Goal: Task Accomplishment & Management: Use online tool/utility

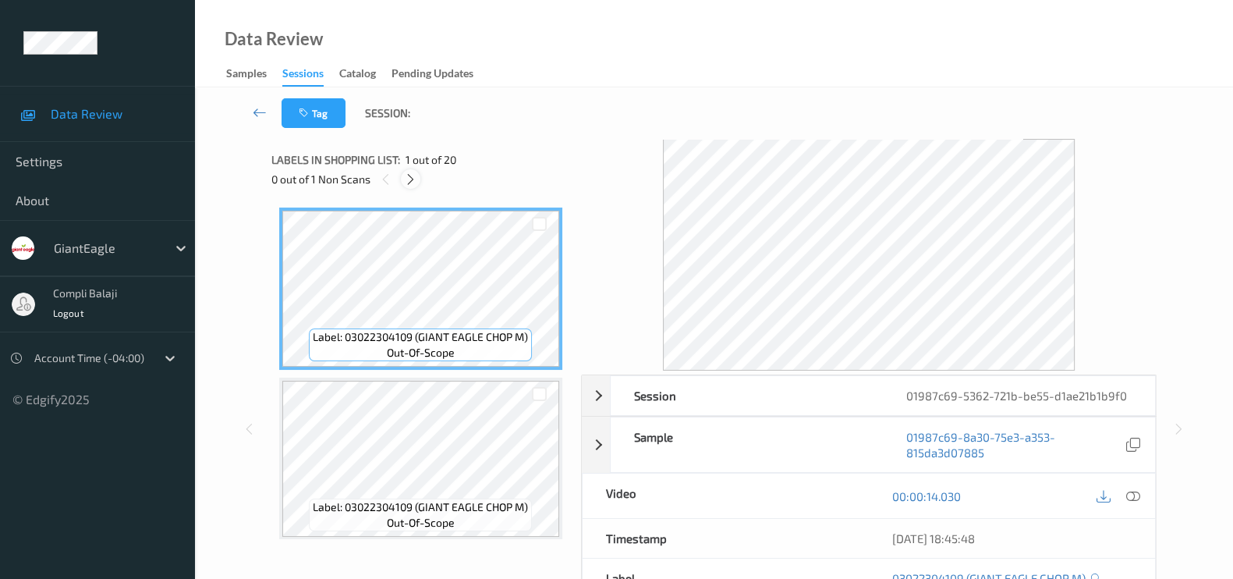
click at [413, 181] on icon at bounding box center [410, 179] width 13 height 14
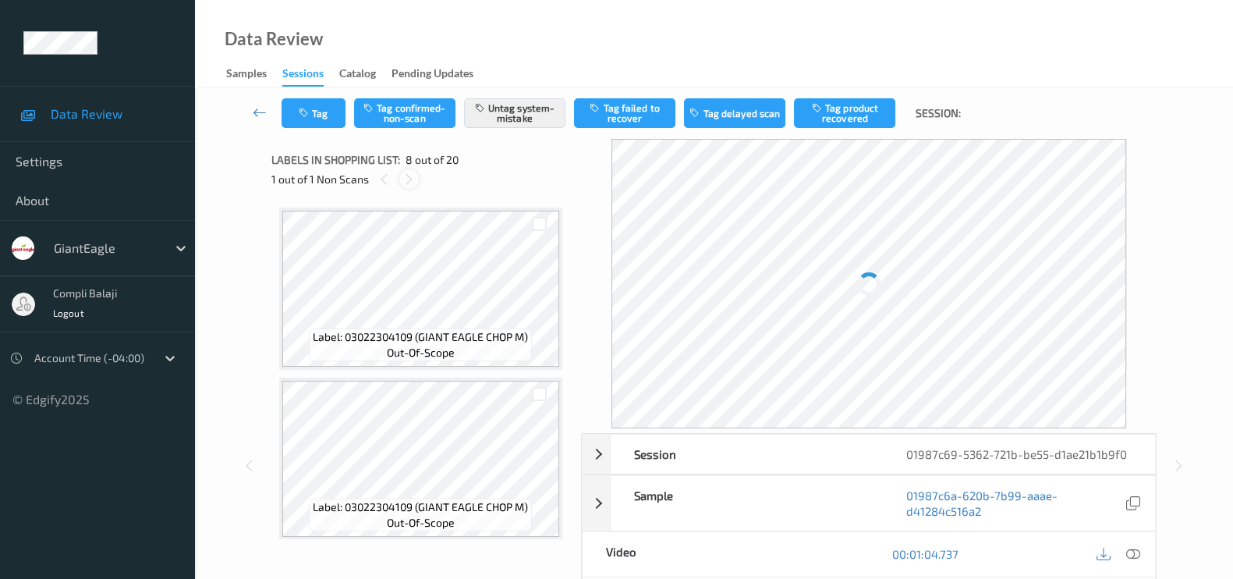
scroll to position [1022, 0]
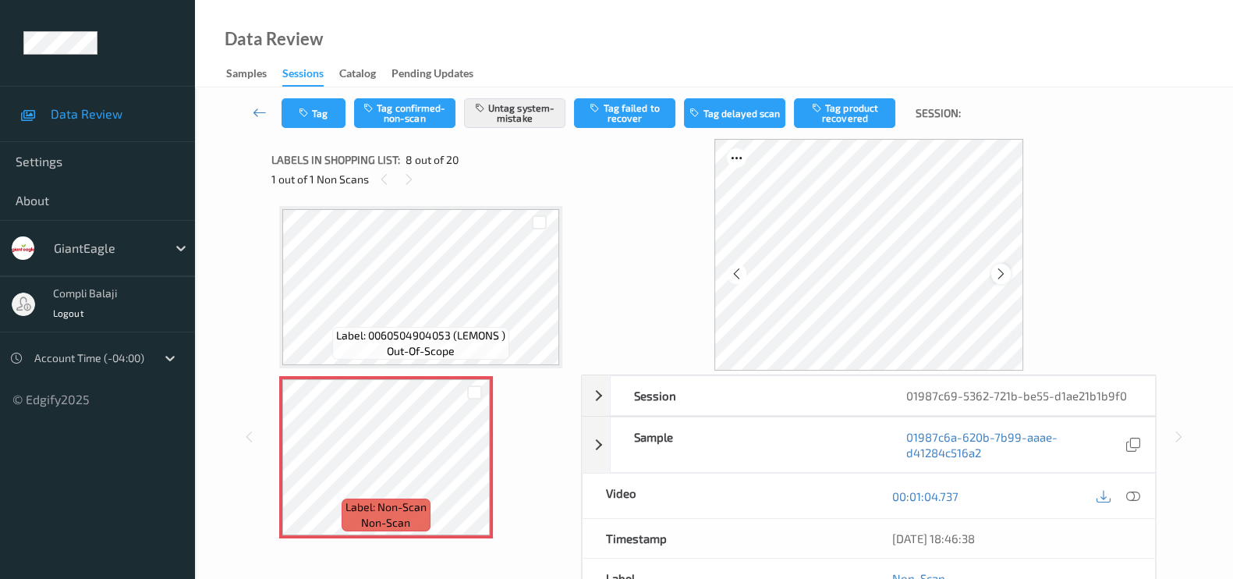
click at [1005, 275] on icon at bounding box center [1001, 274] width 13 height 14
click at [995, 278] on div at bounding box center [1001, 274] width 20 height 20
click at [1002, 277] on icon at bounding box center [1001, 274] width 13 height 14
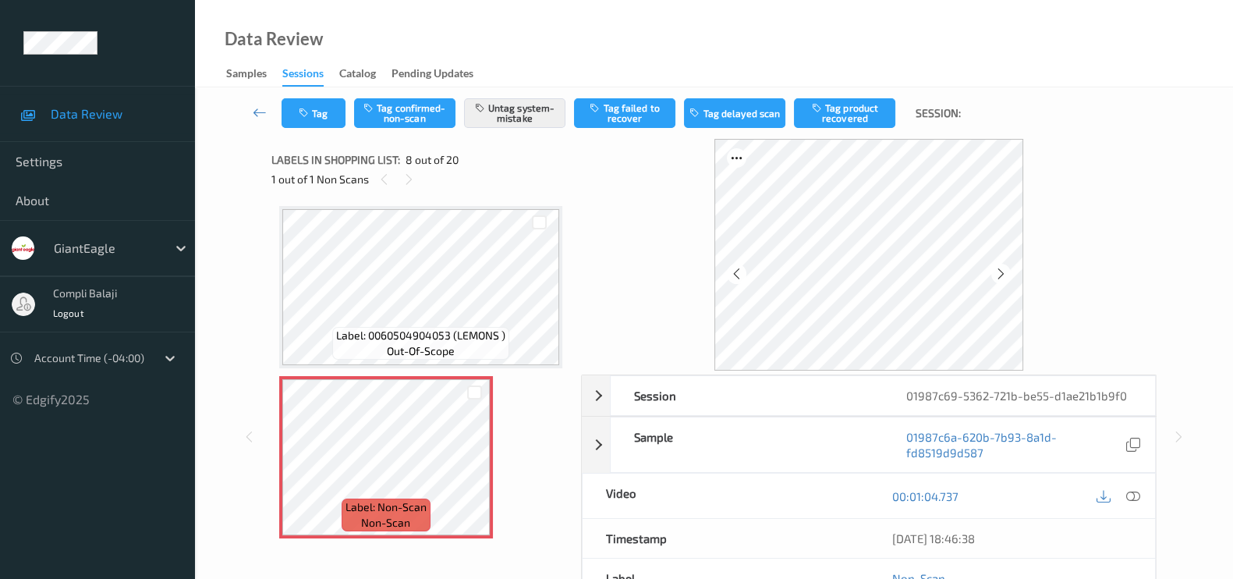
click at [1002, 277] on icon at bounding box center [1001, 274] width 13 height 14
click at [402, 184] on icon at bounding box center [408, 179] width 13 height 14
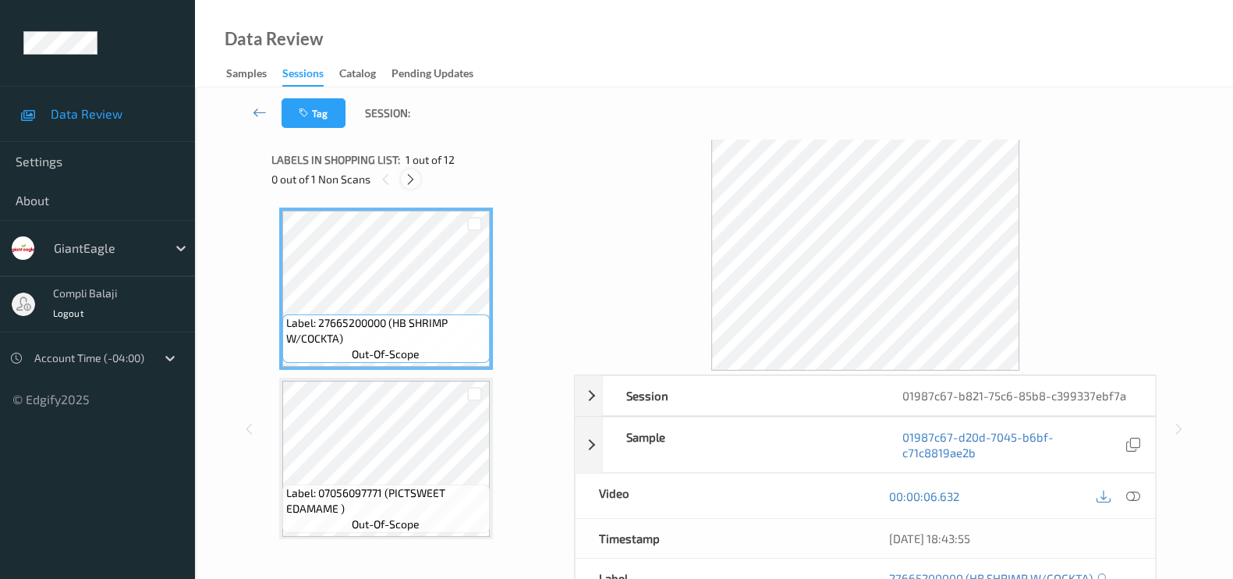
click at [406, 182] on icon at bounding box center [410, 179] width 13 height 14
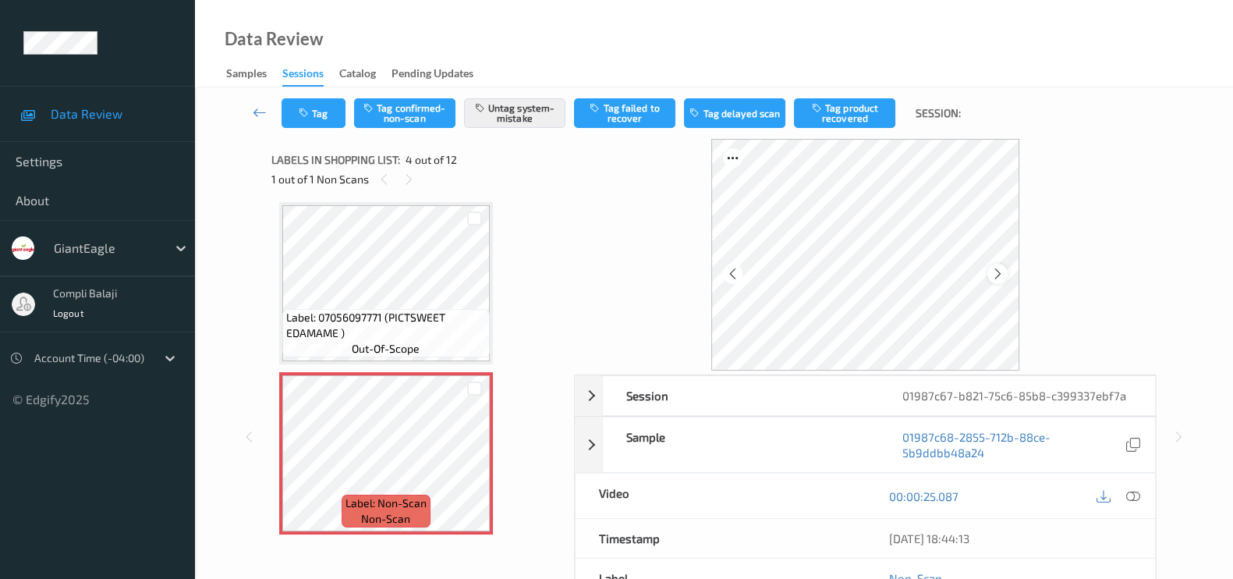
click at [997, 273] on icon at bounding box center [997, 274] width 13 height 14
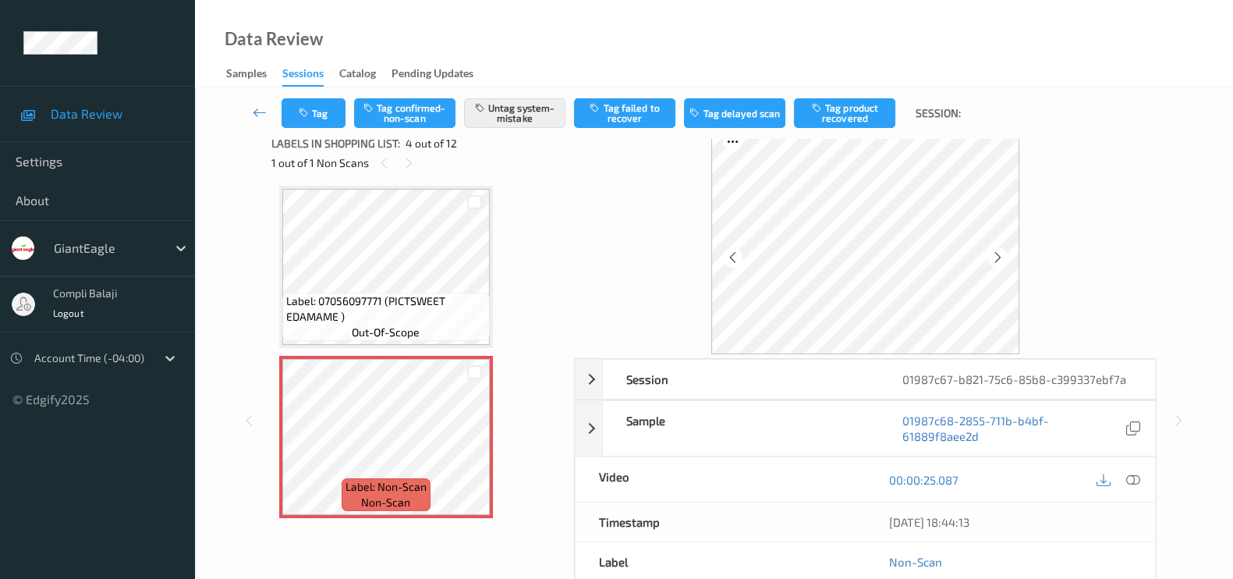
scroll to position [0, 0]
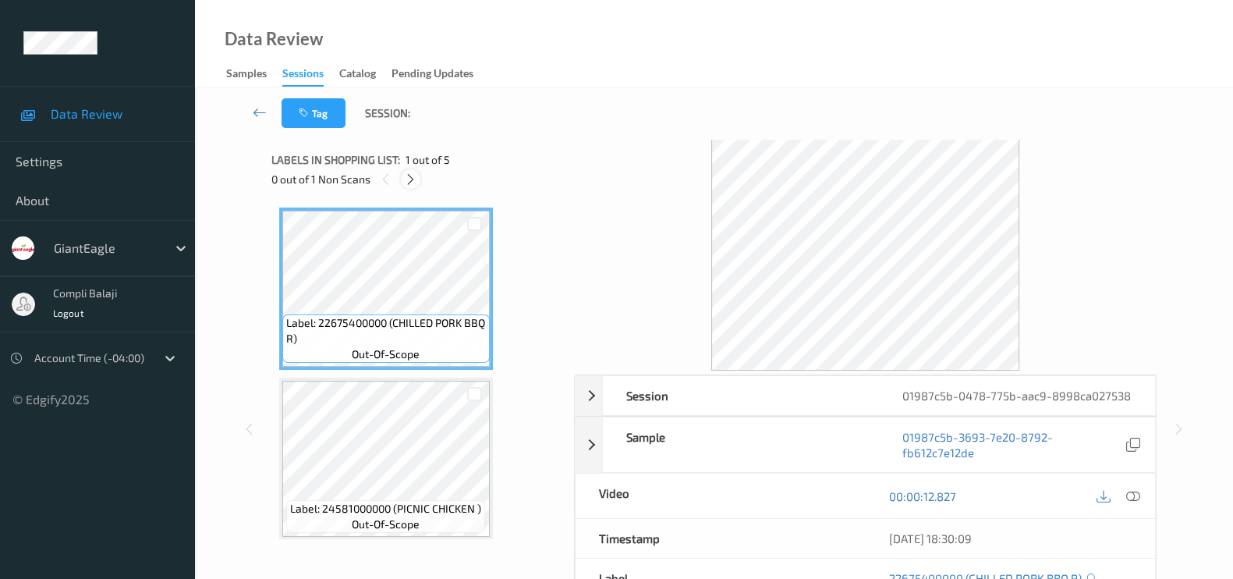
click at [410, 179] on icon at bounding box center [410, 179] width 13 height 14
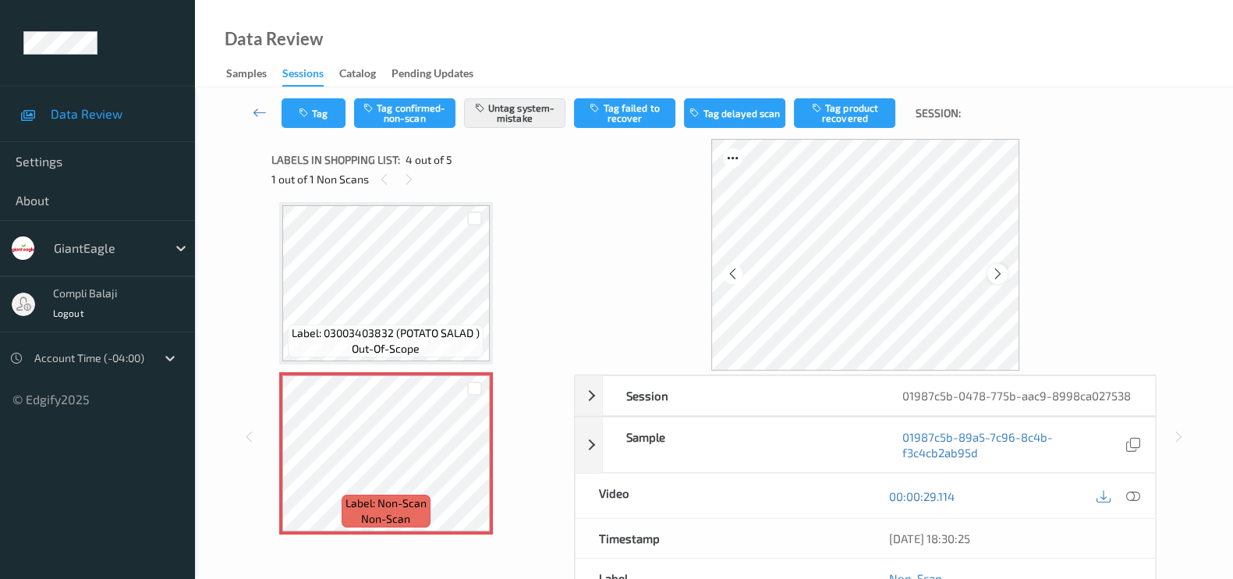
click at [1003, 270] on icon at bounding box center [997, 274] width 13 height 14
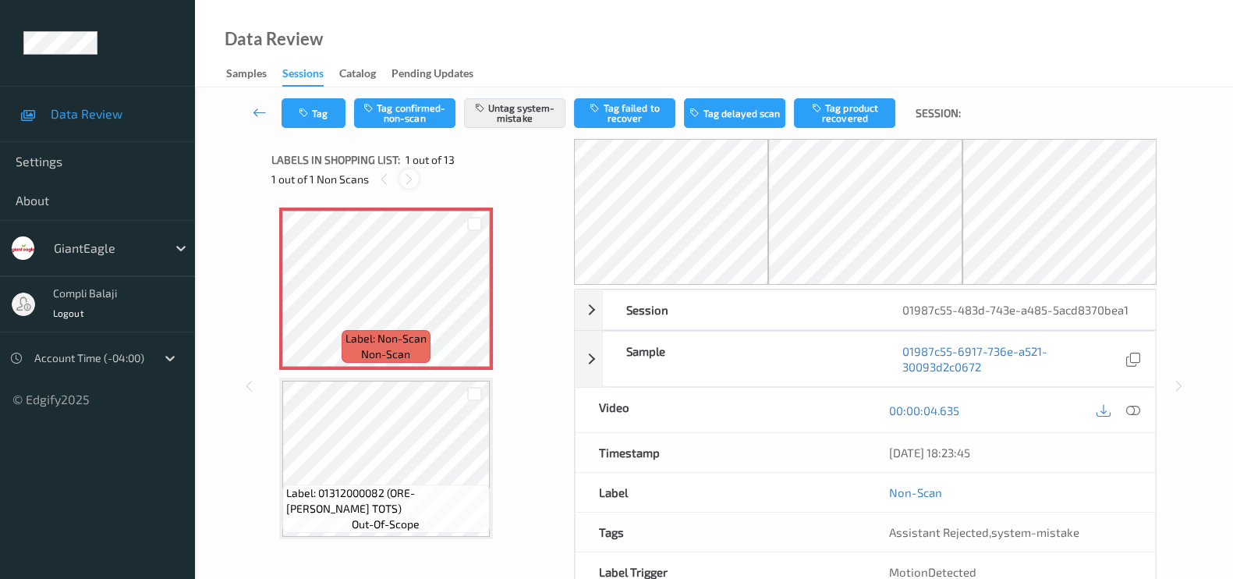
click at [413, 177] on icon at bounding box center [408, 179] width 13 height 14
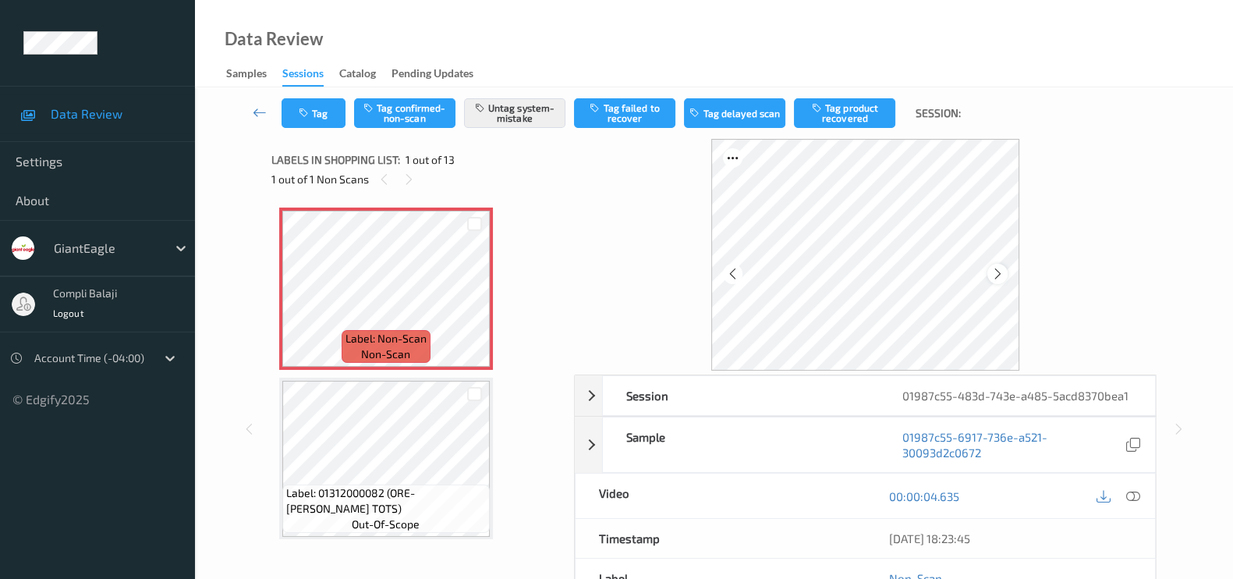
click at [995, 271] on icon at bounding box center [997, 274] width 13 height 14
click at [302, 119] on button "Tag" at bounding box center [314, 113] width 64 height 30
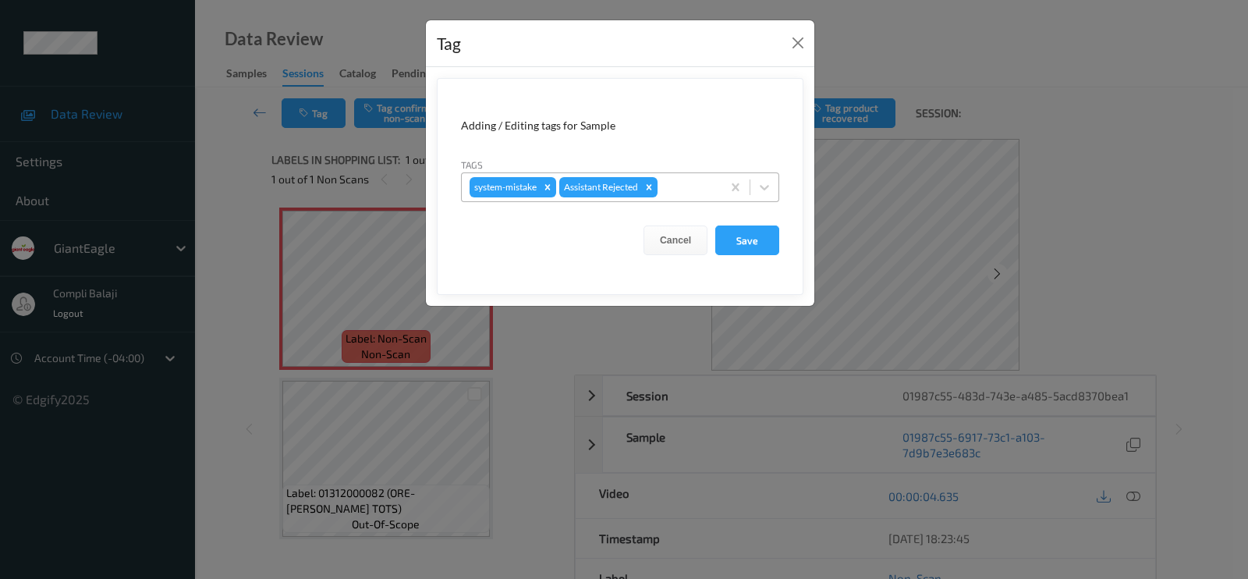
click at [704, 191] on div at bounding box center [687, 187] width 53 height 19
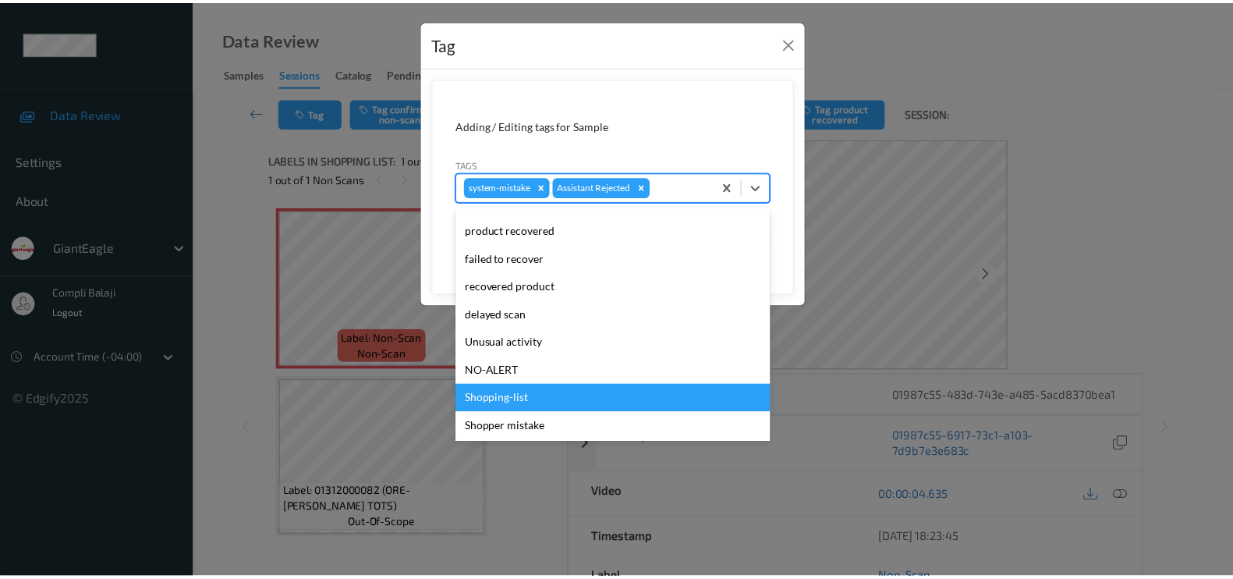
scroll to position [137, 0]
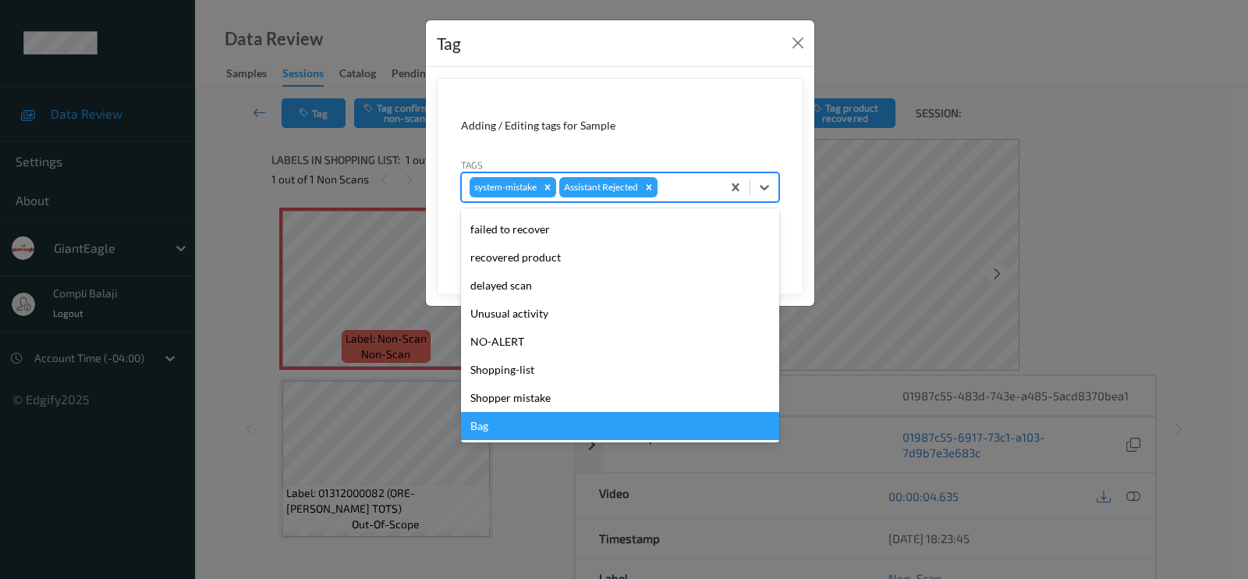
click at [481, 424] on div "Bag" at bounding box center [620, 426] width 318 height 28
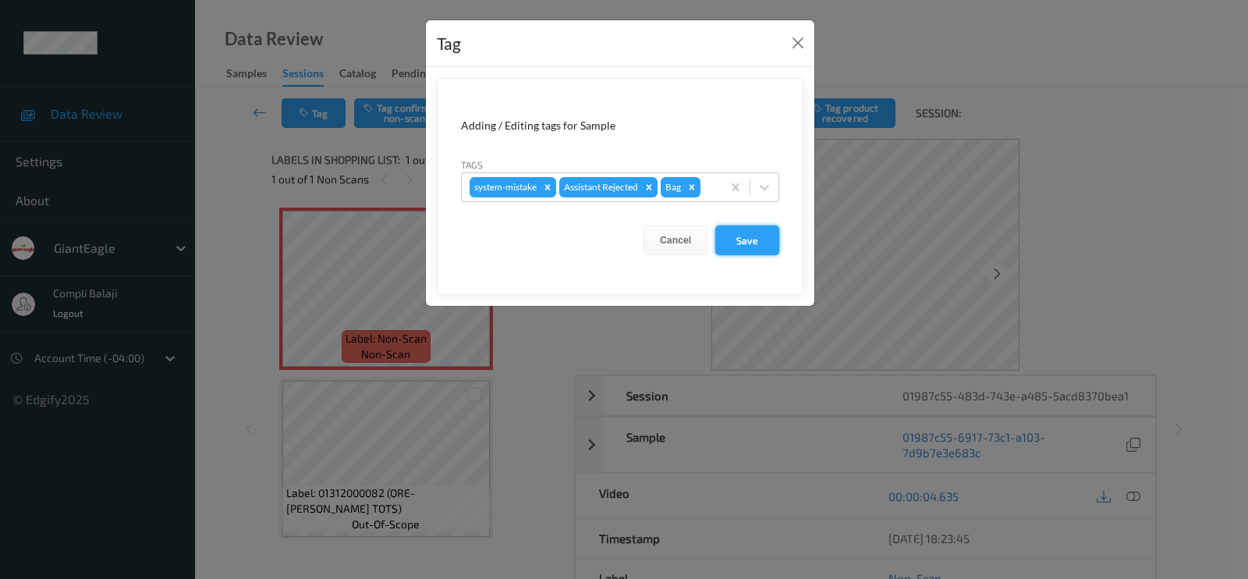
click at [741, 235] on button "Save" at bounding box center [747, 240] width 64 height 30
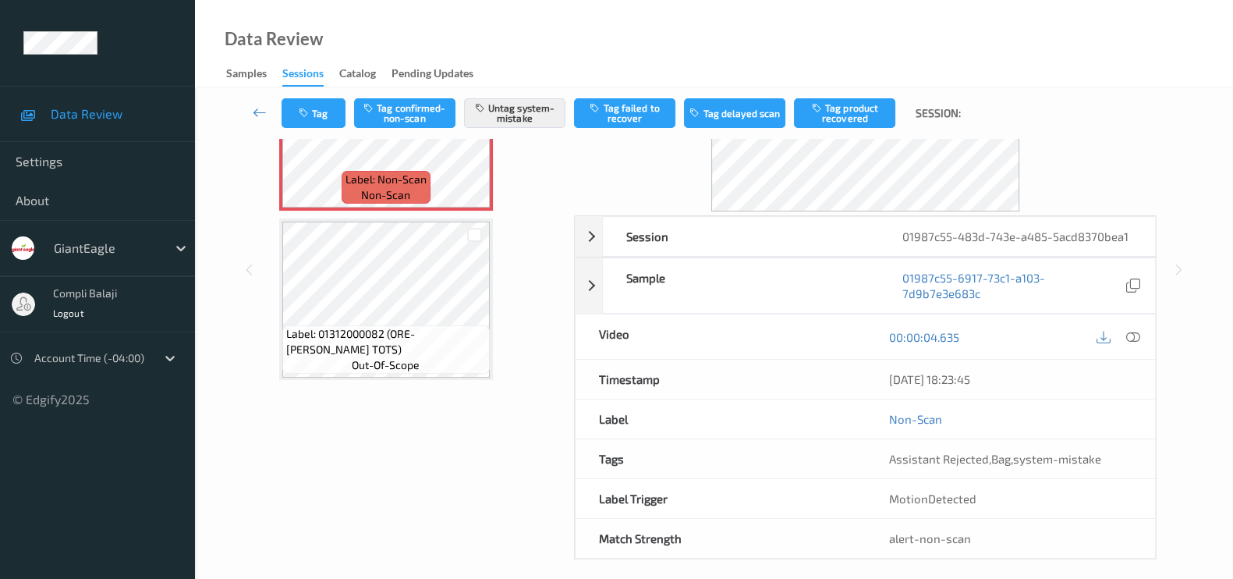
scroll to position [0, 0]
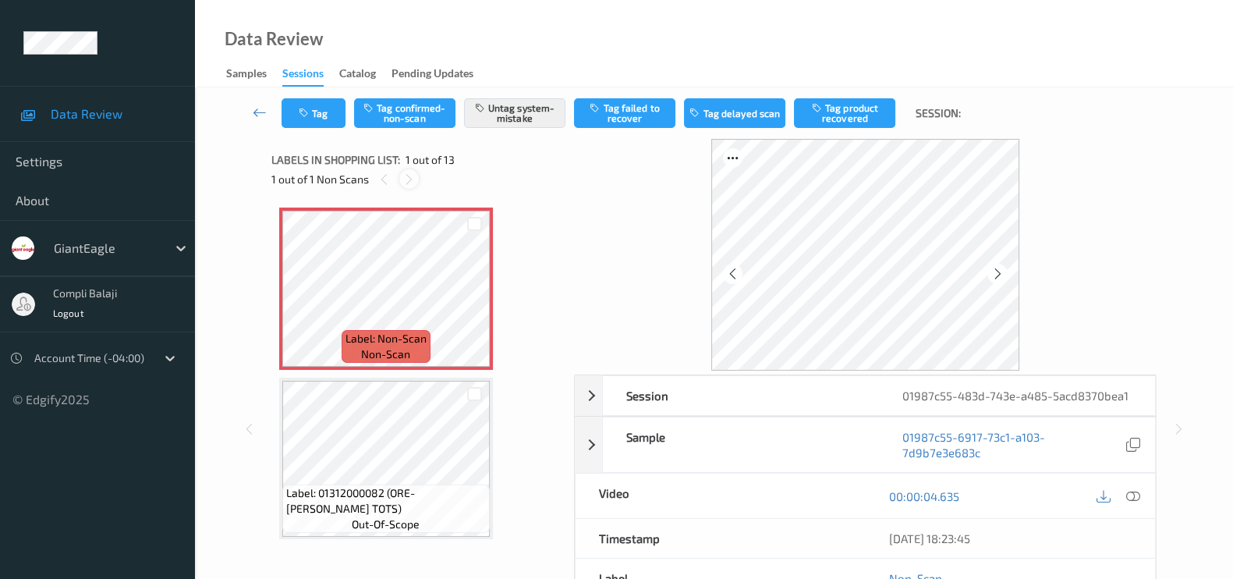
click at [412, 180] on icon at bounding box center [408, 179] width 13 height 14
click at [320, 117] on button "Tag" at bounding box center [314, 113] width 64 height 30
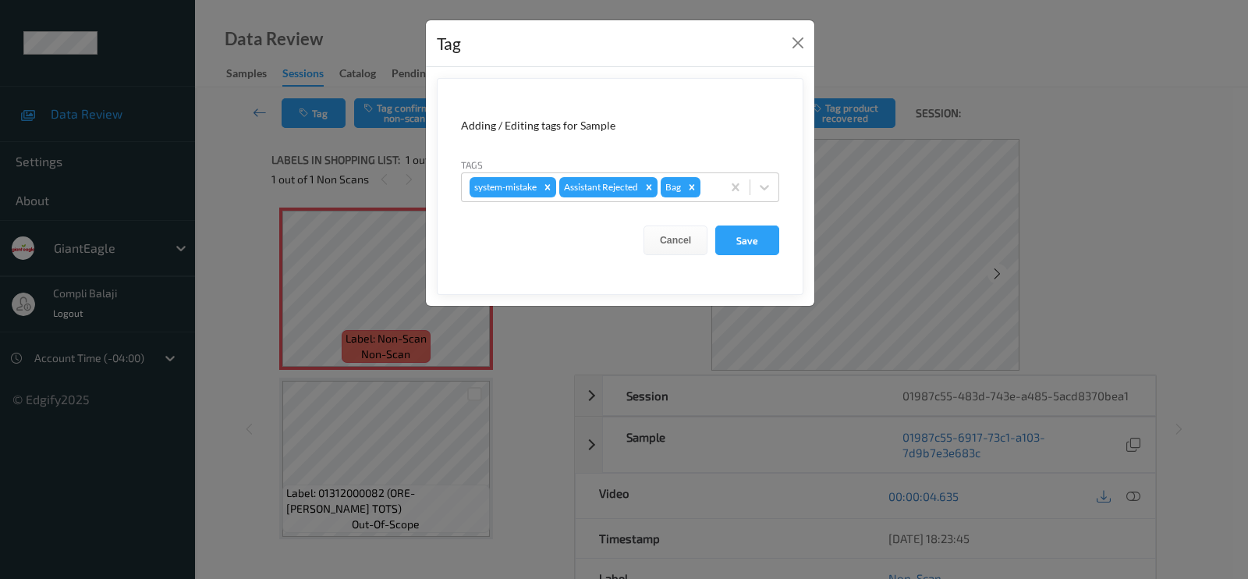
click at [201, 188] on div "Tag Adding / Editing tags for Sample Tags system-mistake Assistant Rejected Bag…" at bounding box center [624, 289] width 1248 height 579
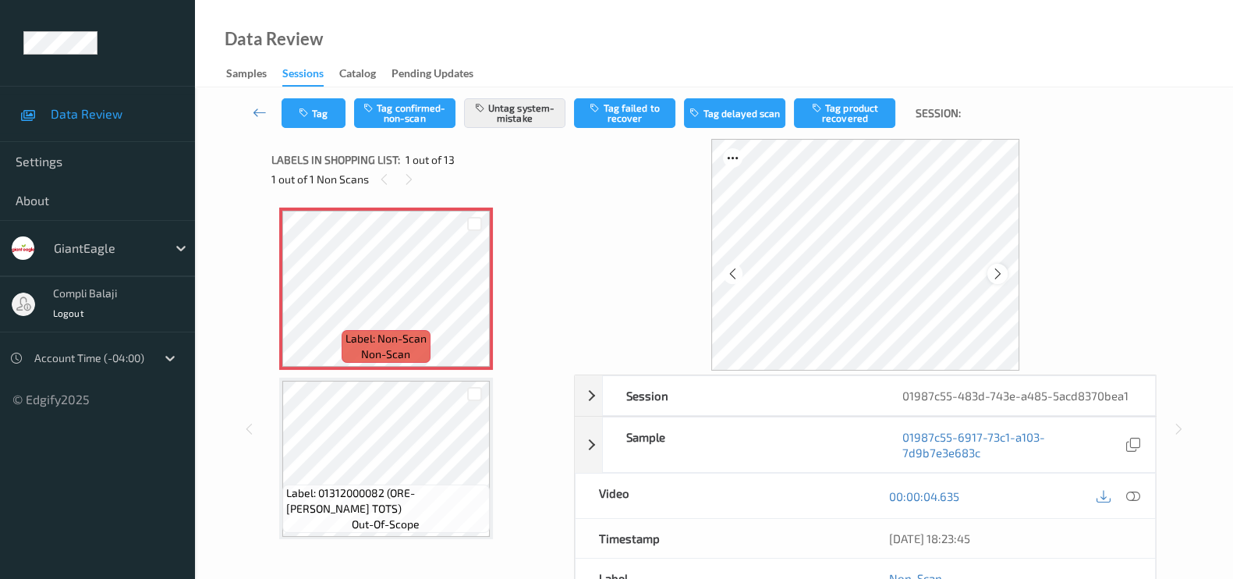
click at [999, 268] on icon at bounding box center [997, 274] width 13 height 14
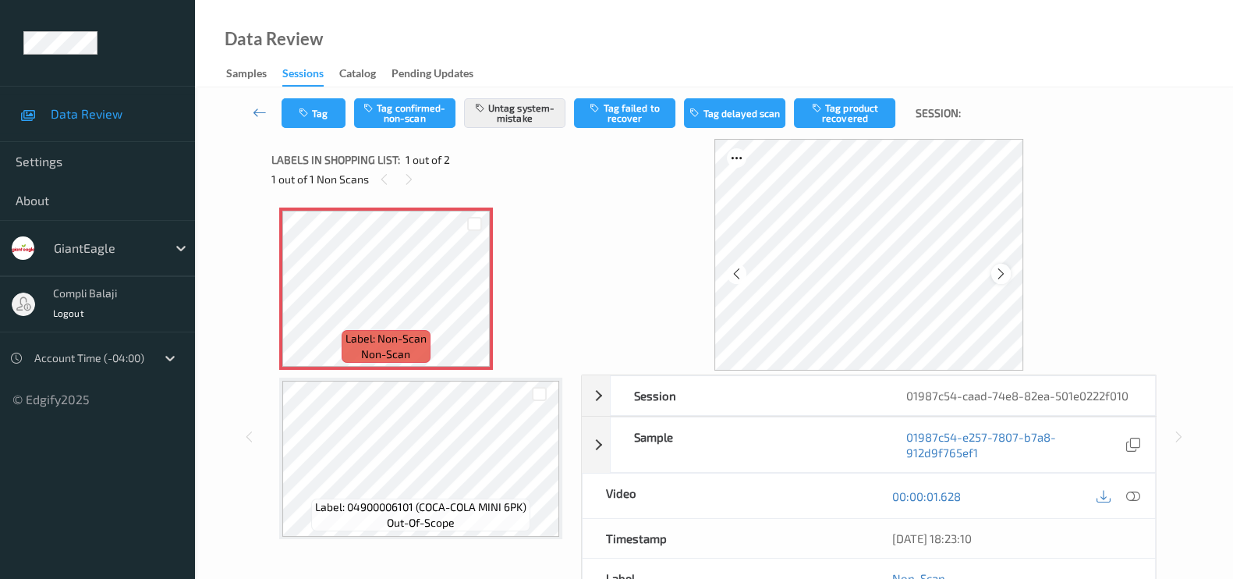
click at [1005, 274] on icon at bounding box center [1001, 274] width 13 height 14
click at [1002, 278] on icon at bounding box center [1001, 274] width 13 height 14
click at [1003, 278] on icon at bounding box center [1001, 274] width 13 height 14
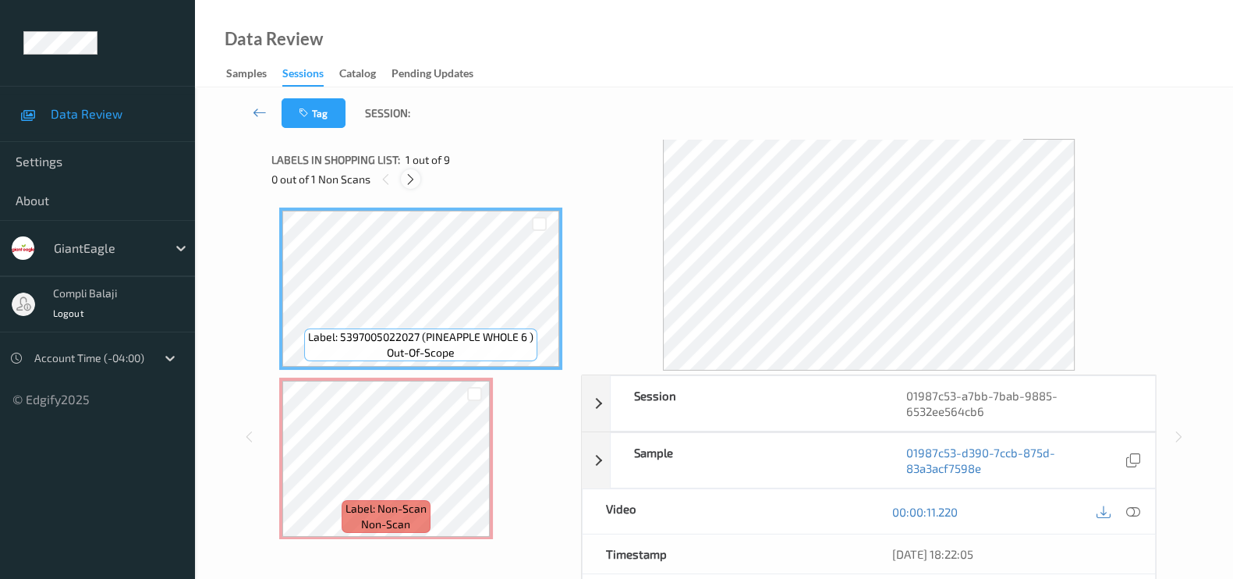
click at [415, 174] on icon at bounding box center [410, 179] width 13 height 14
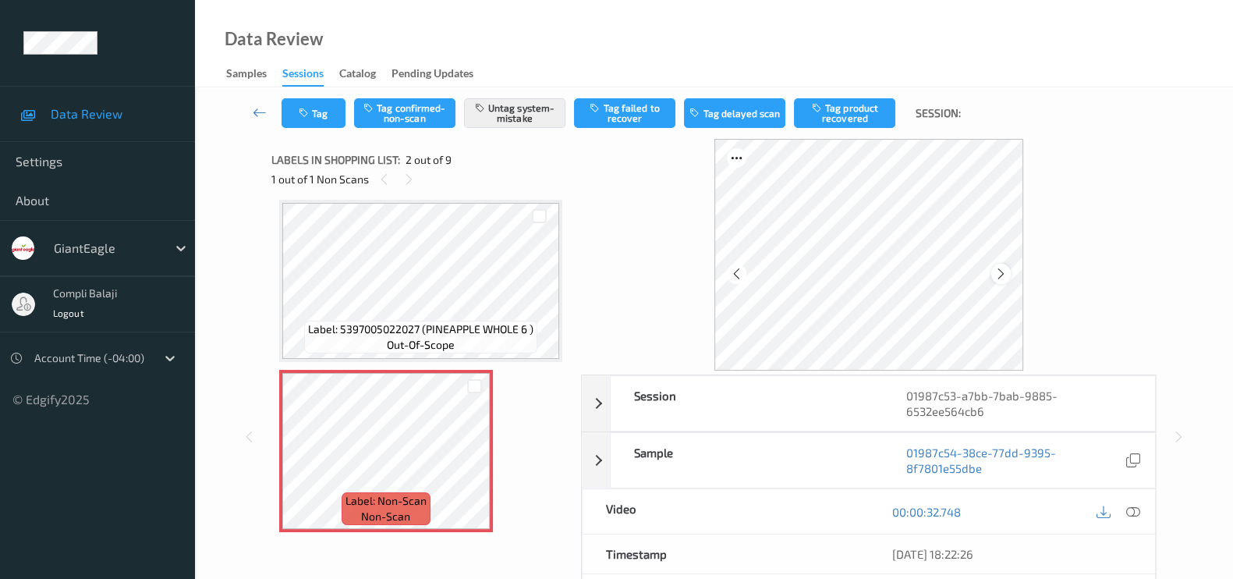
click at [1005, 277] on icon at bounding box center [1001, 274] width 13 height 14
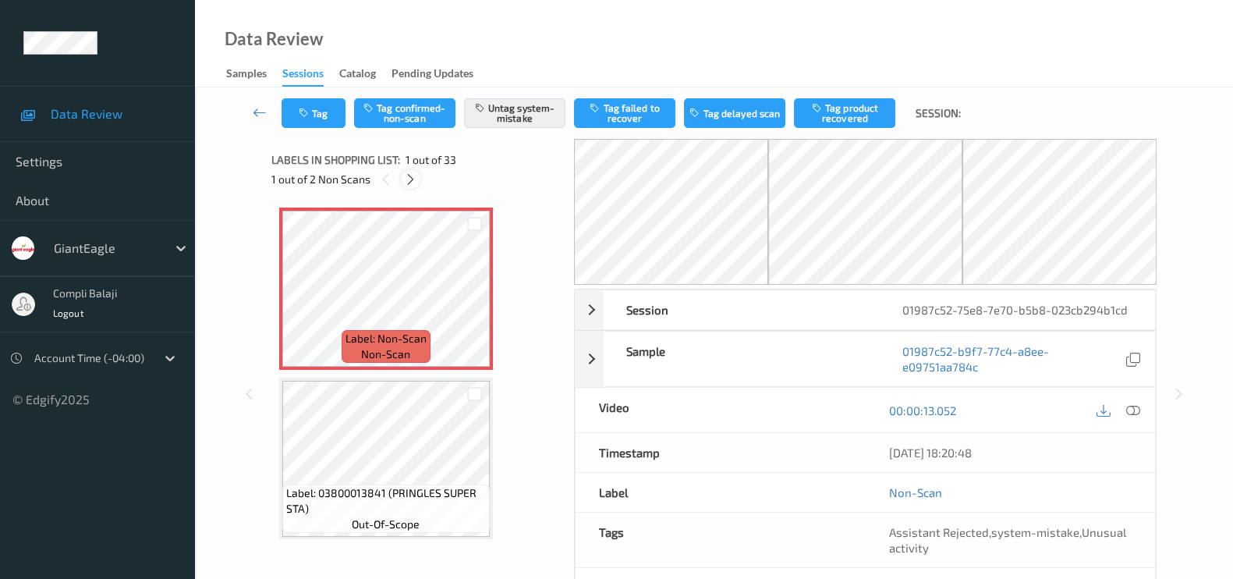
click at [413, 183] on icon at bounding box center [410, 179] width 13 height 14
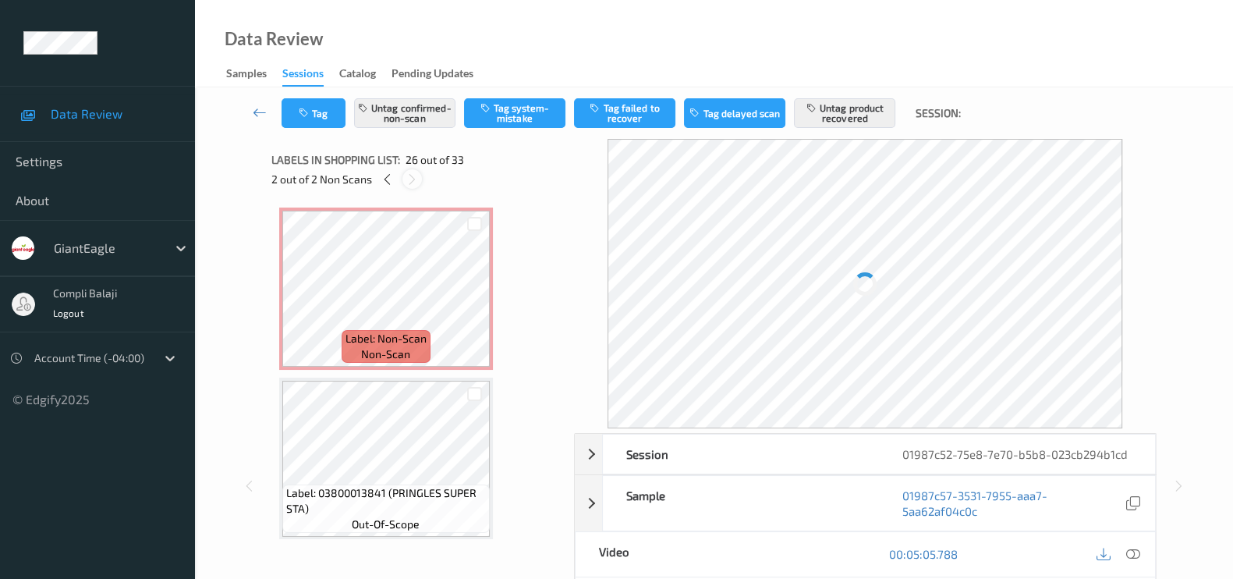
scroll to position [4064, 0]
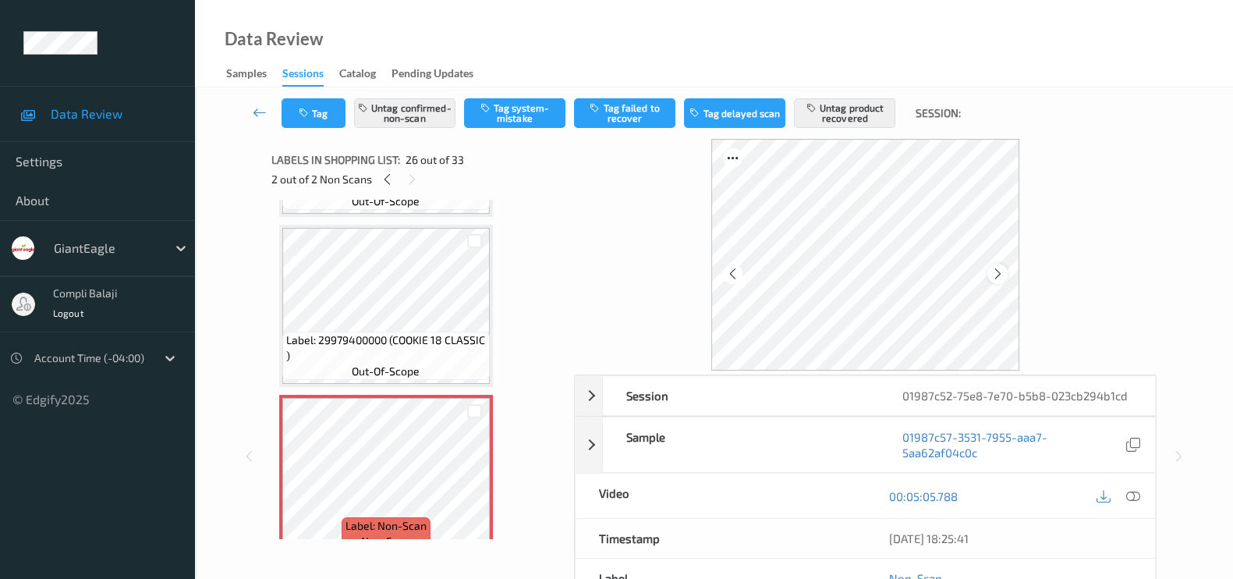
click at [993, 275] on icon at bounding box center [997, 274] width 13 height 14
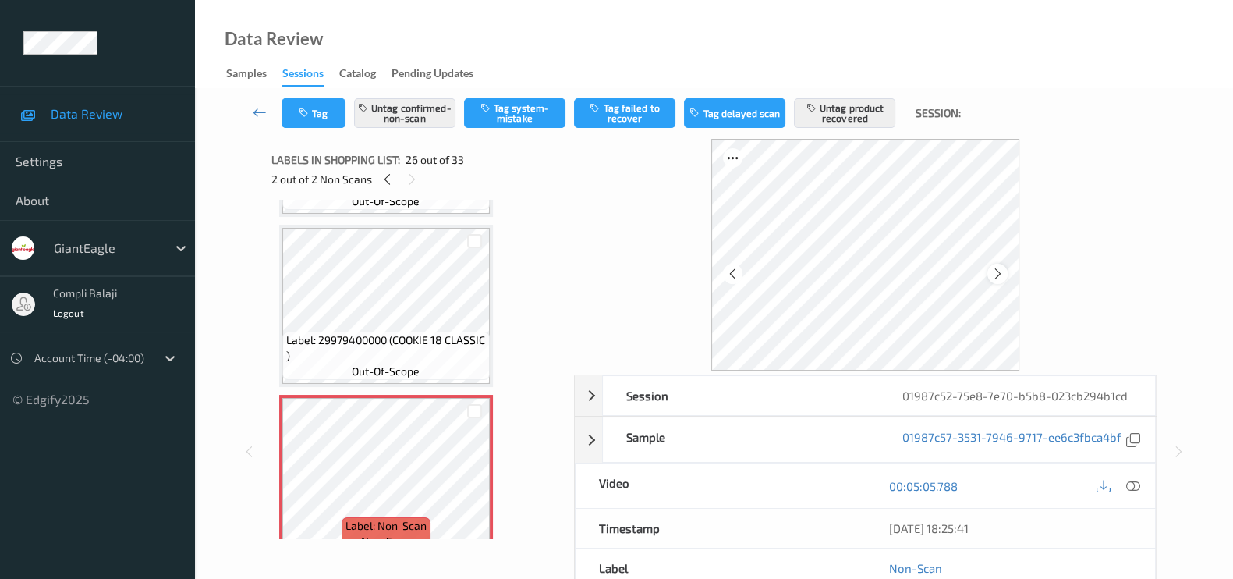
click at [1002, 272] on icon at bounding box center [997, 274] width 13 height 14
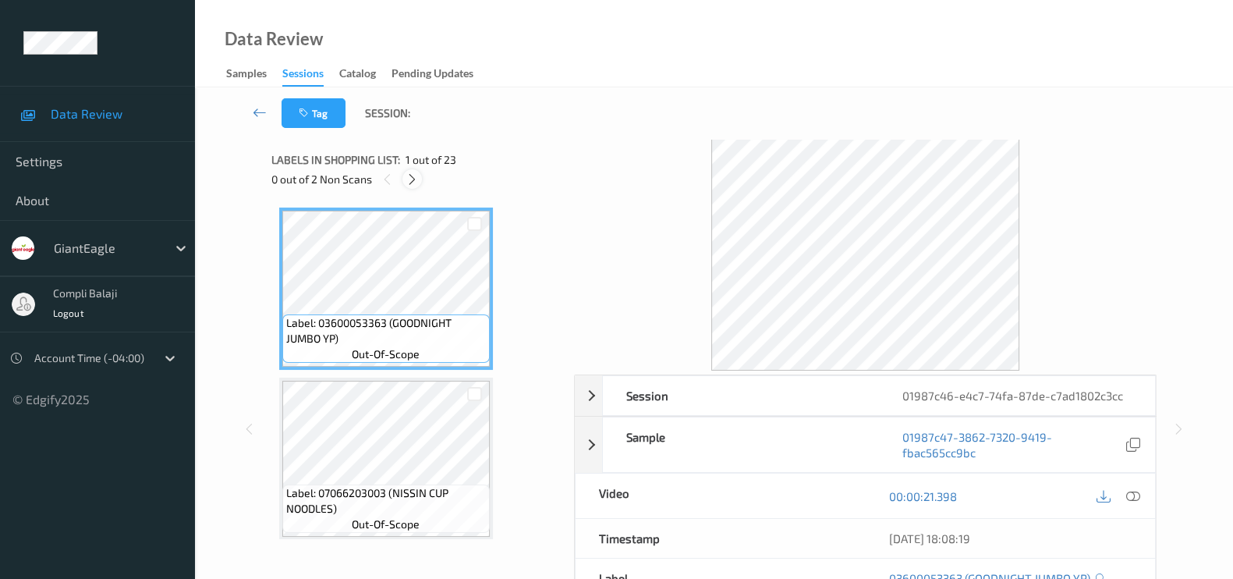
click at [413, 177] on icon at bounding box center [412, 179] width 13 height 14
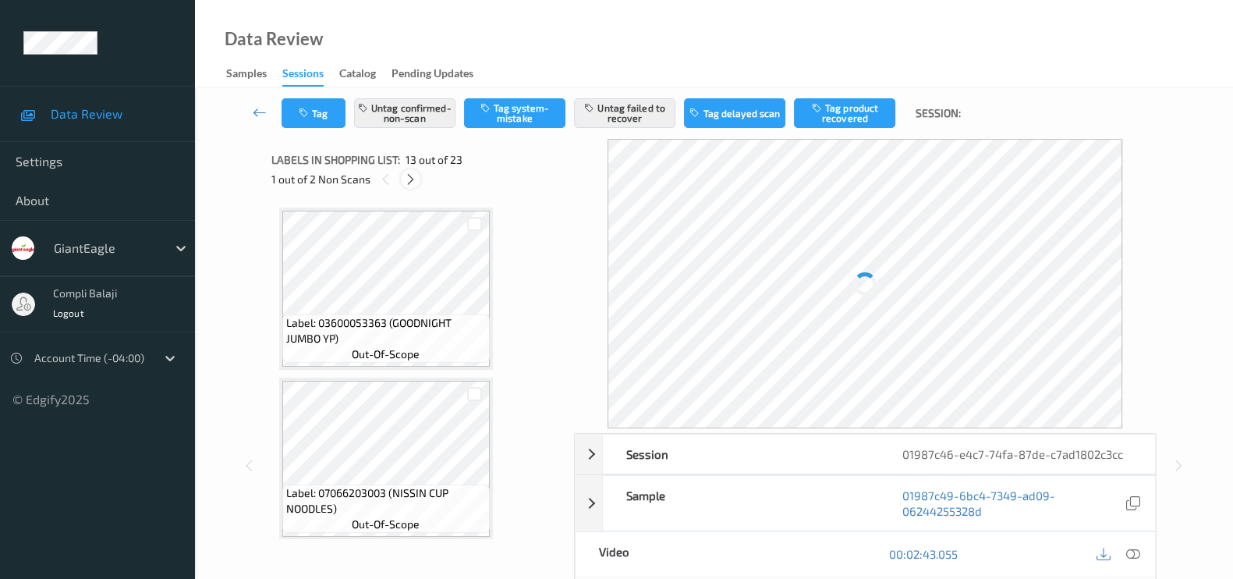
scroll to position [1867, 0]
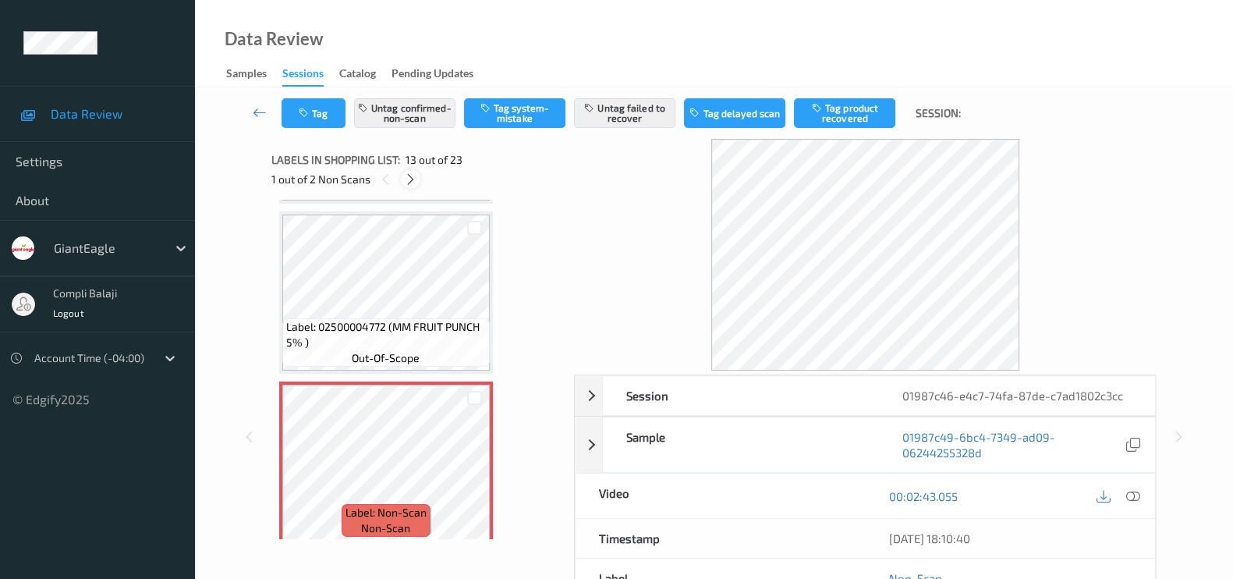
click at [410, 179] on icon at bounding box center [410, 179] width 13 height 14
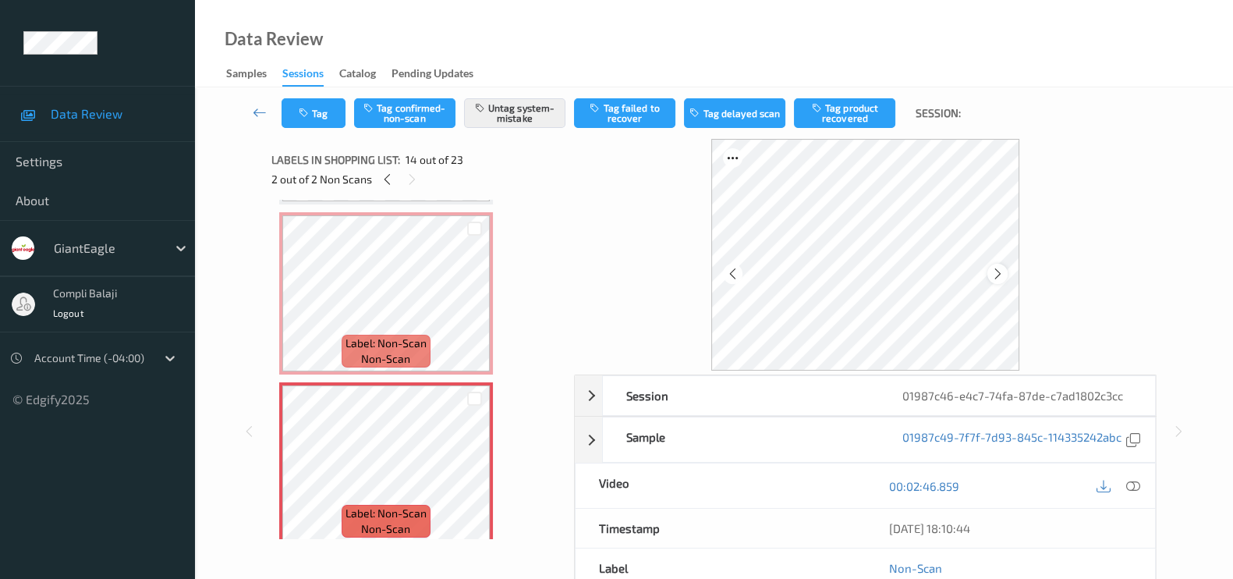
click at [998, 271] on icon at bounding box center [997, 274] width 13 height 14
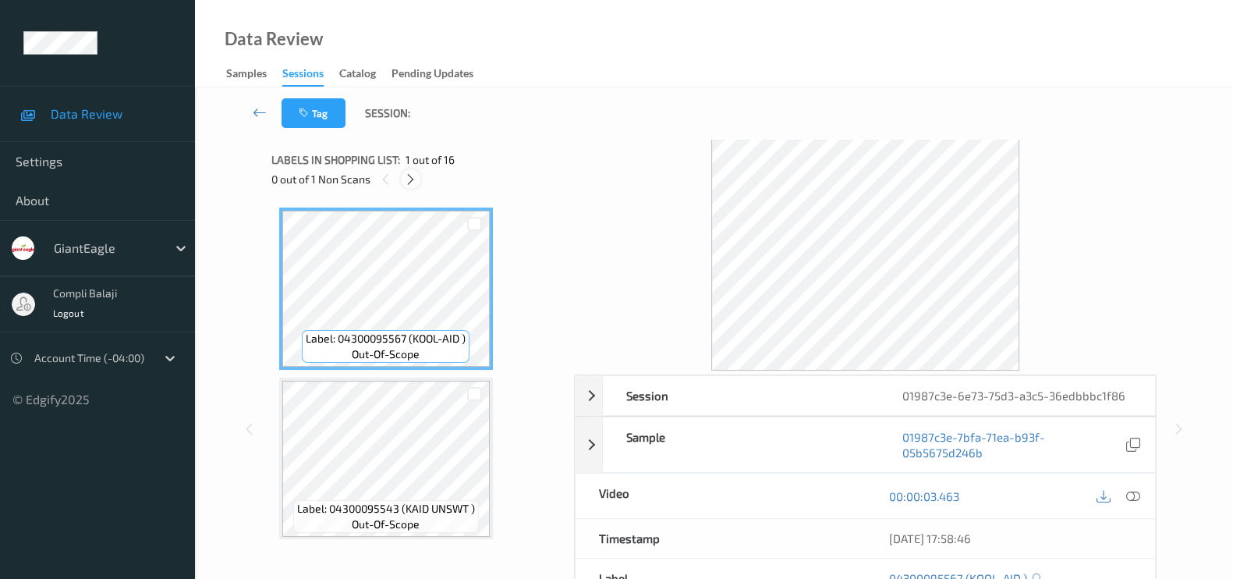
click at [414, 181] on icon at bounding box center [410, 179] width 13 height 14
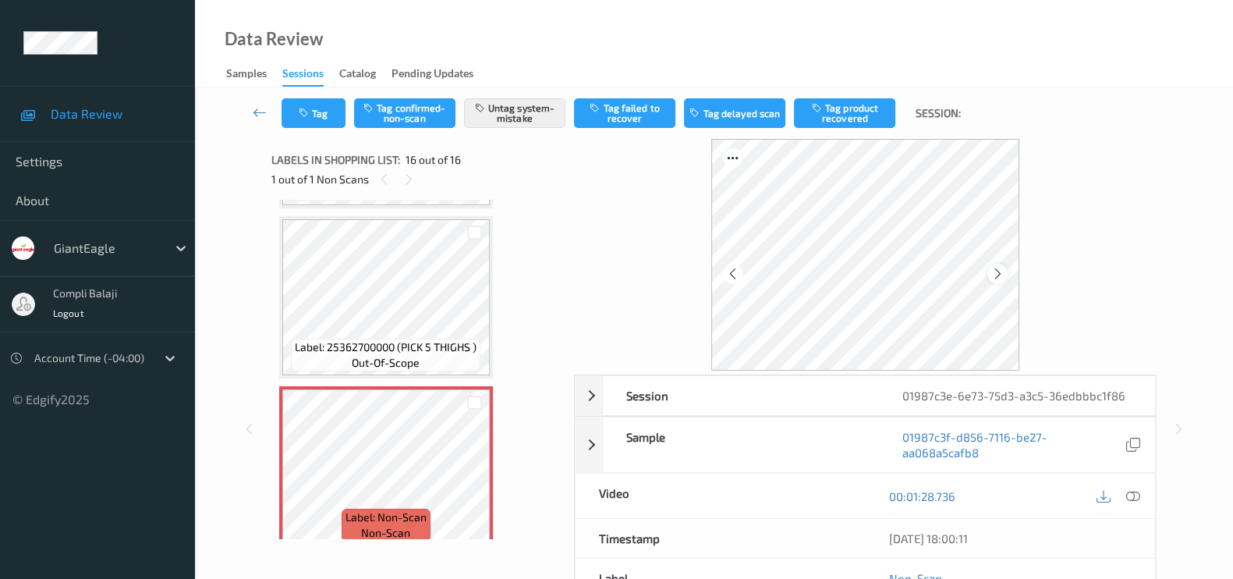
click at [997, 273] on icon at bounding box center [997, 274] width 13 height 14
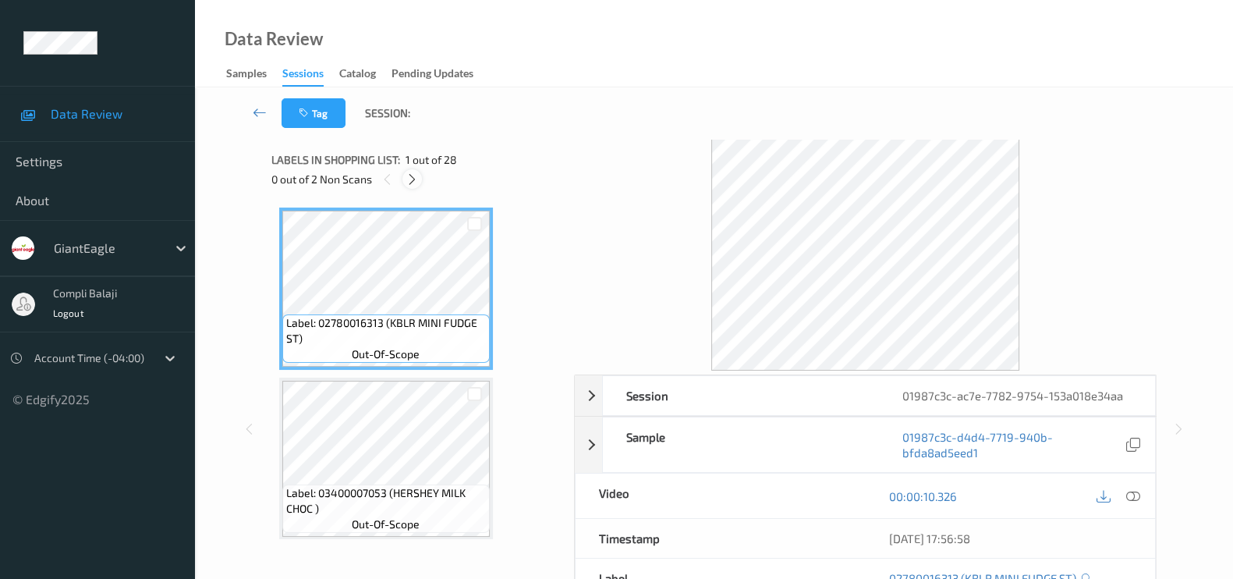
click at [414, 178] on icon at bounding box center [412, 179] width 13 height 14
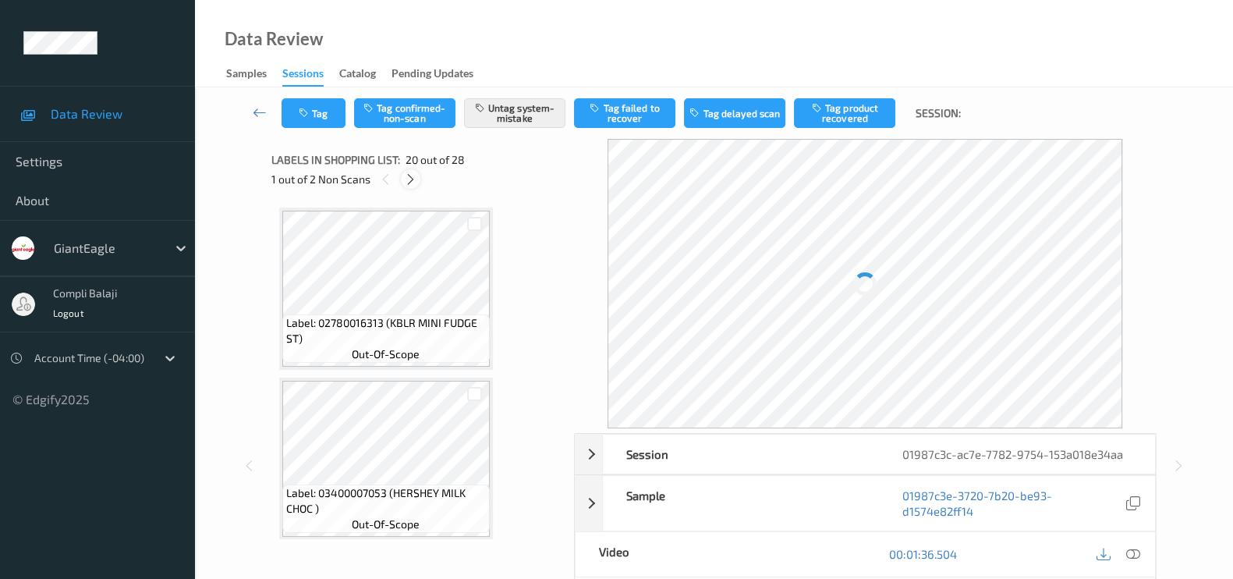
scroll to position [3049, 0]
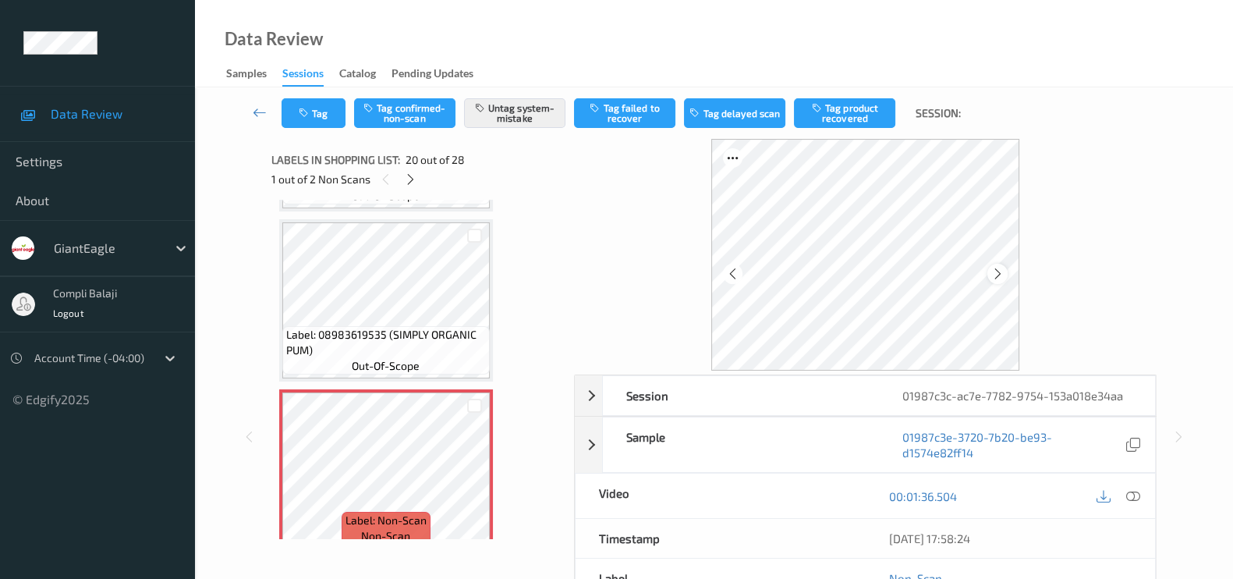
click at [998, 271] on icon at bounding box center [997, 274] width 13 height 14
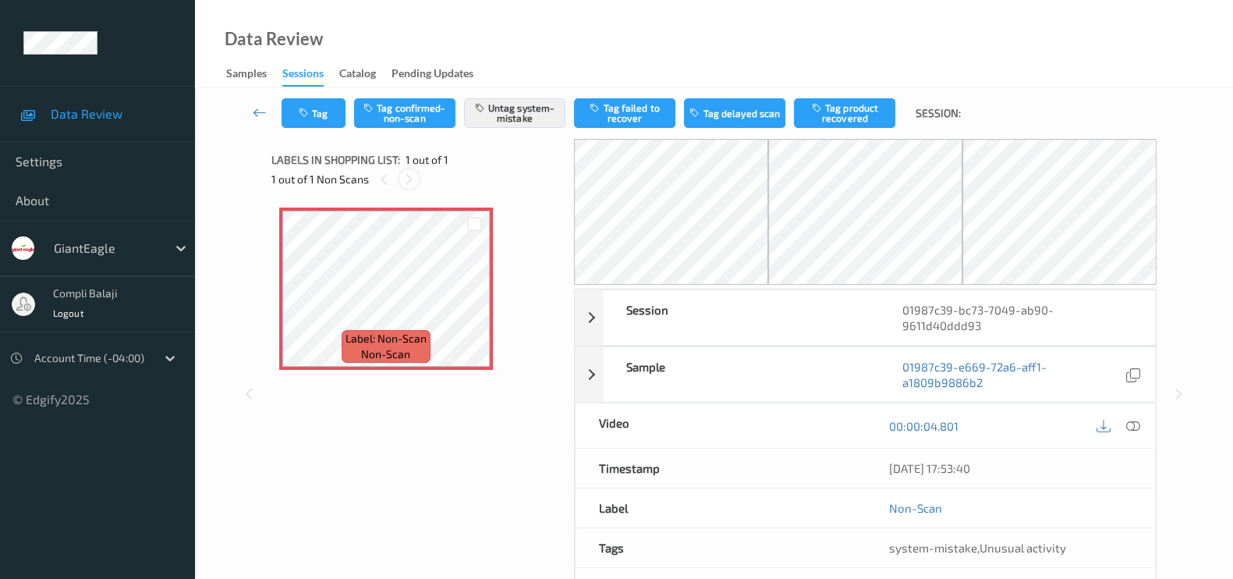
click at [415, 180] on icon at bounding box center [408, 179] width 13 height 14
click at [420, 179] on div "1 out of 1 Non Scans" at bounding box center [417, 179] width 292 height 20
click at [407, 179] on icon at bounding box center [408, 179] width 13 height 14
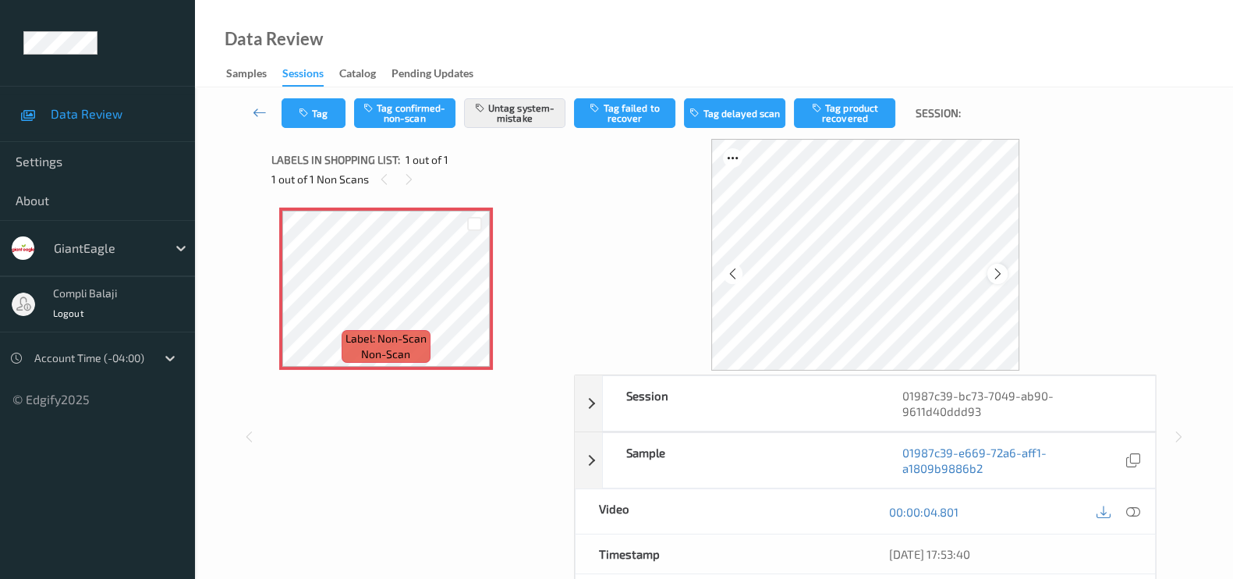
click at [991, 274] on icon at bounding box center [997, 274] width 13 height 14
click at [310, 108] on icon "button" at bounding box center [305, 113] width 13 height 11
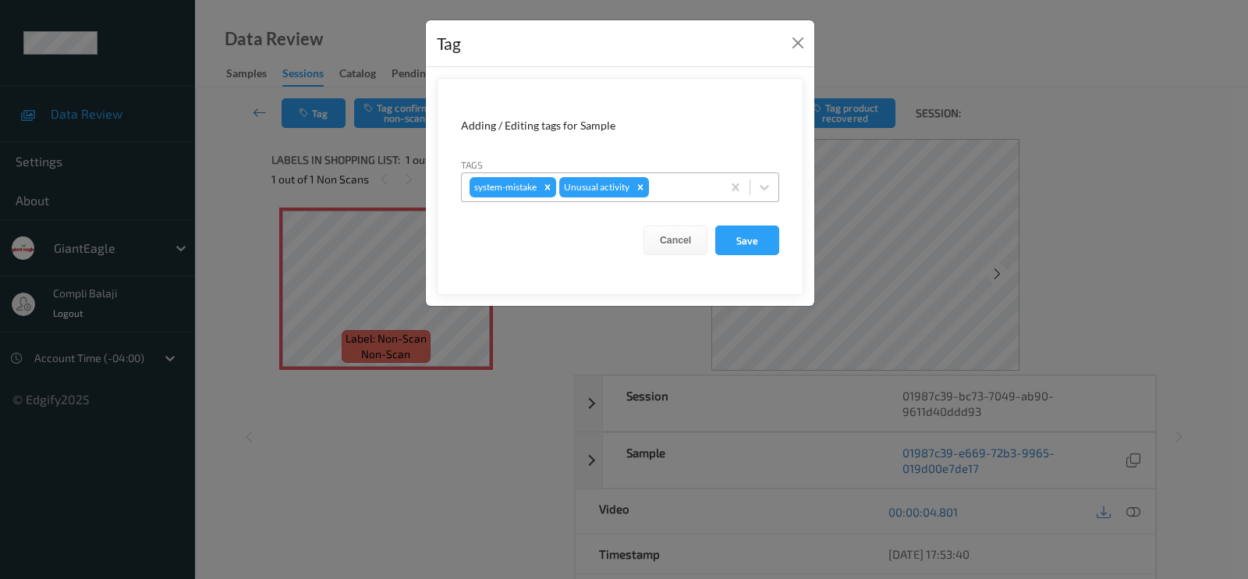
click at [696, 186] on div at bounding box center [683, 187] width 62 height 19
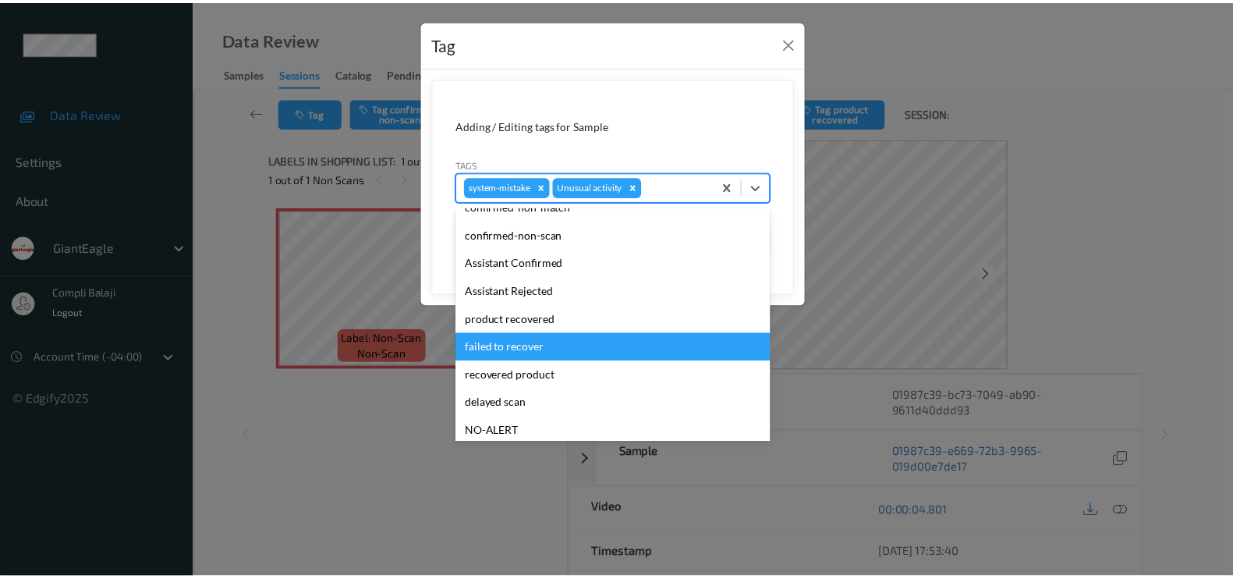
scroll to position [137, 0]
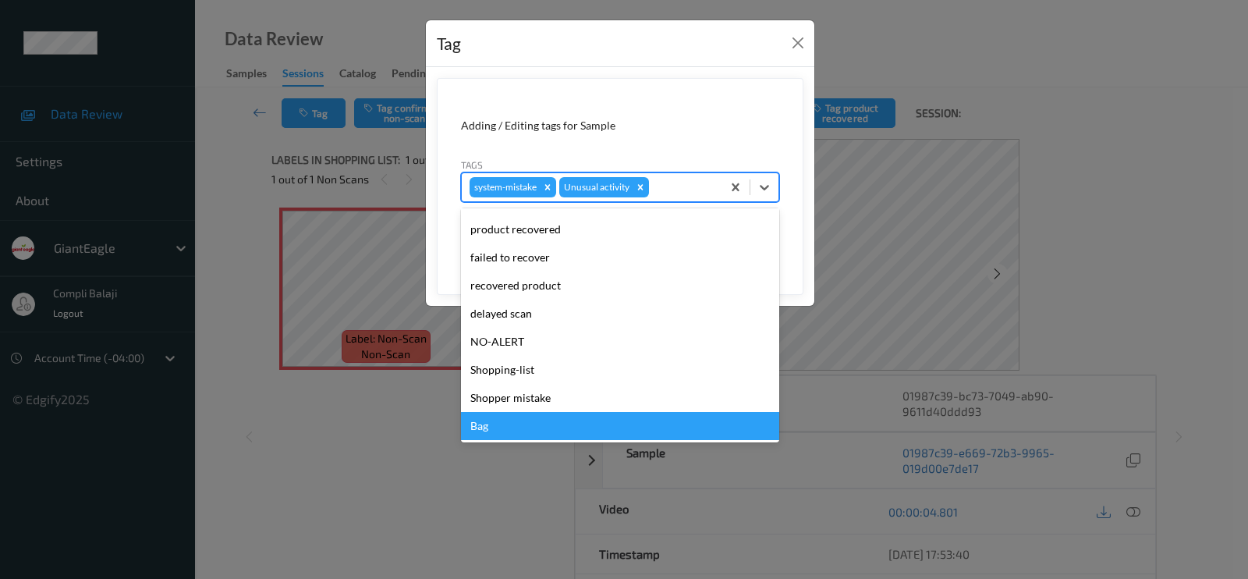
click at [499, 420] on div "Bag" at bounding box center [620, 426] width 318 height 28
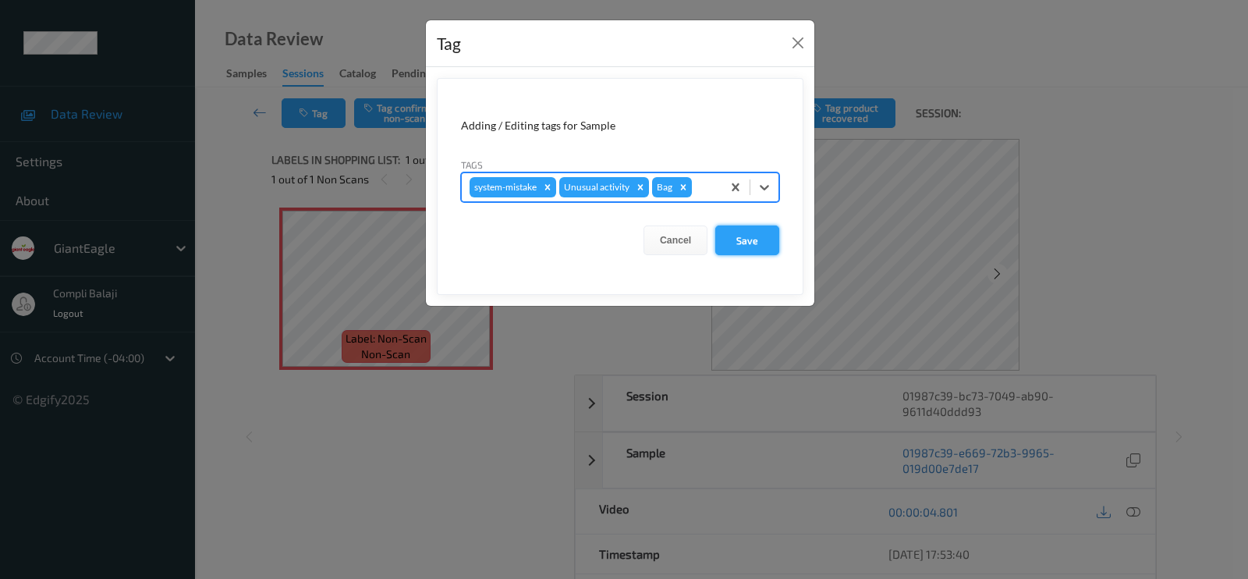
click at [755, 241] on button "Save" at bounding box center [747, 240] width 64 height 30
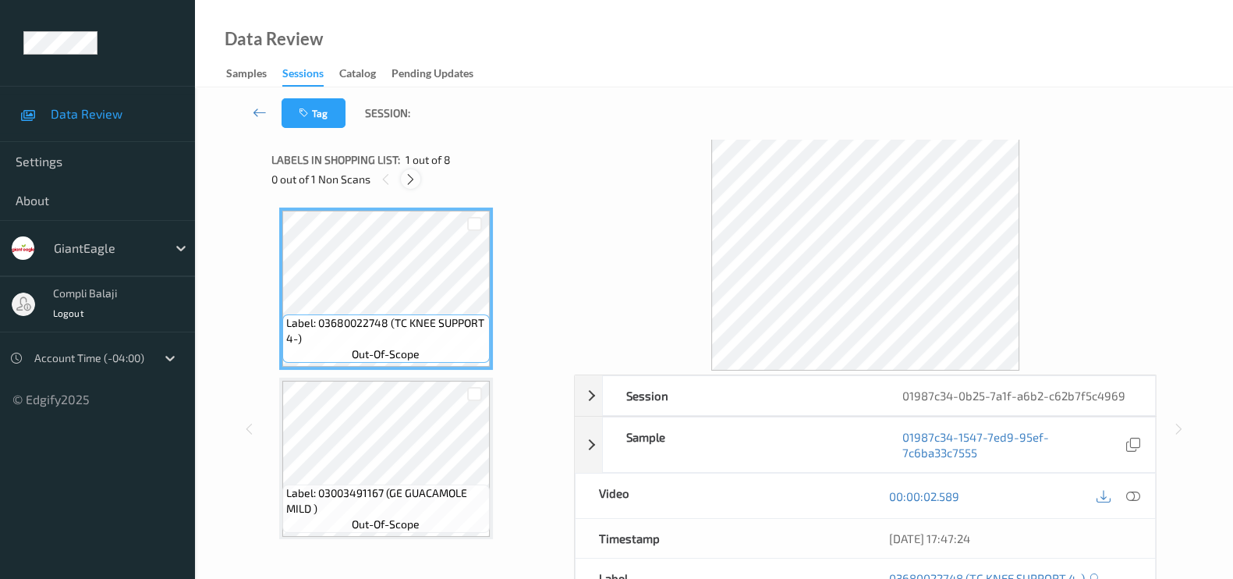
click at [408, 177] on icon at bounding box center [410, 179] width 13 height 14
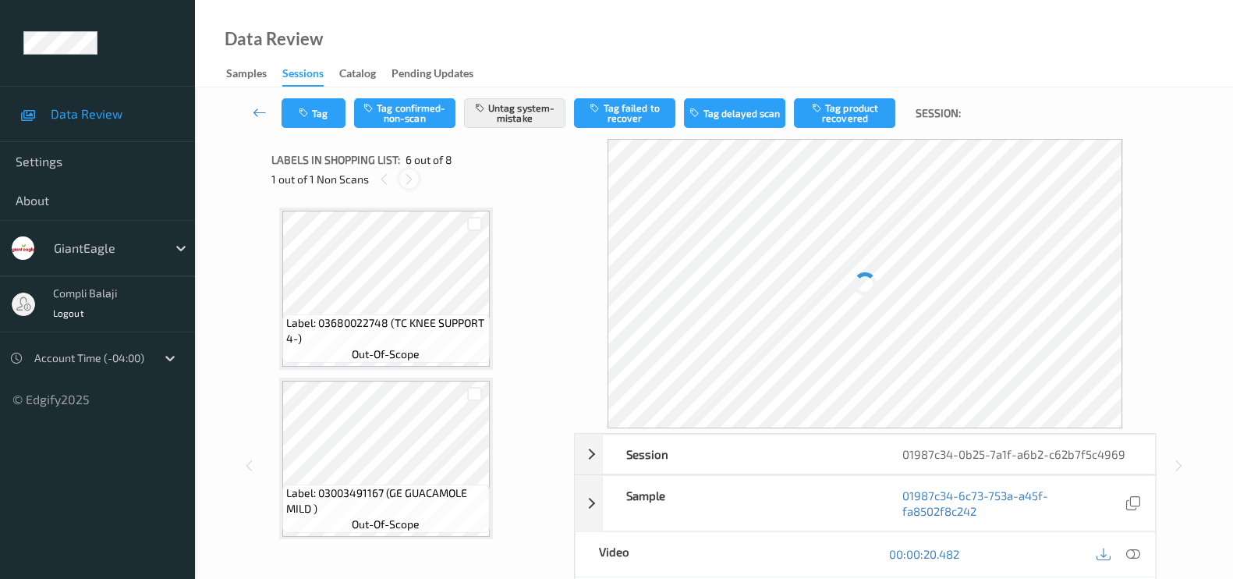
scroll to position [683, 0]
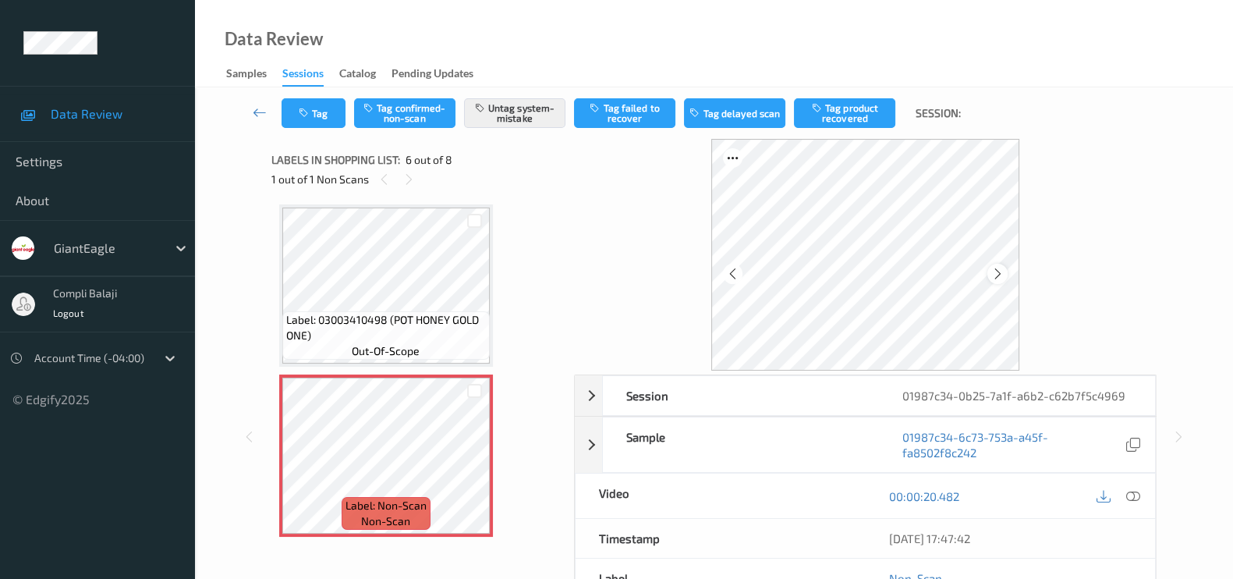
click at [997, 274] on icon at bounding box center [997, 274] width 13 height 14
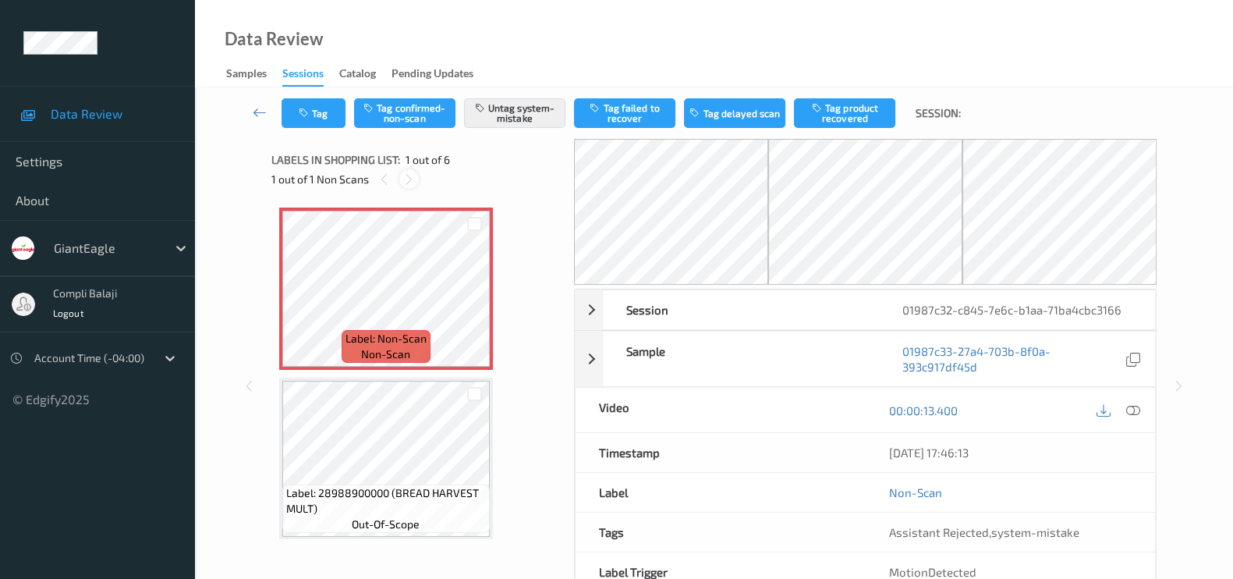
click at [413, 177] on icon at bounding box center [408, 179] width 13 height 14
click at [386, 178] on icon at bounding box center [384, 179] width 13 height 14
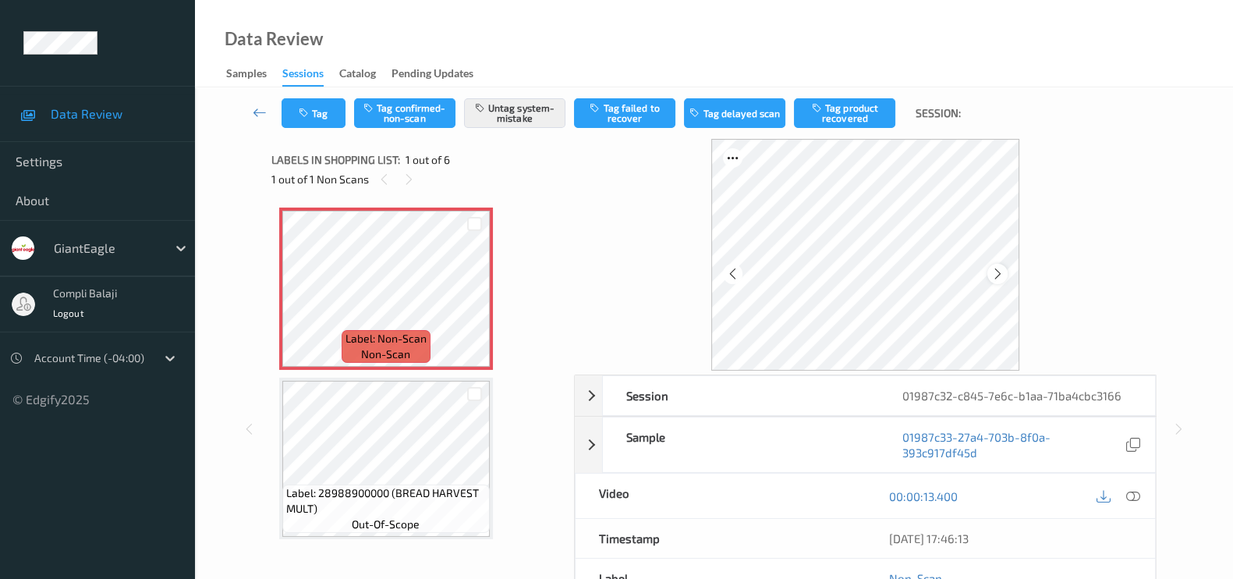
click at [999, 268] on icon at bounding box center [997, 274] width 13 height 14
click at [997, 271] on icon at bounding box center [997, 274] width 13 height 14
click at [995, 271] on icon at bounding box center [997, 274] width 13 height 14
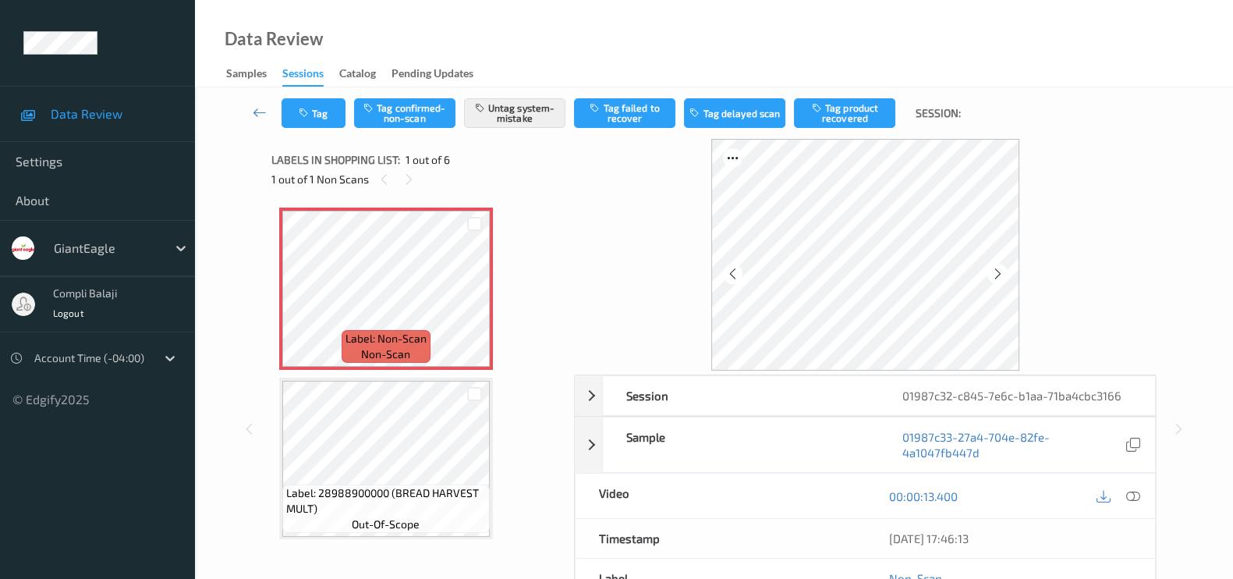
click at [995, 271] on icon at bounding box center [997, 274] width 13 height 14
click at [739, 274] on div at bounding box center [733, 274] width 20 height 20
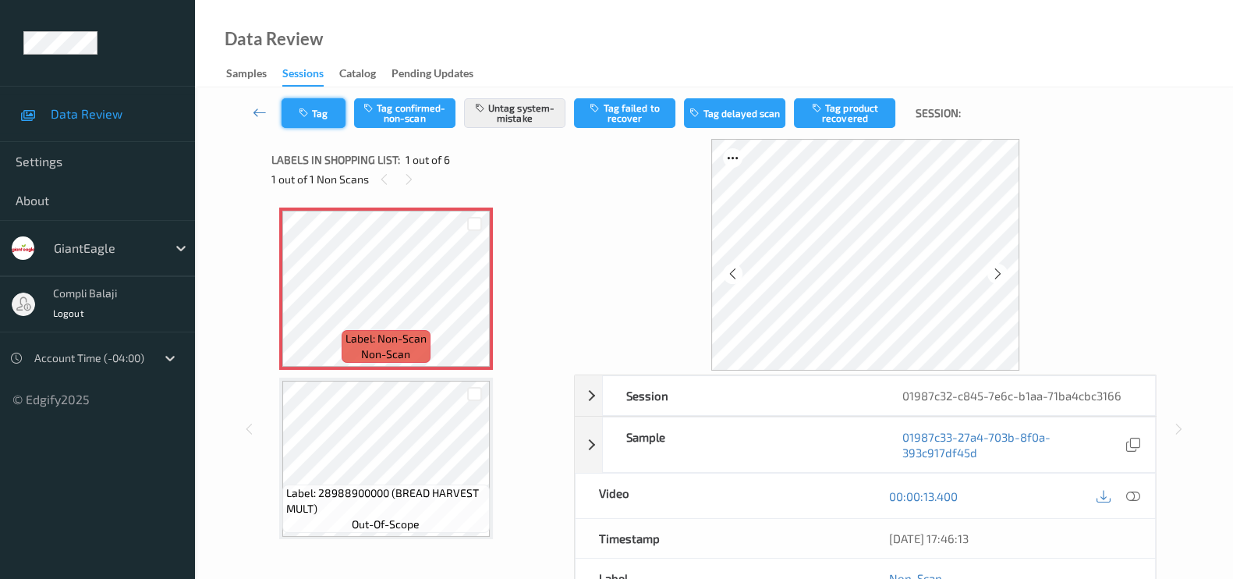
click at [316, 115] on button "Tag" at bounding box center [314, 113] width 64 height 30
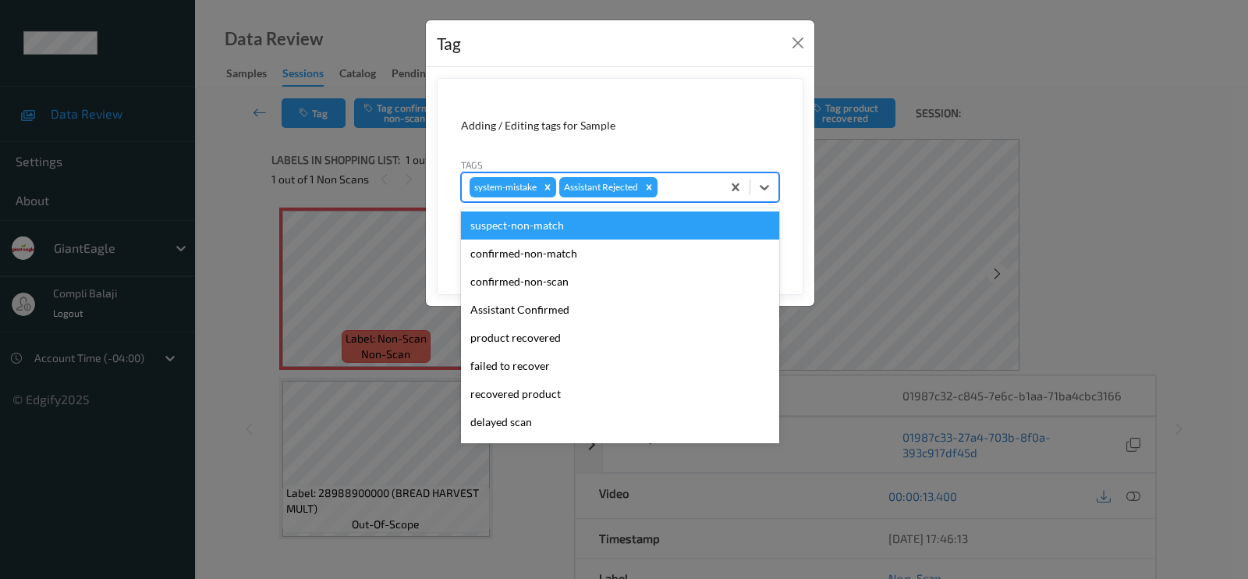
click at [675, 183] on div at bounding box center [687, 187] width 53 height 19
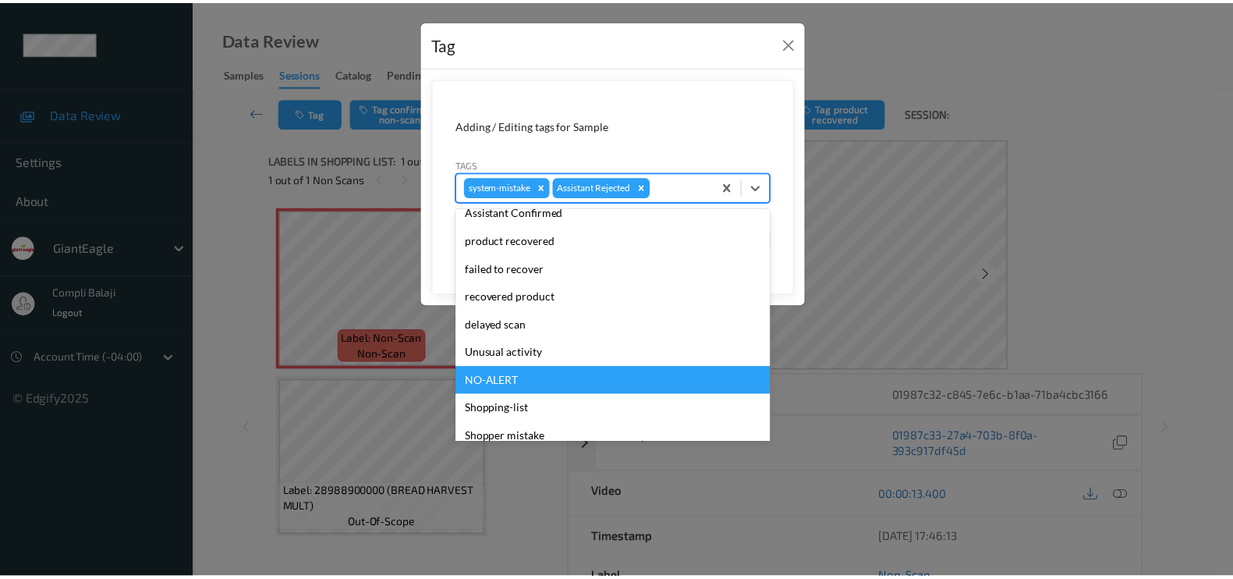
scroll to position [137, 0]
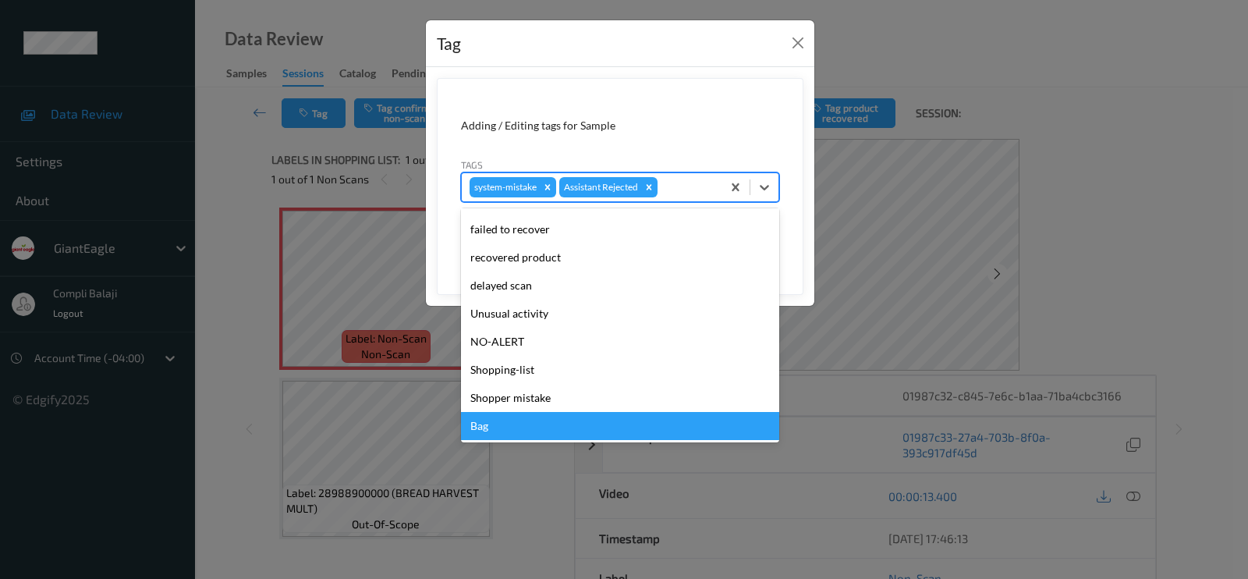
click at [489, 418] on div "Bag" at bounding box center [620, 426] width 318 height 28
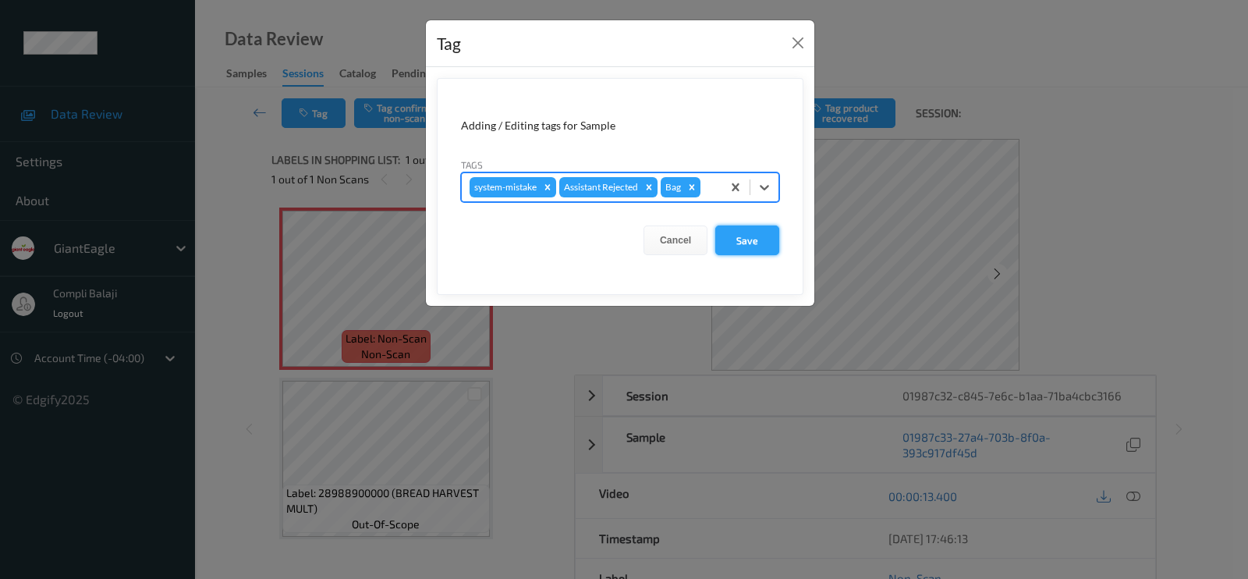
click at [744, 236] on button "Save" at bounding box center [747, 240] width 64 height 30
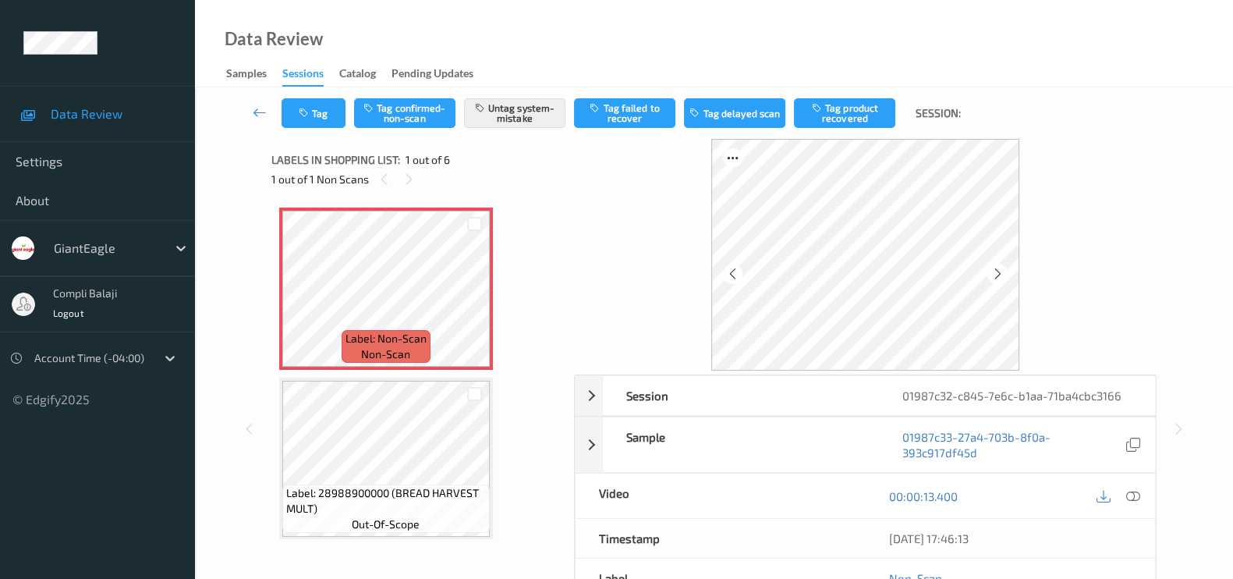
click at [215, 147] on div "Tag Tag confirmed-non-scan Untag system-mistake Tag failed to recover Tag delay…" at bounding box center [714, 418] width 1038 height 663
click at [332, 118] on button "Tag" at bounding box center [314, 113] width 64 height 30
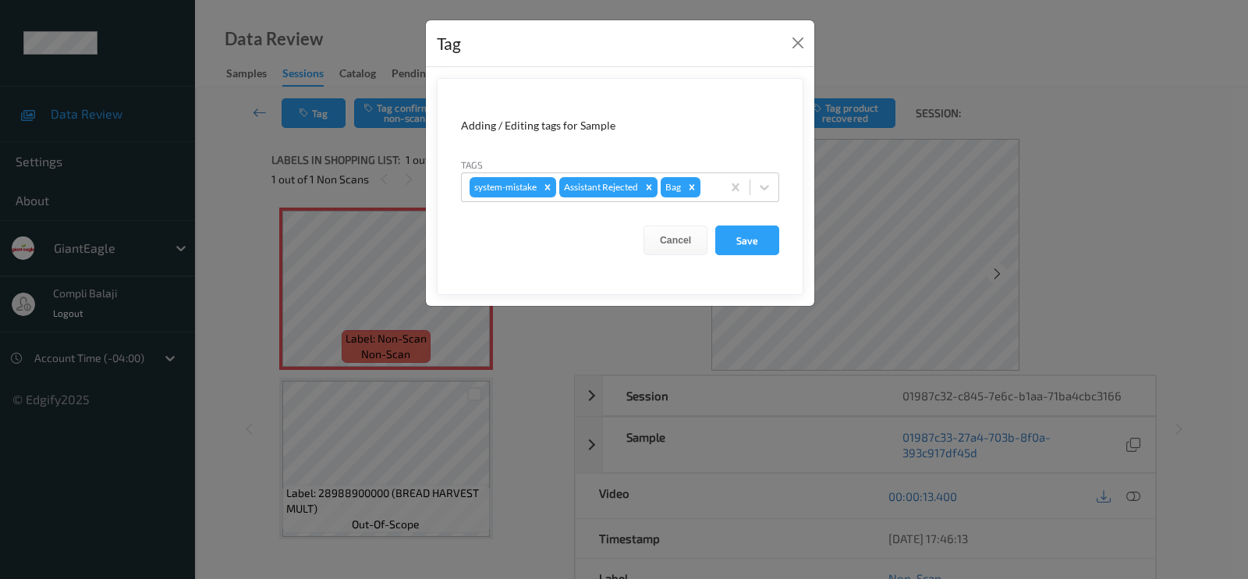
click at [243, 176] on div "Tag Adding / Editing tags for Sample Tags system-mistake Assistant Rejected Bag…" at bounding box center [624, 289] width 1248 height 579
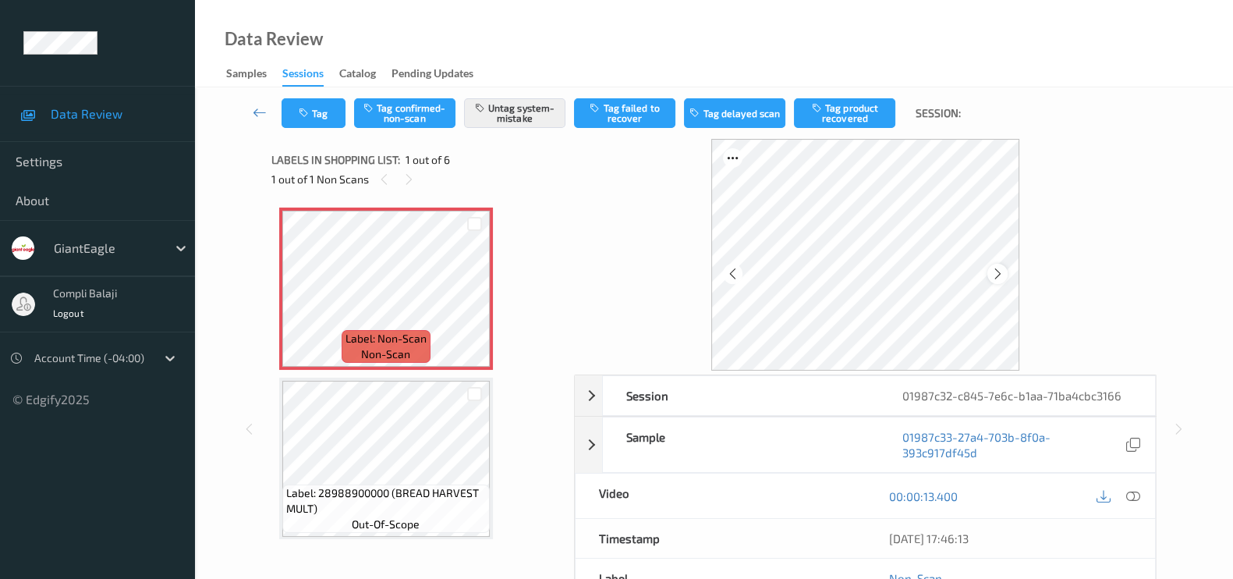
click at [996, 272] on icon at bounding box center [997, 274] width 13 height 14
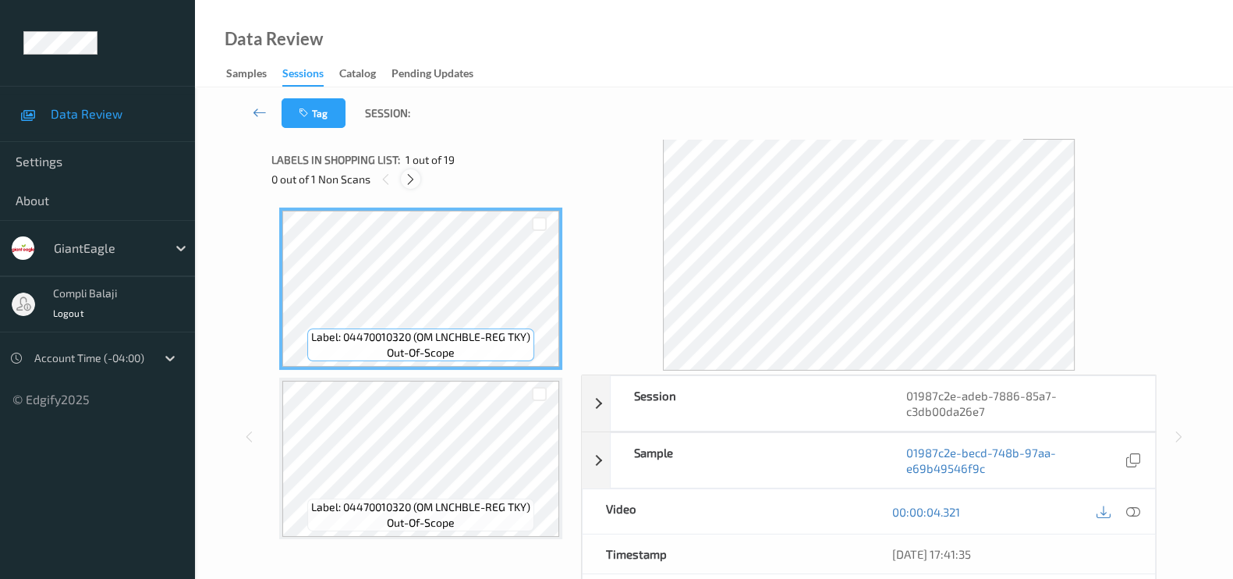
click at [412, 179] on icon at bounding box center [410, 179] width 13 height 14
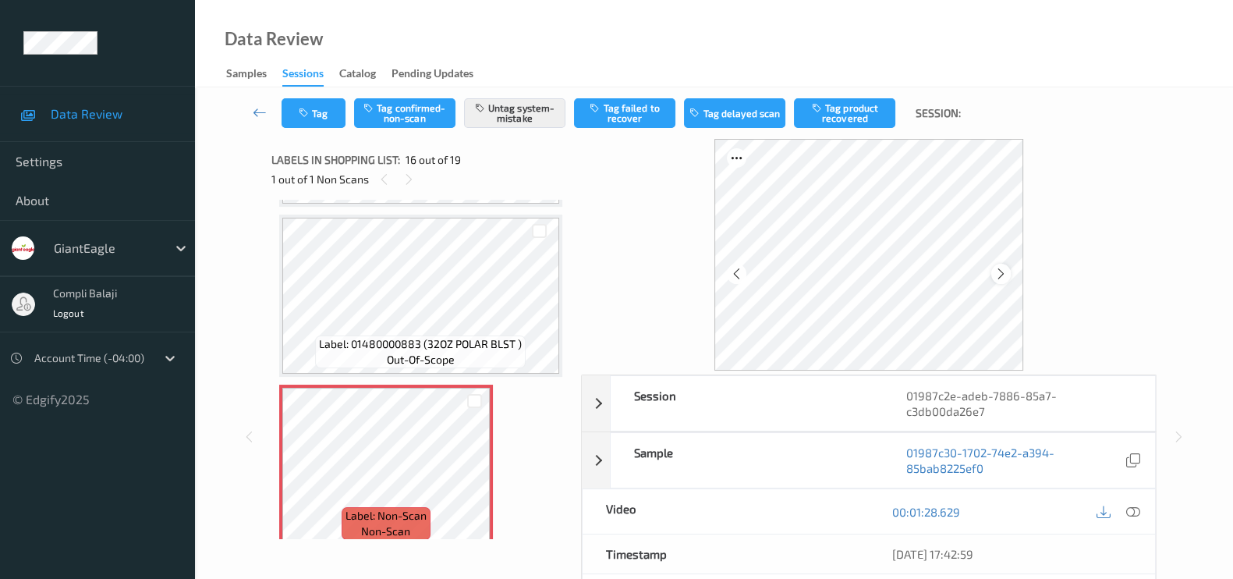
click at [1005, 273] on icon at bounding box center [1001, 274] width 13 height 14
click at [1004, 273] on icon at bounding box center [1001, 274] width 13 height 14
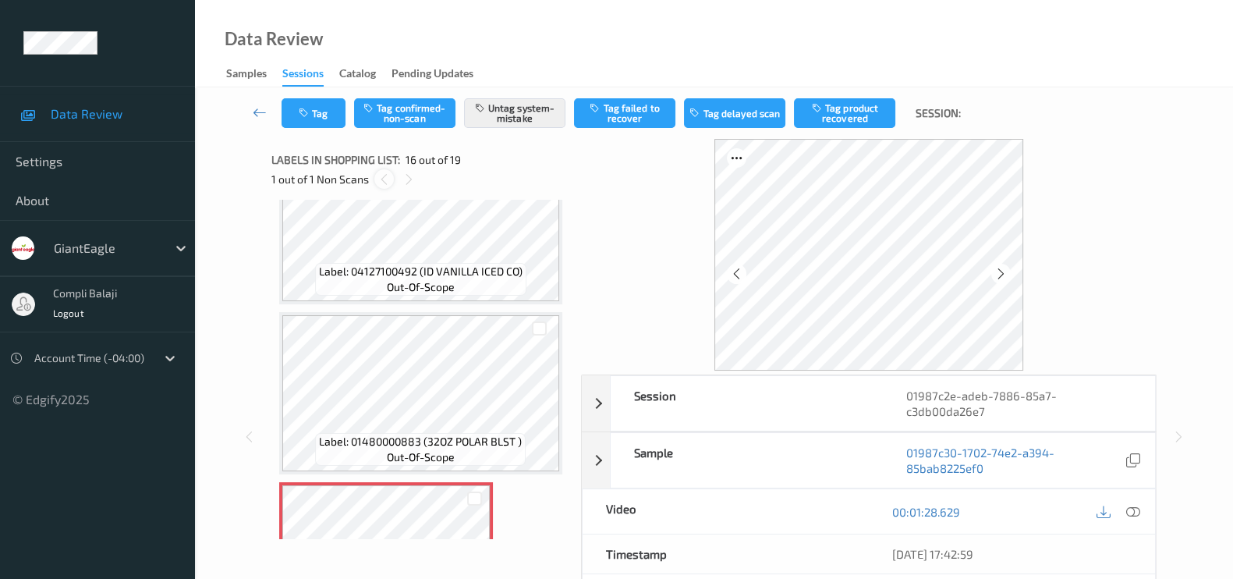
click at [387, 170] on div at bounding box center [384, 179] width 20 height 20
click at [409, 177] on icon at bounding box center [408, 179] width 13 height 14
click at [1005, 267] on icon at bounding box center [1001, 274] width 13 height 14
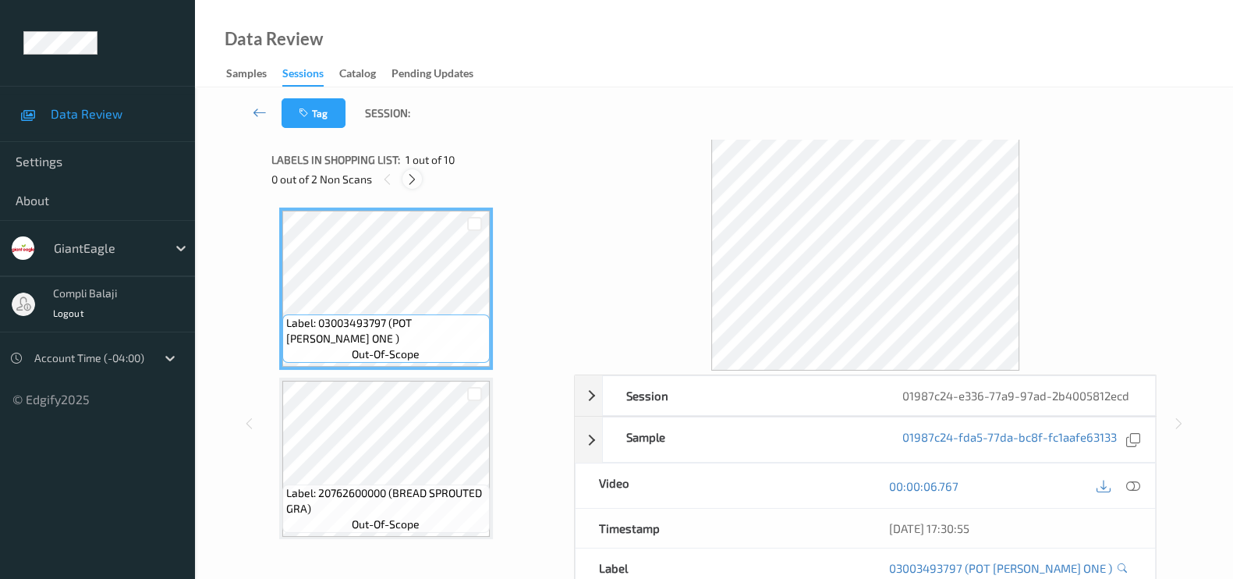
click at [417, 176] on icon at bounding box center [412, 179] width 13 height 14
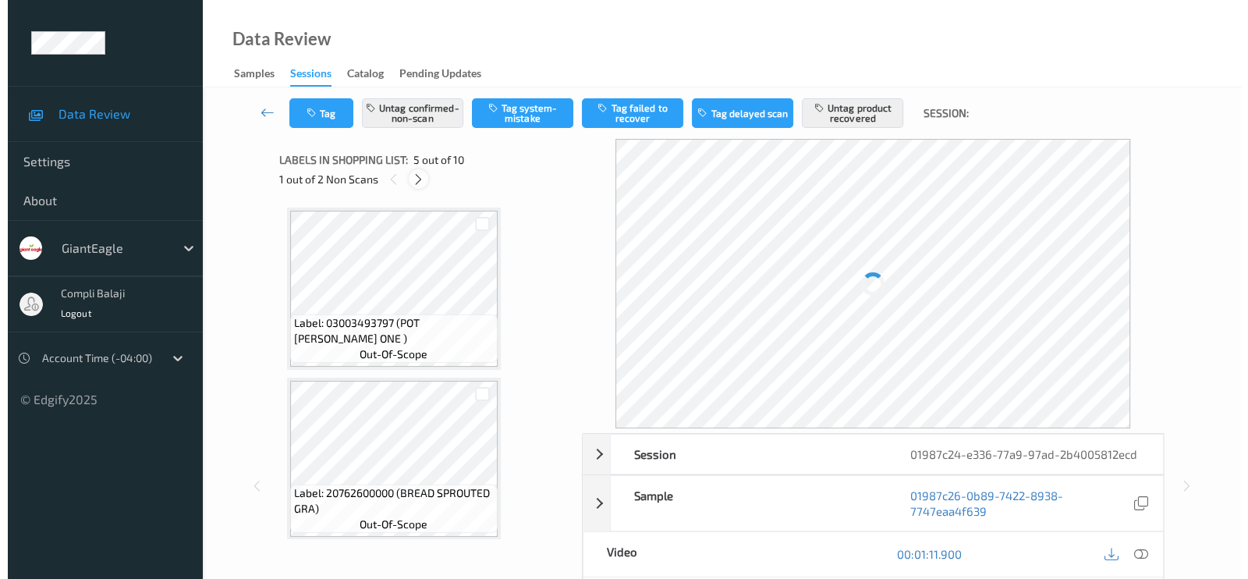
scroll to position [515, 0]
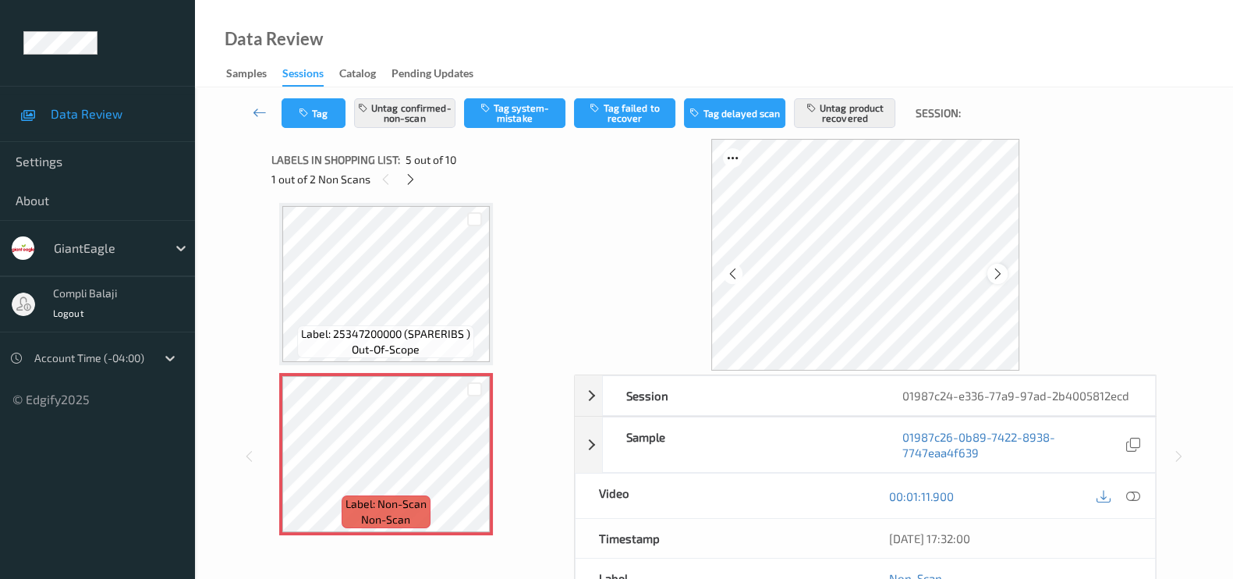
click at [1003, 272] on icon at bounding box center [997, 274] width 13 height 14
click at [389, 179] on icon at bounding box center [385, 179] width 13 height 14
click at [307, 108] on icon "button" at bounding box center [305, 113] width 13 height 11
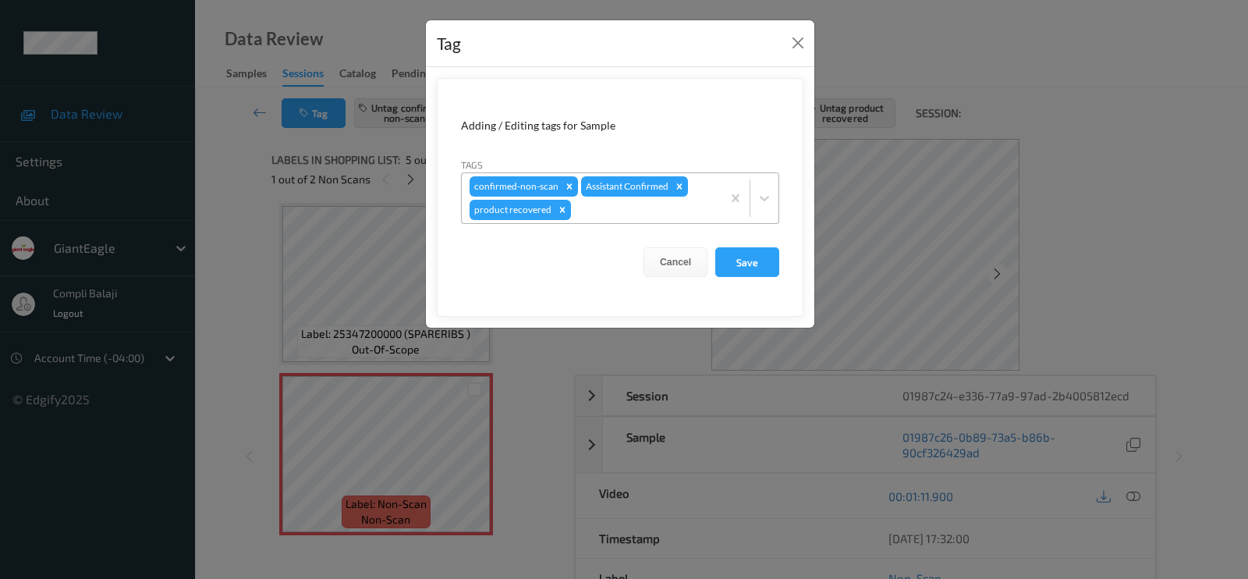
click at [626, 216] on div at bounding box center [644, 209] width 140 height 19
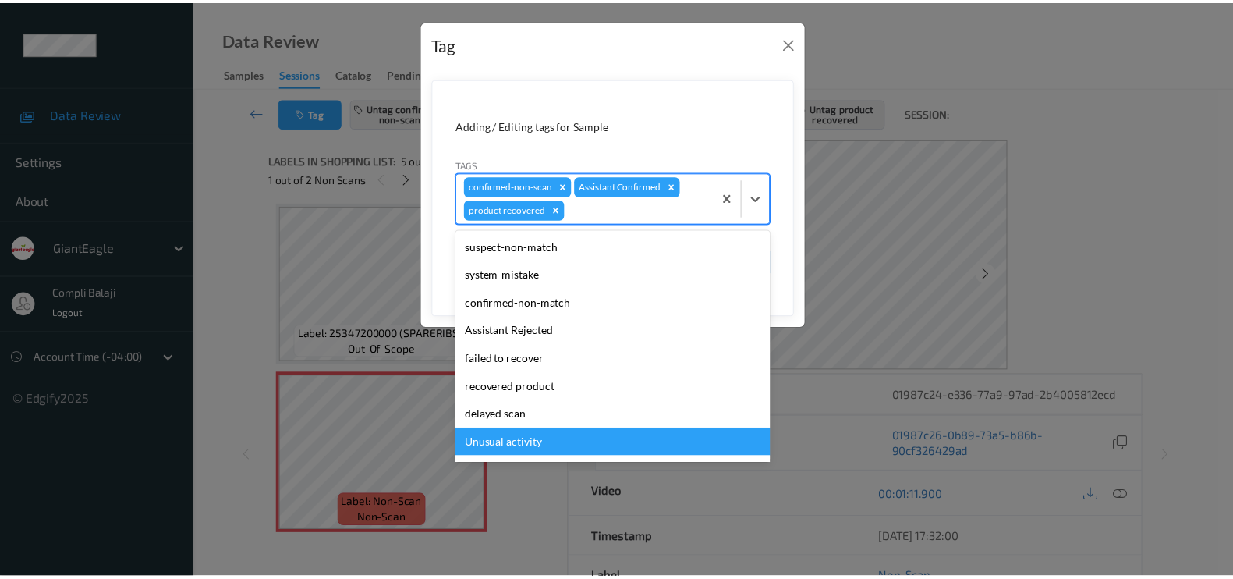
scroll to position [109, 0]
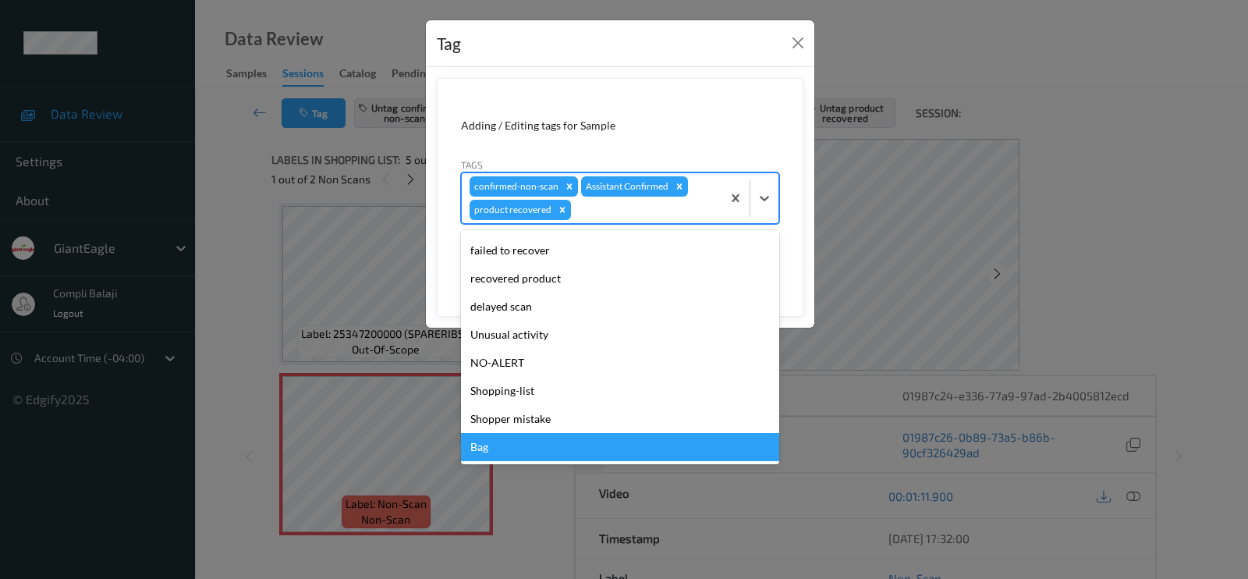
click at [512, 450] on div "Bag" at bounding box center [620, 447] width 318 height 28
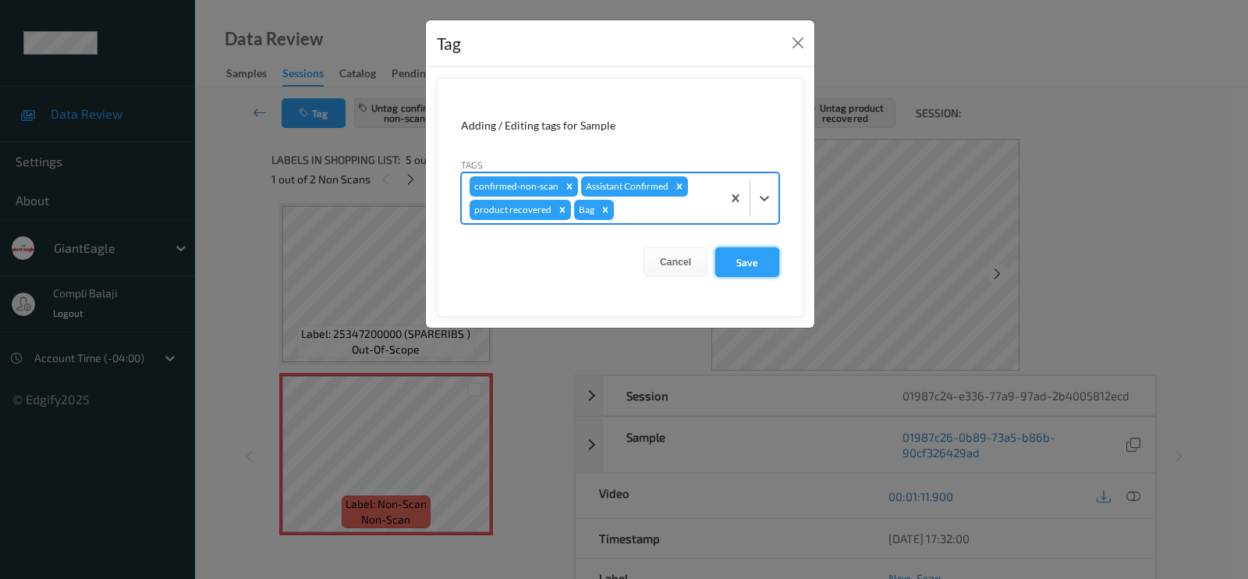
click at [751, 252] on button "Save" at bounding box center [747, 262] width 64 height 30
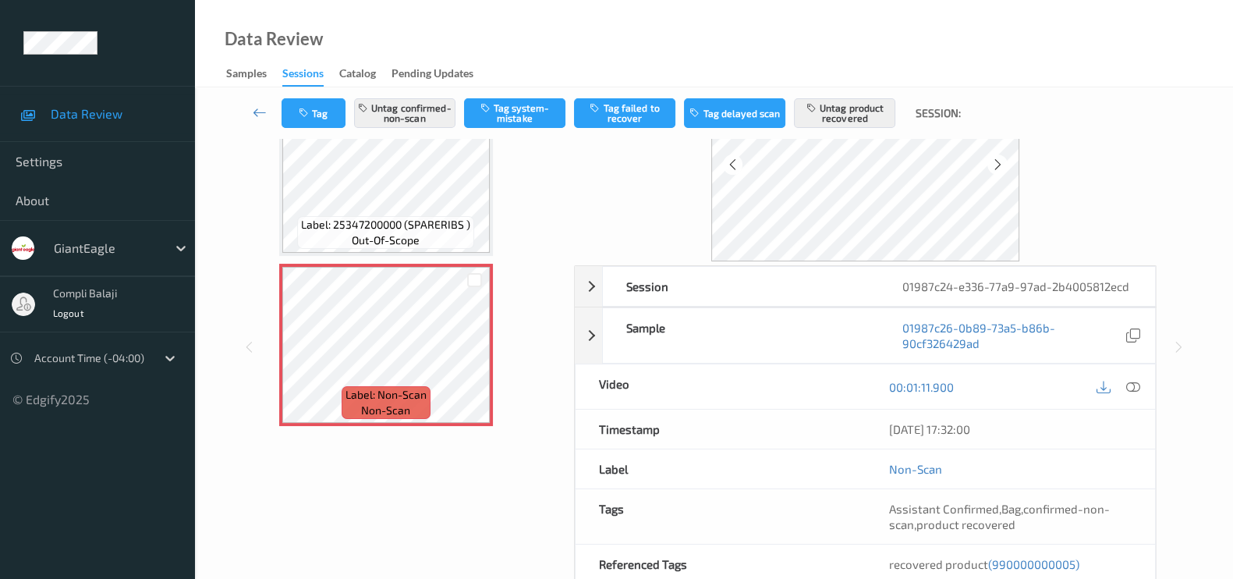
scroll to position [0, 0]
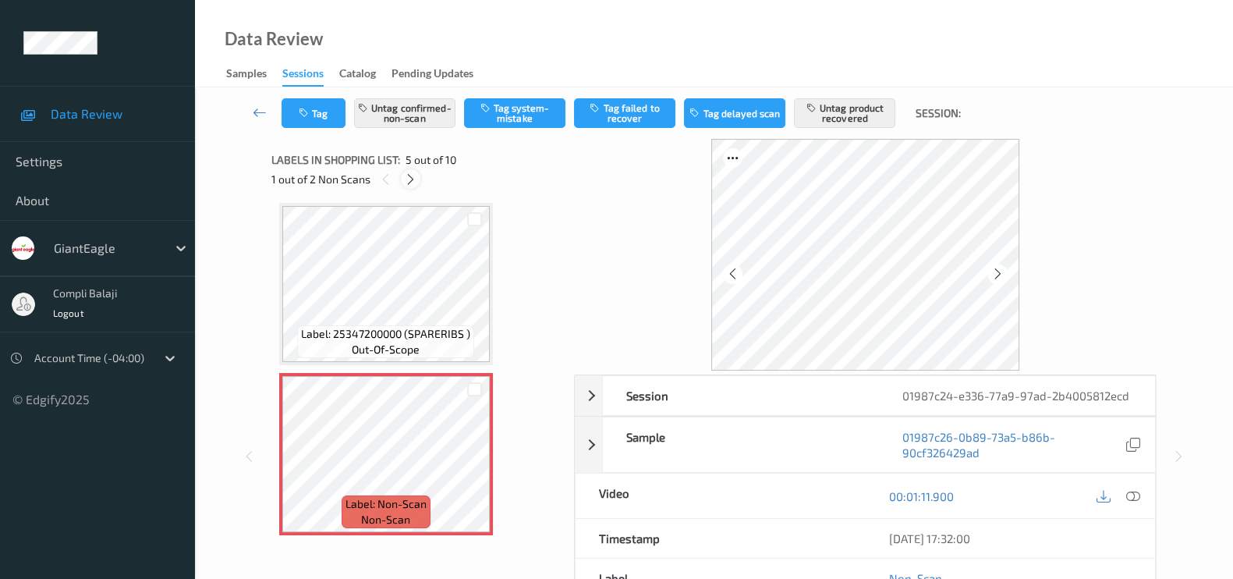
click at [407, 182] on icon at bounding box center [410, 179] width 13 height 14
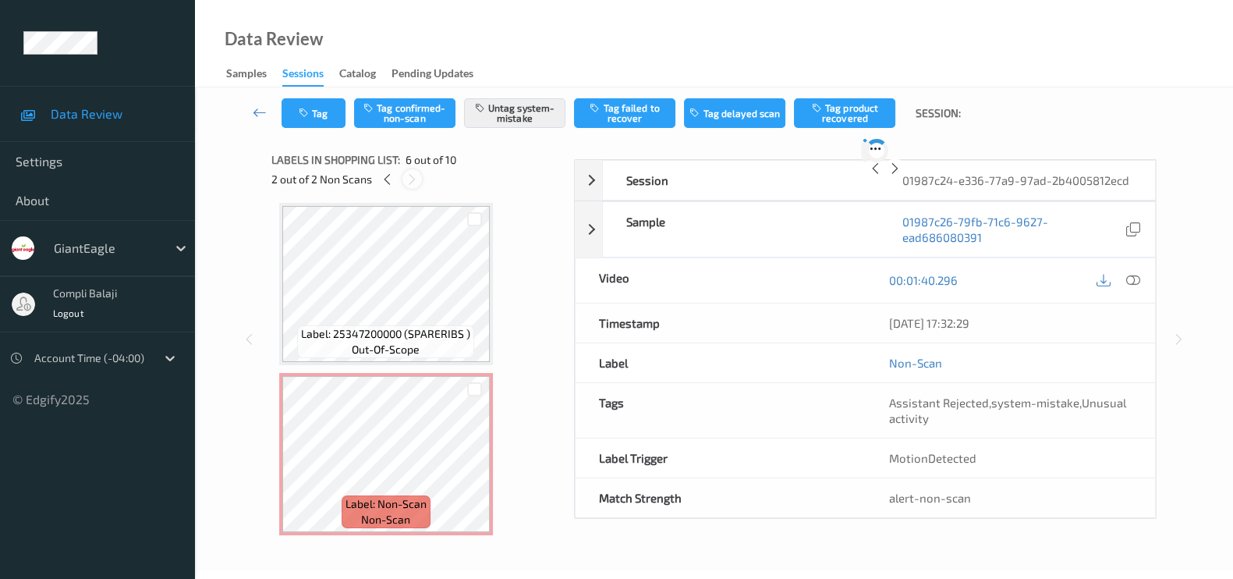
scroll to position [683, 0]
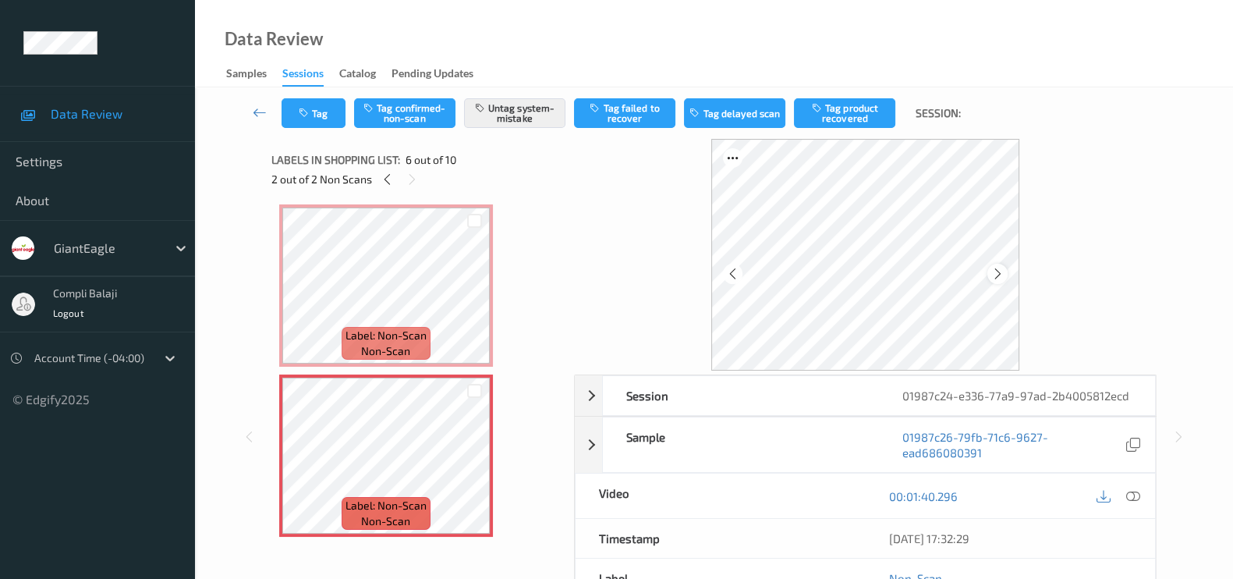
click at [998, 271] on icon at bounding box center [997, 274] width 13 height 14
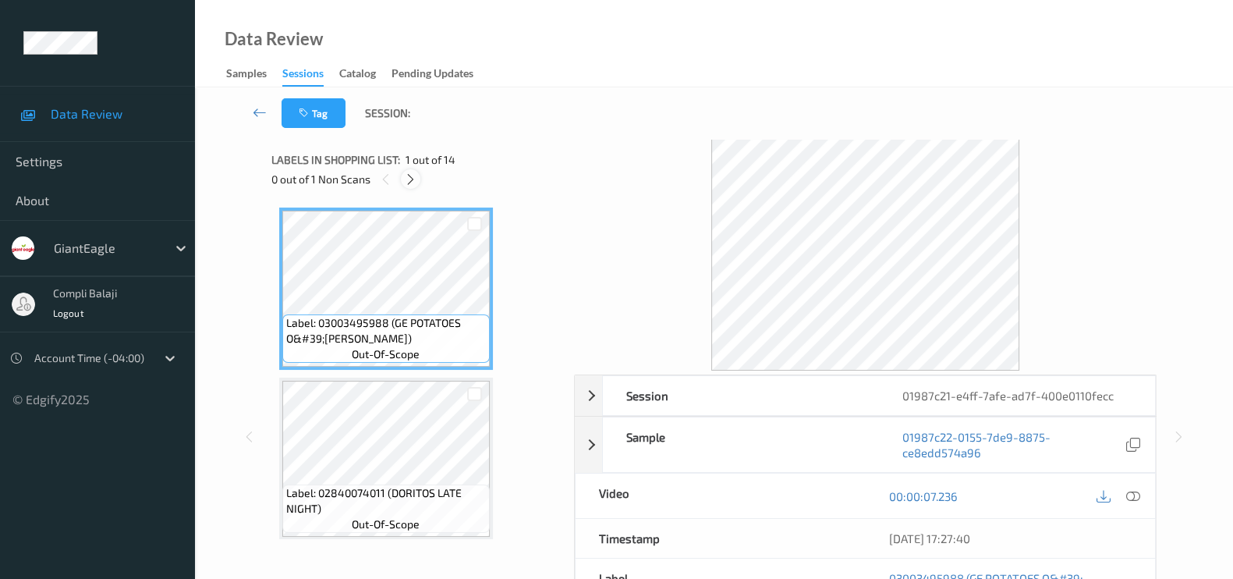
click at [404, 173] on icon at bounding box center [410, 179] width 13 height 14
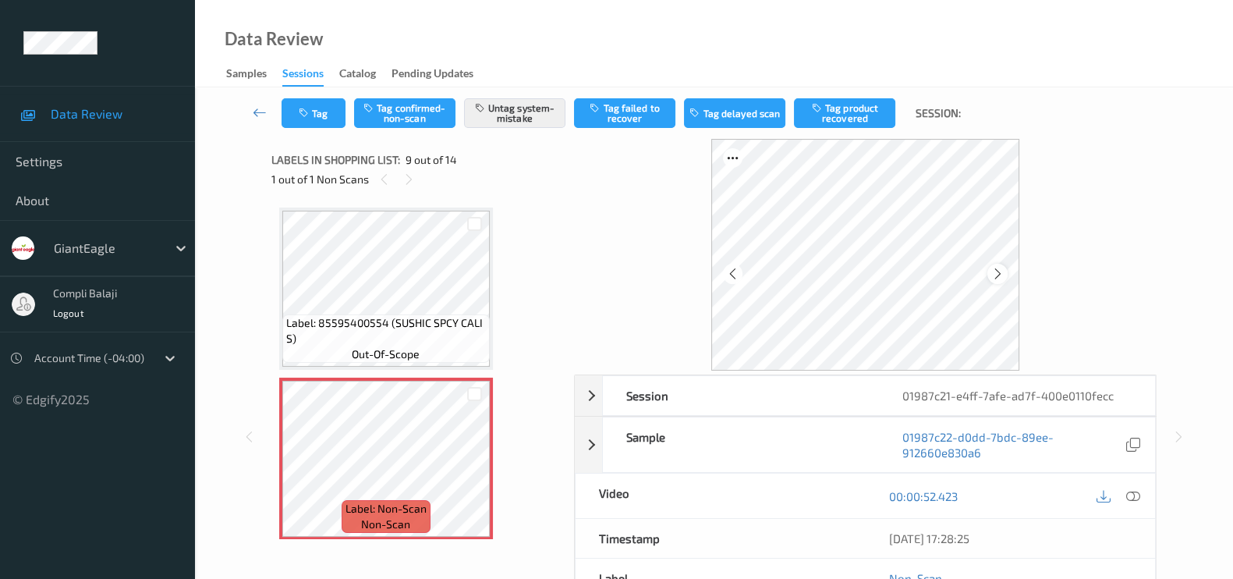
click at [998, 272] on icon at bounding box center [997, 274] width 13 height 14
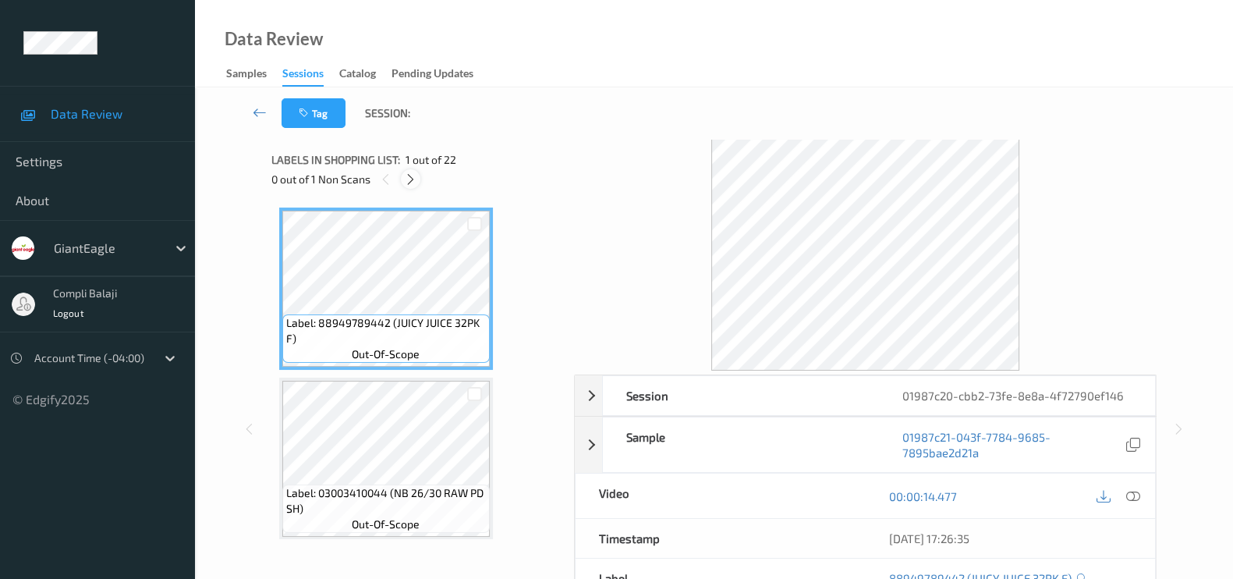
click at [410, 177] on icon at bounding box center [410, 179] width 13 height 14
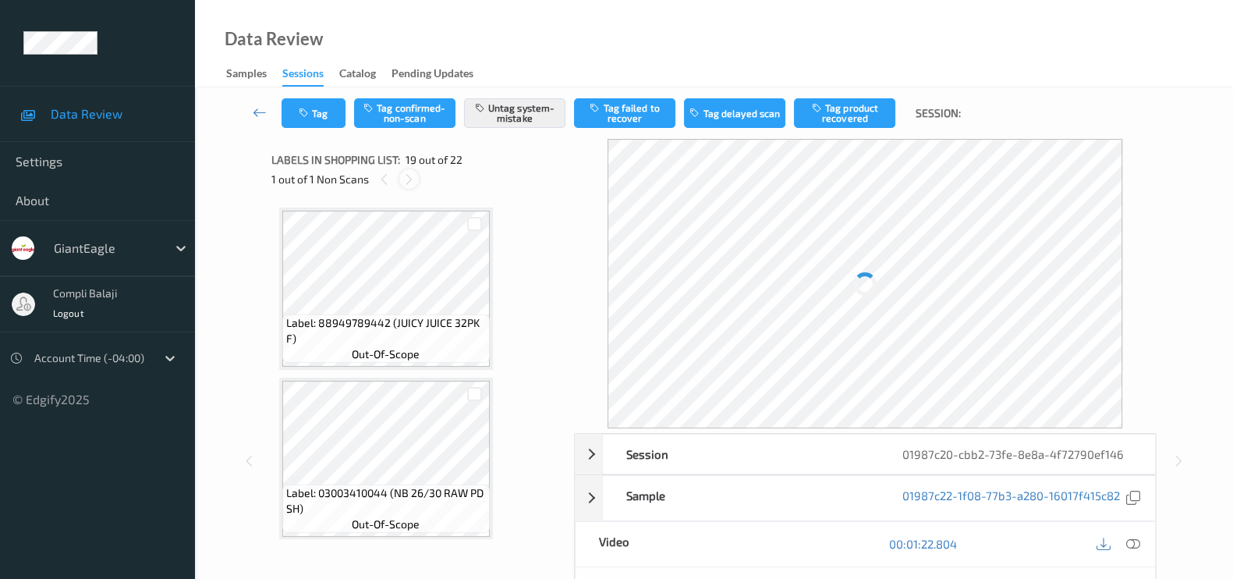
scroll to position [2881, 0]
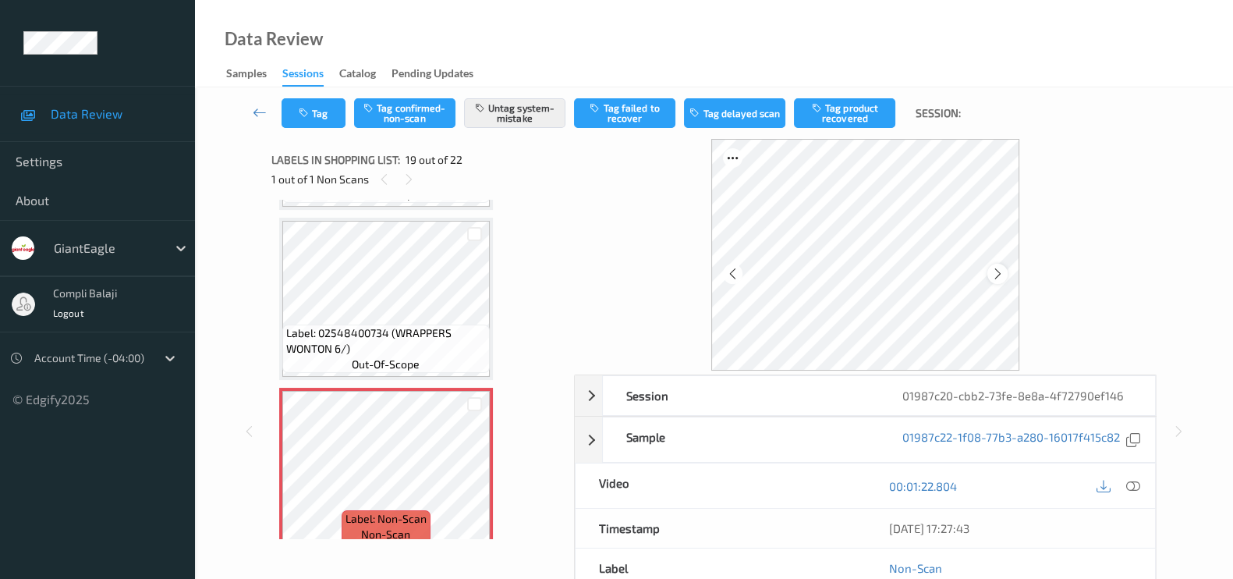
click at [991, 267] on icon at bounding box center [997, 274] width 13 height 14
click at [995, 268] on icon at bounding box center [997, 274] width 13 height 14
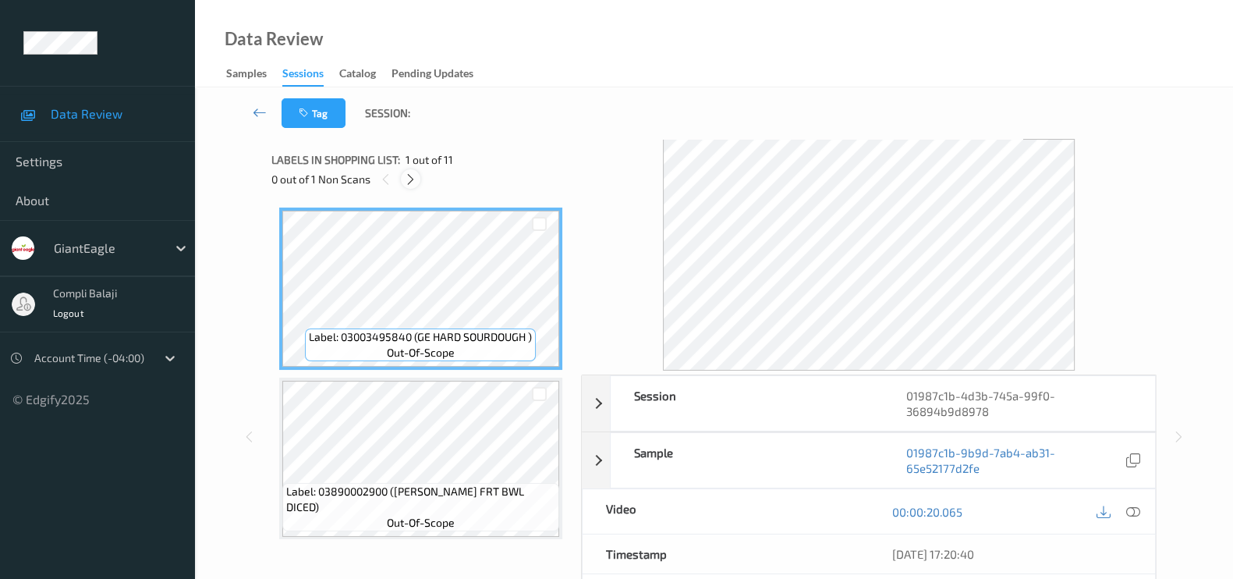
click at [413, 177] on icon at bounding box center [410, 179] width 13 height 14
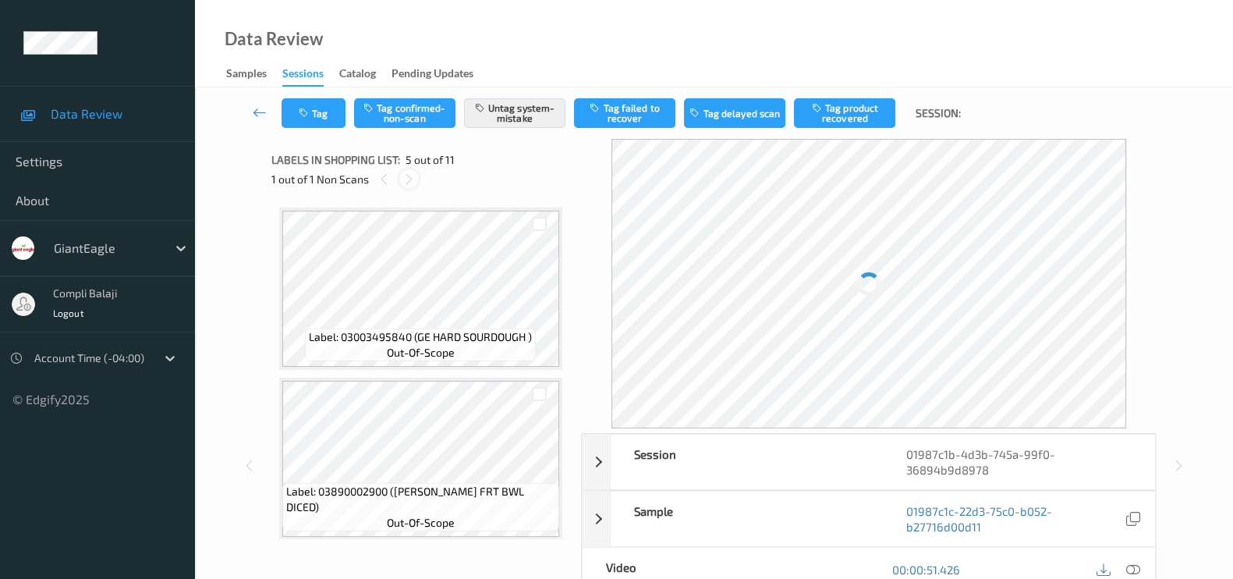
scroll to position [515, 0]
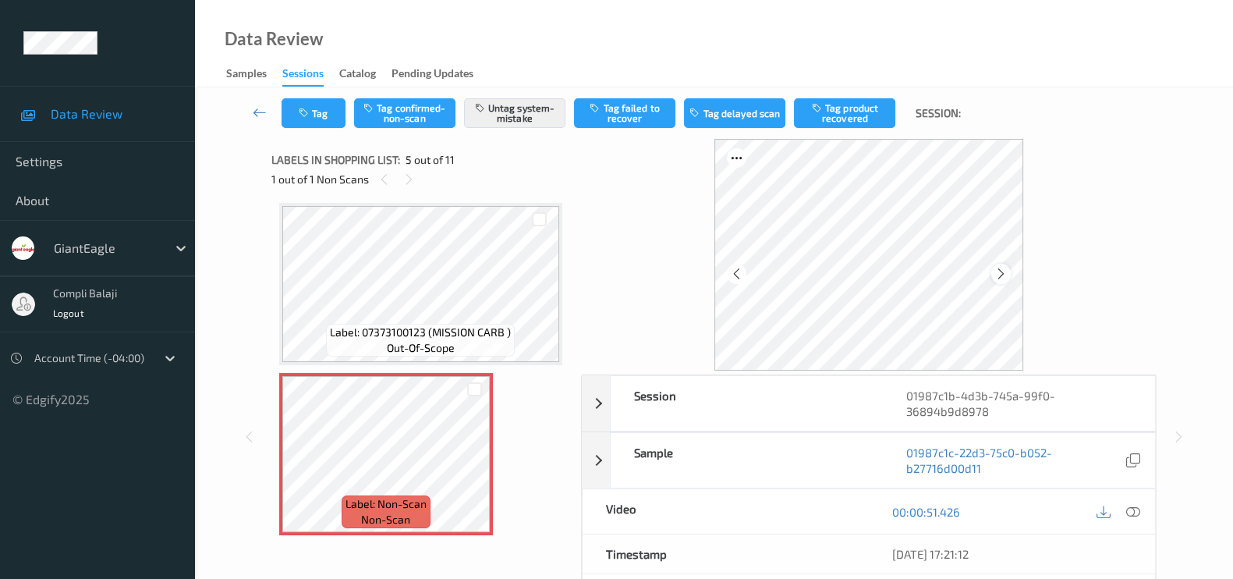
click at [1011, 271] on div at bounding box center [1001, 274] width 20 height 20
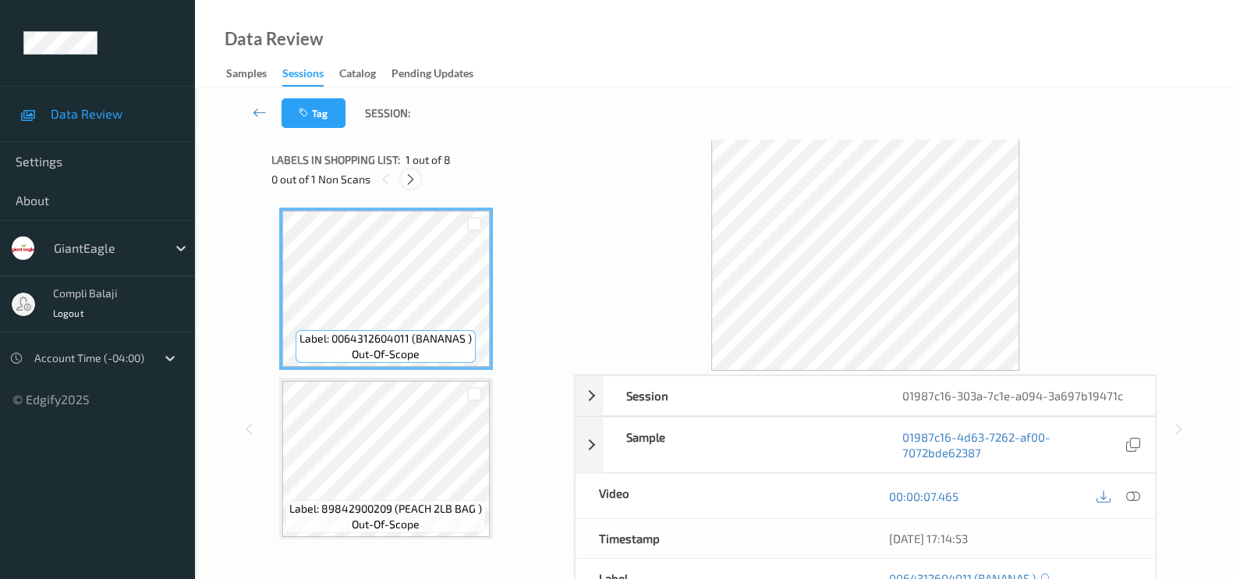
click at [413, 185] on icon at bounding box center [410, 179] width 13 height 14
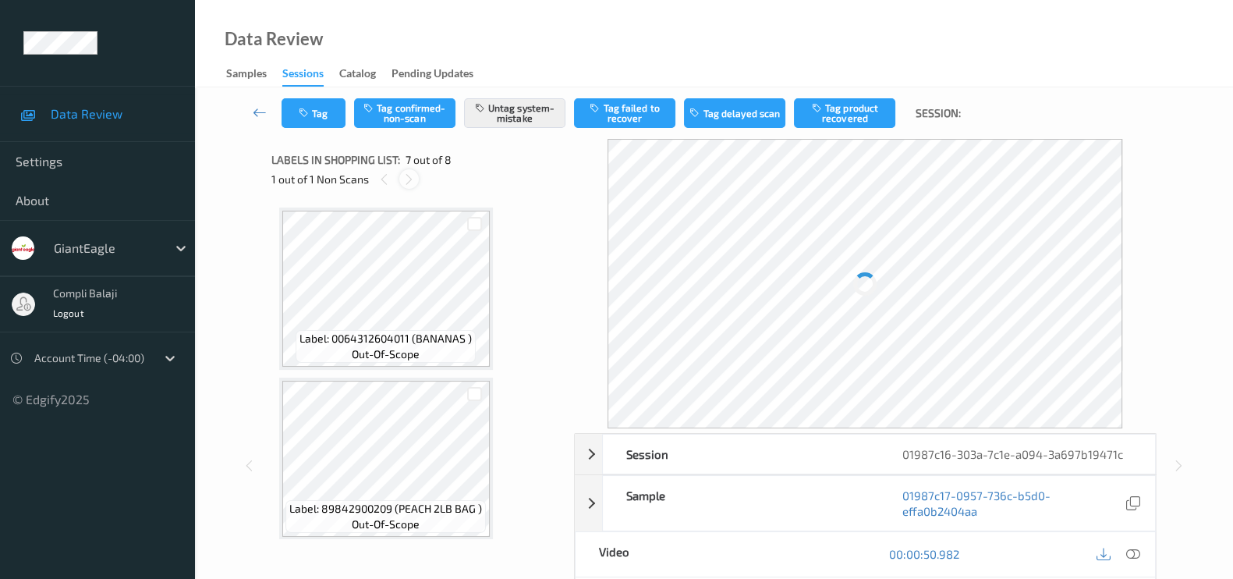
scroll to position [853, 0]
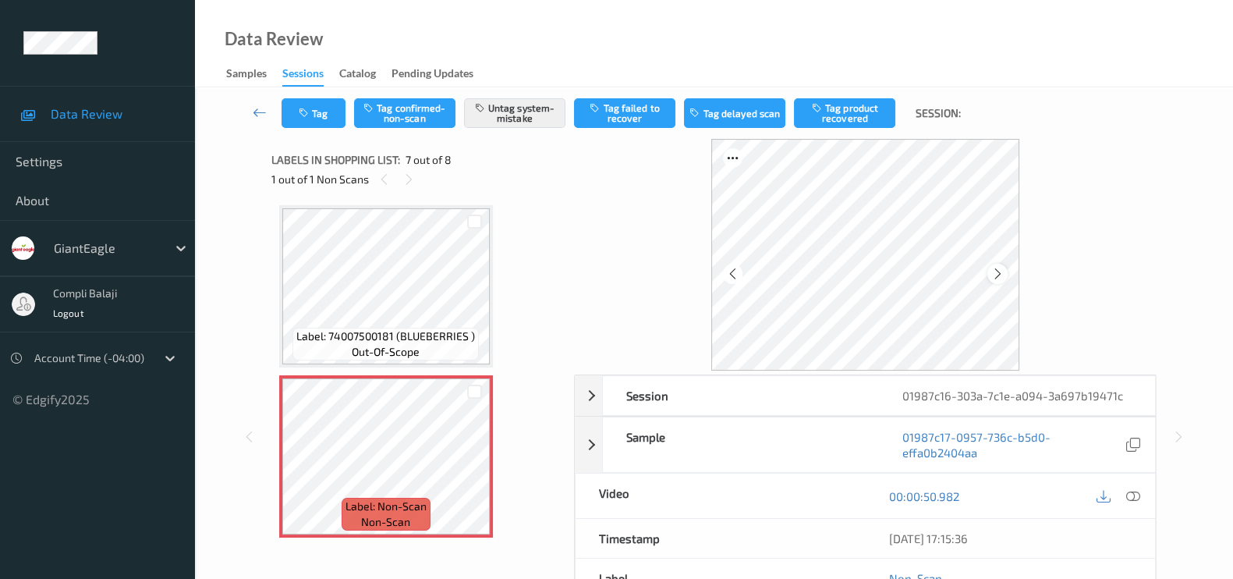
click at [994, 264] on div at bounding box center [998, 274] width 20 height 20
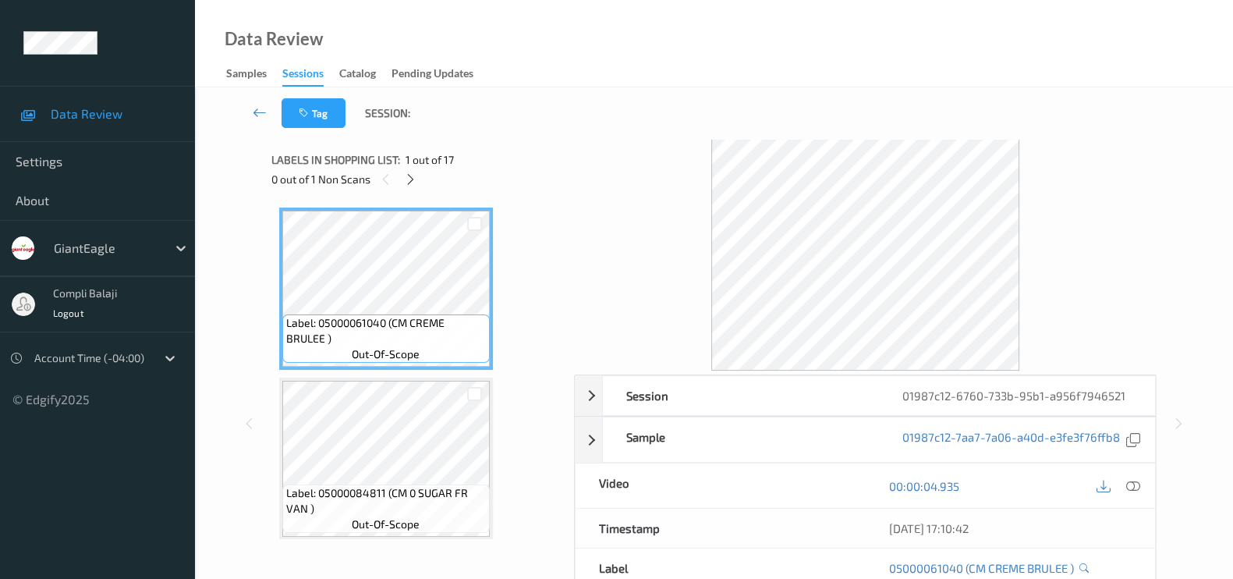
click at [402, 190] on div "Labels in shopping list: 1 out of 17 0 out of 1 Non Scans" at bounding box center [417, 169] width 292 height 61
click at [404, 187] on div "0 out of 1 Non Scans" at bounding box center [417, 179] width 292 height 20
click at [408, 178] on icon at bounding box center [410, 179] width 13 height 14
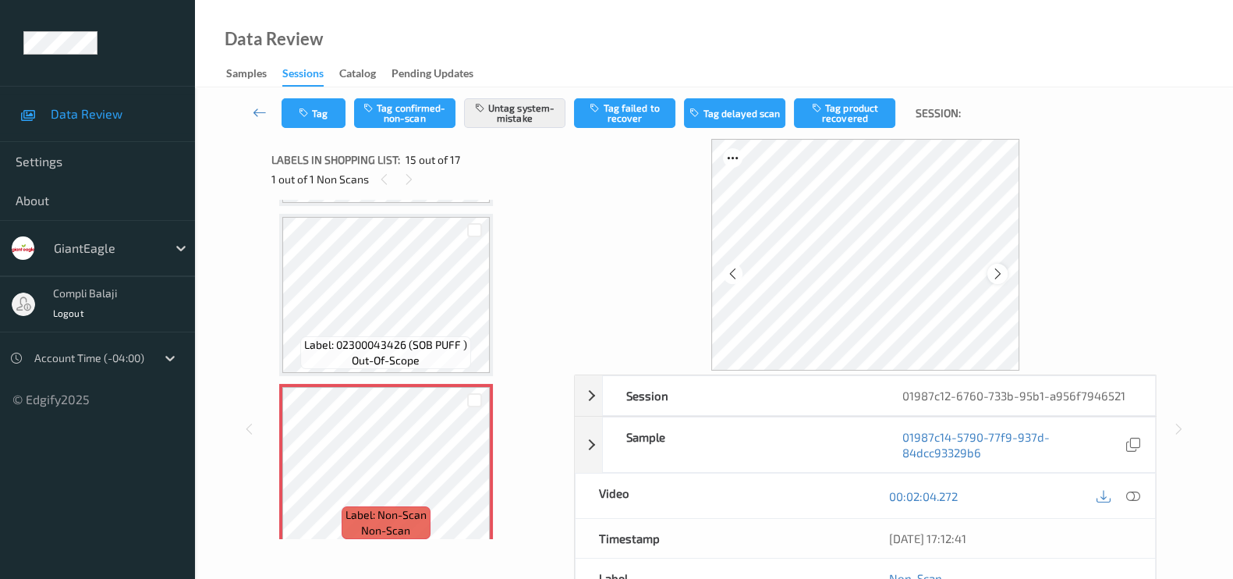
click at [995, 271] on icon at bounding box center [997, 274] width 13 height 14
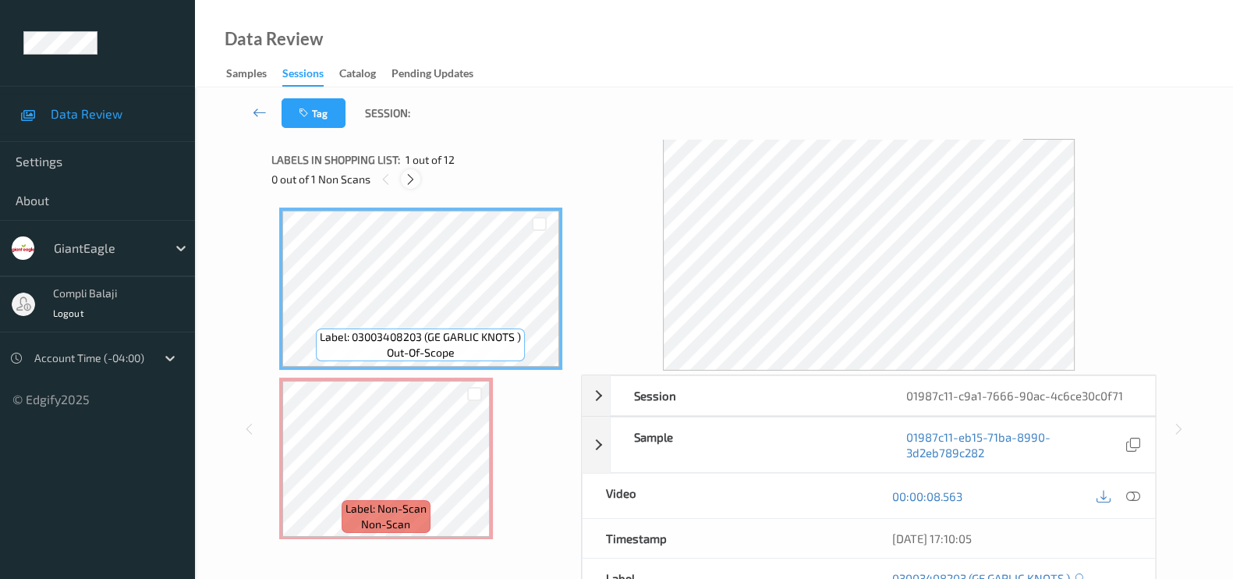
click at [403, 185] on div at bounding box center [411, 179] width 20 height 20
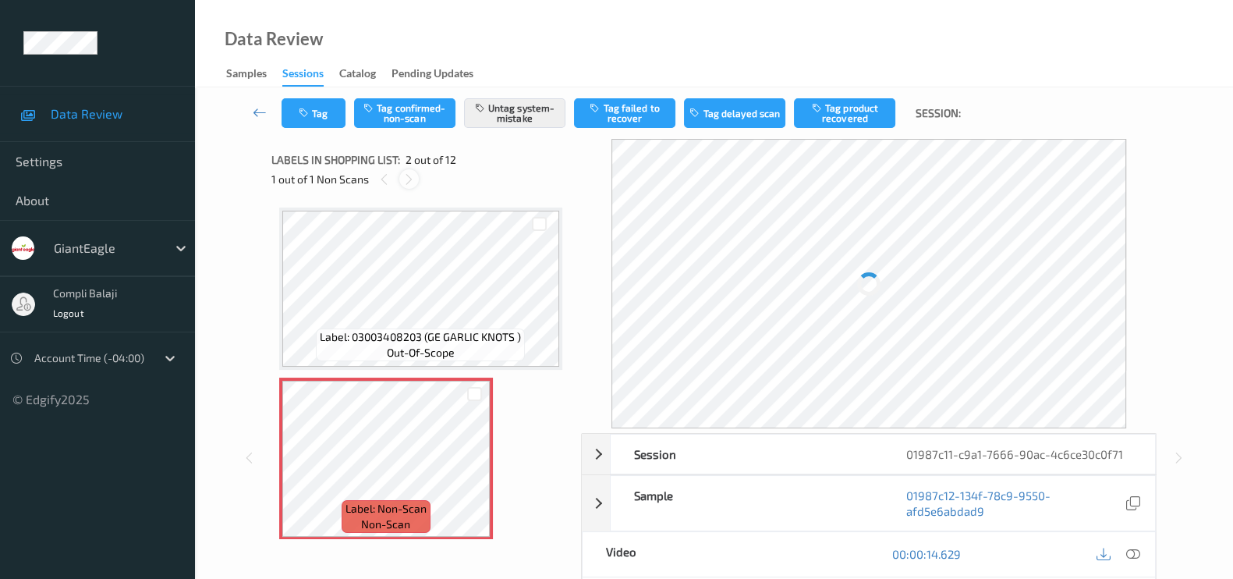
scroll to position [8, 0]
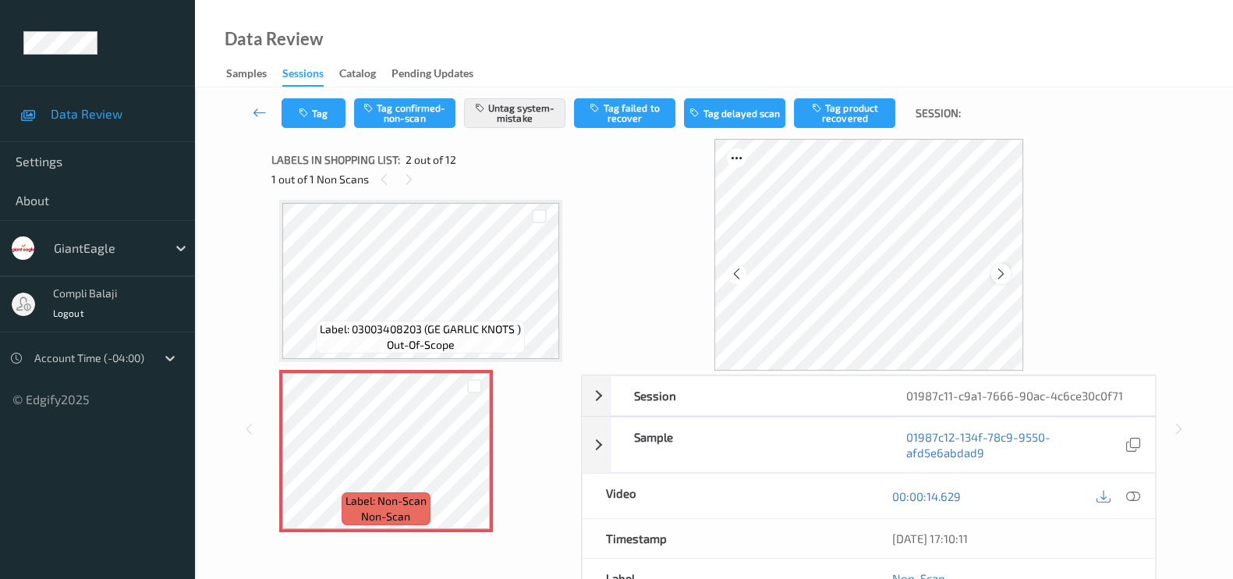
click at [1008, 269] on icon at bounding box center [1001, 274] width 13 height 14
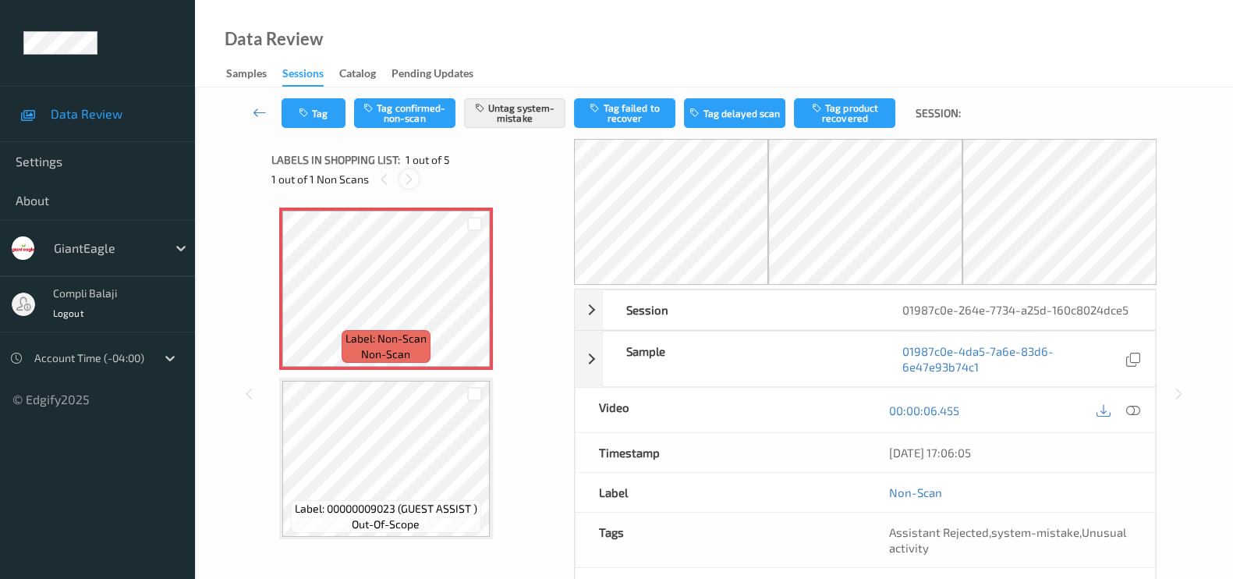
click at [399, 179] on div at bounding box center [409, 179] width 20 height 20
click at [406, 177] on icon at bounding box center [408, 179] width 13 height 14
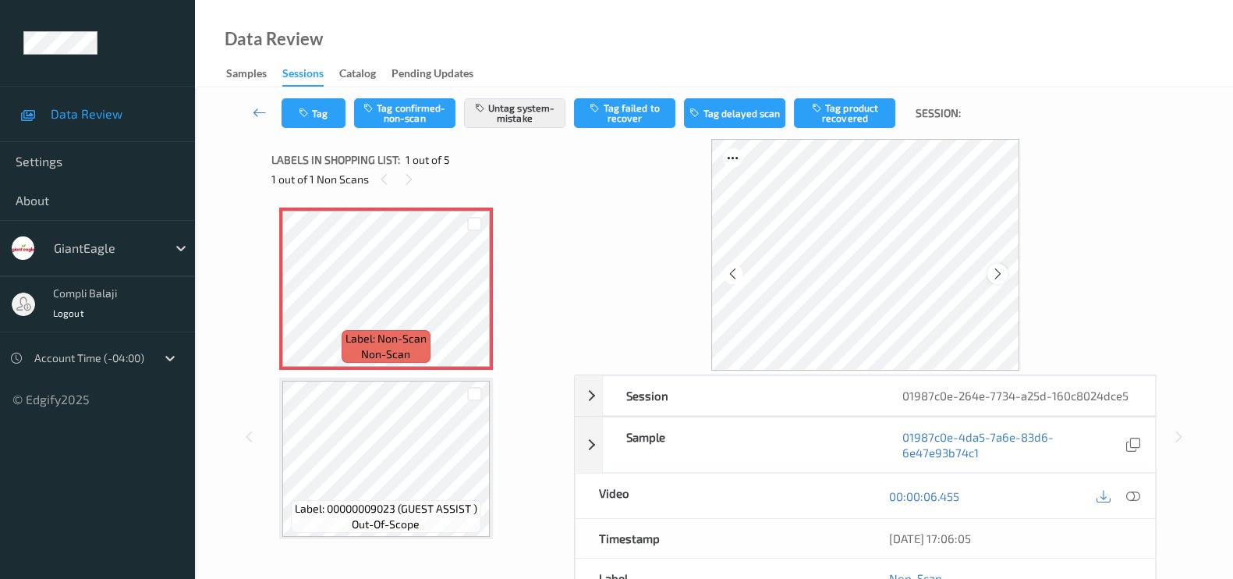
click at [997, 275] on icon at bounding box center [997, 274] width 13 height 14
click at [998, 270] on icon at bounding box center [997, 274] width 13 height 14
click at [412, 181] on icon at bounding box center [408, 179] width 13 height 14
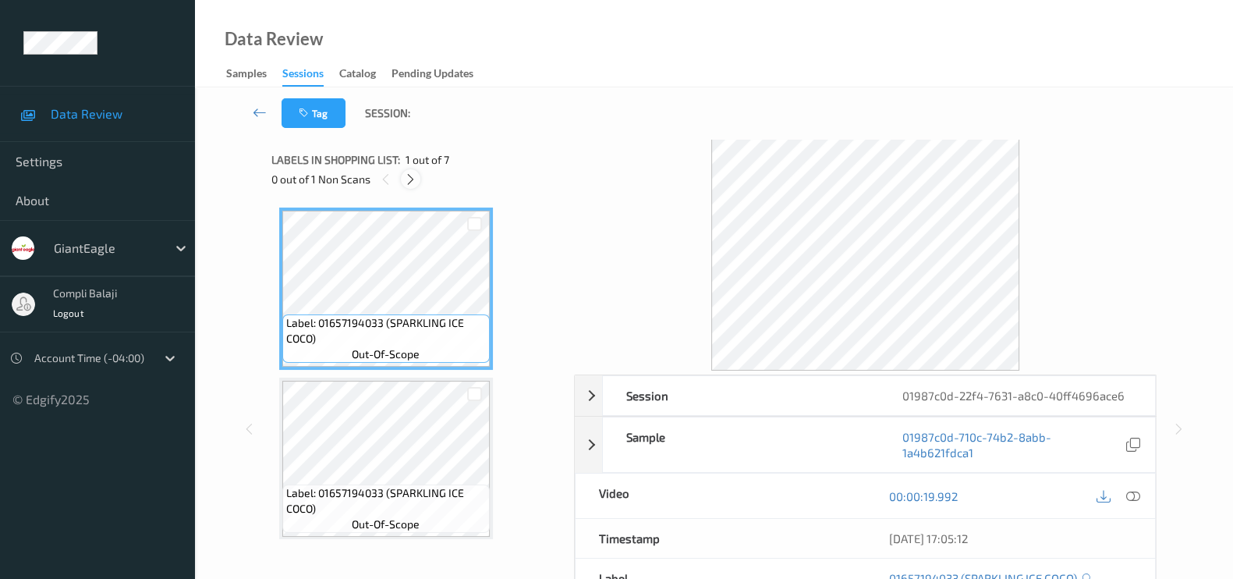
click at [413, 176] on icon at bounding box center [410, 179] width 13 height 14
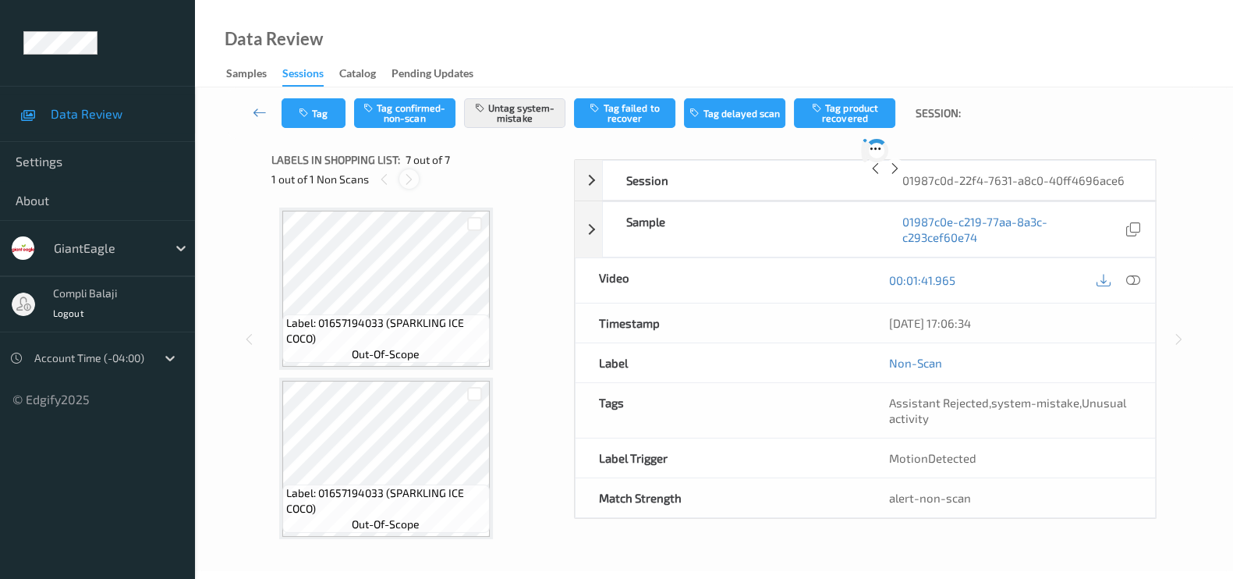
scroll to position [851, 0]
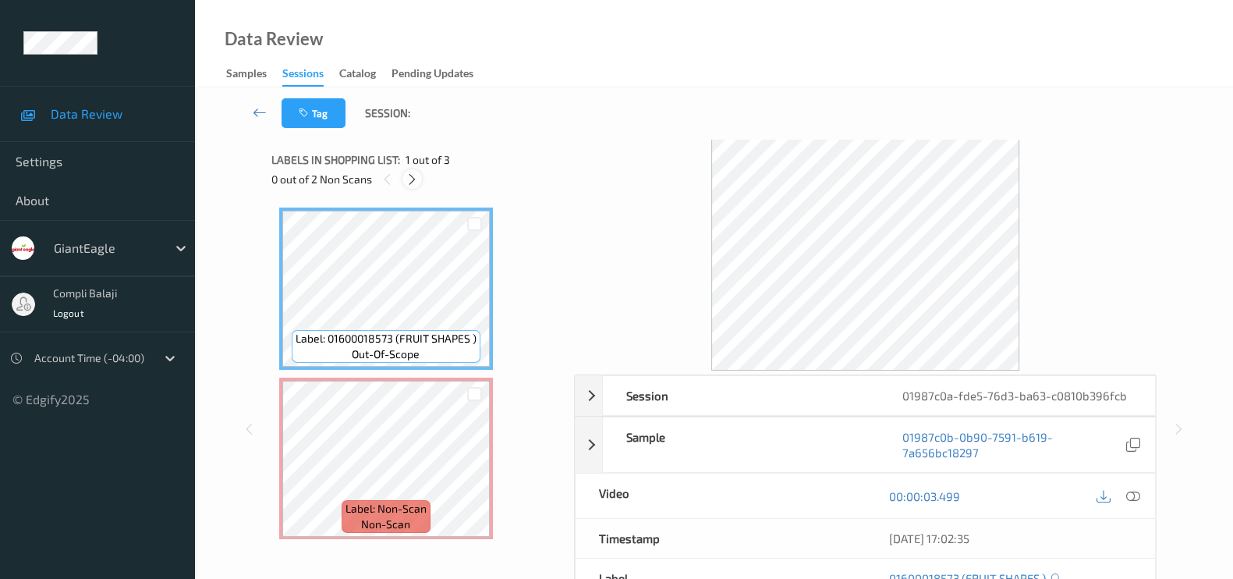
click at [410, 176] on icon at bounding box center [412, 179] width 13 height 14
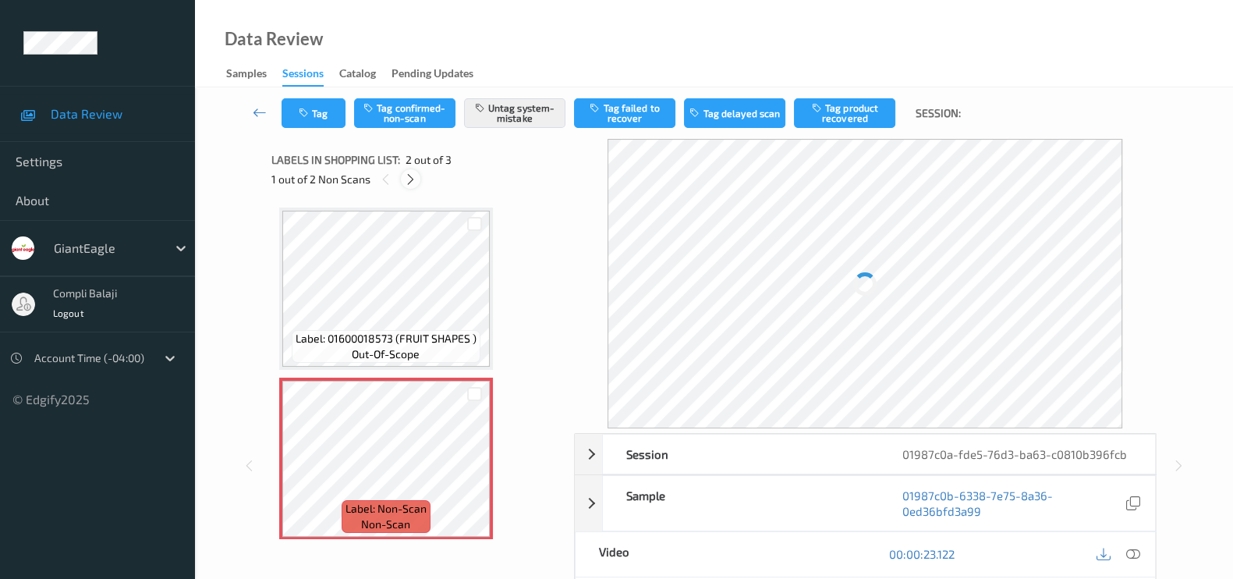
scroll to position [8, 0]
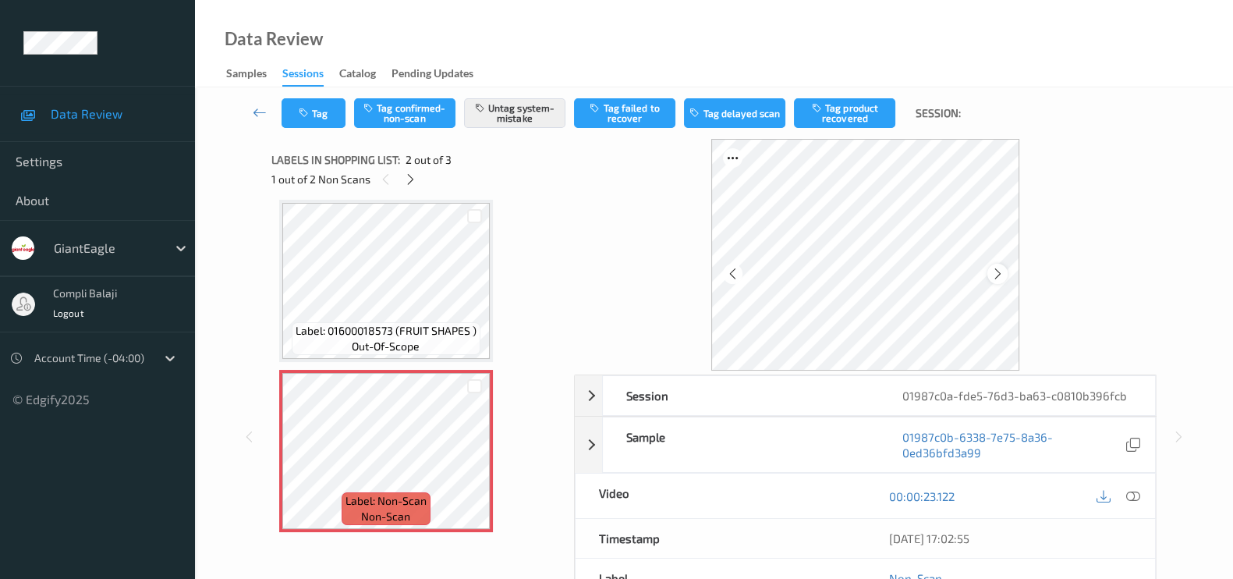
click at [1002, 271] on icon at bounding box center [997, 274] width 13 height 14
click at [1002, 270] on icon at bounding box center [997, 274] width 13 height 14
click at [410, 177] on icon at bounding box center [410, 179] width 13 height 14
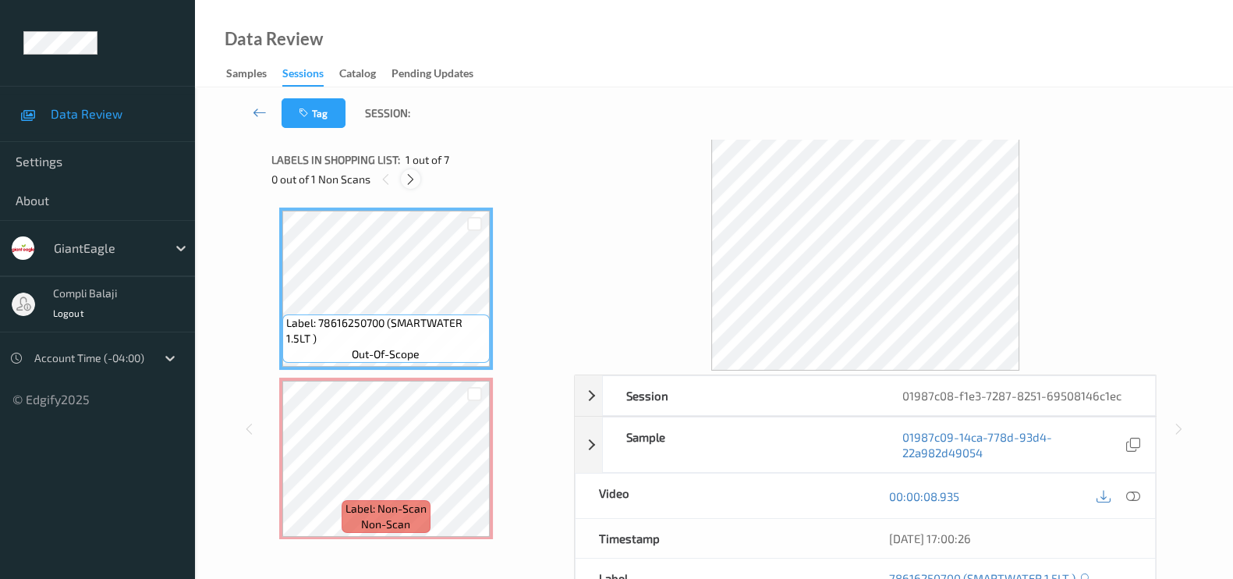
click at [411, 178] on icon at bounding box center [410, 179] width 13 height 14
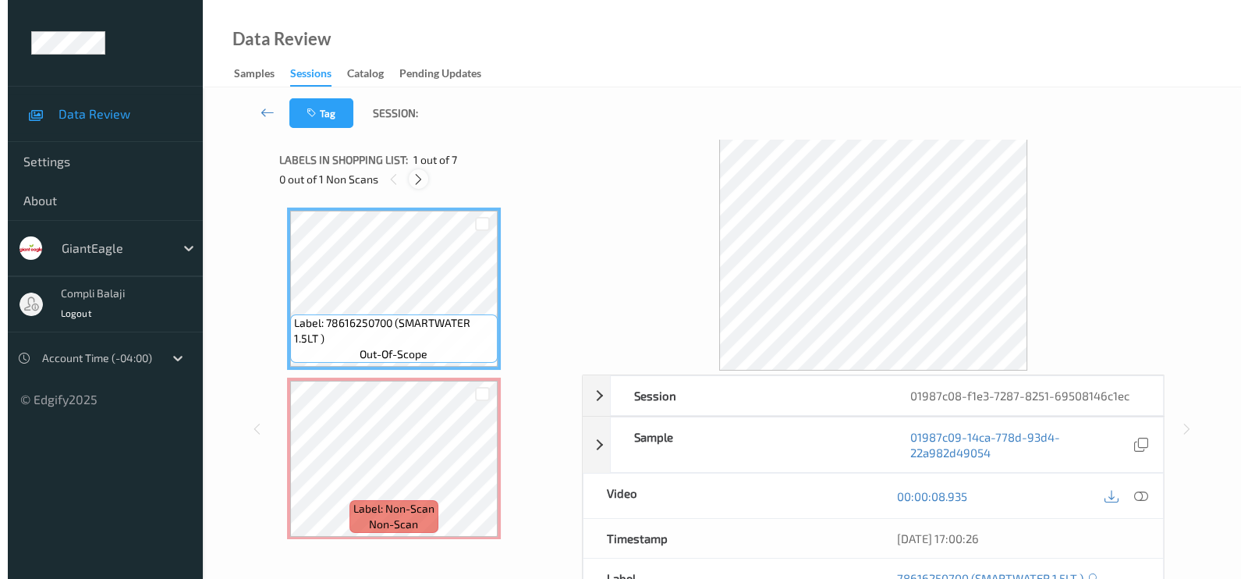
scroll to position [8, 0]
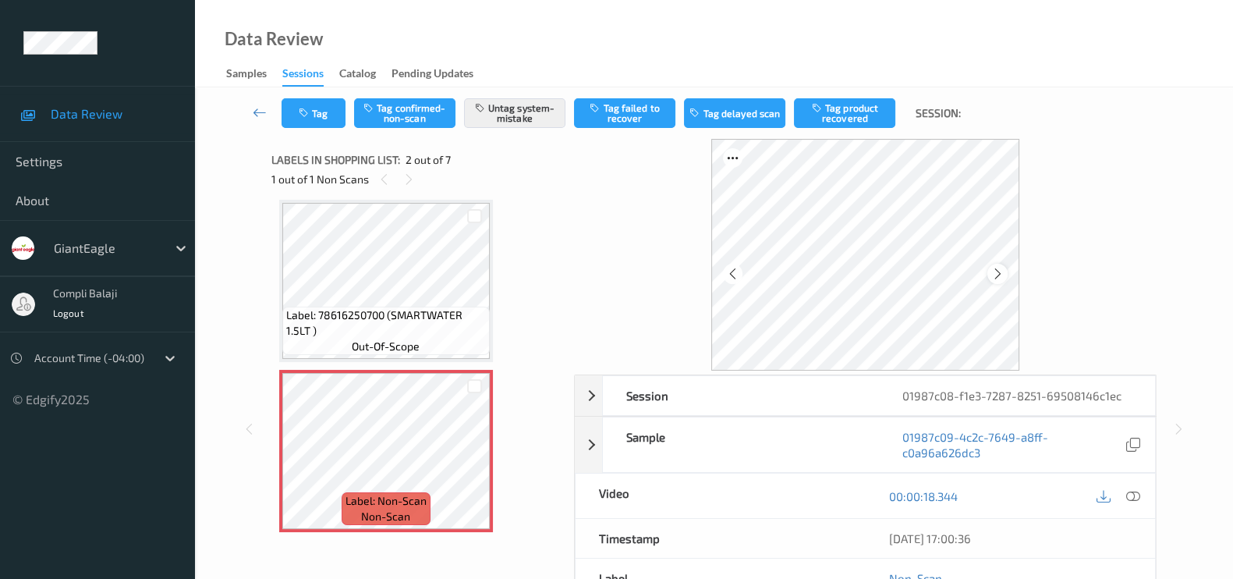
click at [1002, 273] on icon at bounding box center [997, 274] width 13 height 14
click at [324, 107] on button "Tag" at bounding box center [314, 113] width 64 height 30
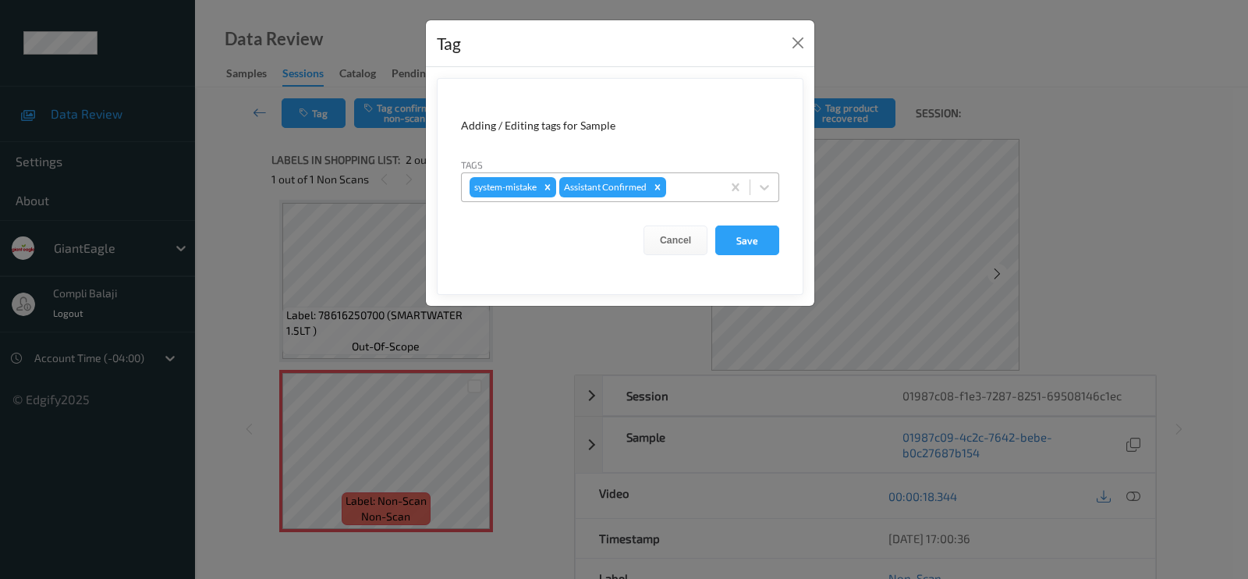
click at [711, 193] on div at bounding box center [691, 187] width 44 height 19
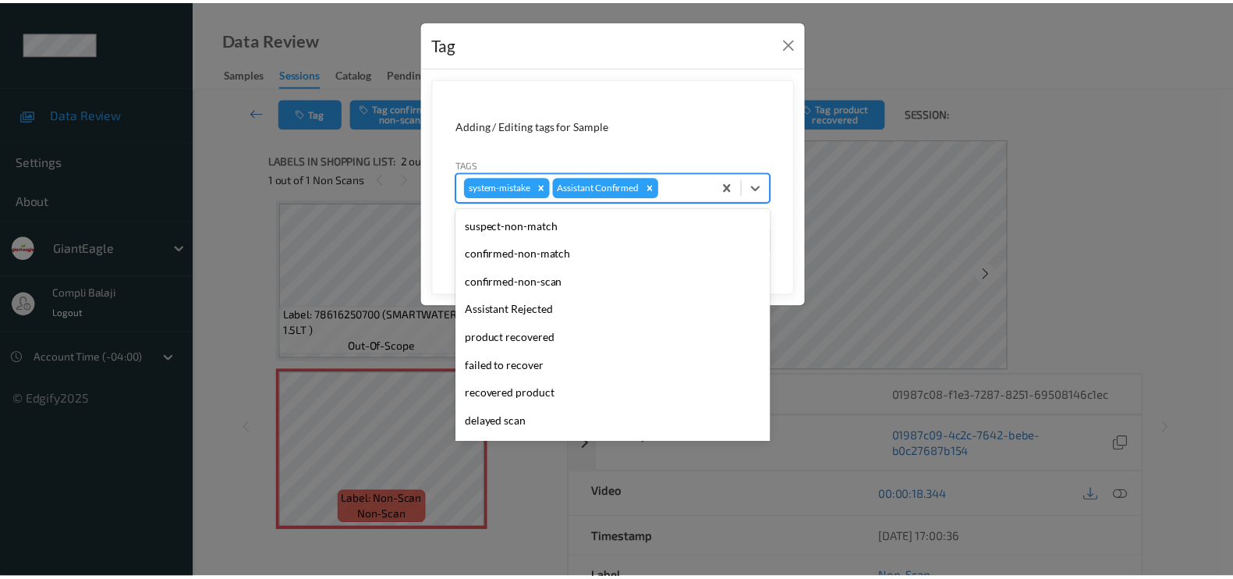
scroll to position [137, 0]
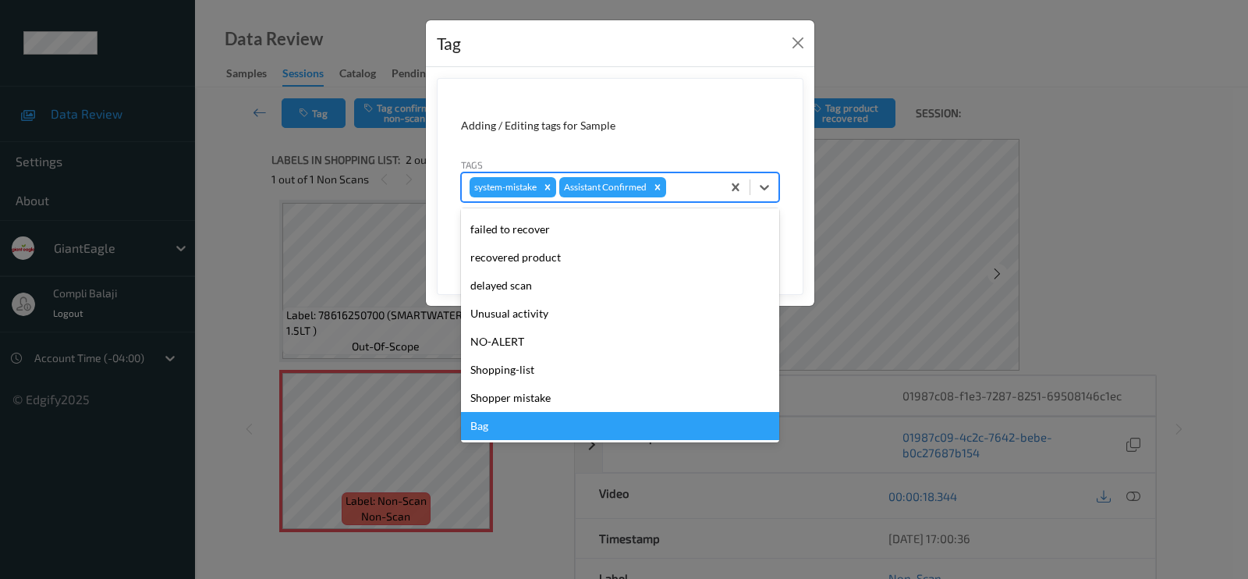
click at [484, 423] on div "Bag" at bounding box center [620, 426] width 318 height 28
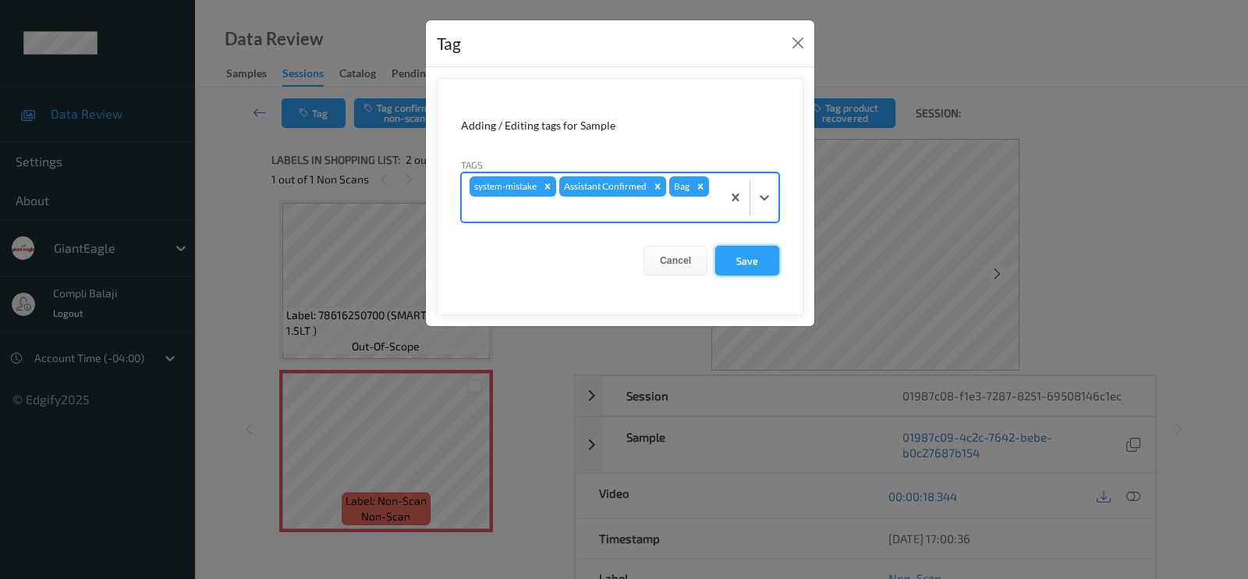
click at [740, 267] on button "Save" at bounding box center [747, 261] width 64 height 30
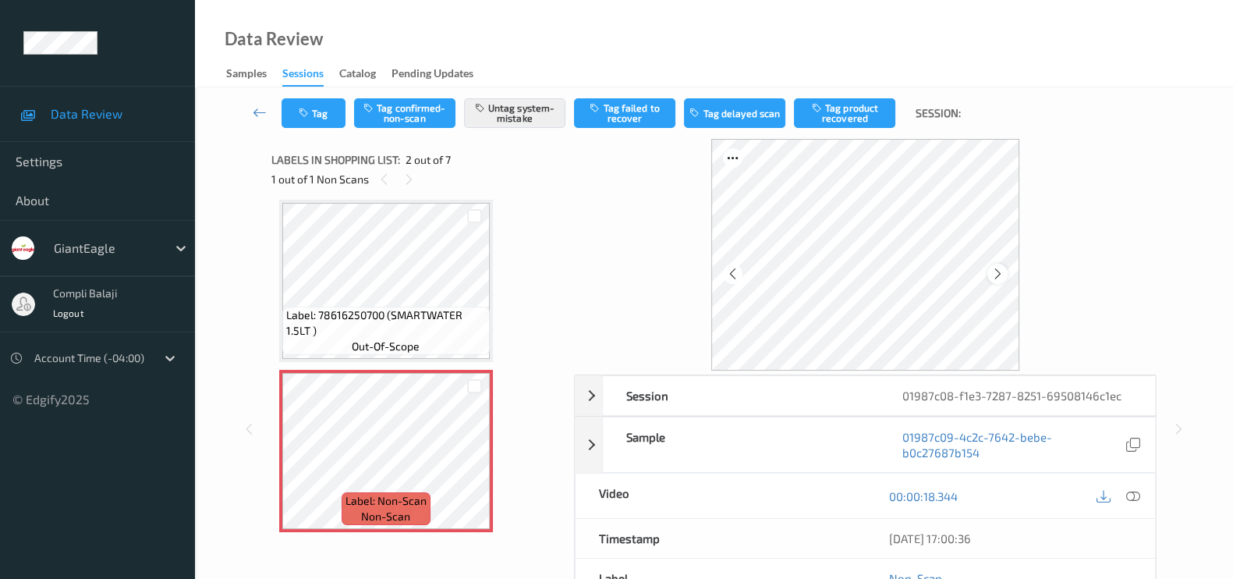
click at [991, 271] on icon at bounding box center [997, 274] width 13 height 14
click at [726, 273] on icon at bounding box center [732, 274] width 13 height 14
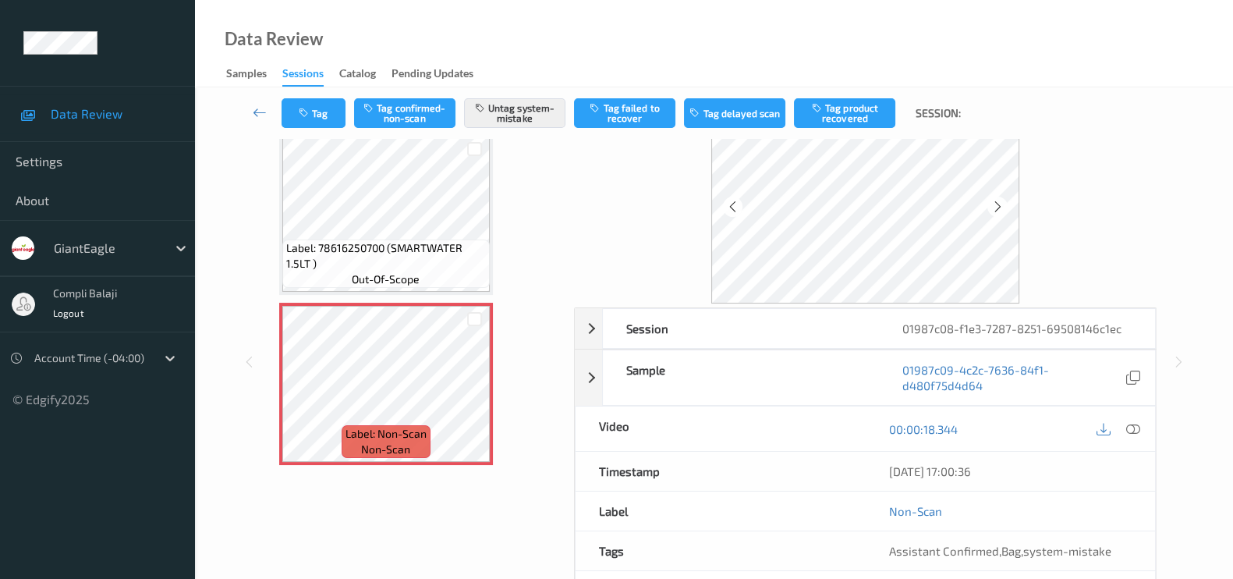
scroll to position [170, 0]
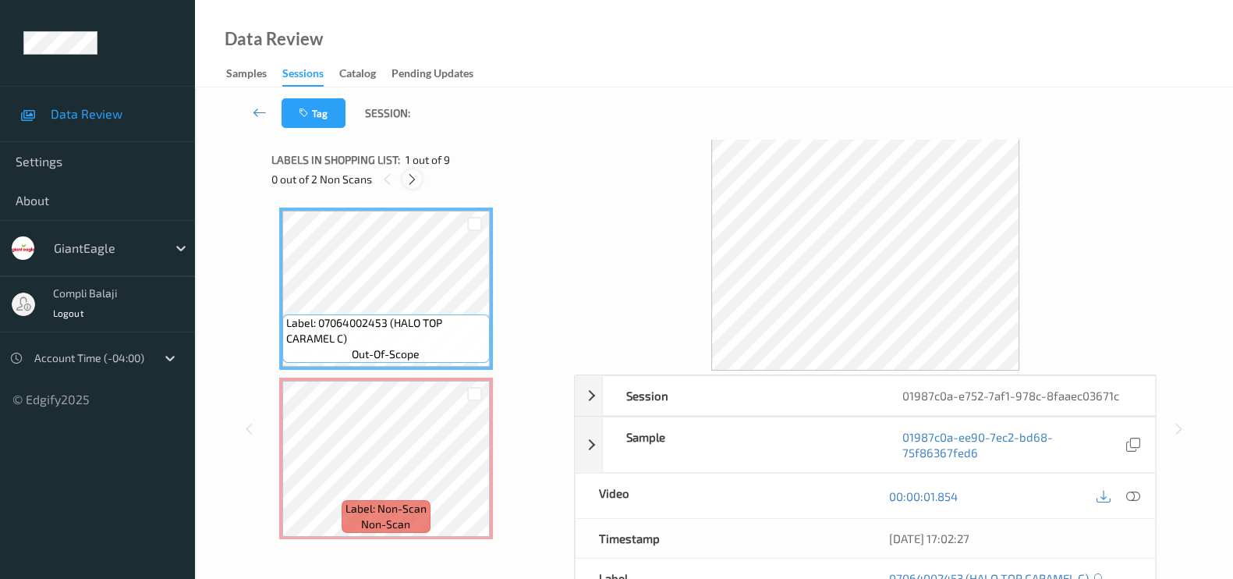
click at [411, 179] on icon at bounding box center [412, 179] width 13 height 14
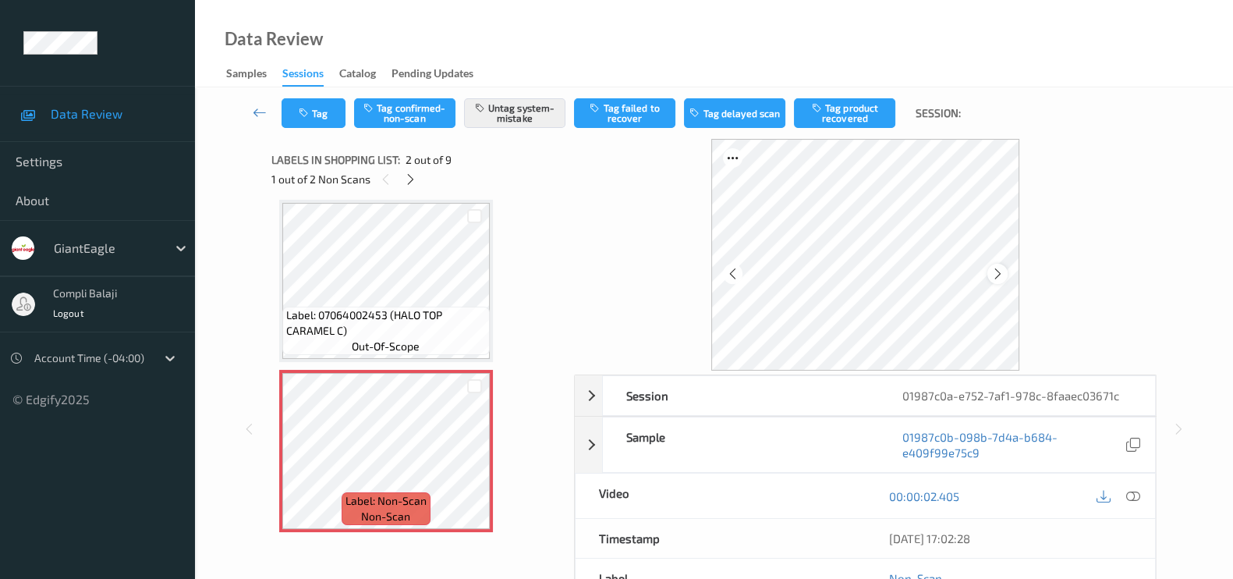
click at [1001, 271] on icon at bounding box center [997, 274] width 13 height 14
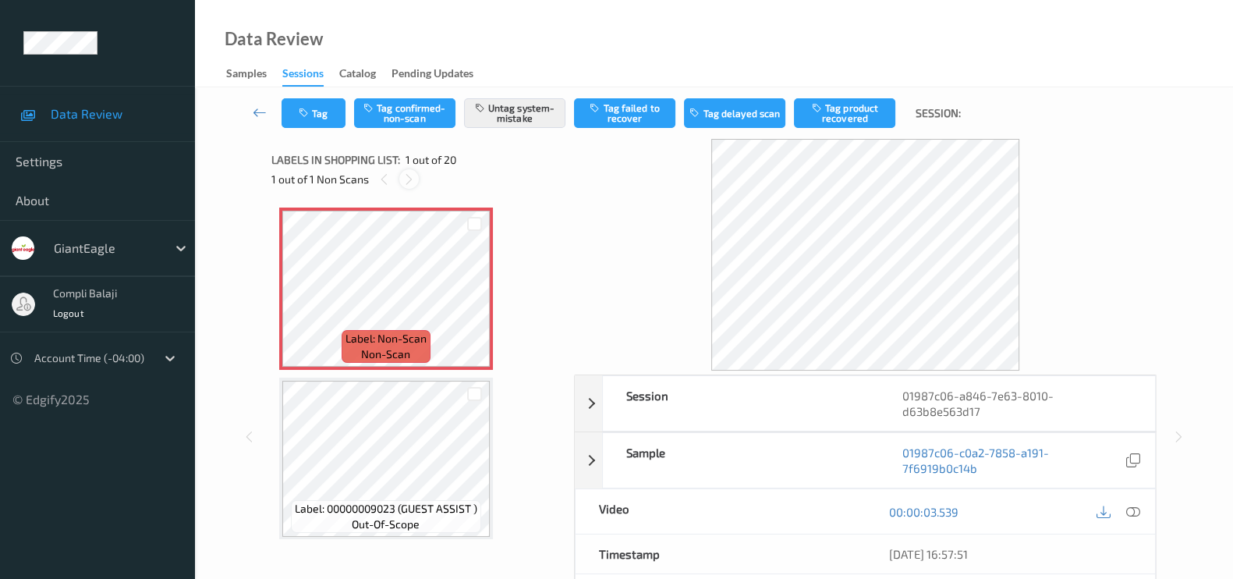
click at [406, 178] on icon at bounding box center [408, 179] width 13 height 14
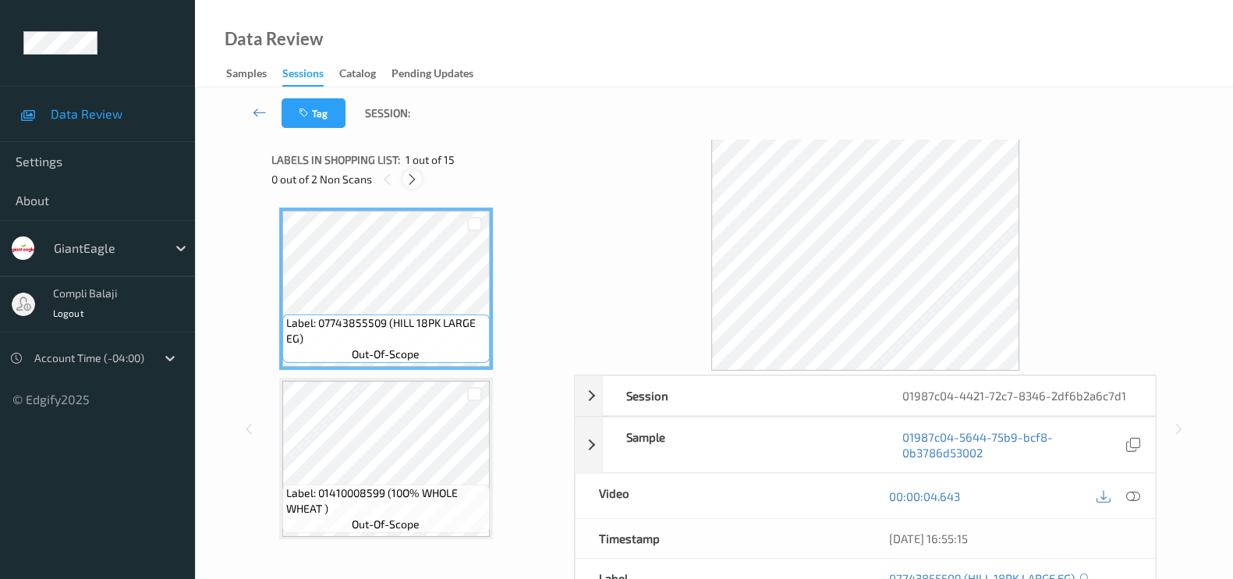
click at [412, 182] on icon at bounding box center [412, 179] width 13 height 14
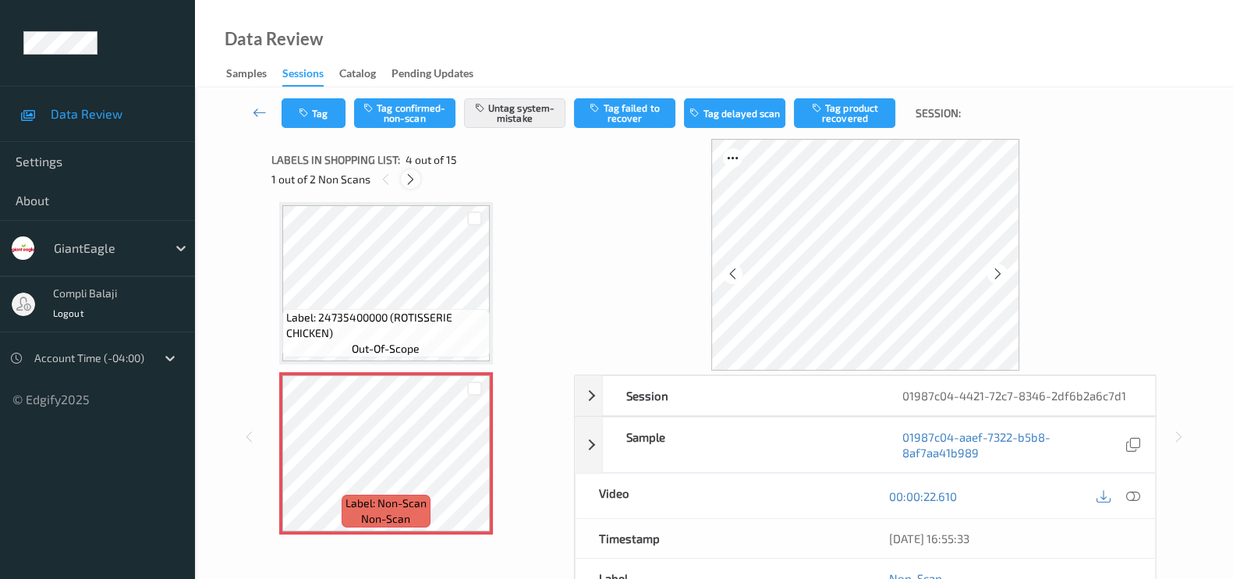
click at [412, 182] on icon at bounding box center [410, 179] width 13 height 14
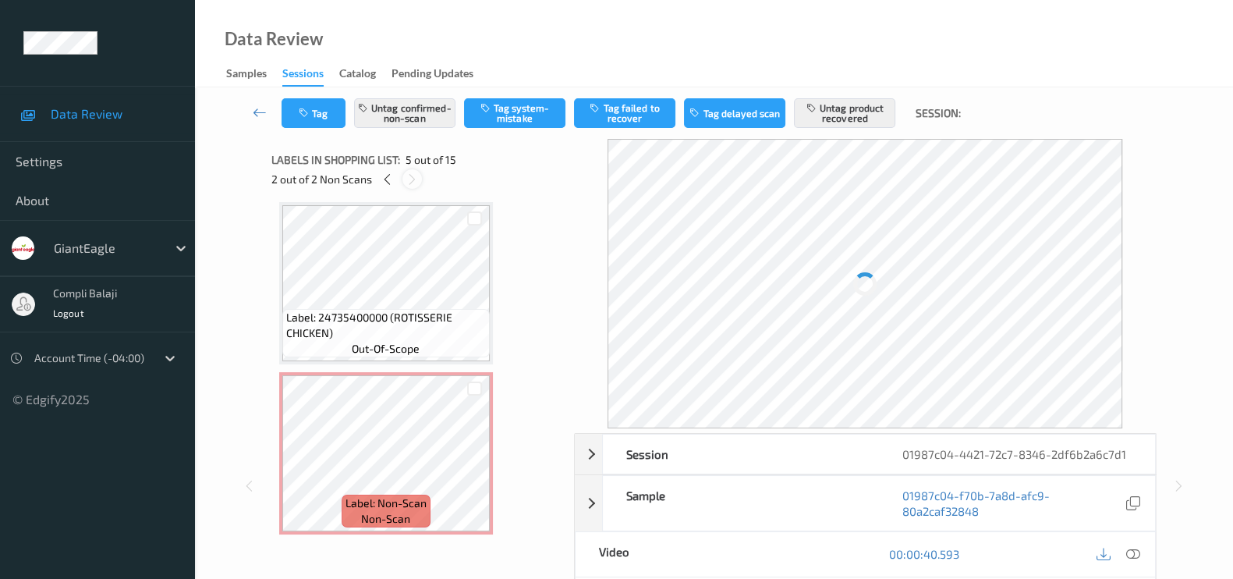
scroll to position [515, 0]
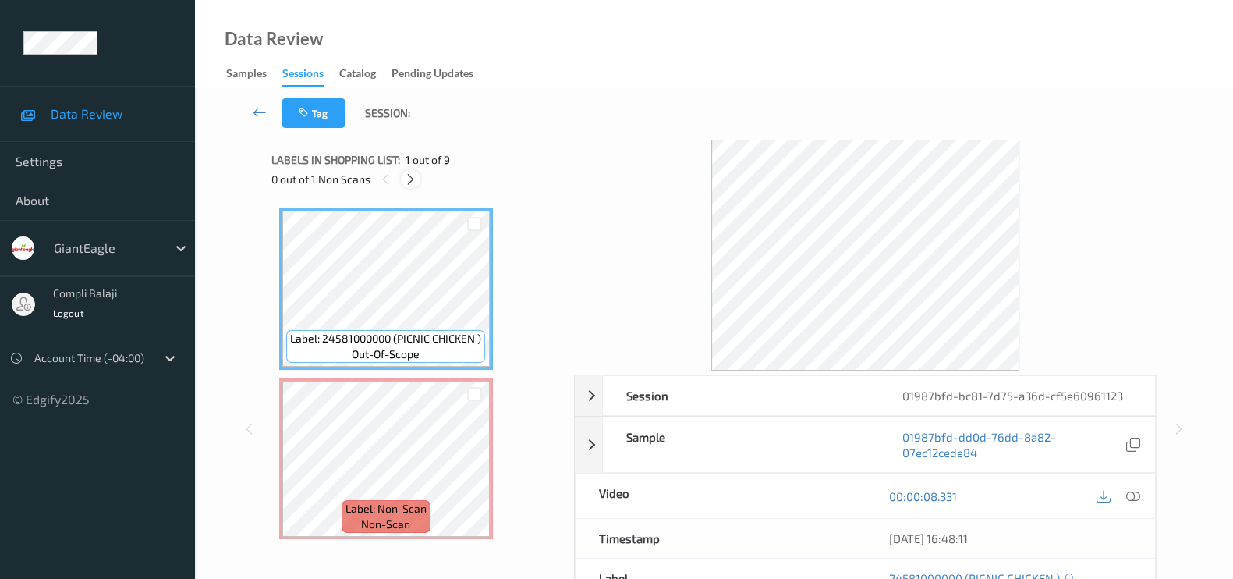
click at [410, 180] on icon at bounding box center [410, 179] width 13 height 14
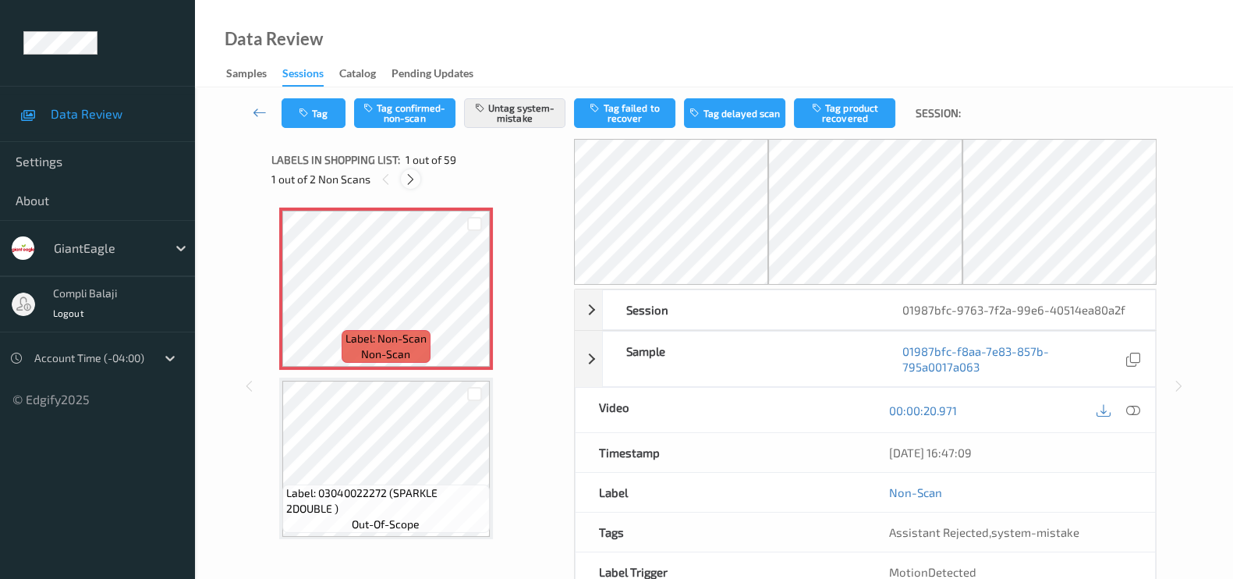
click at [412, 179] on icon at bounding box center [410, 179] width 13 height 14
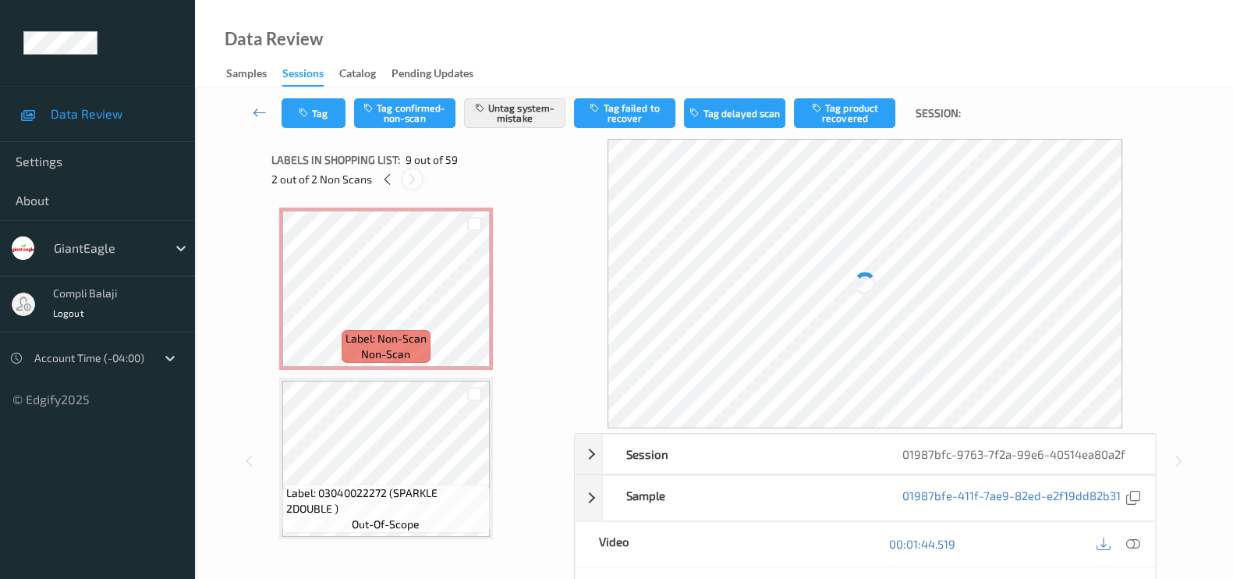
scroll to position [1190, 0]
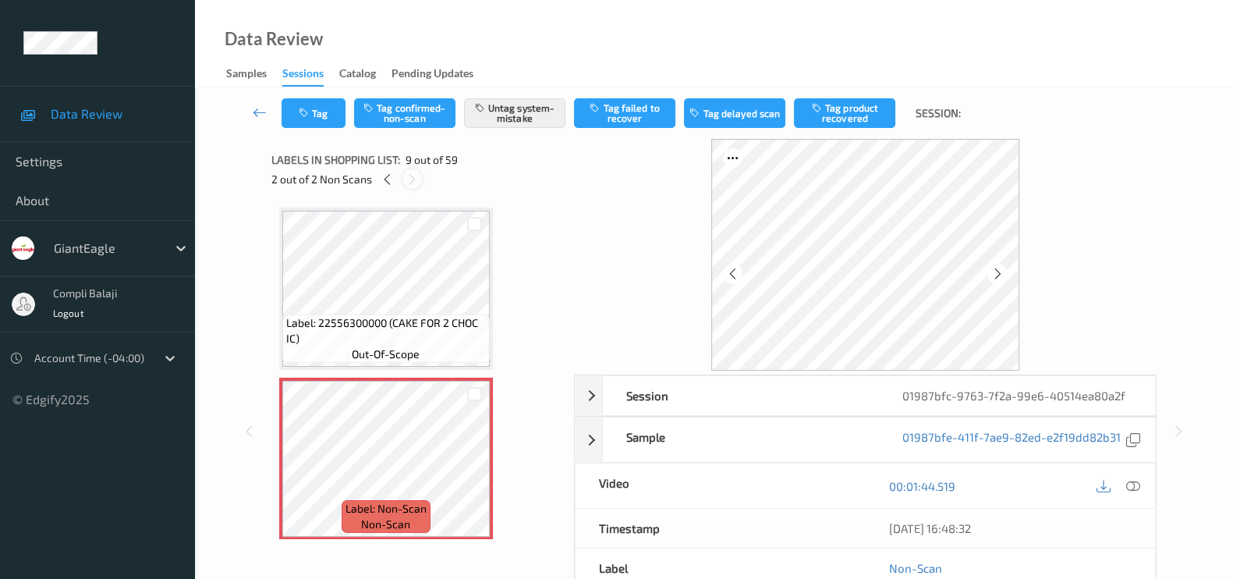
click at [412, 179] on icon at bounding box center [412, 179] width 13 height 14
click at [384, 177] on icon at bounding box center [387, 179] width 13 height 14
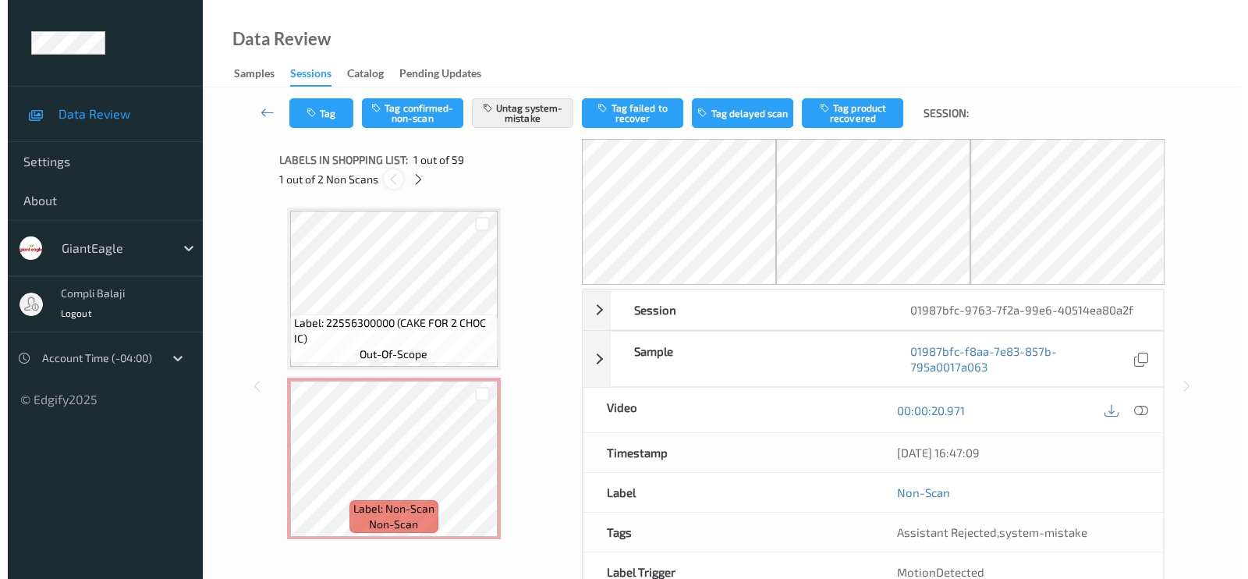
scroll to position [8, 0]
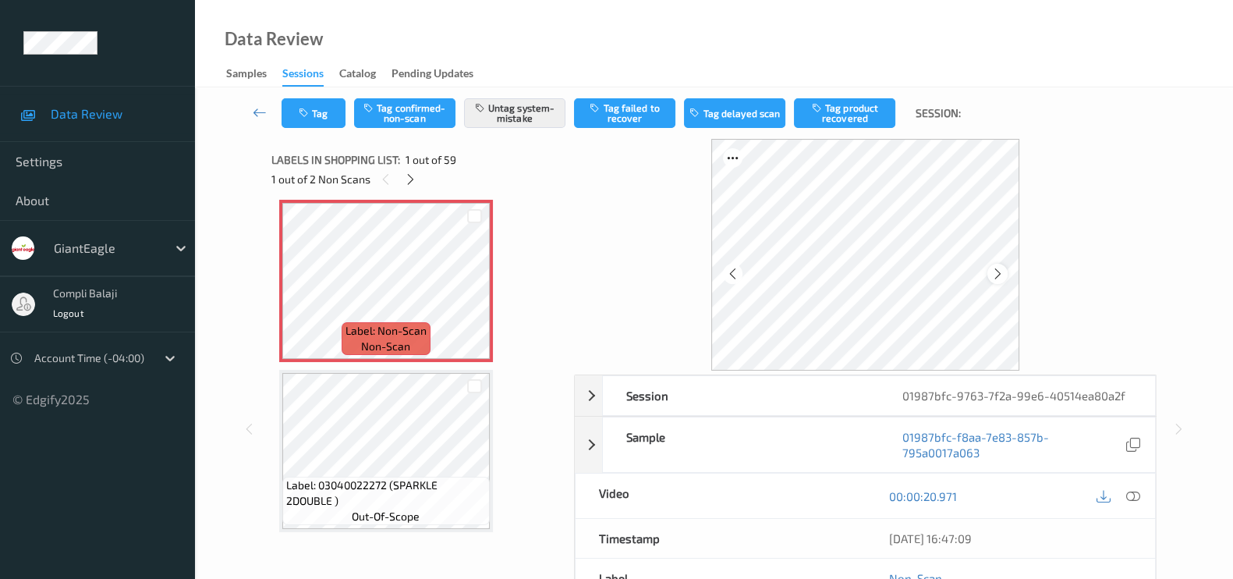
click at [992, 266] on div at bounding box center [998, 274] width 20 height 20
click at [317, 111] on button "Tag" at bounding box center [314, 113] width 64 height 30
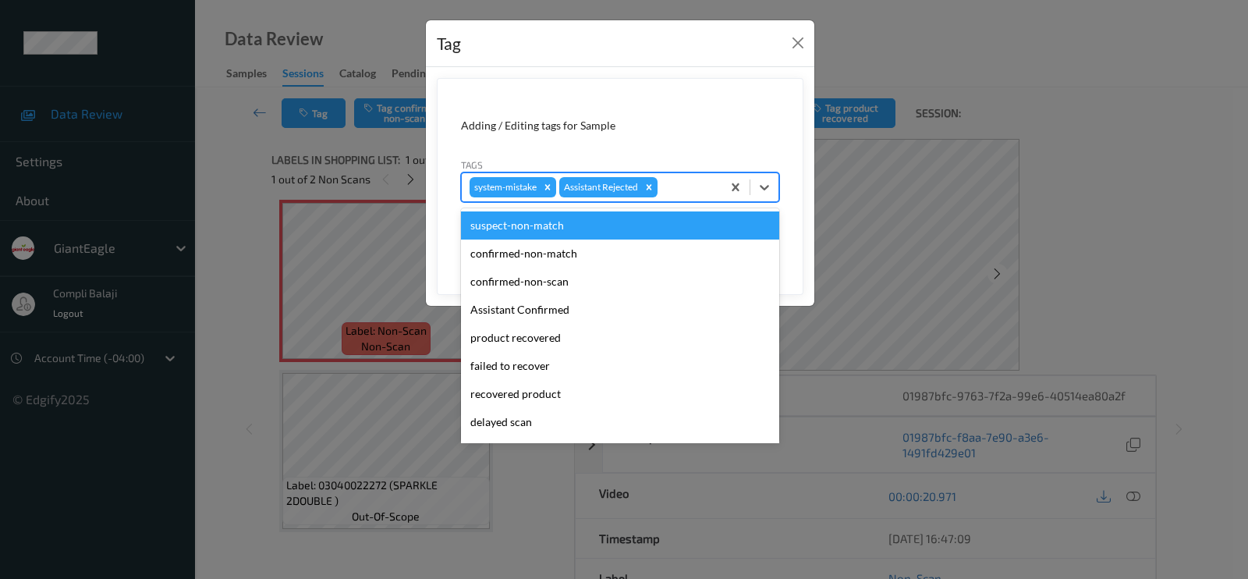
click at [683, 178] on div at bounding box center [687, 187] width 53 height 19
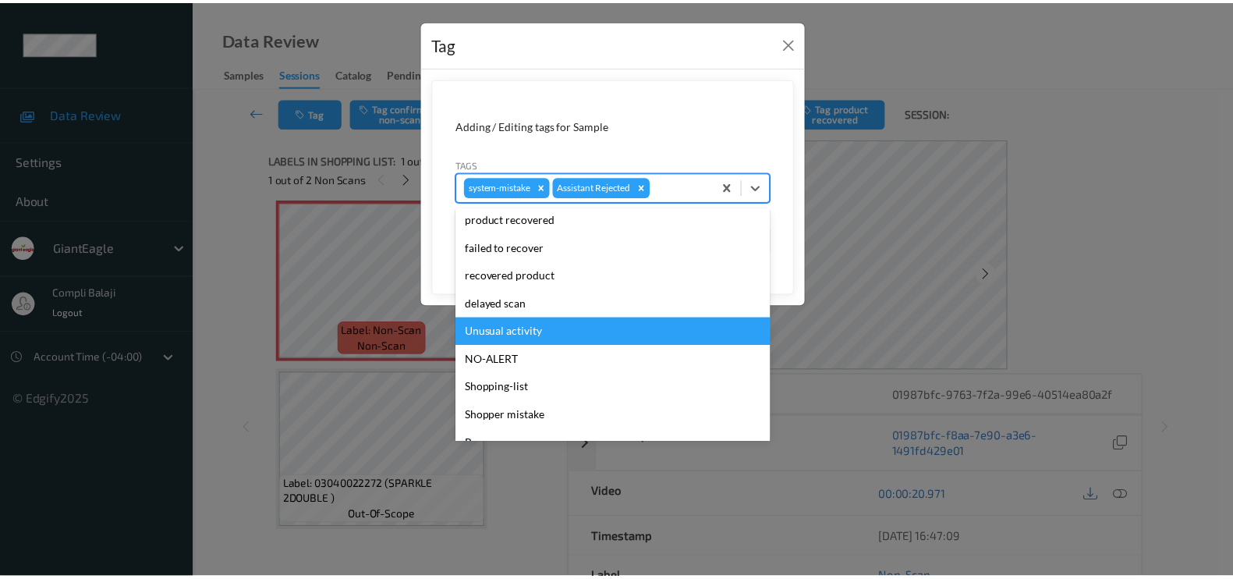
scroll to position [137, 0]
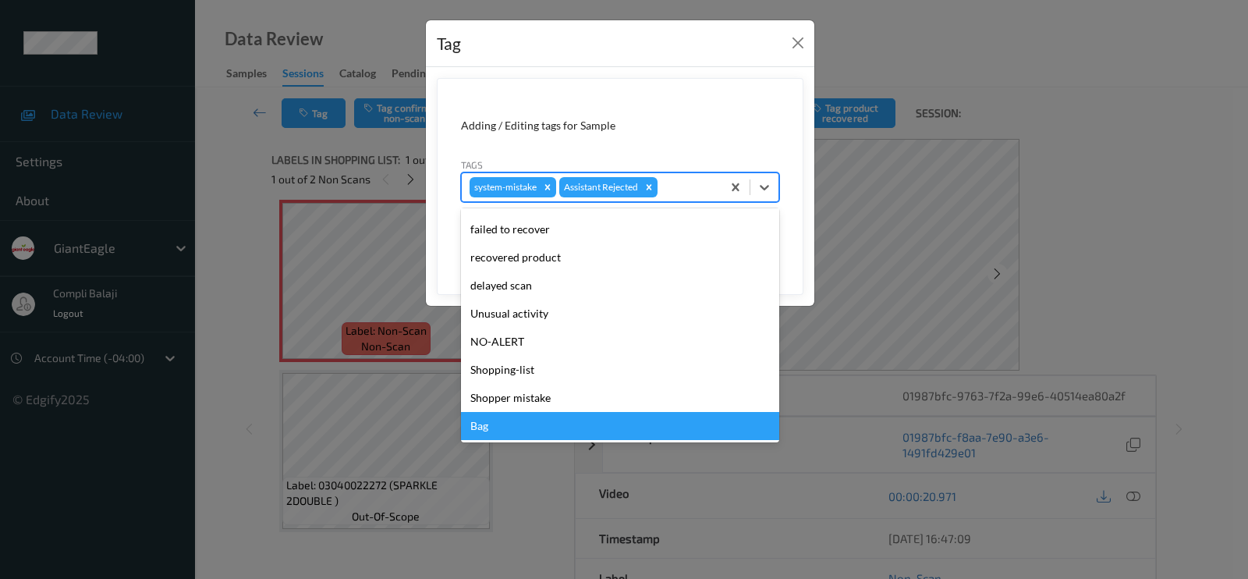
click at [488, 420] on div "Bag" at bounding box center [620, 426] width 318 height 28
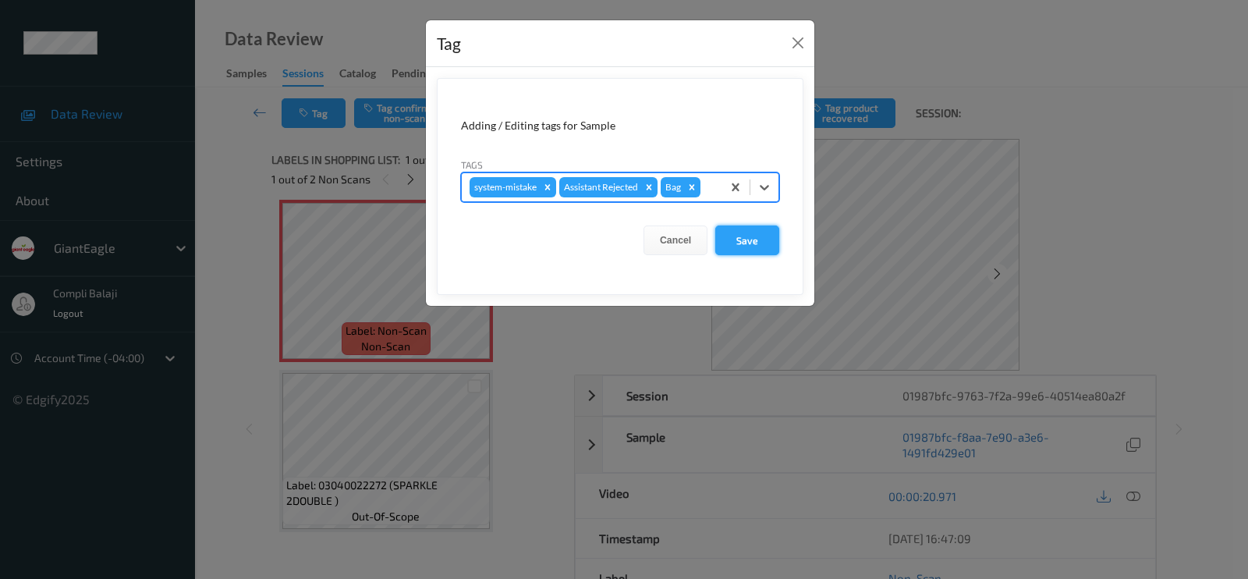
click at [757, 230] on button "Save" at bounding box center [747, 240] width 64 height 30
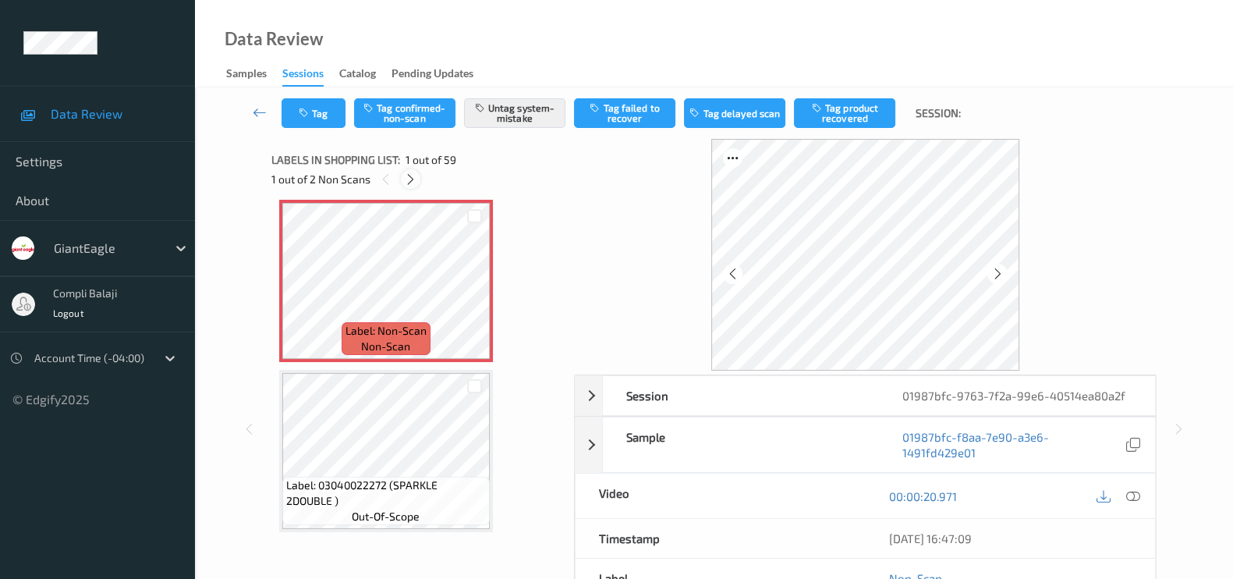
click at [405, 180] on icon at bounding box center [410, 179] width 13 height 14
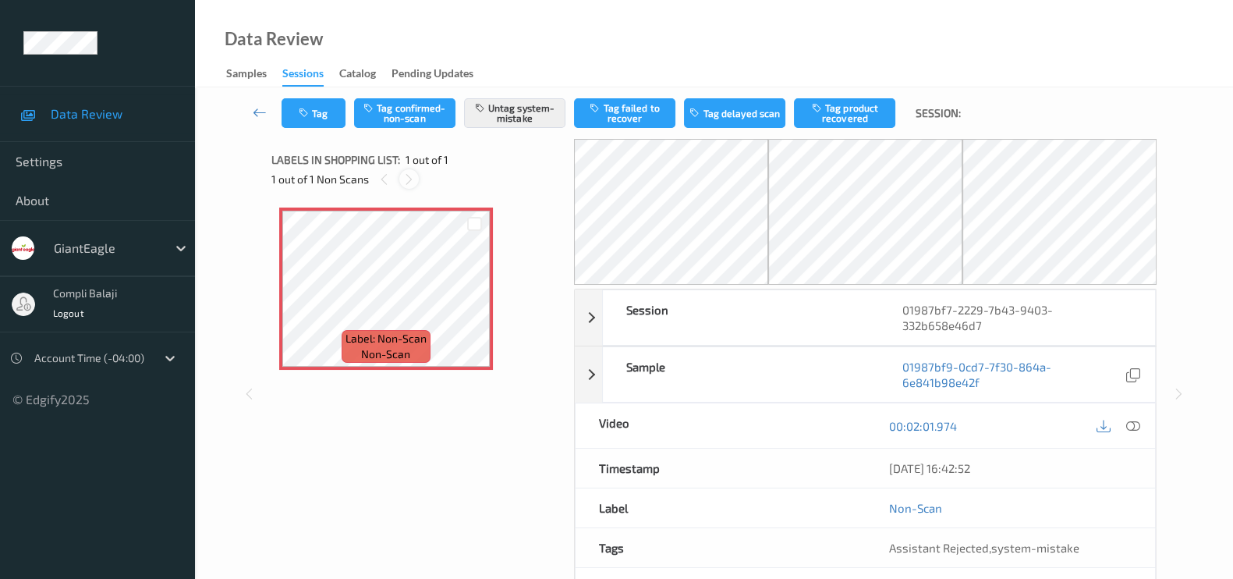
click at [410, 177] on icon at bounding box center [408, 179] width 13 height 14
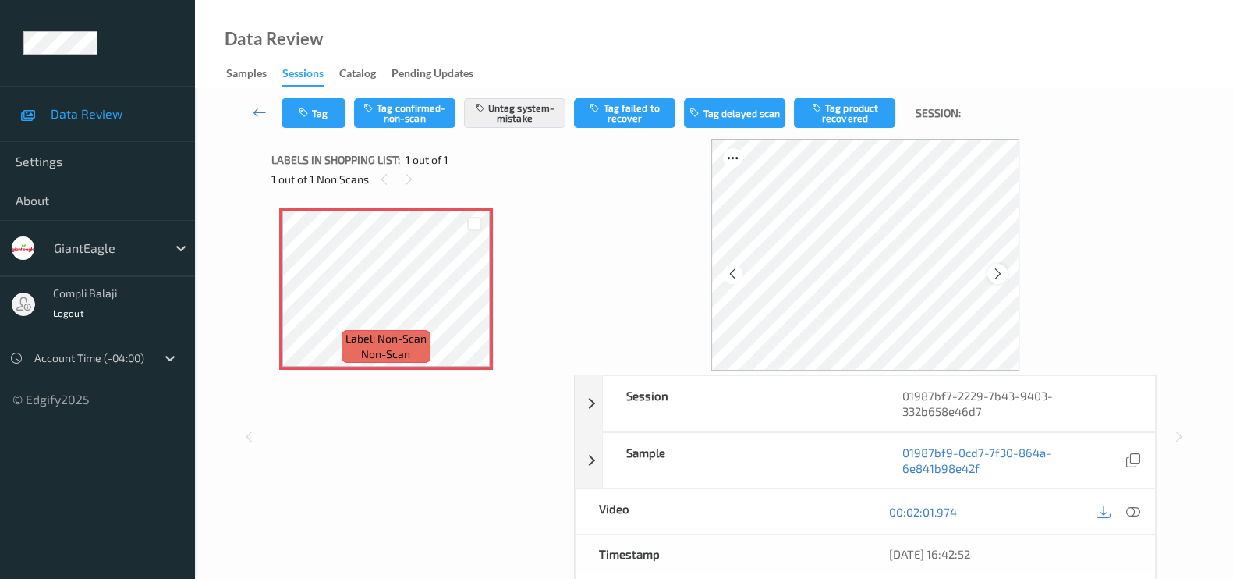
click at [998, 265] on div at bounding box center [998, 274] width 20 height 20
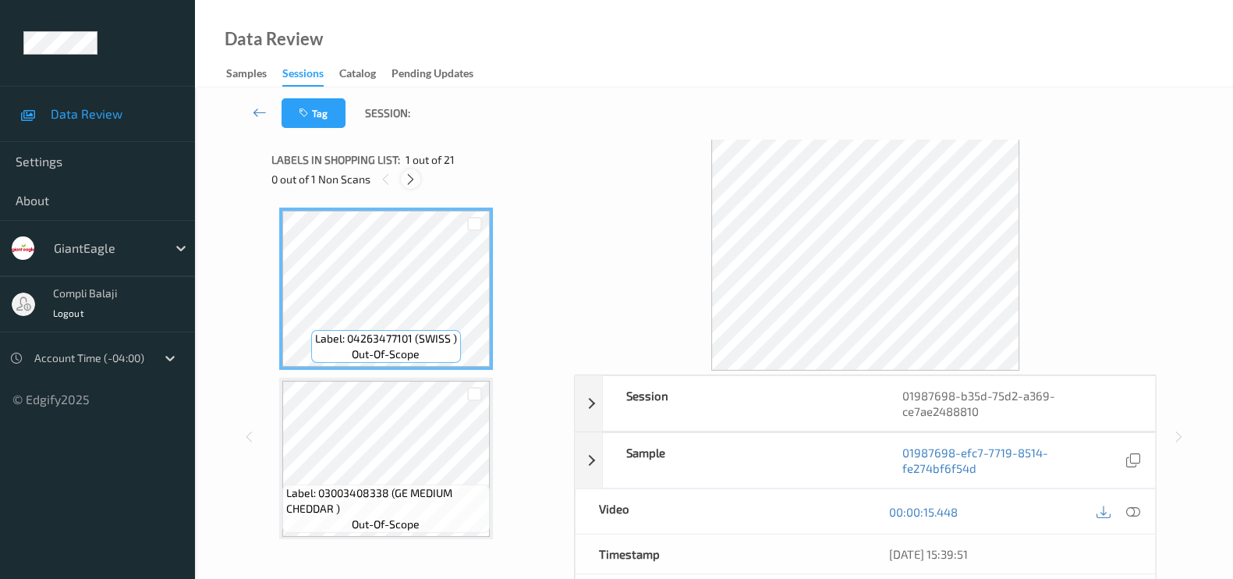
click at [409, 176] on icon at bounding box center [410, 179] width 13 height 14
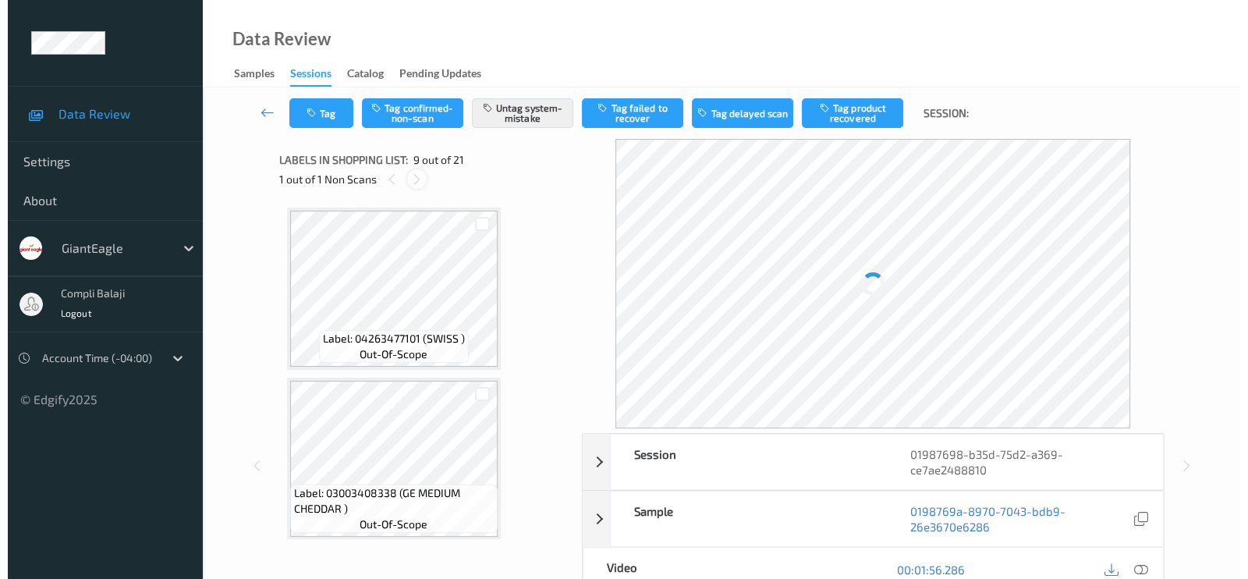
scroll to position [1190, 0]
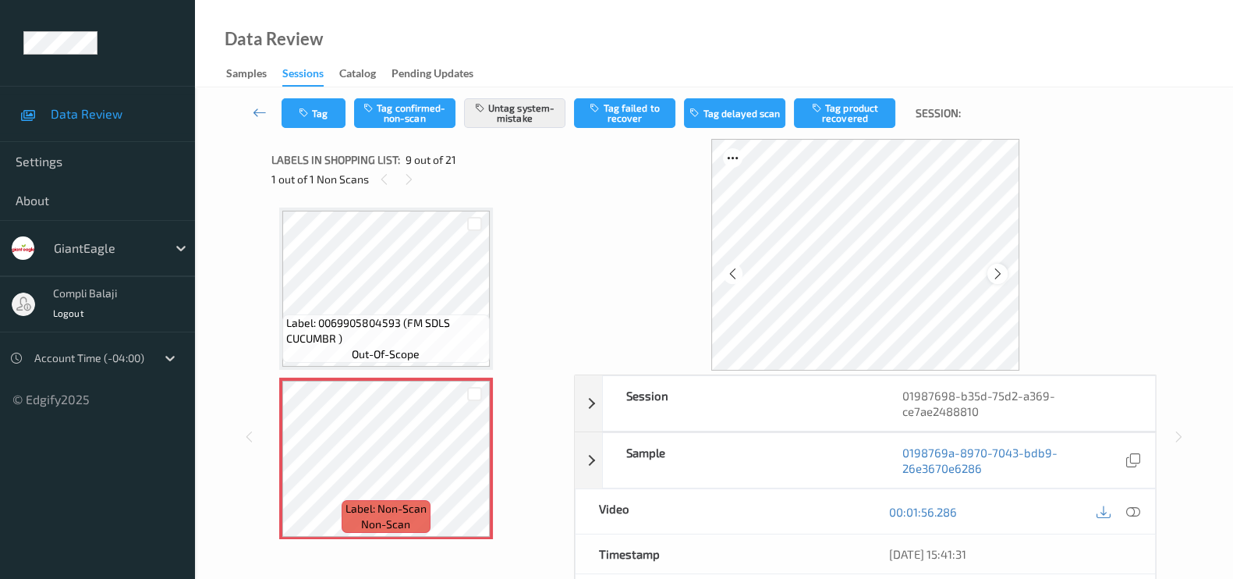
click at [998, 275] on icon at bounding box center [997, 274] width 13 height 14
click at [310, 113] on icon "button" at bounding box center [305, 113] width 13 height 11
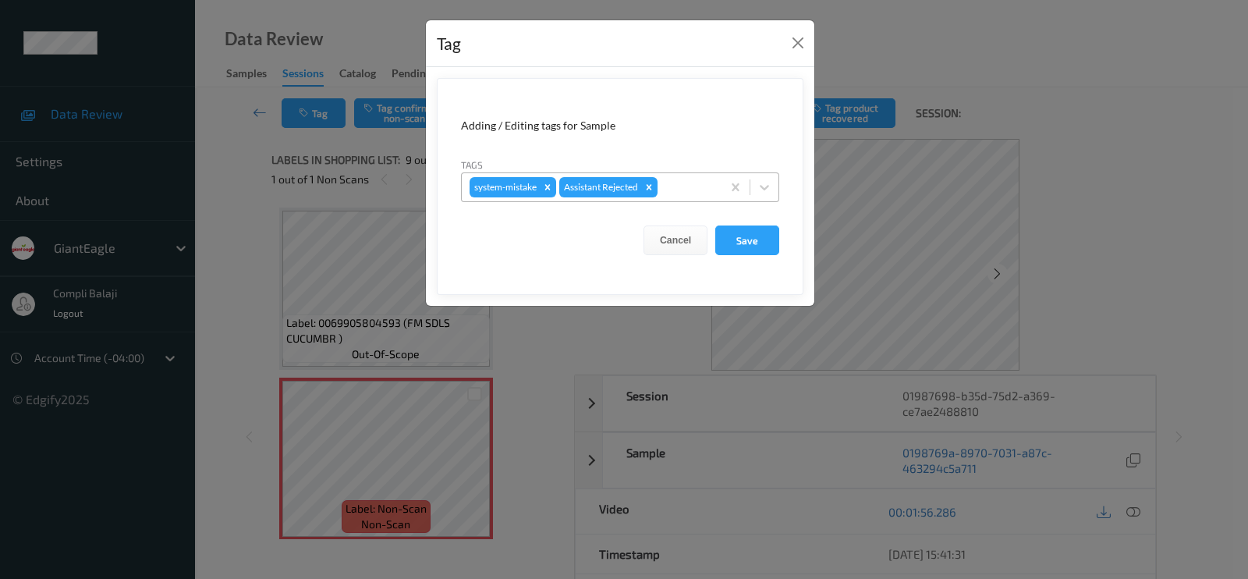
click at [679, 187] on div at bounding box center [687, 187] width 53 height 19
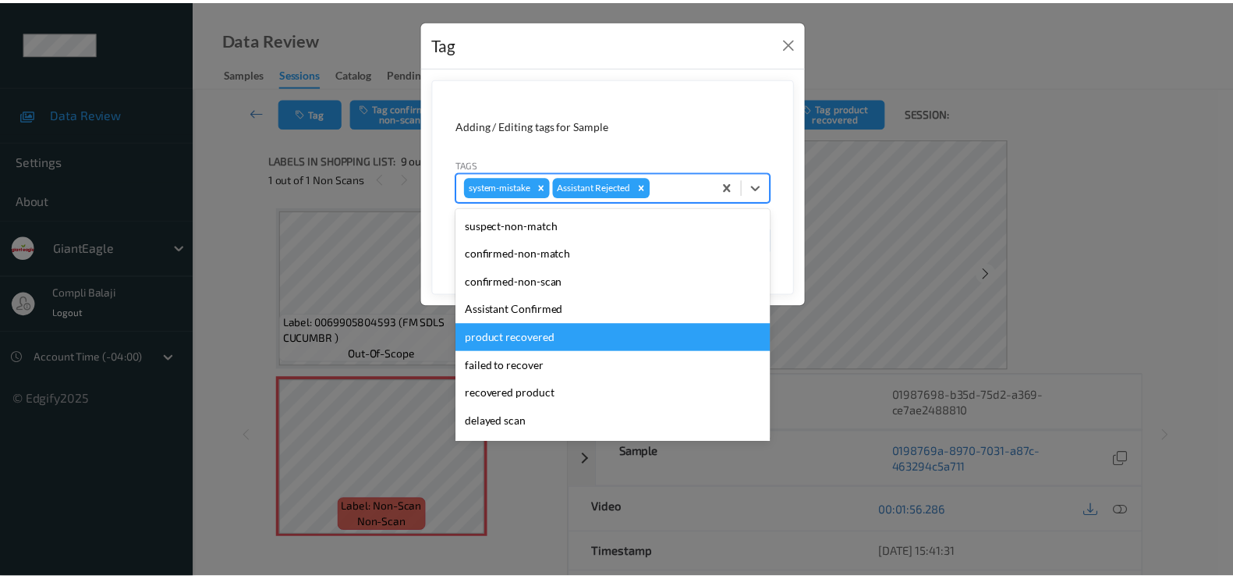
scroll to position [137, 0]
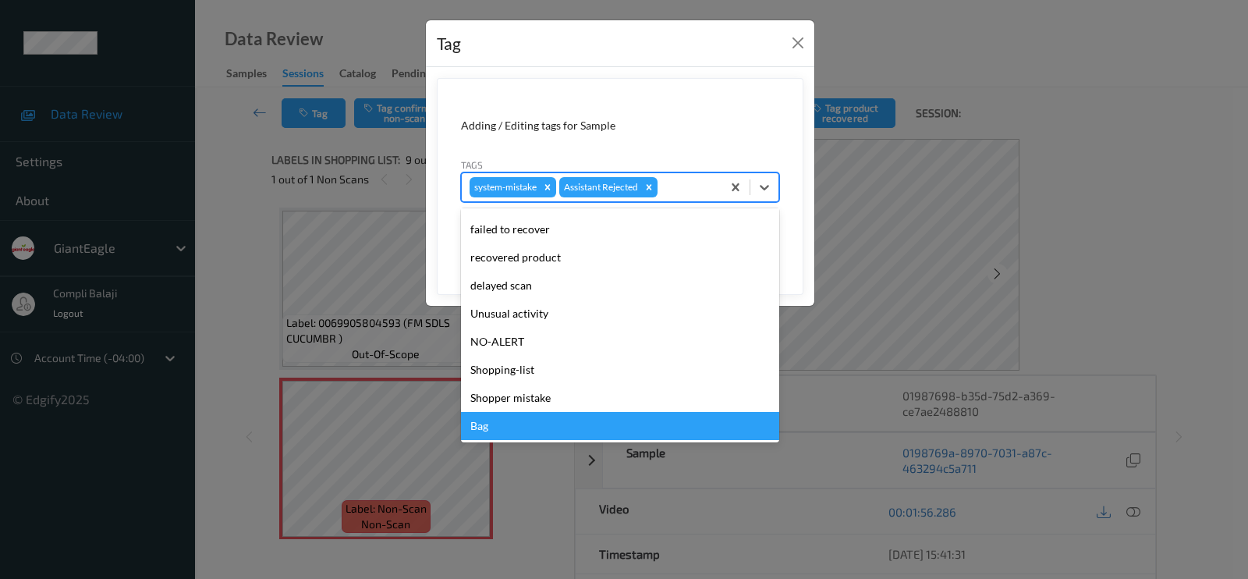
click at [498, 420] on div "Bag" at bounding box center [620, 426] width 318 height 28
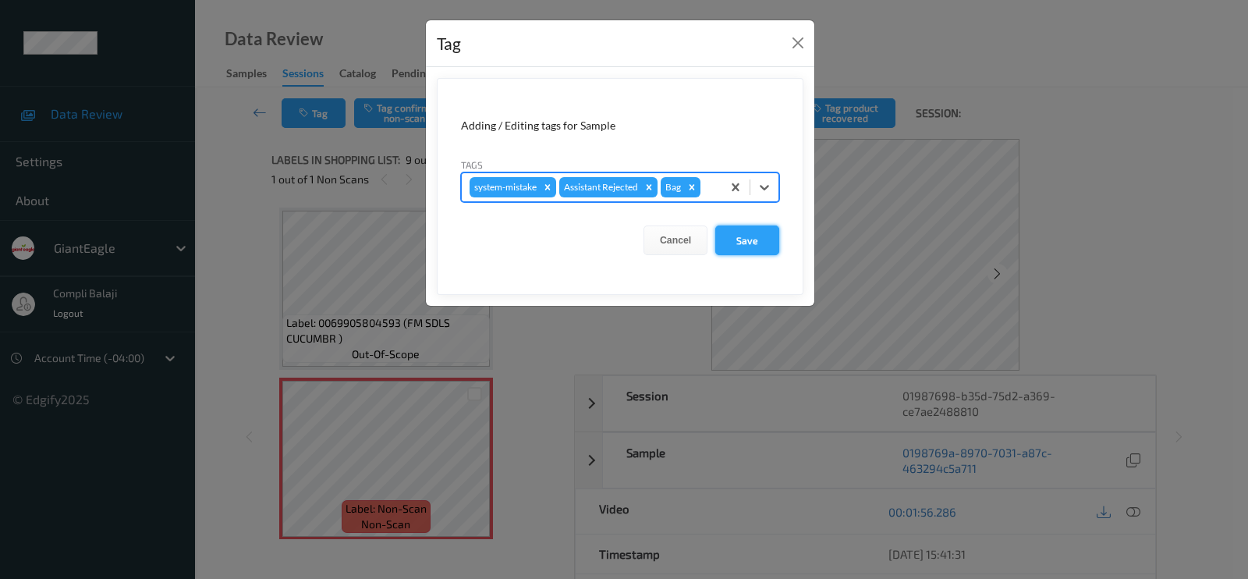
click at [739, 236] on button "Save" at bounding box center [747, 240] width 64 height 30
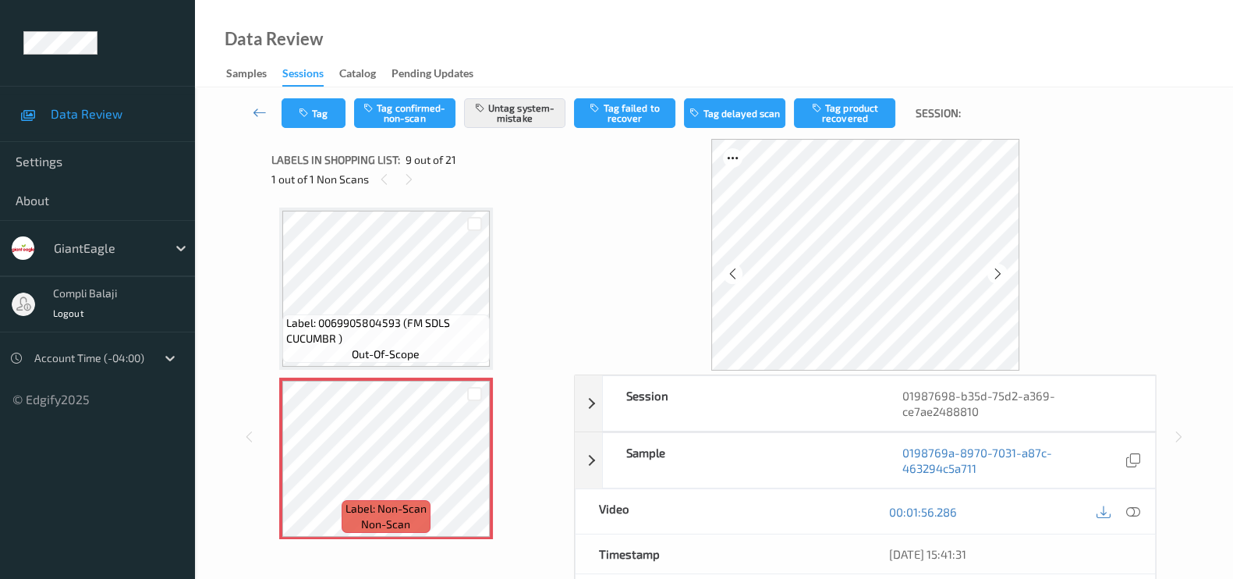
click at [616, 243] on div at bounding box center [865, 255] width 583 height 232
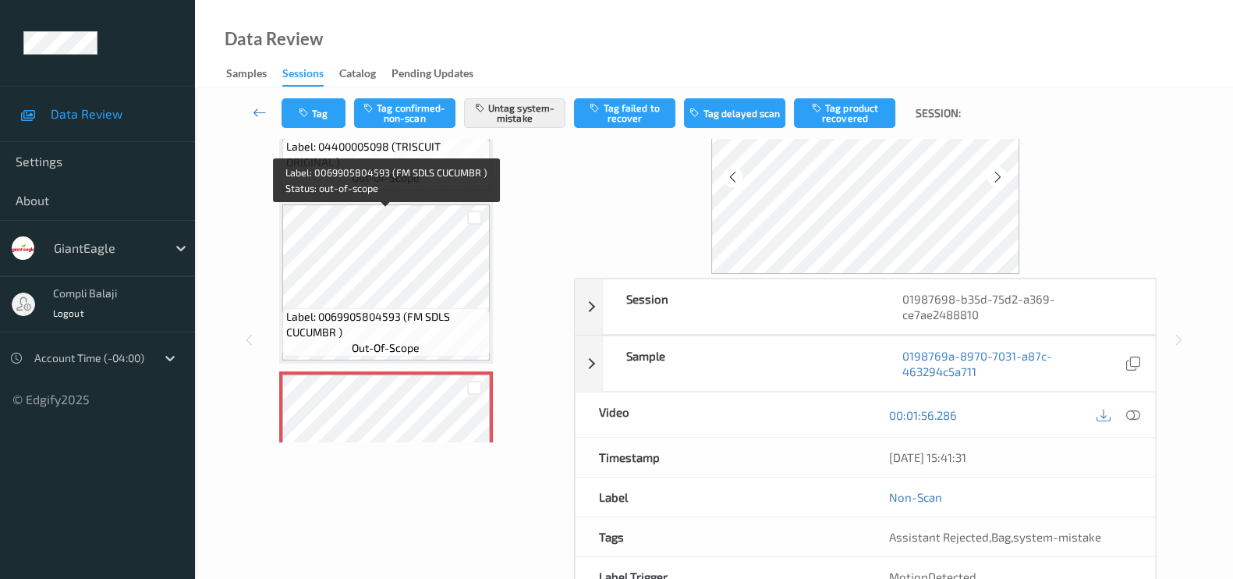
scroll to position [995, 0]
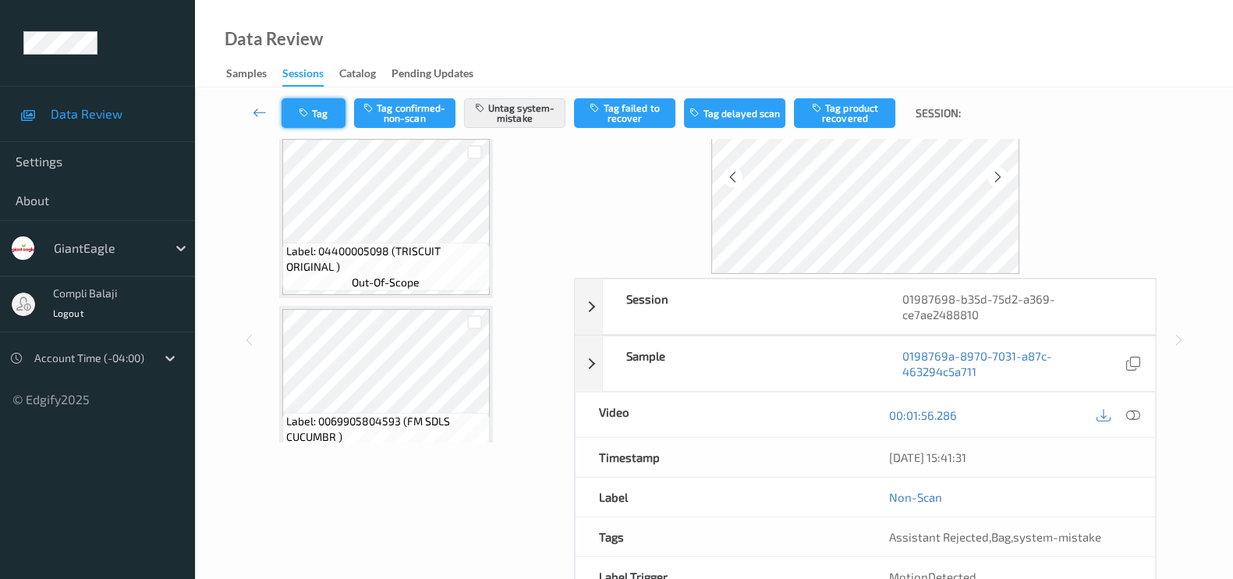
click at [328, 111] on button "Tag" at bounding box center [314, 113] width 64 height 30
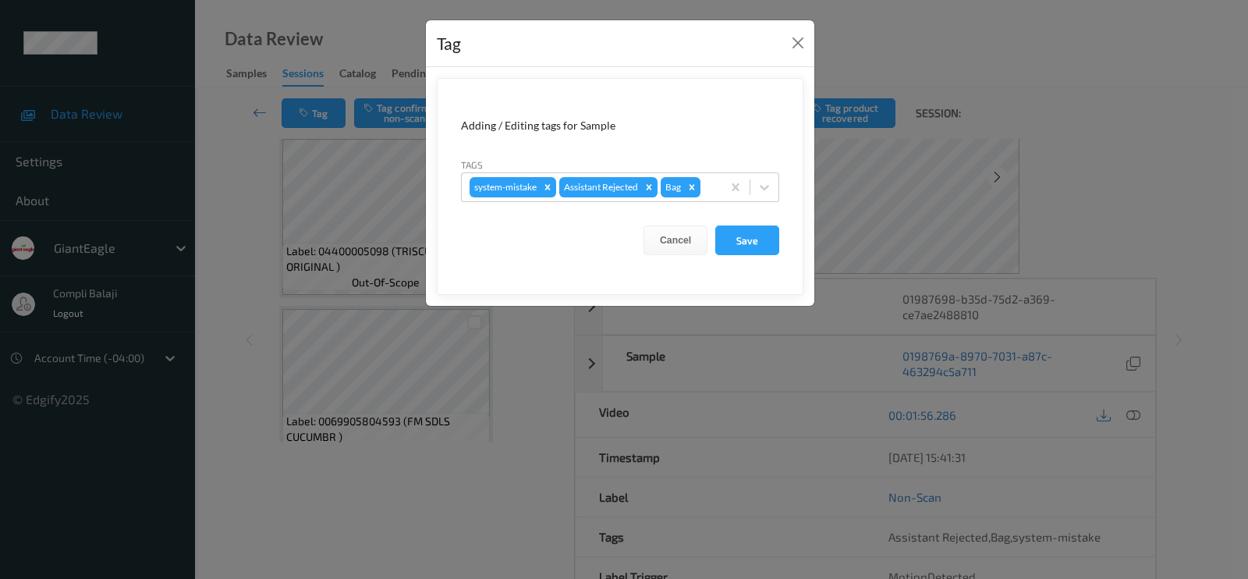
click at [213, 203] on div "Tag Adding / Editing tags for Sample Tags system-mistake Assistant Rejected Bag…" at bounding box center [624, 289] width 1248 height 579
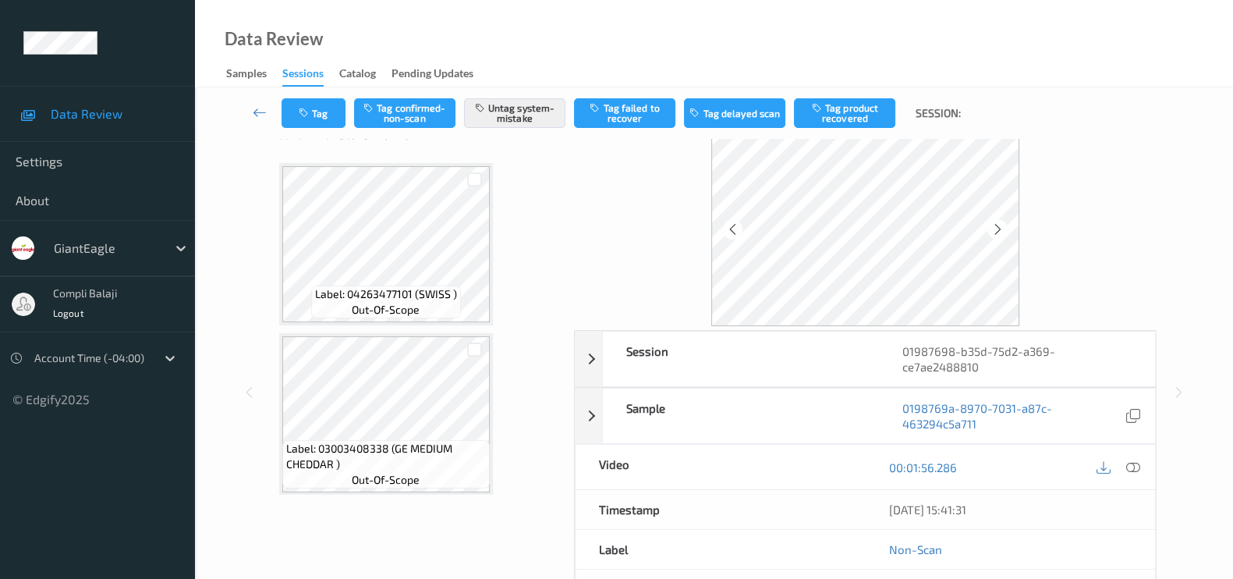
scroll to position [0, 0]
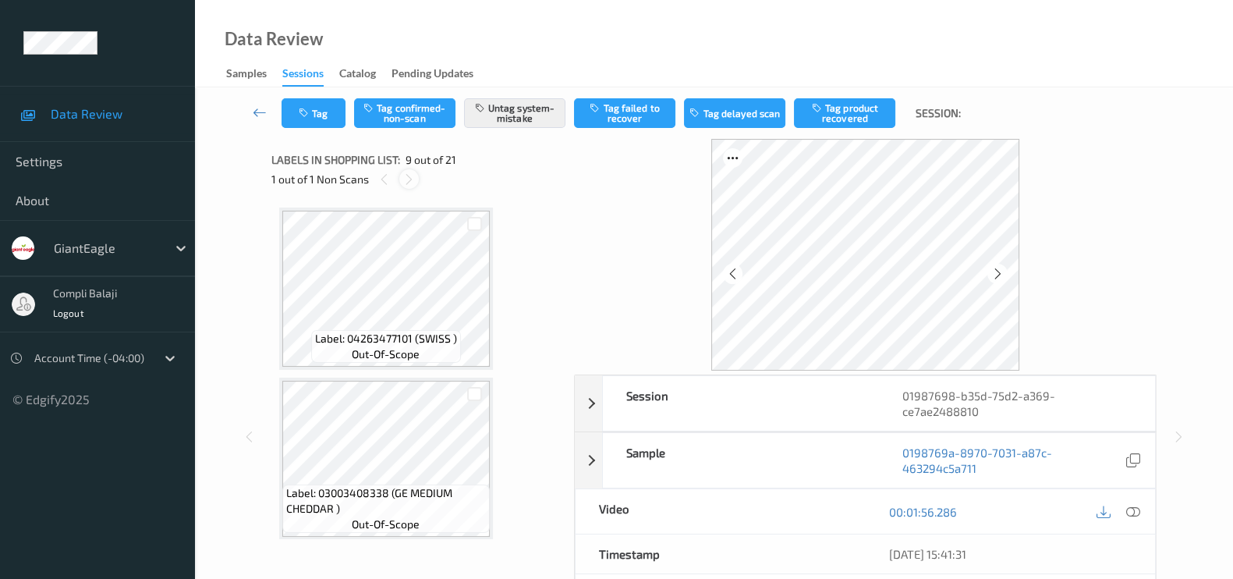
click at [402, 176] on icon at bounding box center [408, 179] width 13 height 14
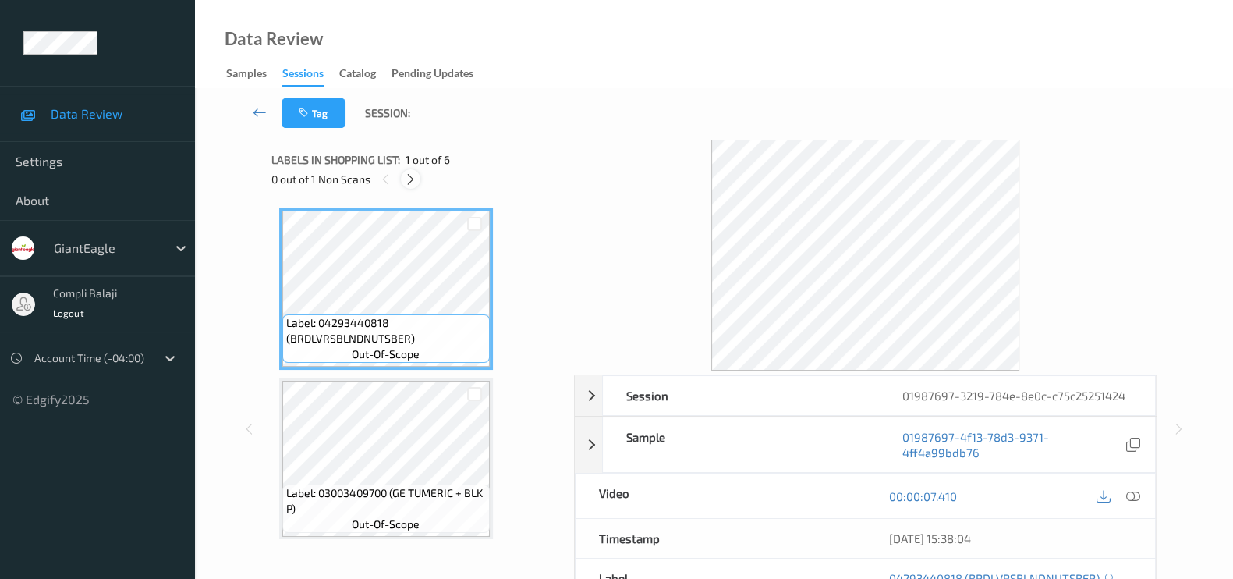
click at [416, 176] on icon at bounding box center [410, 179] width 13 height 14
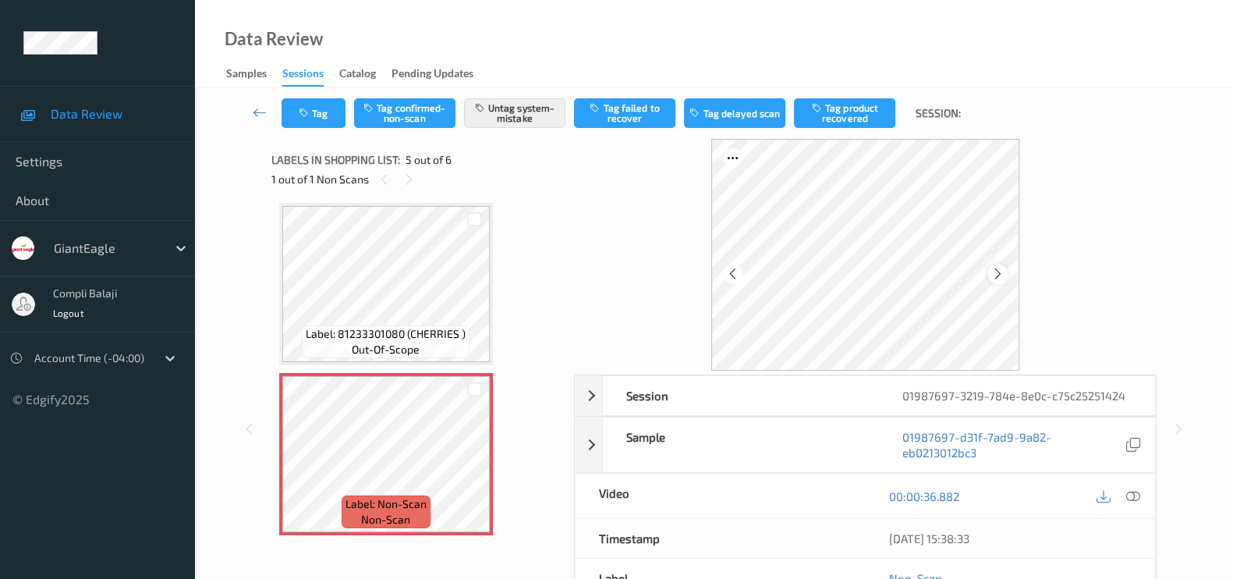
click at [1005, 269] on div at bounding box center [998, 274] width 20 height 20
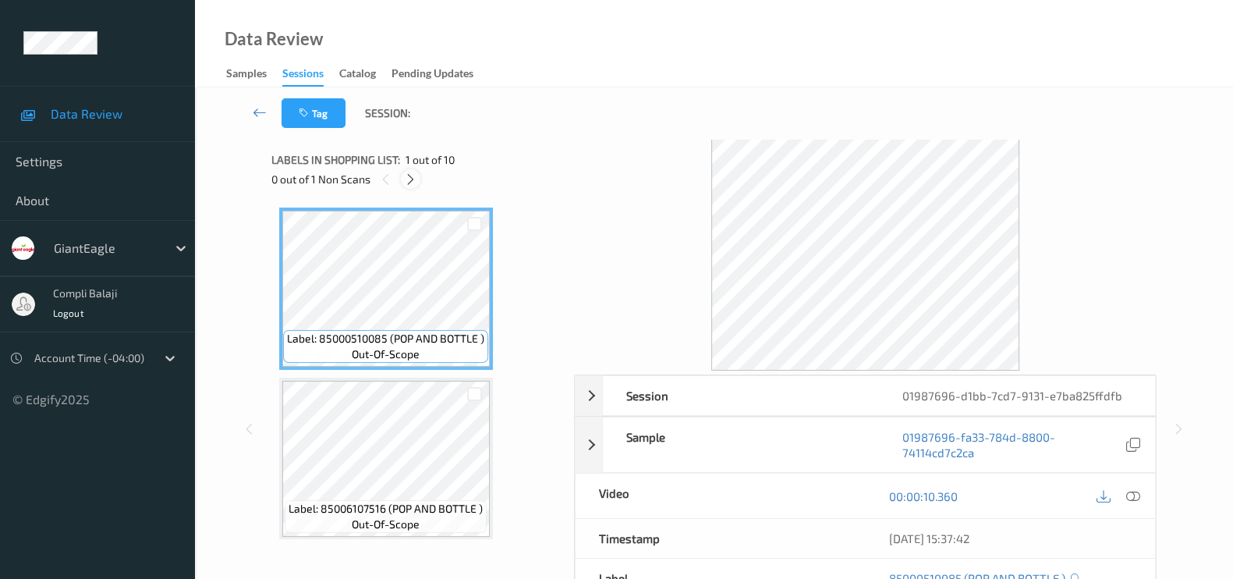
click at [418, 174] on div at bounding box center [411, 179] width 20 height 20
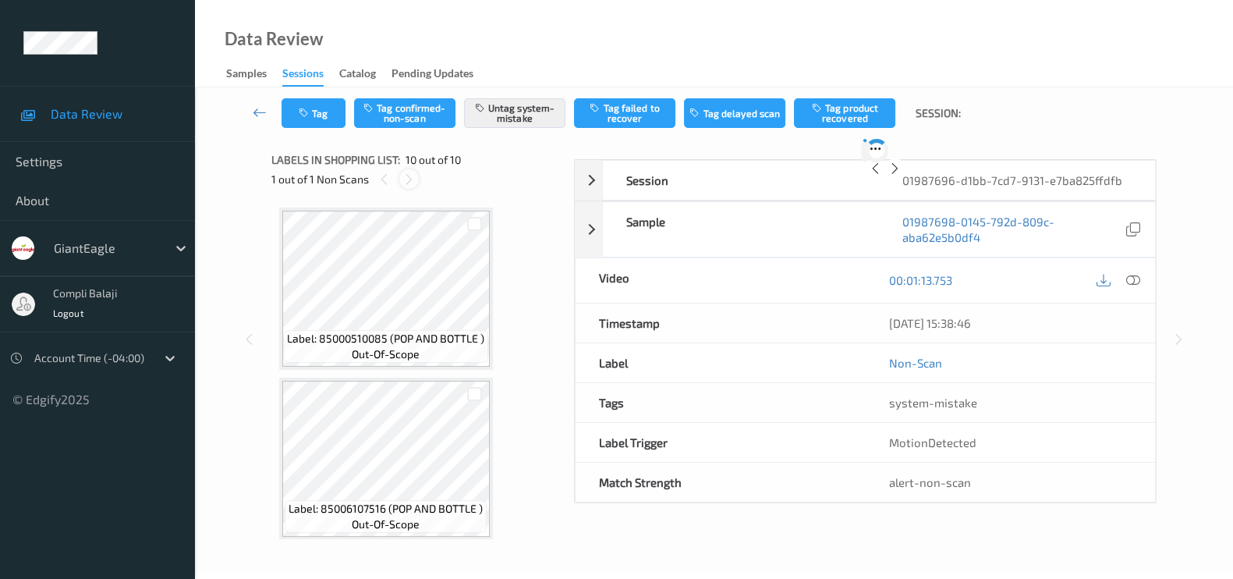
scroll to position [1358, 0]
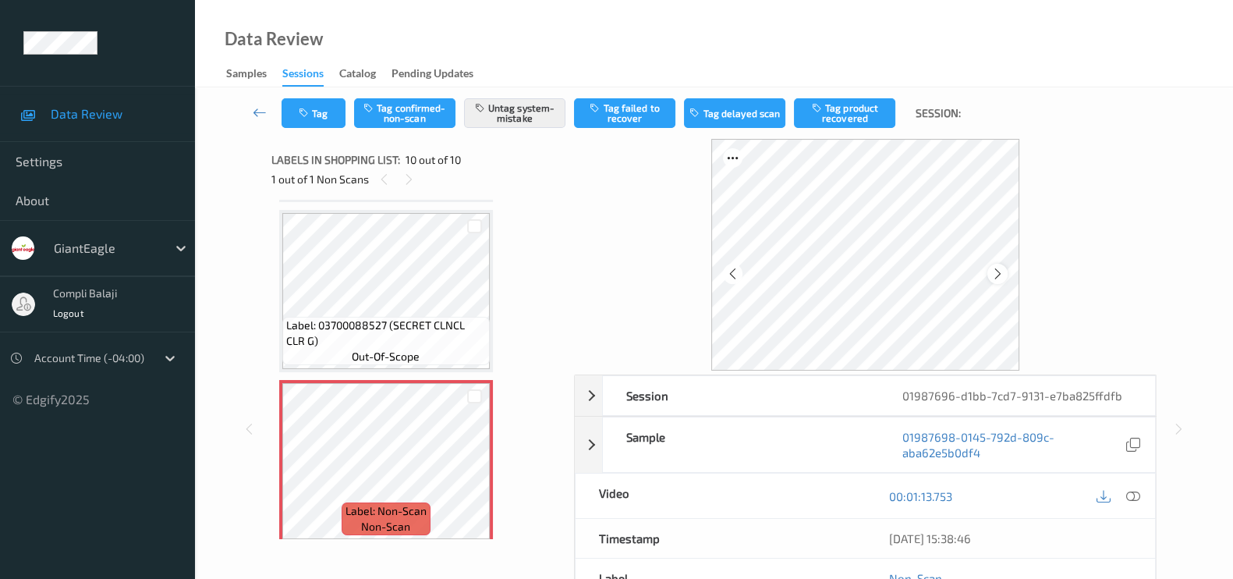
click at [1005, 274] on div at bounding box center [998, 274] width 20 height 20
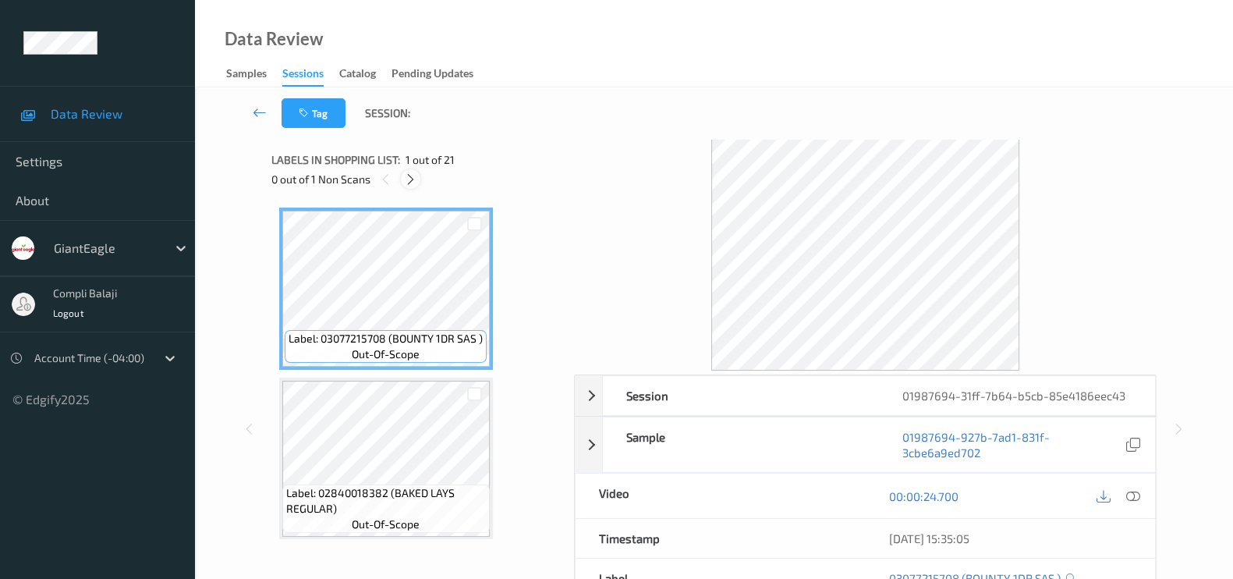
click at [412, 179] on icon at bounding box center [410, 179] width 13 height 14
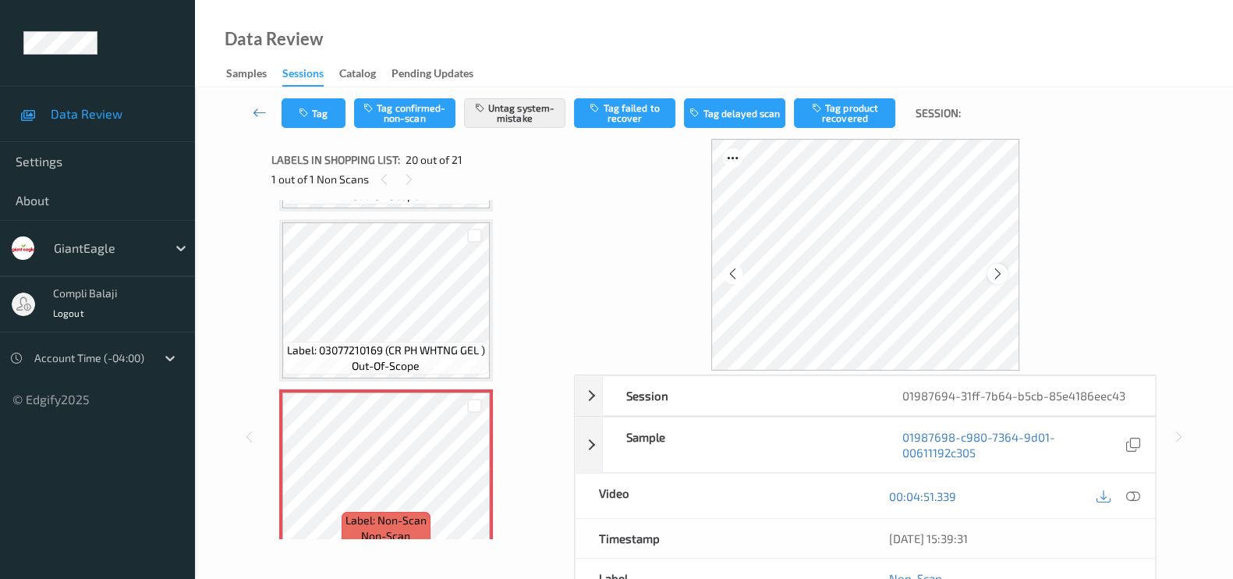
click at [992, 271] on icon at bounding box center [997, 274] width 13 height 14
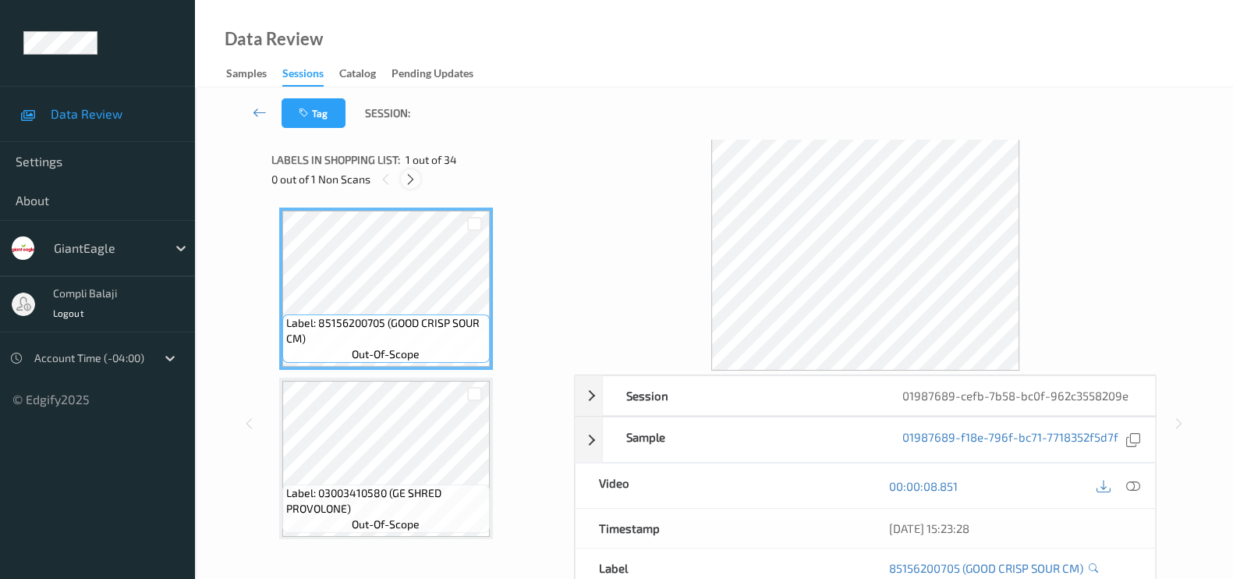
click at [406, 175] on icon at bounding box center [410, 179] width 13 height 14
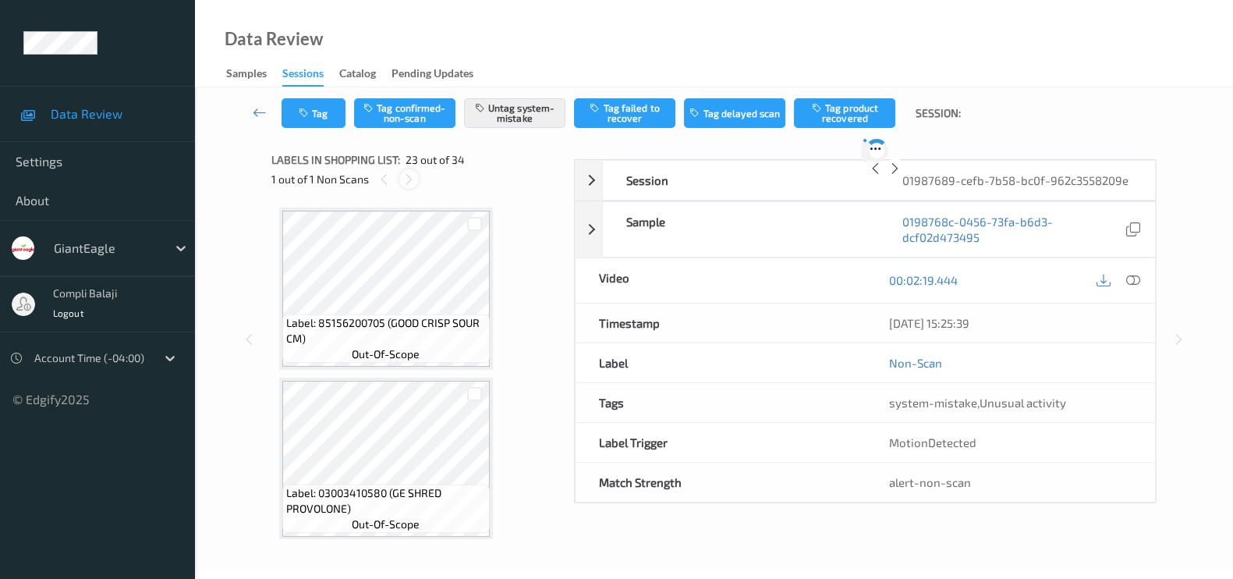
scroll to position [3557, 0]
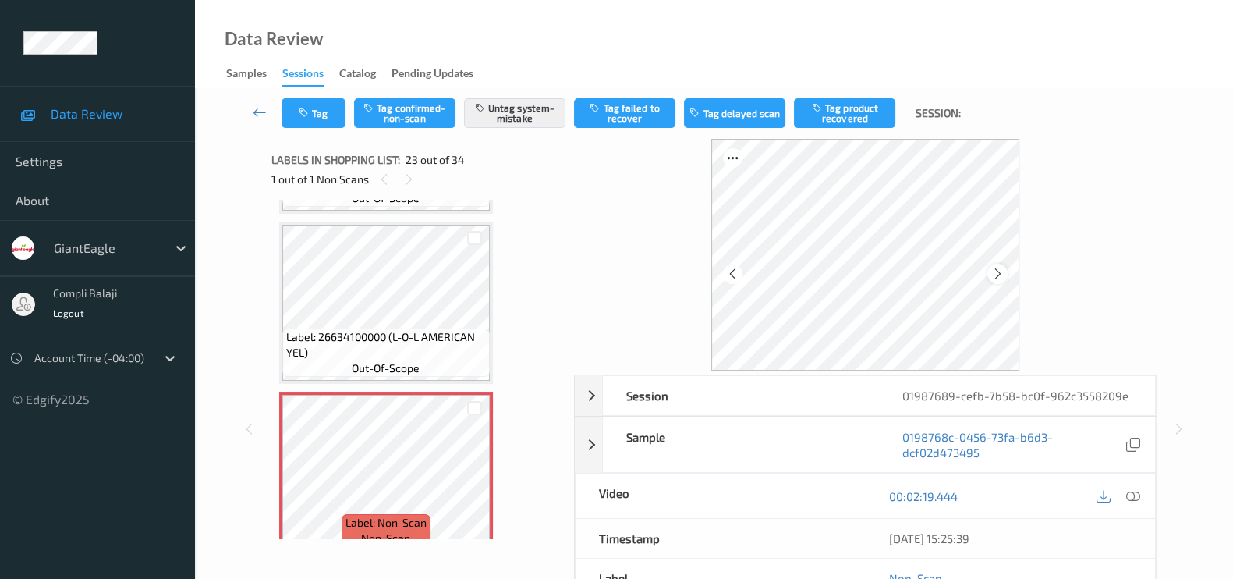
click at [1002, 268] on icon at bounding box center [997, 274] width 13 height 14
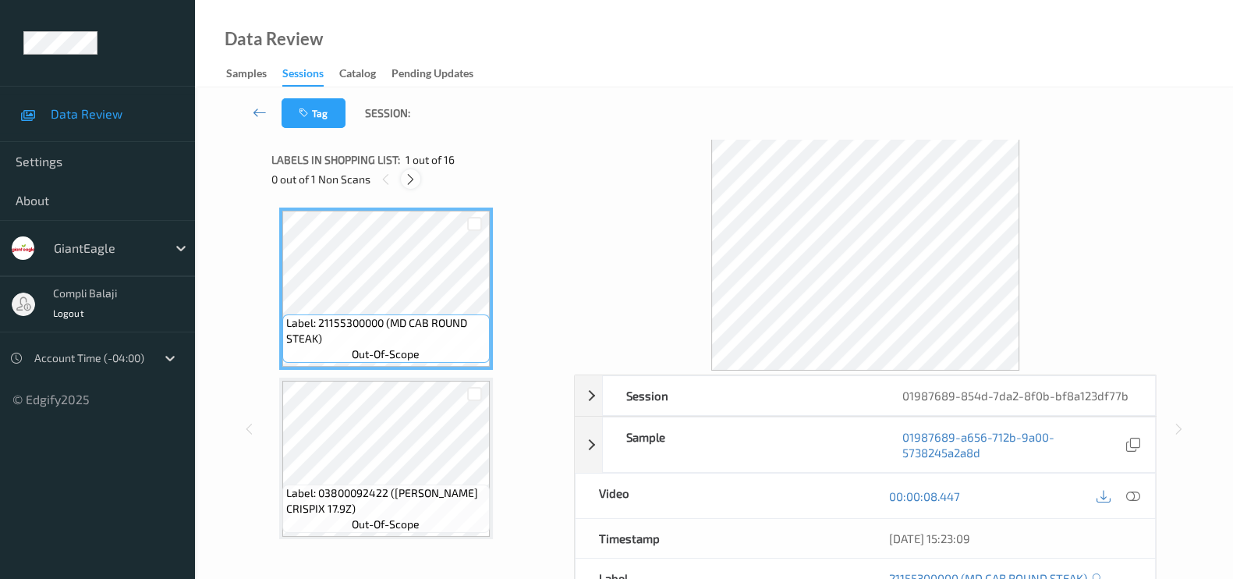
click at [415, 176] on icon at bounding box center [410, 179] width 13 height 14
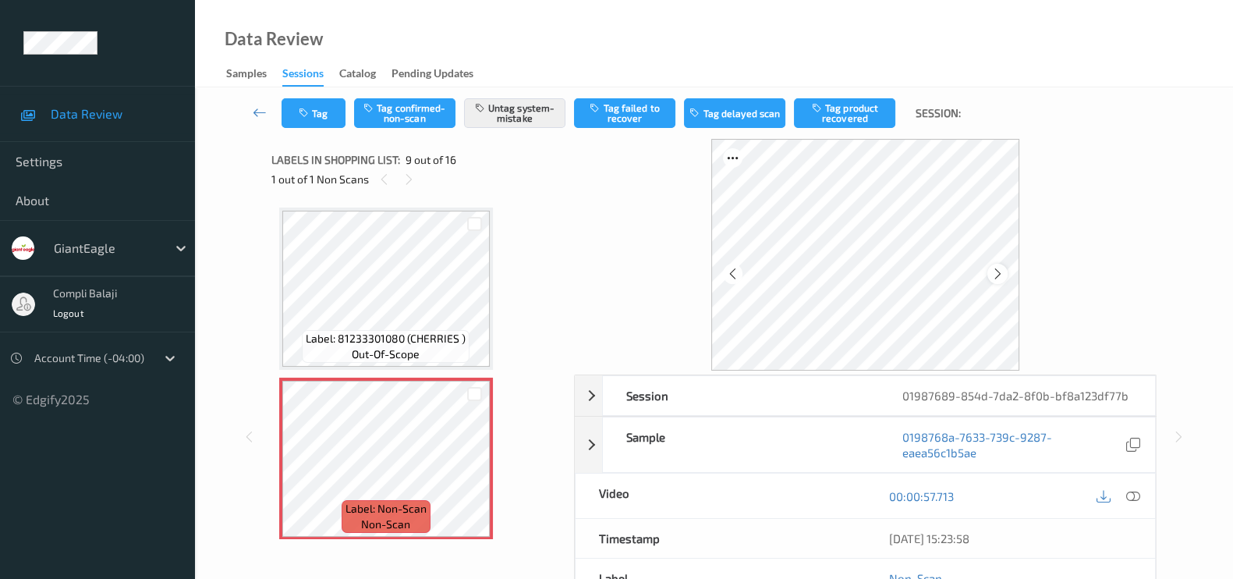
click at [998, 271] on icon at bounding box center [997, 274] width 13 height 14
click at [996, 270] on icon at bounding box center [997, 274] width 13 height 14
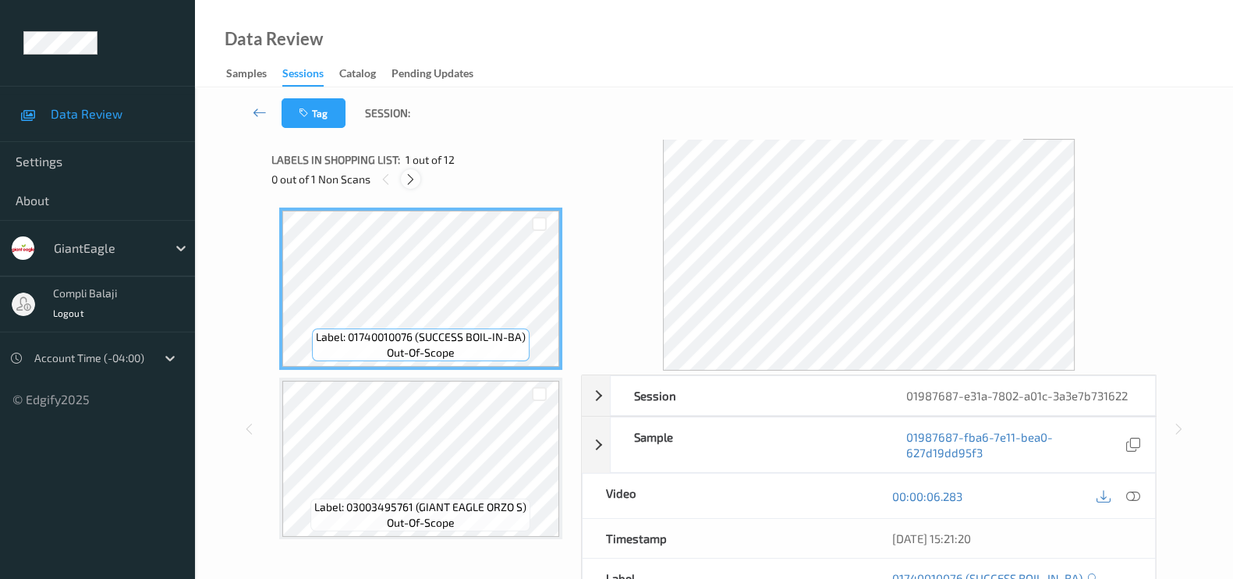
click at [413, 179] on icon at bounding box center [410, 179] width 13 height 14
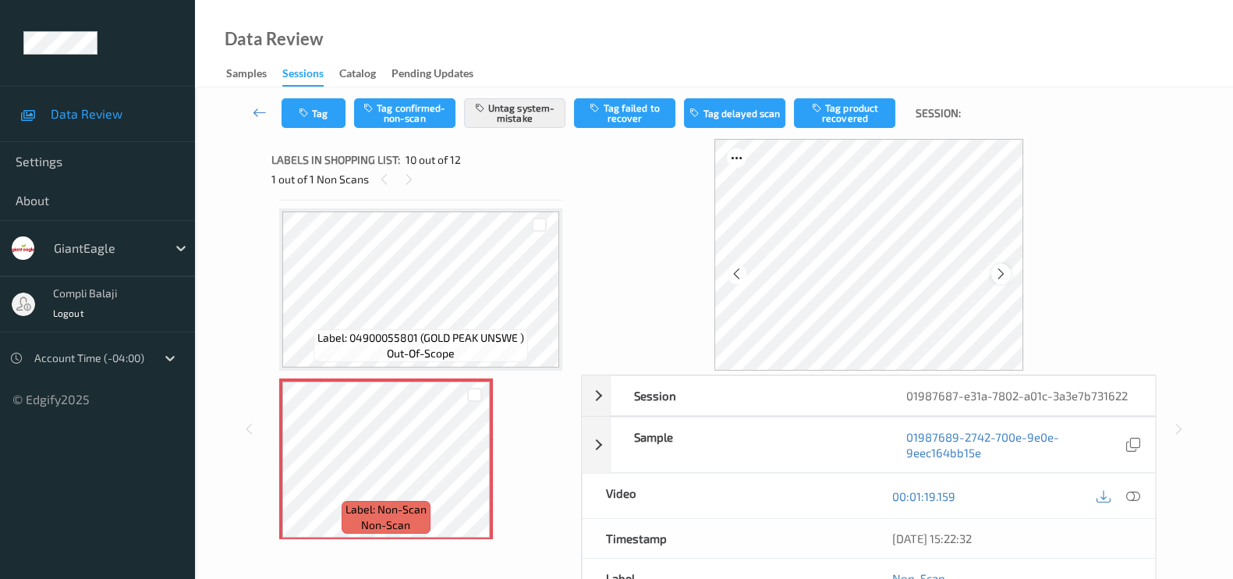
click at [1011, 271] on div at bounding box center [1001, 274] width 20 height 20
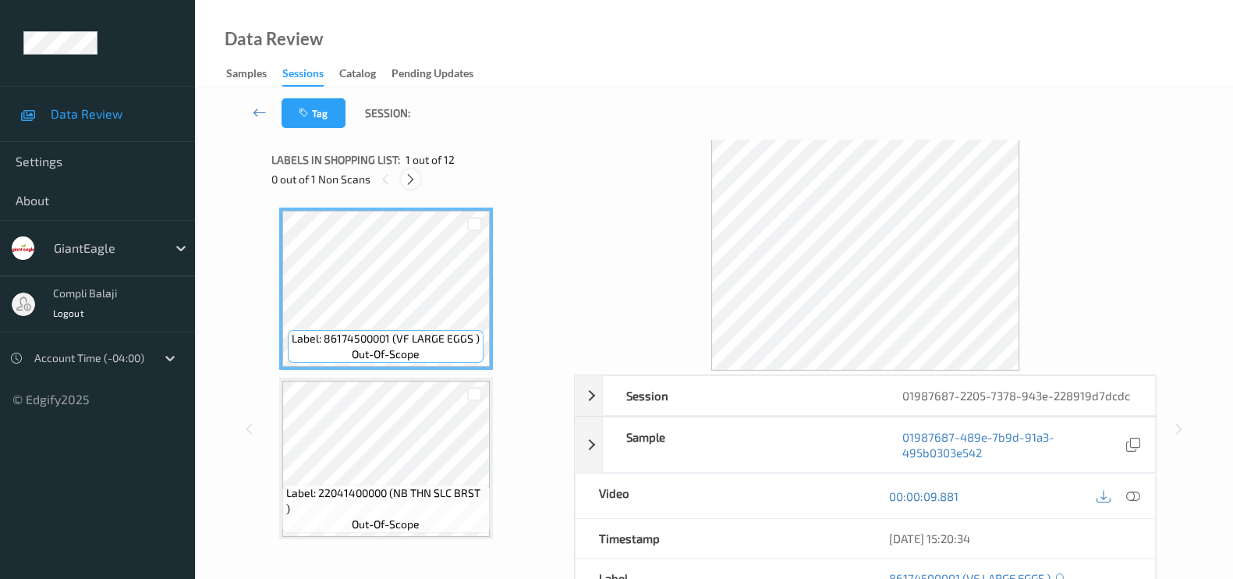
click at [410, 176] on icon at bounding box center [410, 179] width 13 height 14
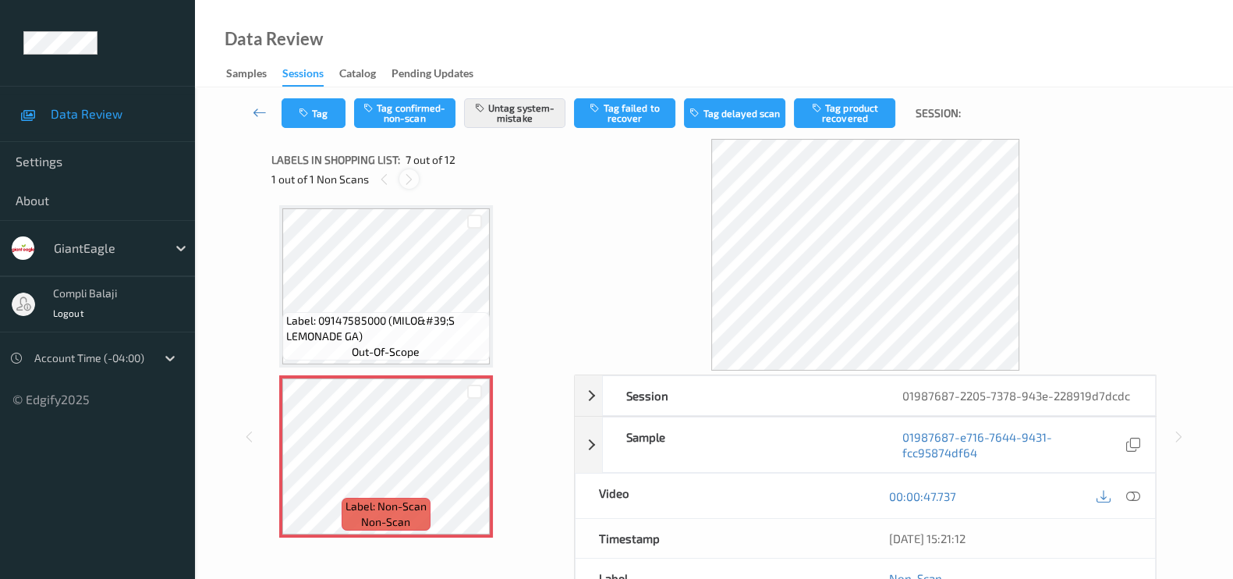
click at [414, 183] on icon at bounding box center [408, 179] width 13 height 14
click at [385, 181] on icon at bounding box center [384, 179] width 13 height 14
click at [413, 183] on icon at bounding box center [408, 179] width 13 height 14
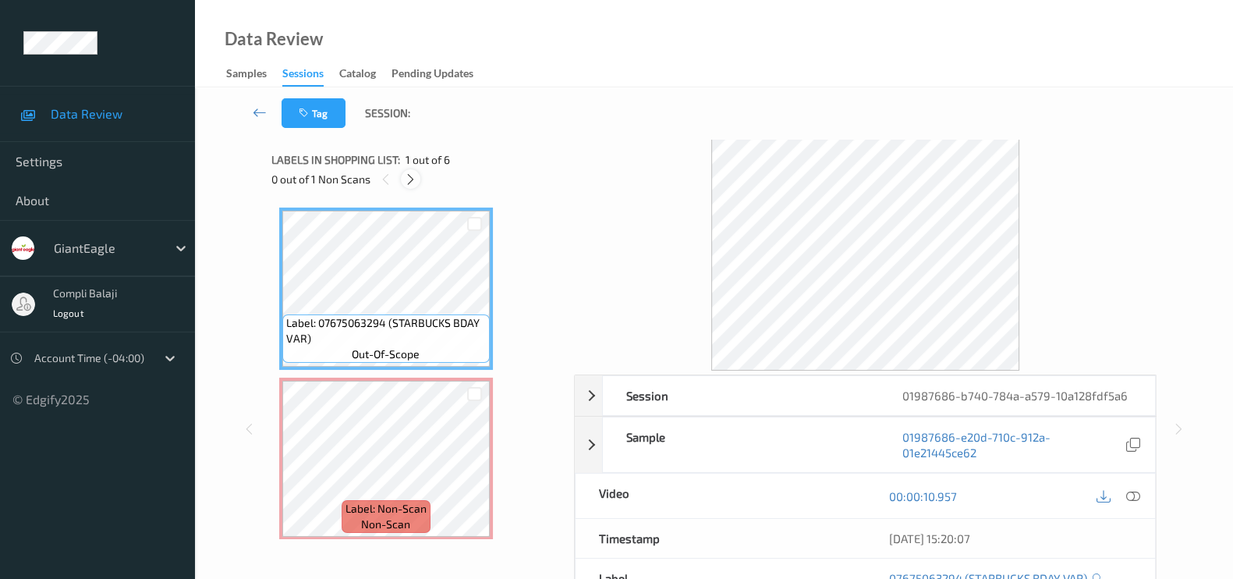
click at [409, 185] on icon at bounding box center [410, 179] width 13 height 14
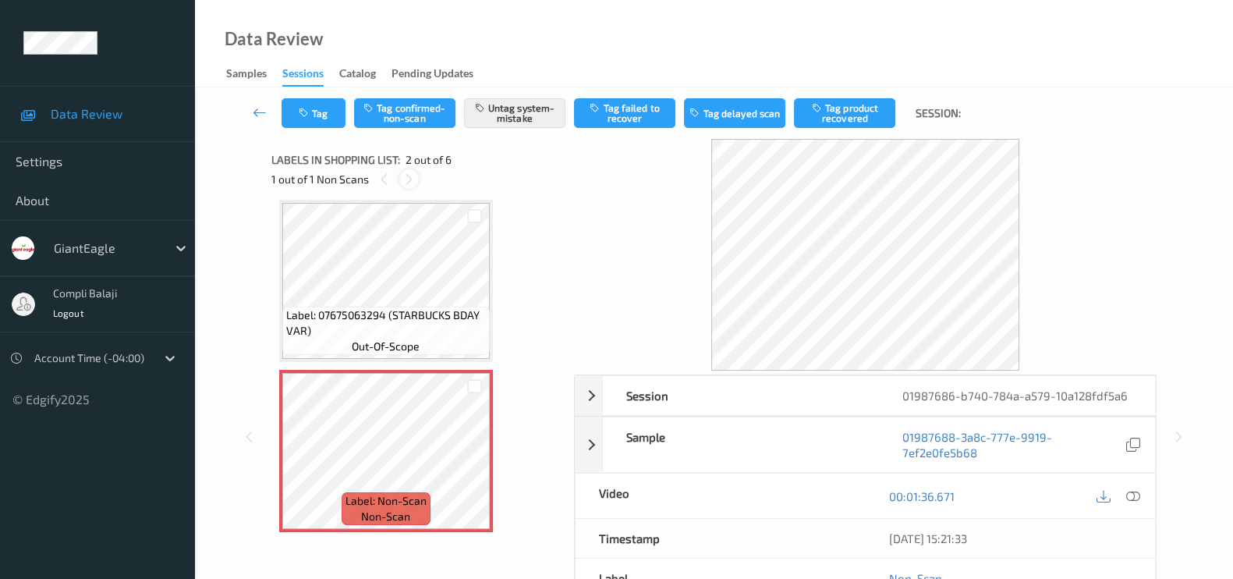
click at [402, 176] on icon at bounding box center [408, 179] width 13 height 14
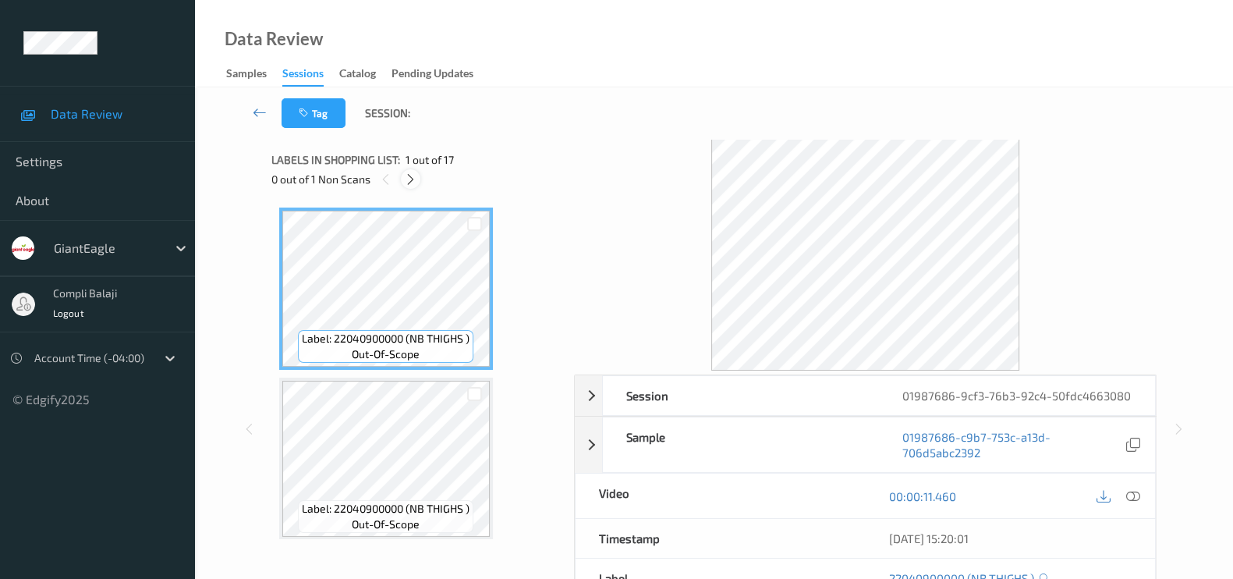
click at [417, 179] on icon at bounding box center [410, 179] width 13 height 14
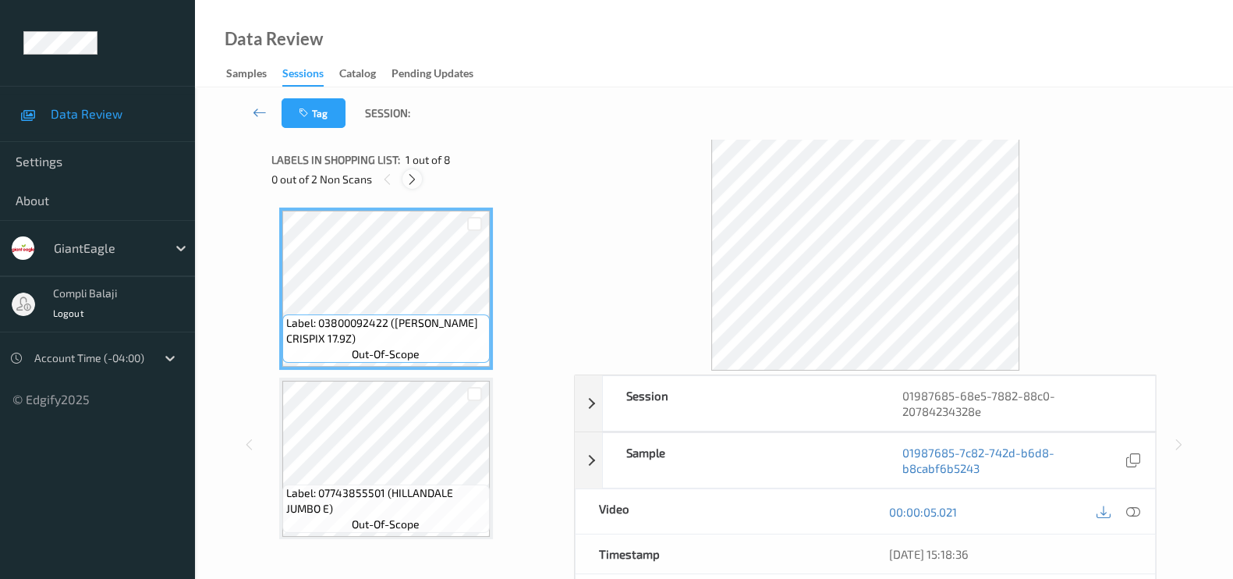
click at [411, 176] on icon at bounding box center [412, 179] width 13 height 14
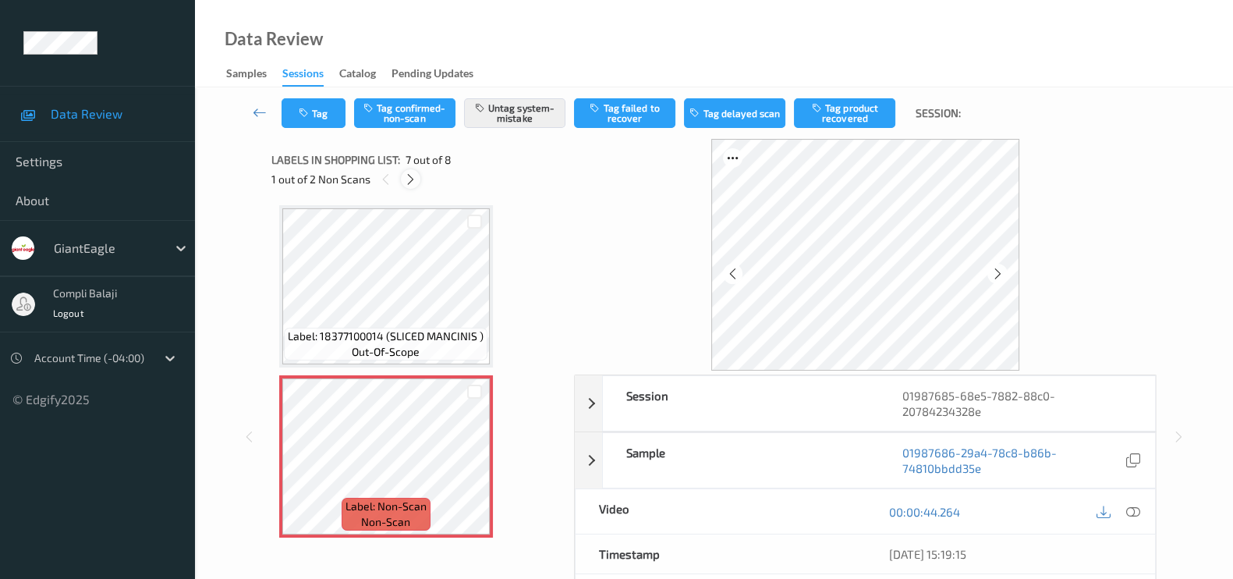
click at [411, 176] on icon at bounding box center [410, 179] width 13 height 14
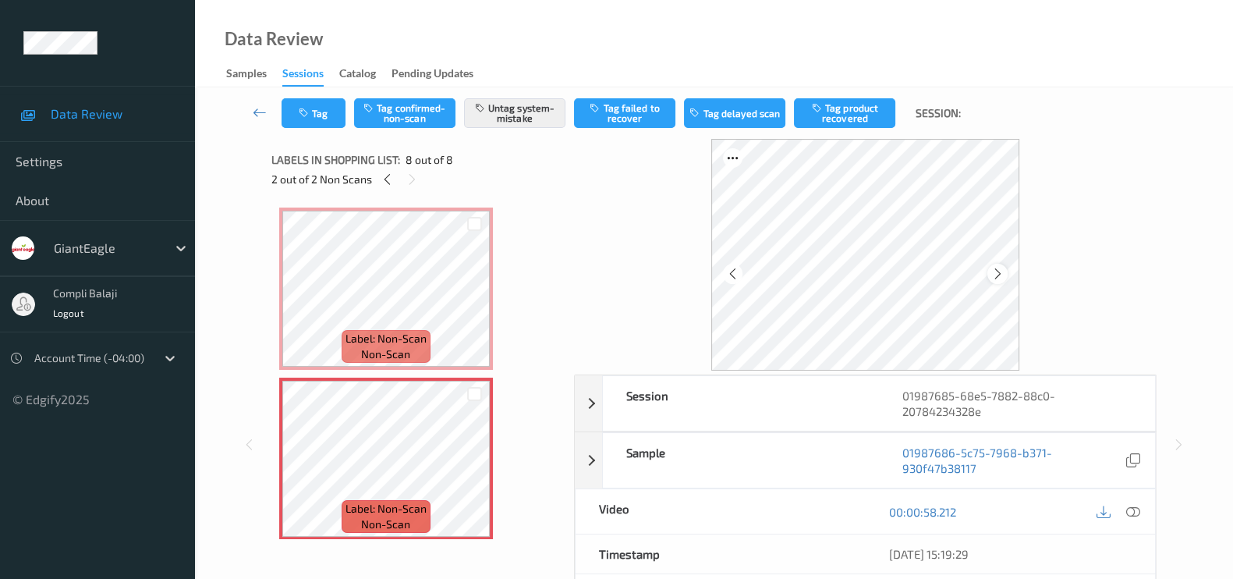
click at [1006, 271] on div at bounding box center [998, 274] width 20 height 20
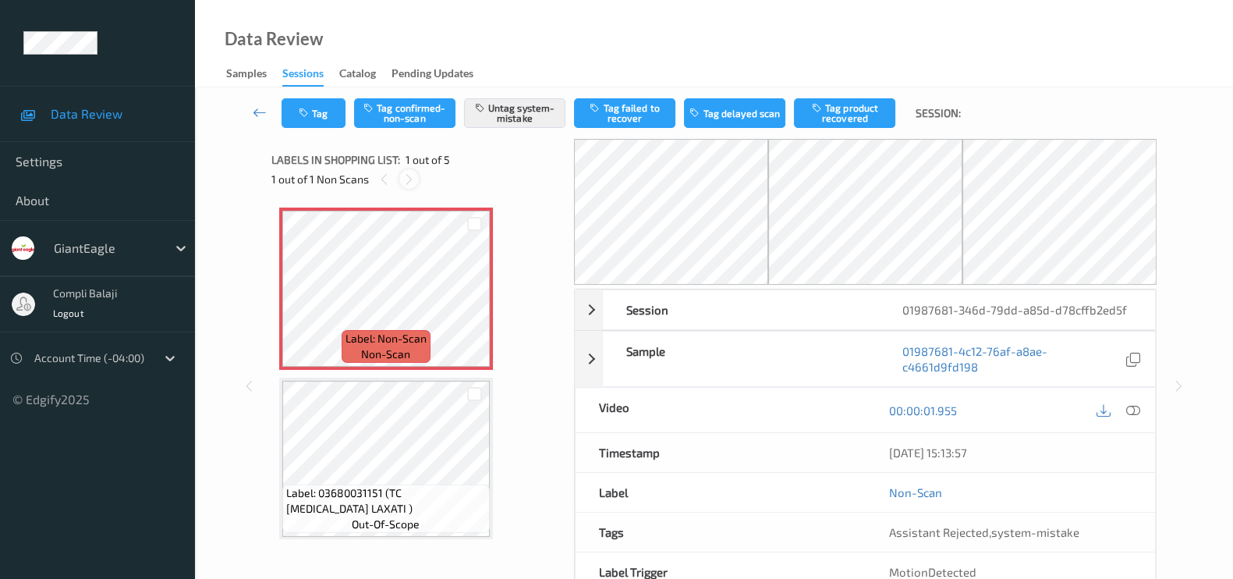
click at [409, 177] on icon at bounding box center [408, 179] width 13 height 14
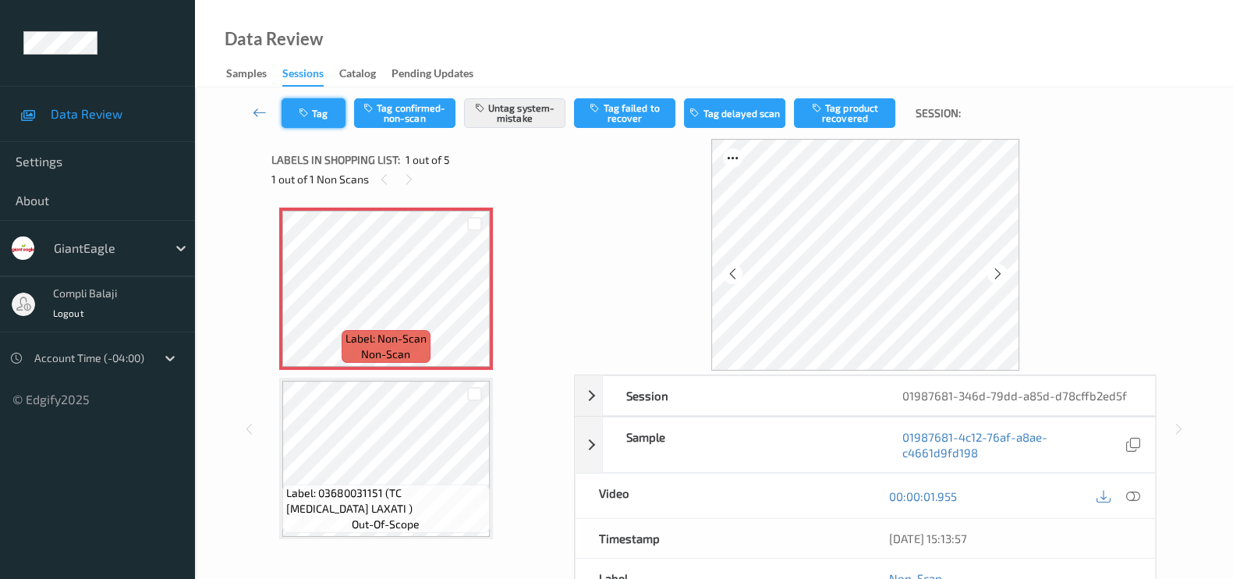
click at [300, 119] on button "Tag" at bounding box center [314, 113] width 64 height 30
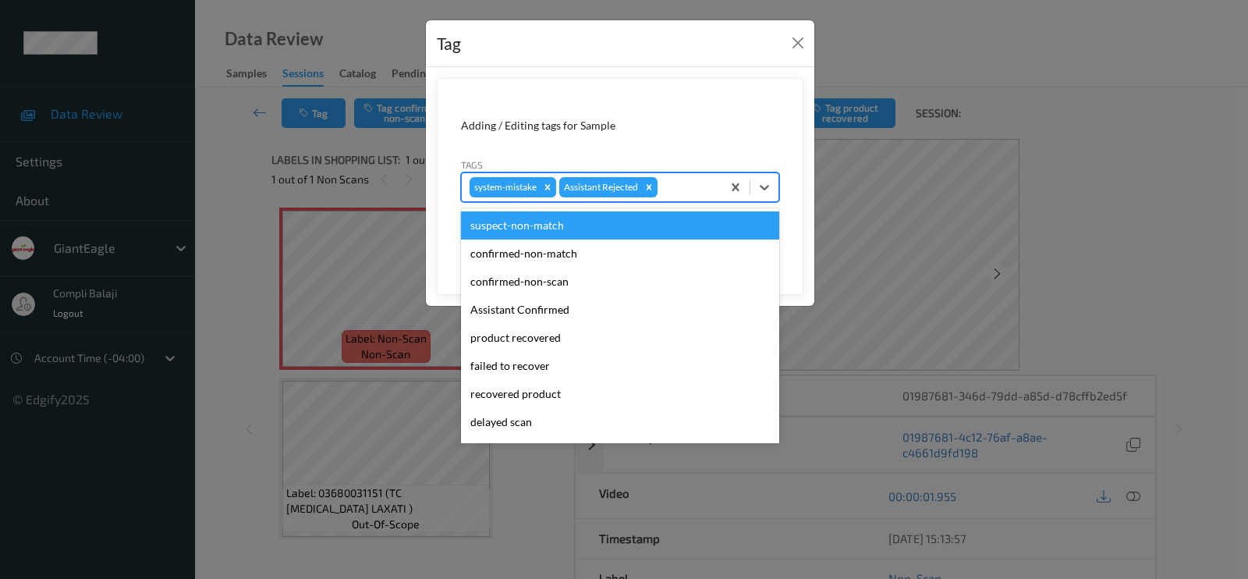
click at [669, 194] on div at bounding box center [687, 187] width 53 height 19
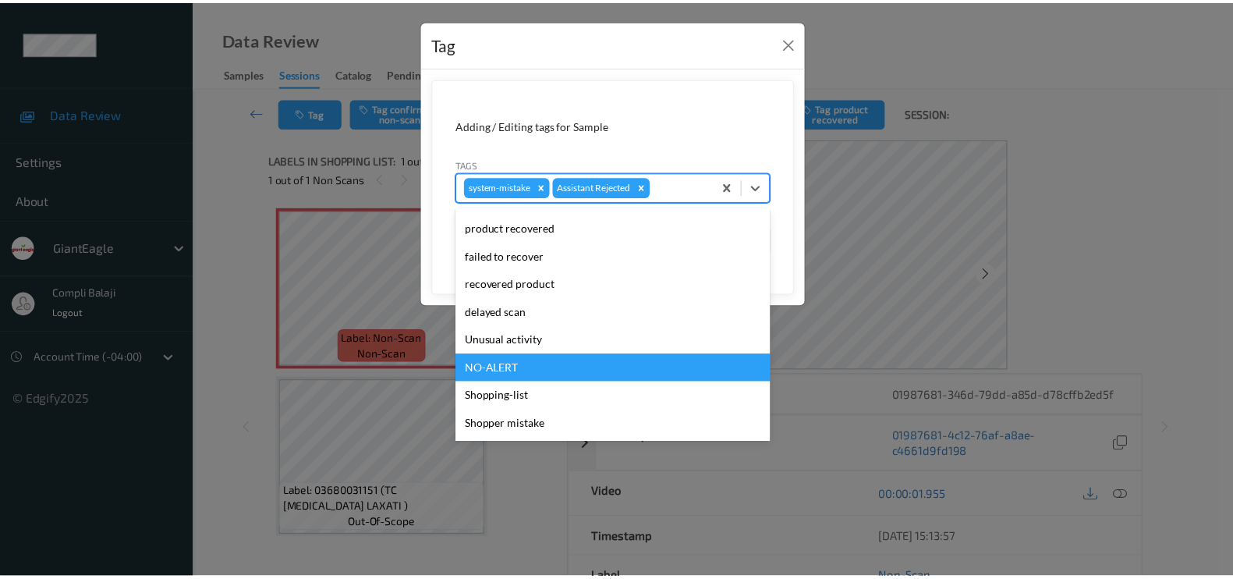
scroll to position [137, 0]
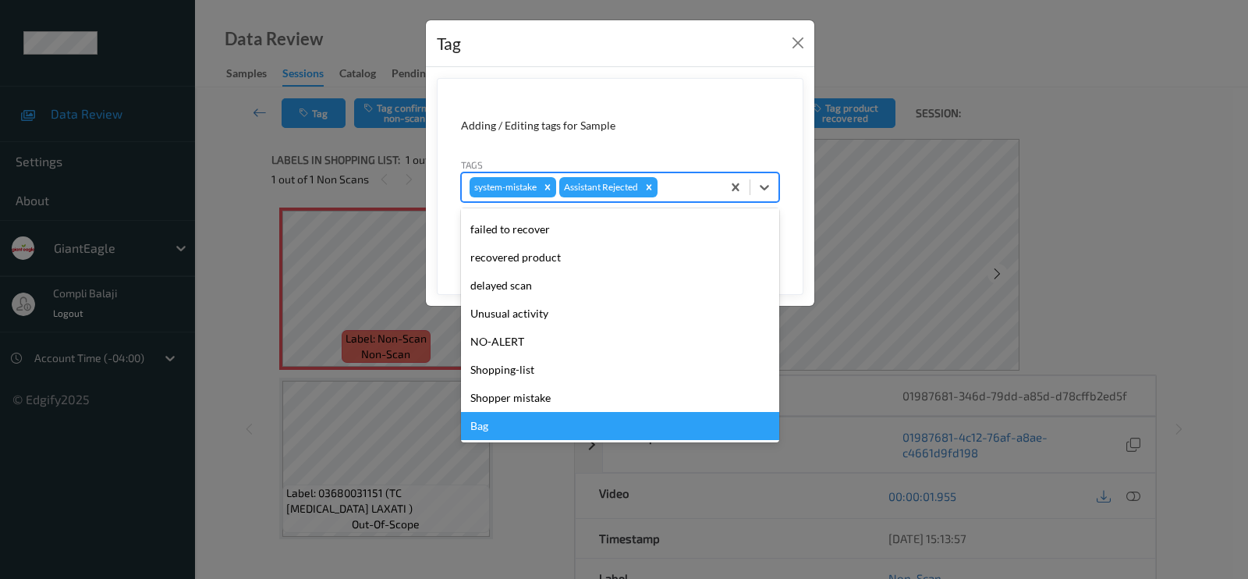
click at [503, 424] on div "Bag" at bounding box center [620, 426] width 318 height 28
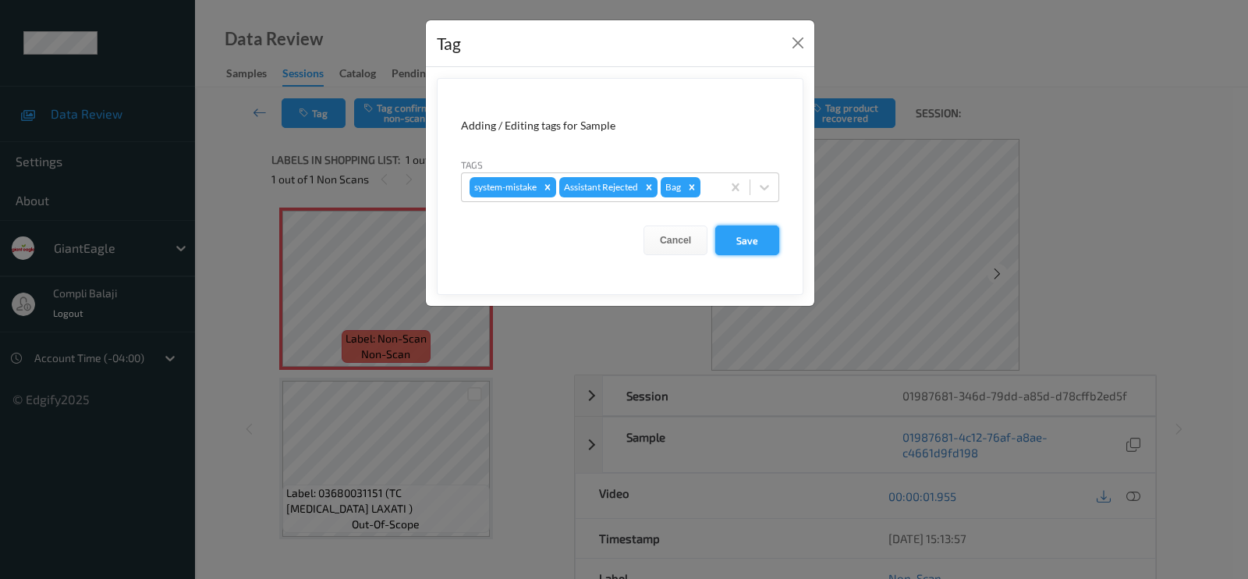
click at [748, 239] on button "Save" at bounding box center [747, 240] width 64 height 30
click at [746, 243] on button "Save" at bounding box center [747, 240] width 64 height 30
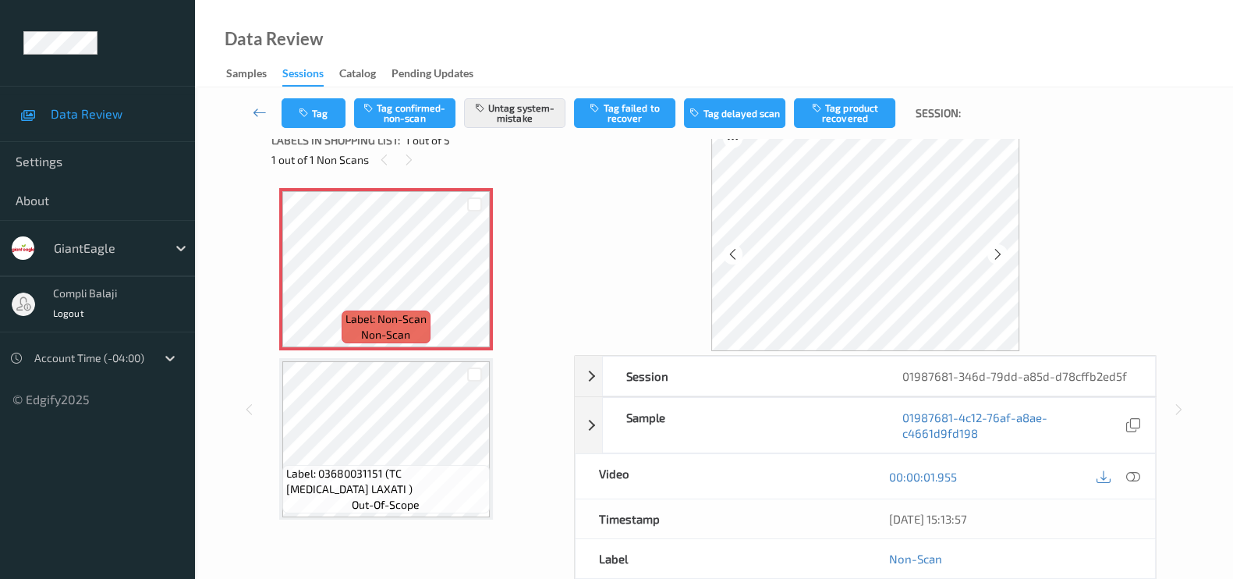
scroll to position [0, 0]
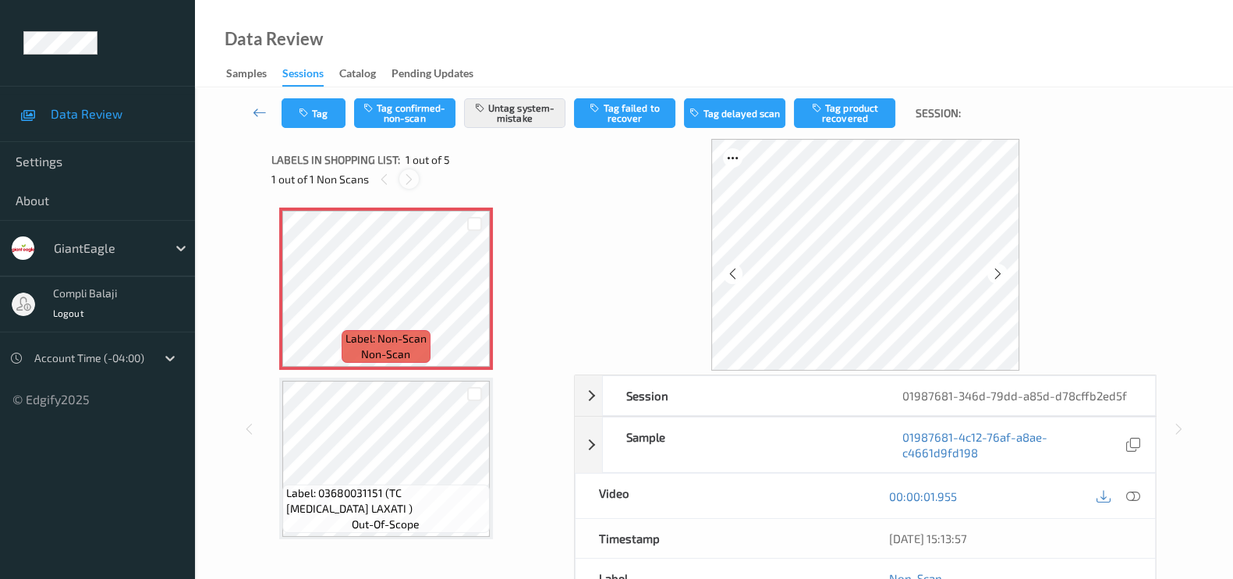
click at [411, 179] on icon at bounding box center [408, 179] width 13 height 14
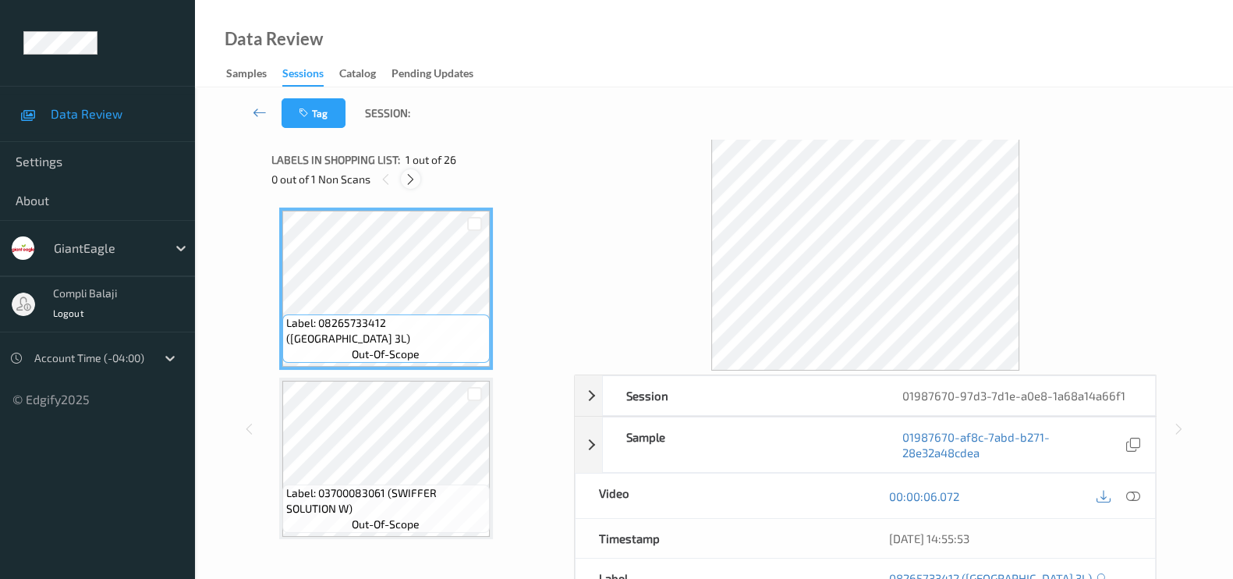
click at [414, 176] on icon at bounding box center [410, 179] width 13 height 14
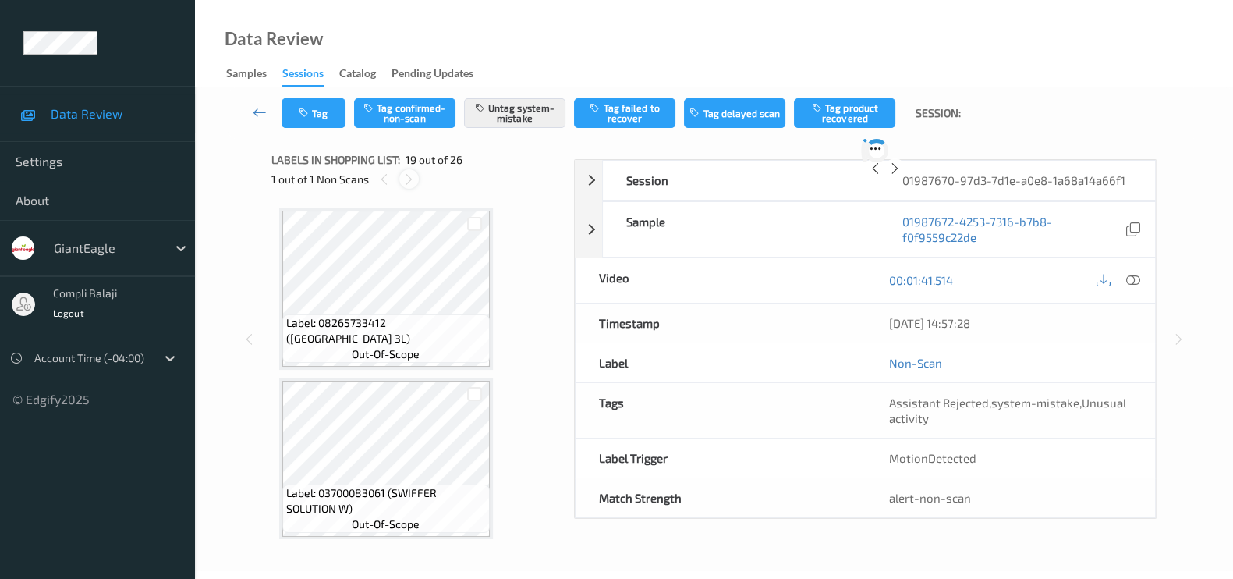
scroll to position [2881, 0]
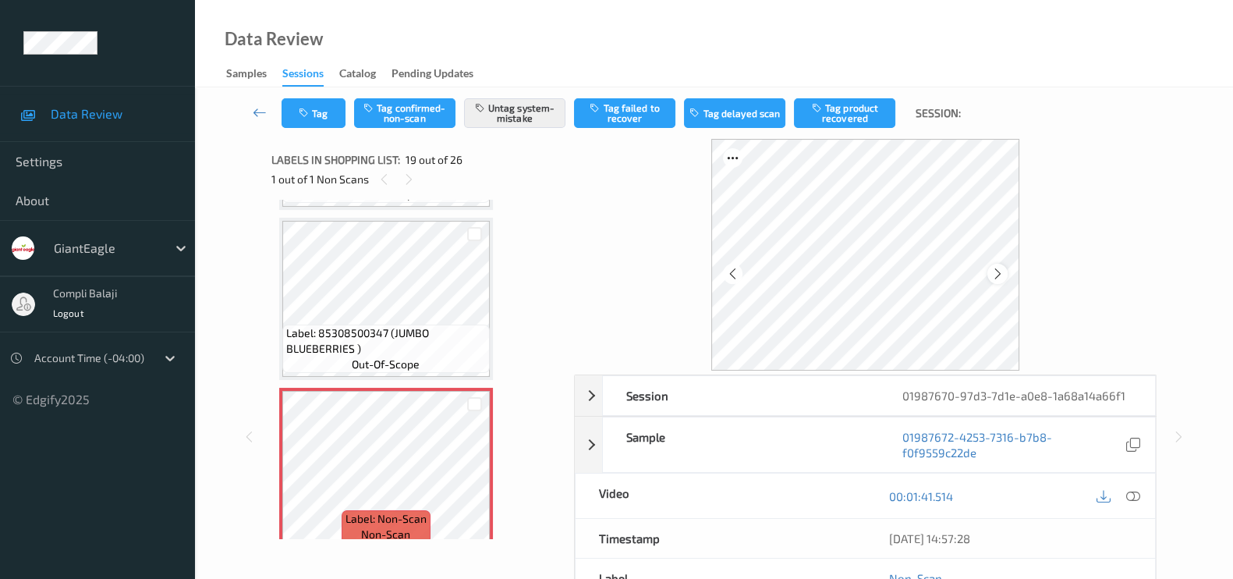
click at [995, 275] on icon at bounding box center [997, 274] width 13 height 14
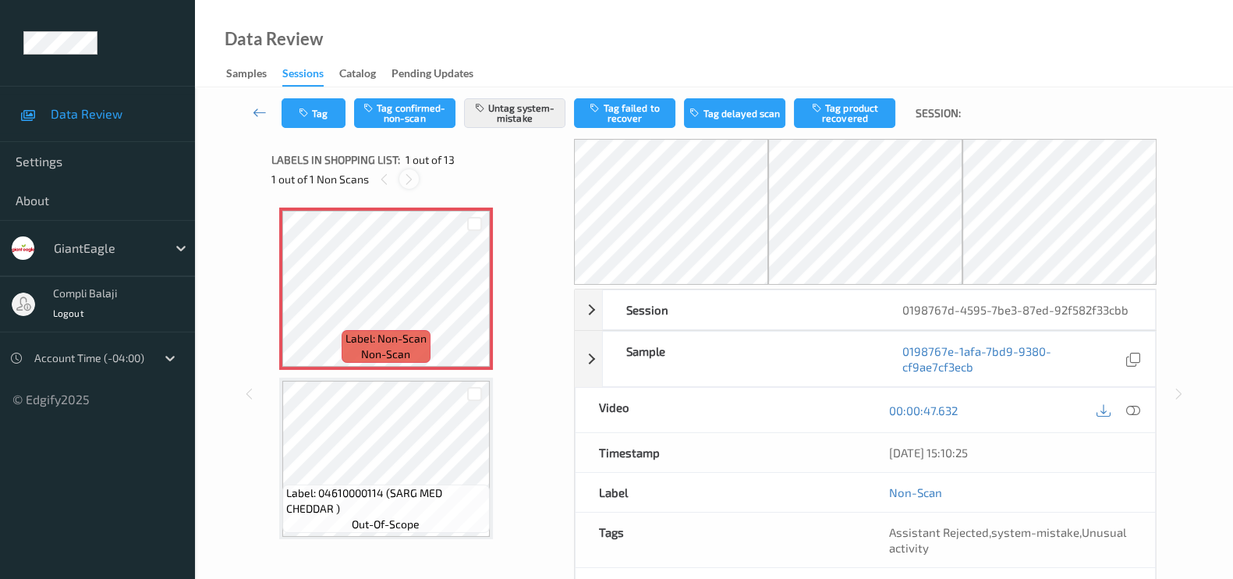
click at [405, 174] on icon at bounding box center [408, 179] width 13 height 14
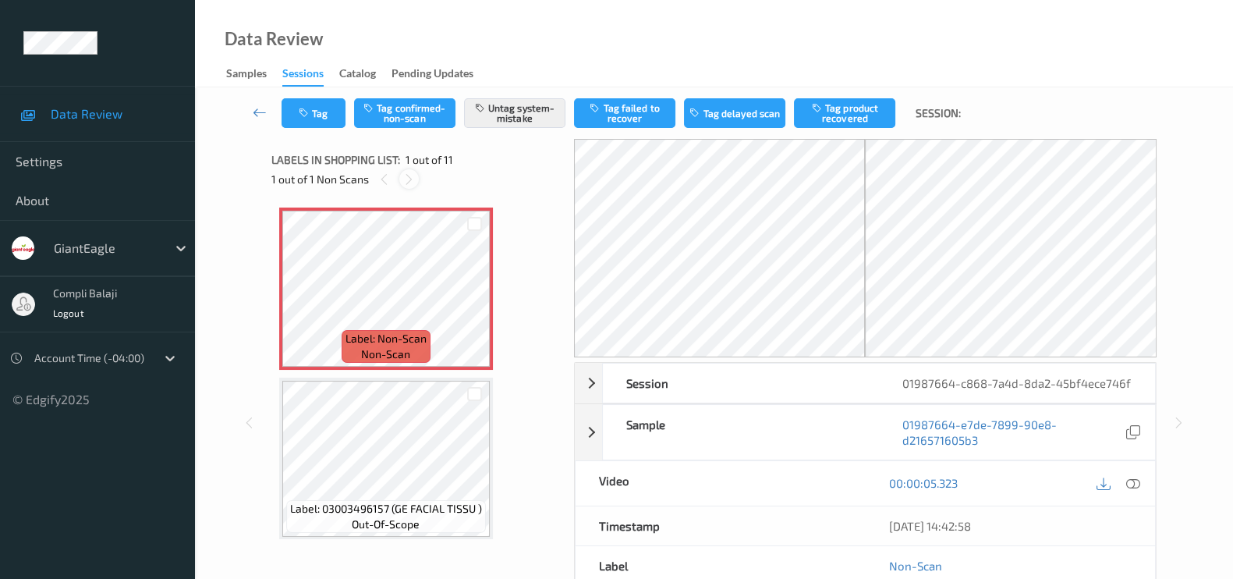
click at [402, 179] on icon at bounding box center [408, 179] width 13 height 14
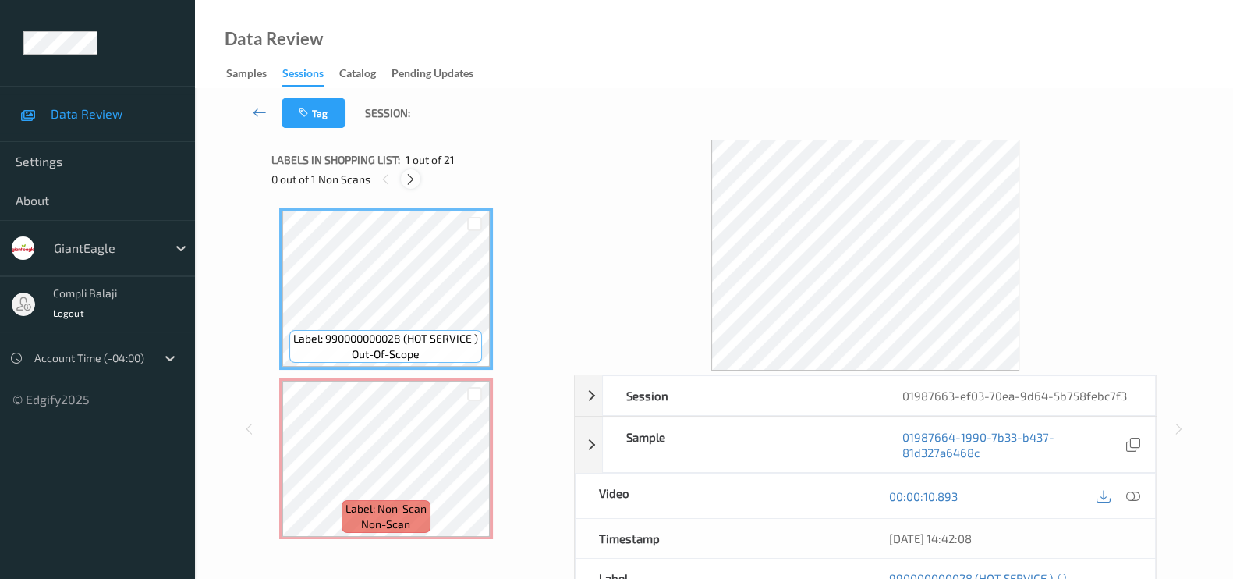
click at [409, 177] on icon at bounding box center [410, 179] width 13 height 14
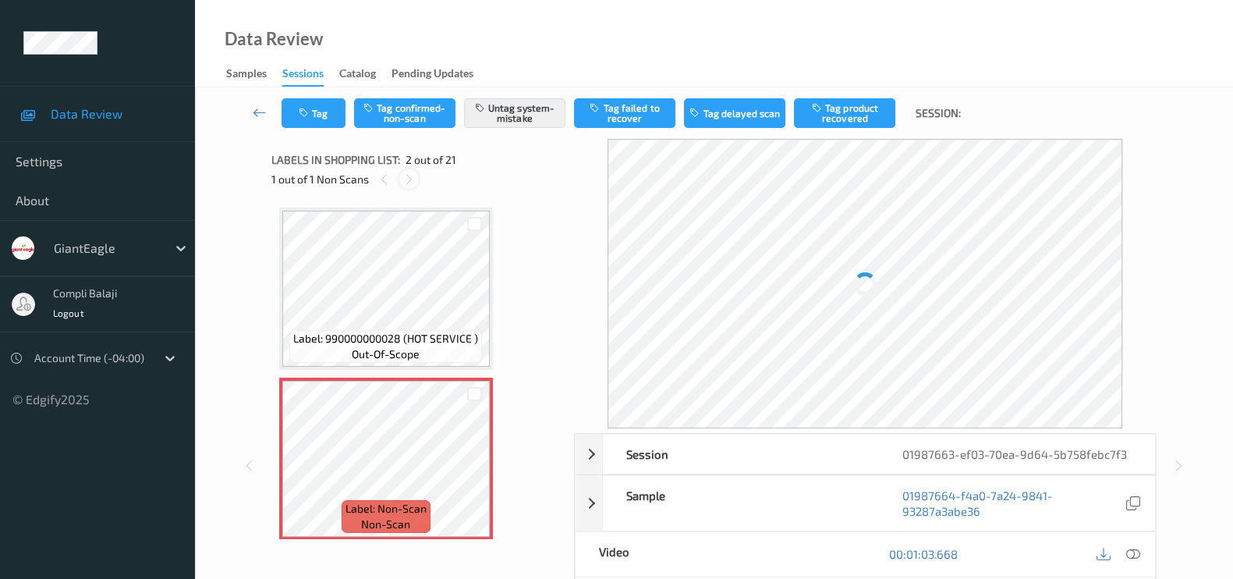
scroll to position [8, 0]
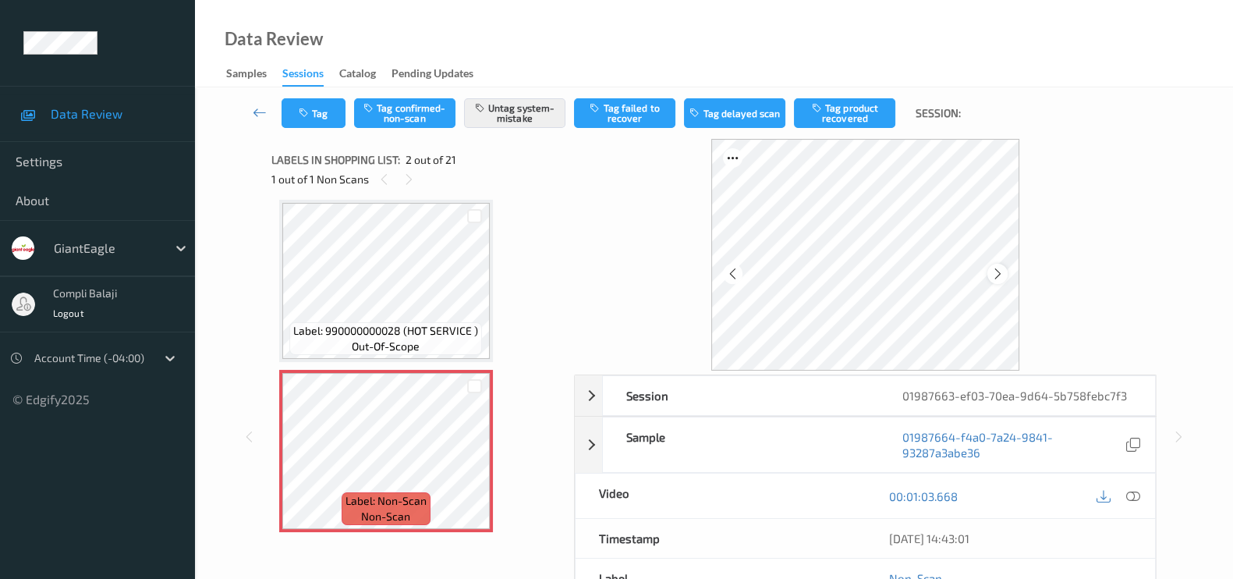
click at [993, 269] on icon at bounding box center [997, 274] width 13 height 14
click at [402, 176] on icon at bounding box center [408, 179] width 13 height 14
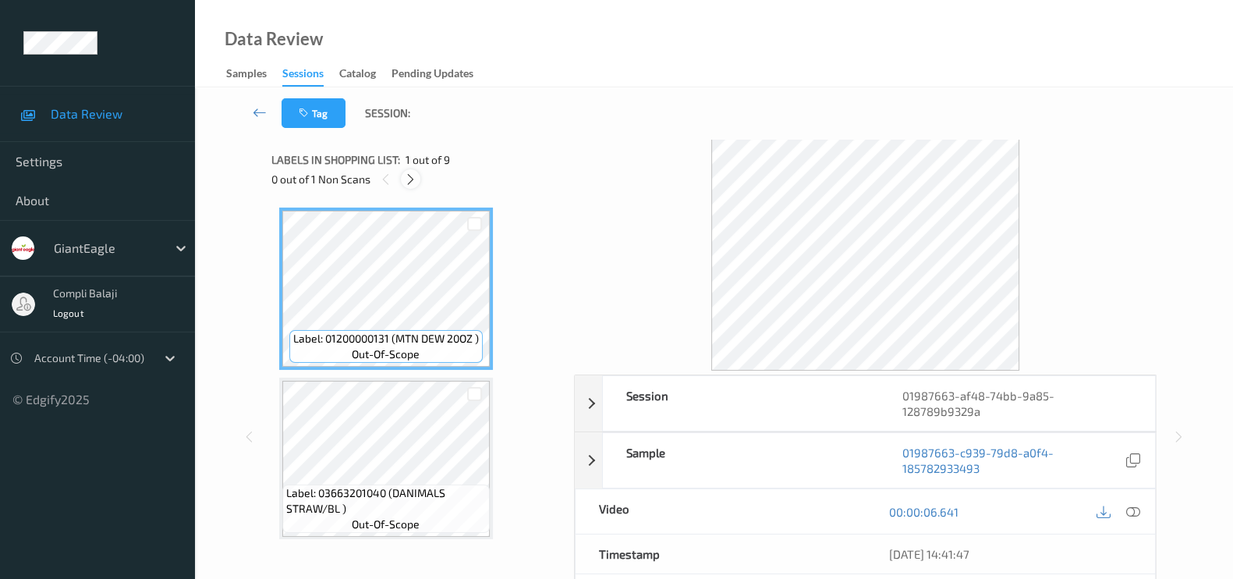
click at [411, 186] on div at bounding box center [411, 179] width 20 height 20
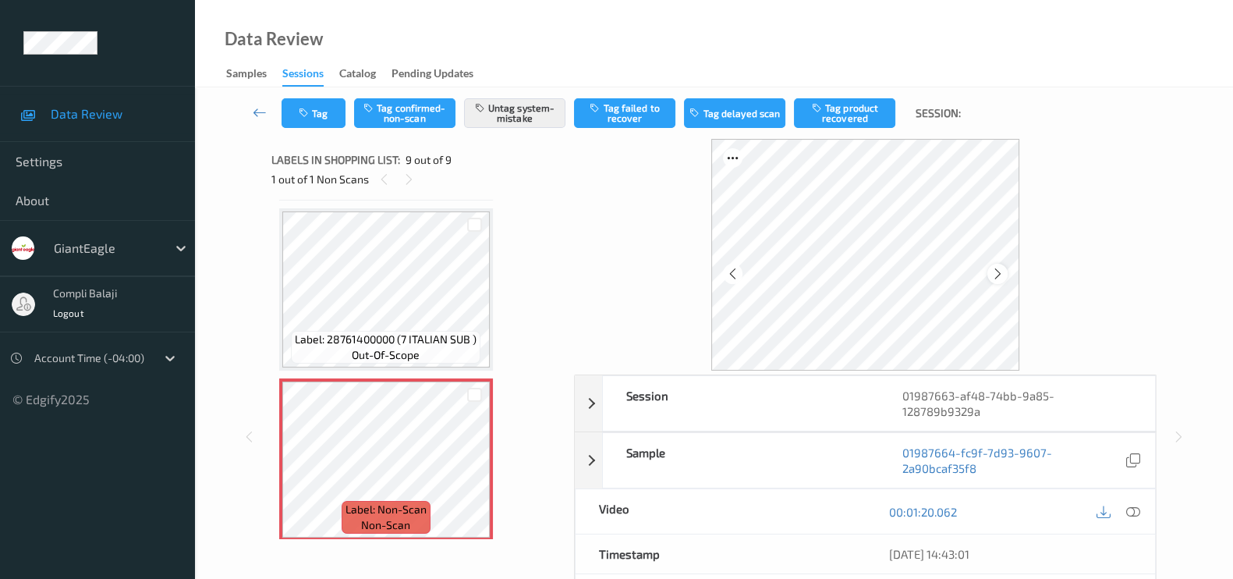
click at [995, 270] on icon at bounding box center [997, 274] width 13 height 14
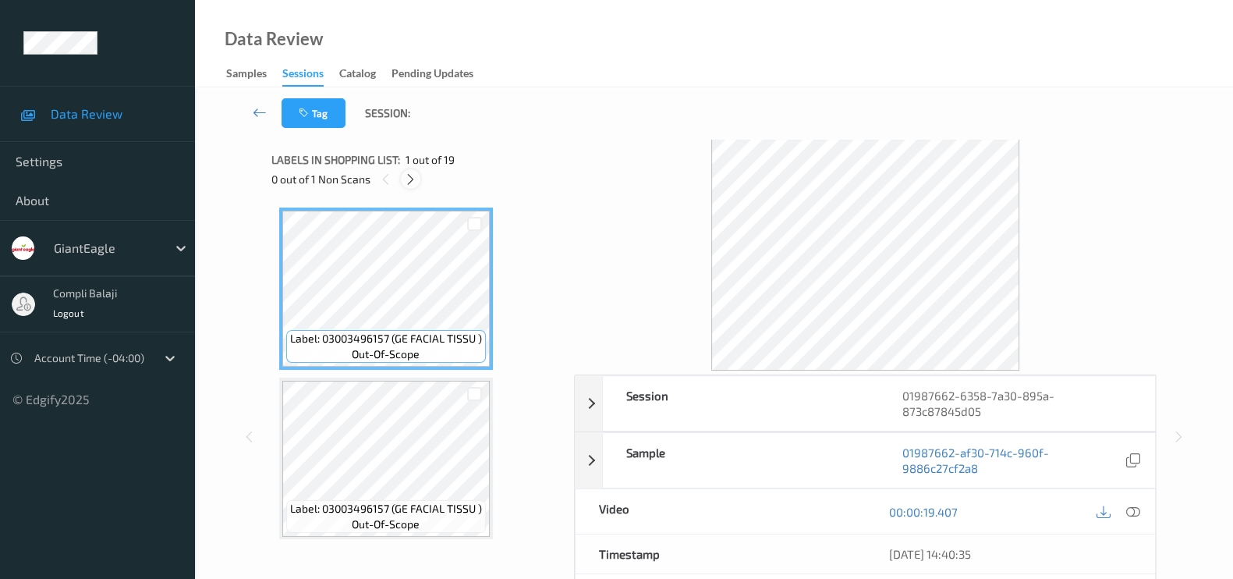
click at [413, 179] on icon at bounding box center [410, 179] width 13 height 14
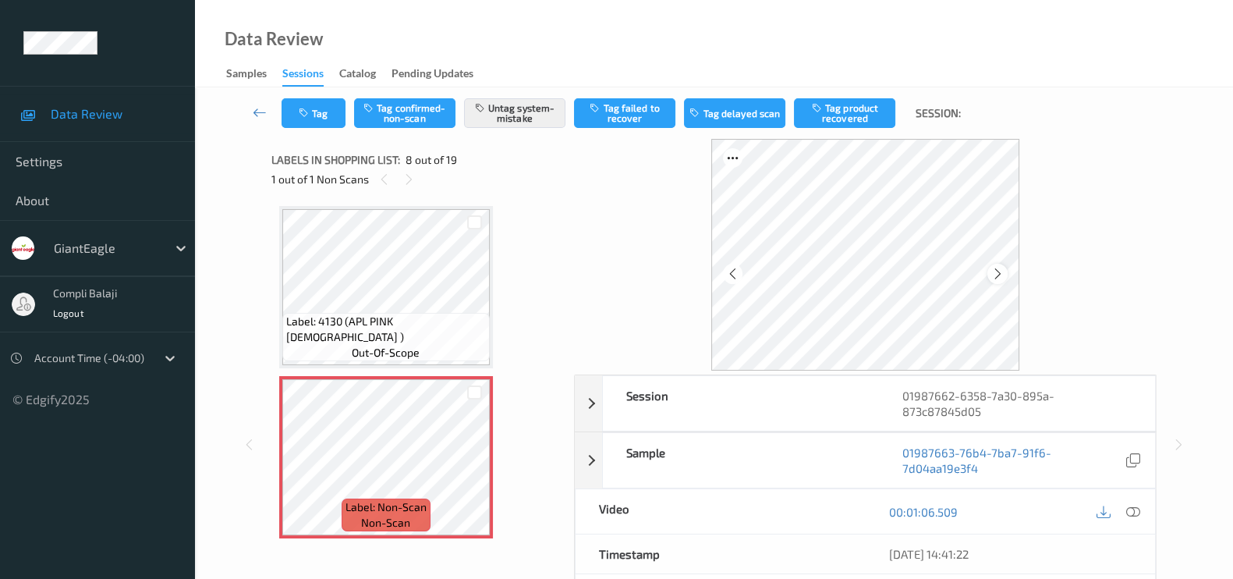
click at [999, 274] on icon at bounding box center [997, 274] width 13 height 14
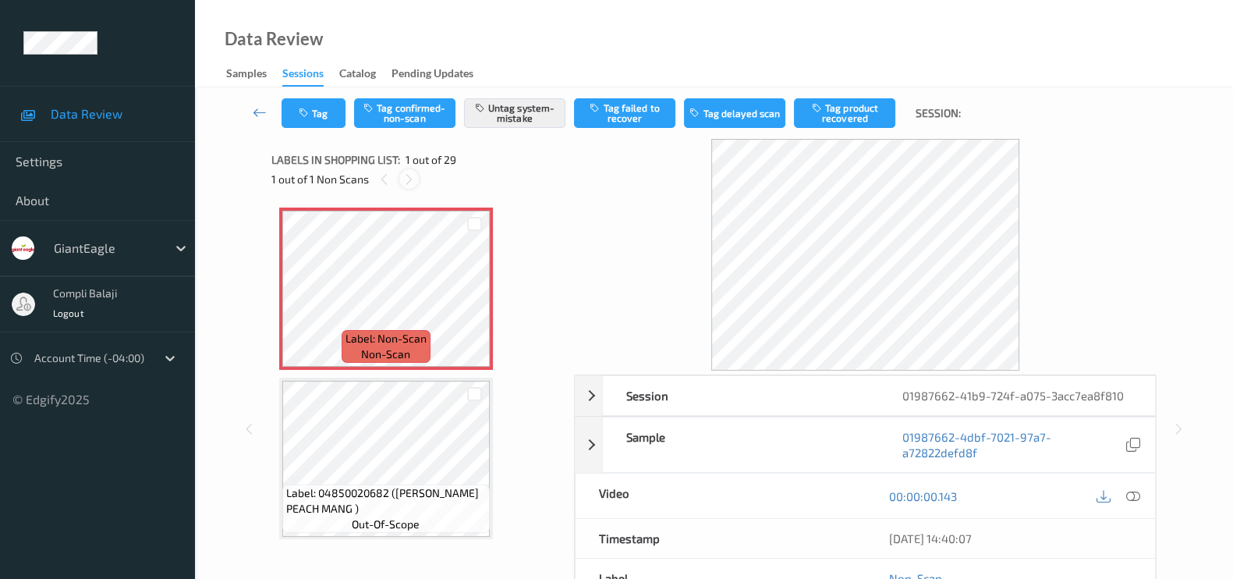
click at [409, 173] on icon at bounding box center [408, 179] width 13 height 14
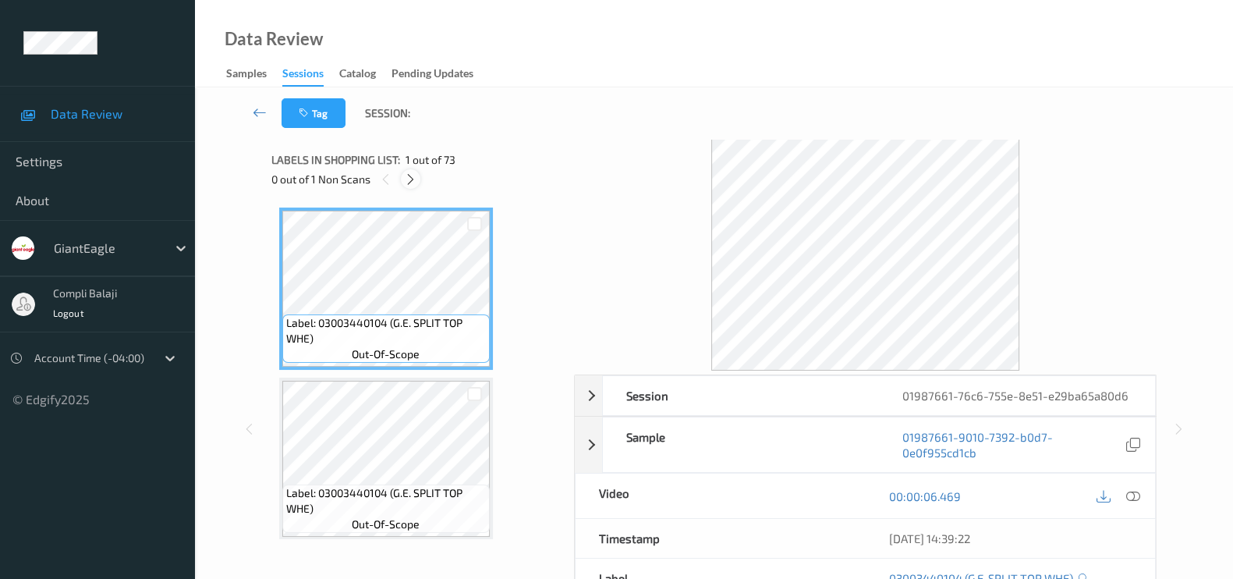
click at [406, 177] on icon at bounding box center [410, 179] width 13 height 14
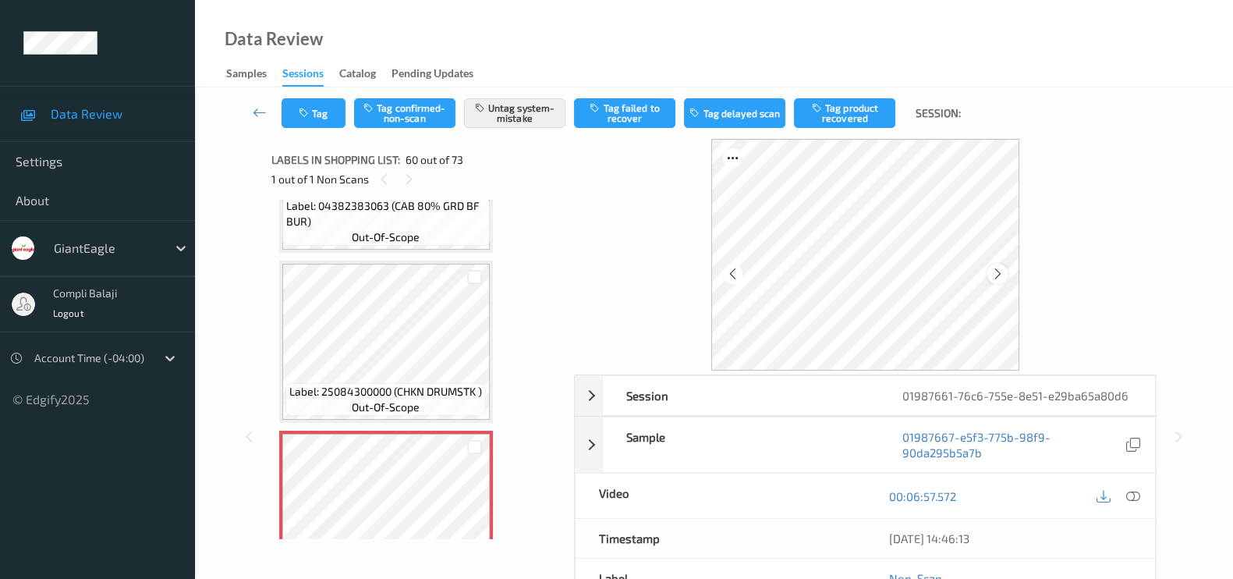
click at [997, 268] on icon at bounding box center [997, 274] width 13 height 14
click at [998, 268] on icon at bounding box center [997, 274] width 13 height 14
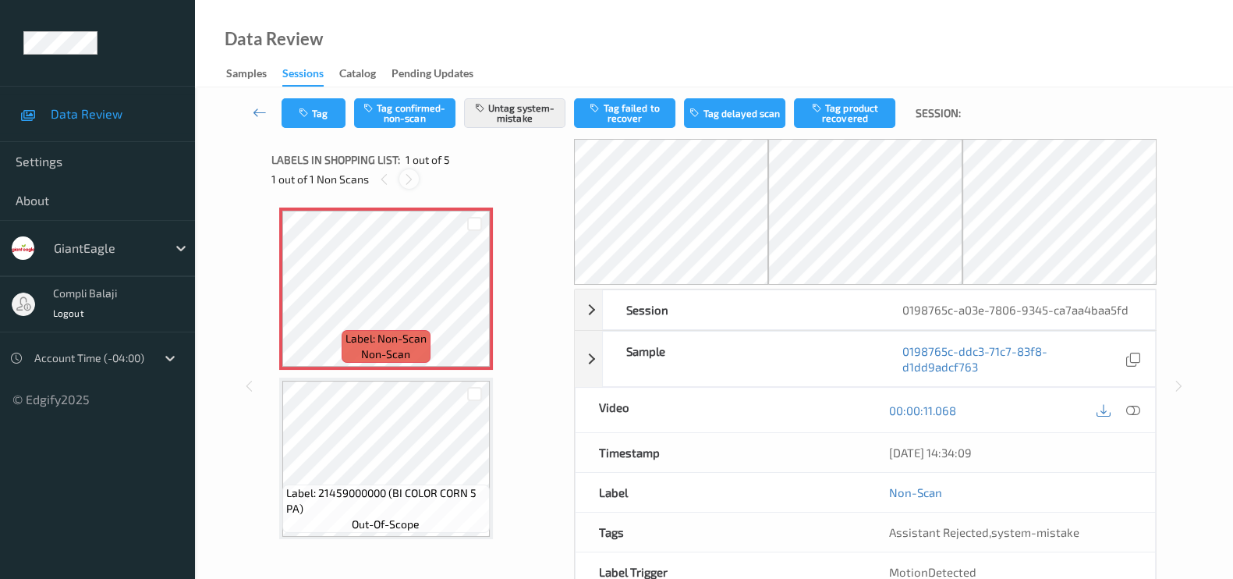
click at [402, 180] on icon at bounding box center [408, 179] width 13 height 14
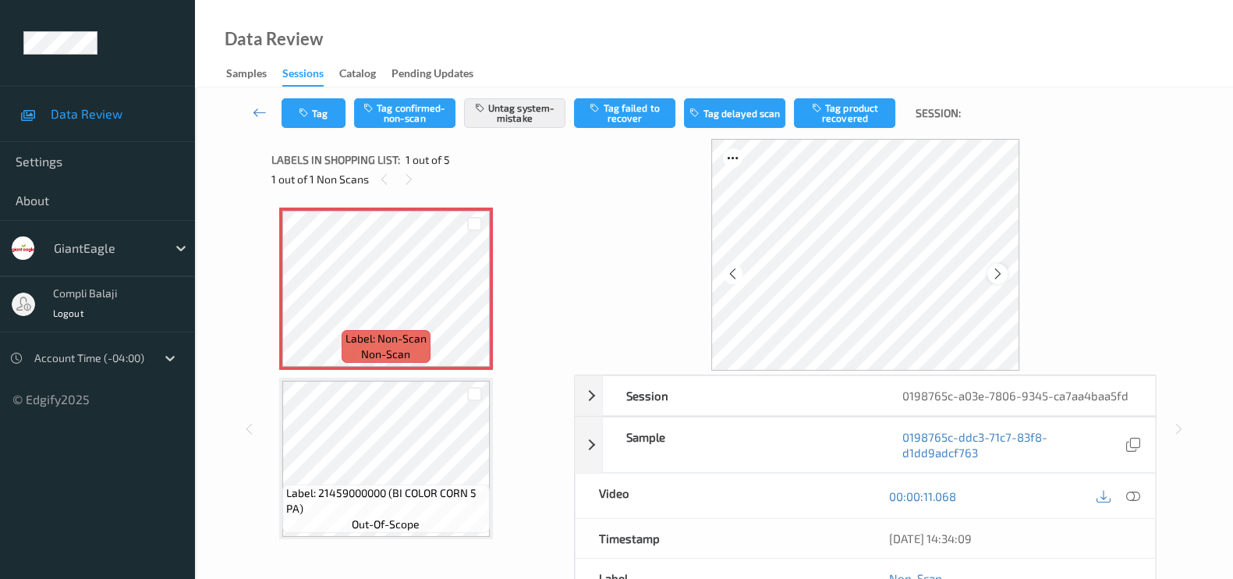
click at [1002, 270] on icon at bounding box center [997, 274] width 13 height 14
click at [308, 108] on icon "button" at bounding box center [305, 113] width 13 height 11
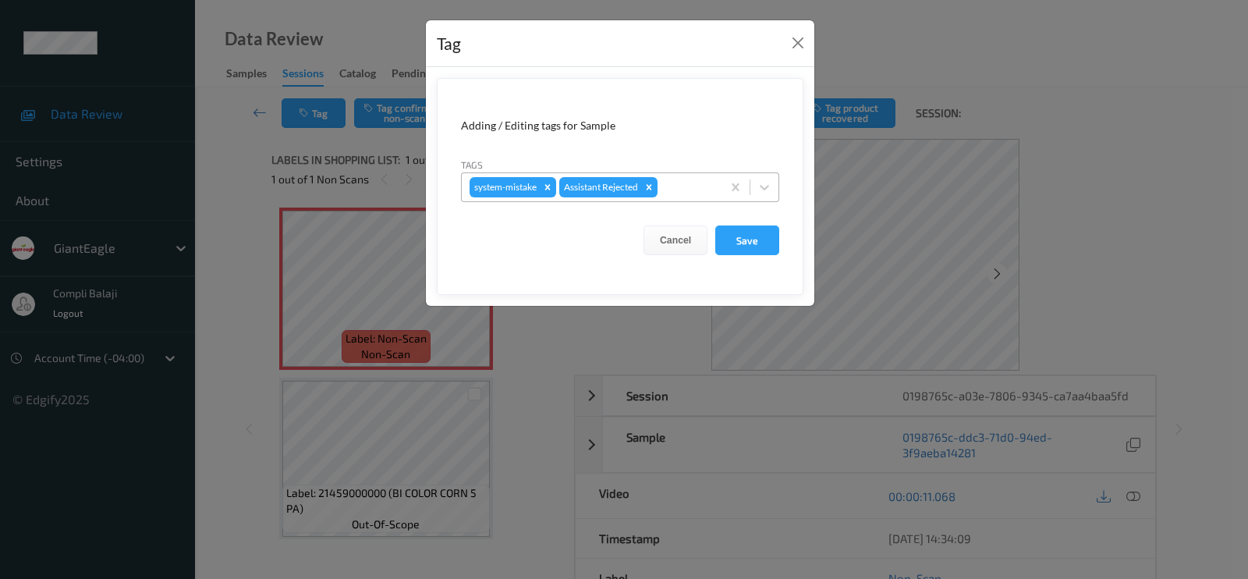
click at [690, 181] on div at bounding box center [687, 187] width 53 height 19
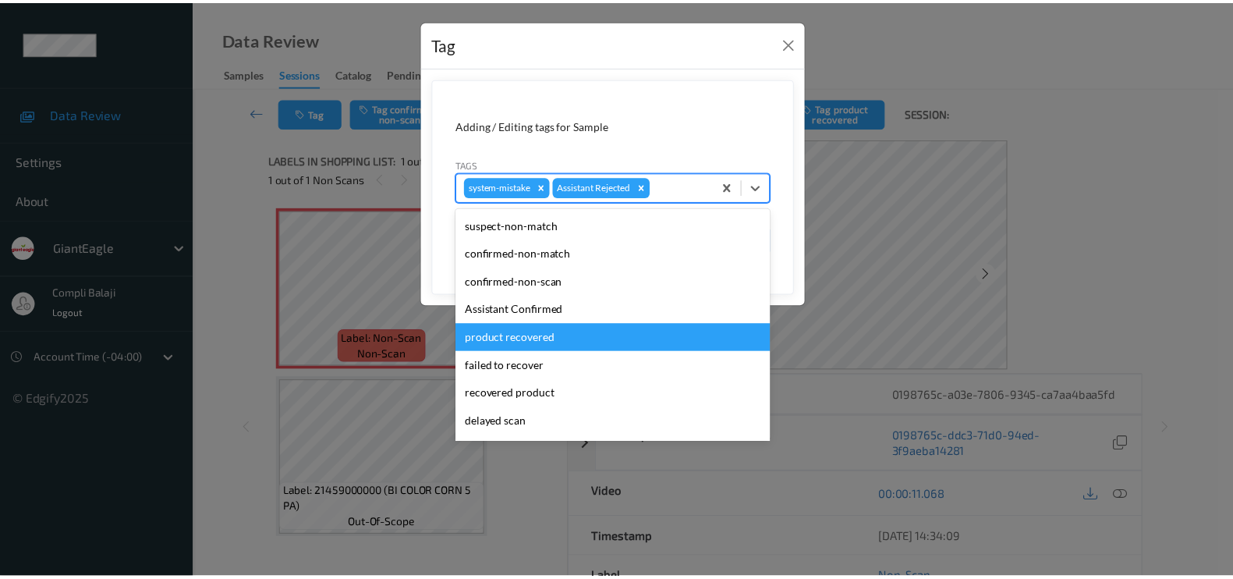
scroll to position [137, 0]
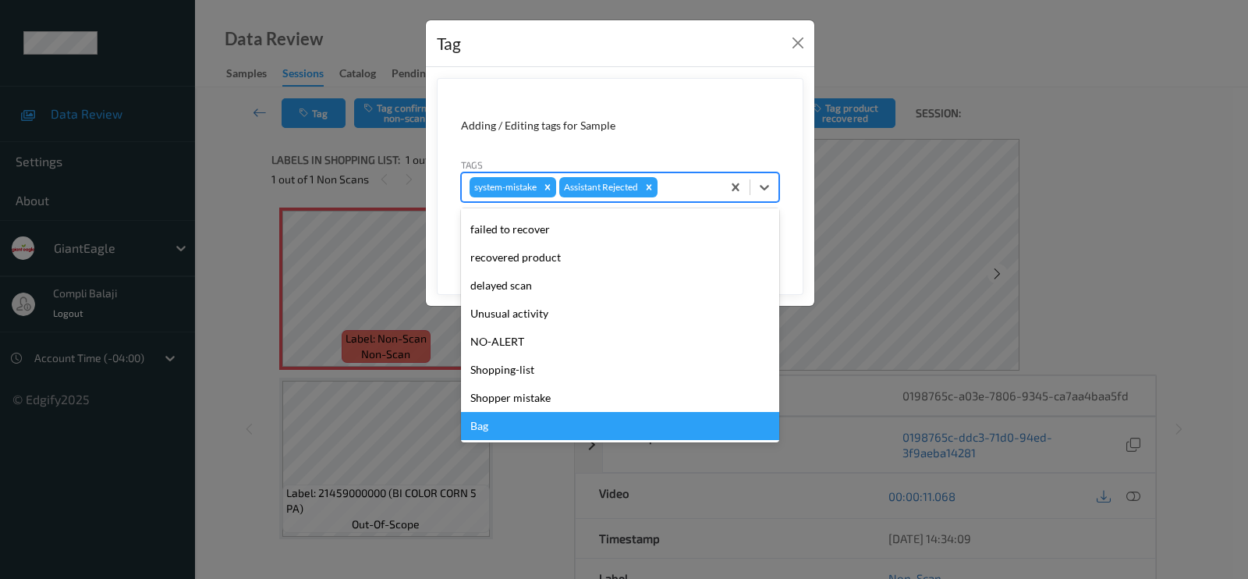
click at [523, 423] on div "Bag" at bounding box center [620, 426] width 318 height 28
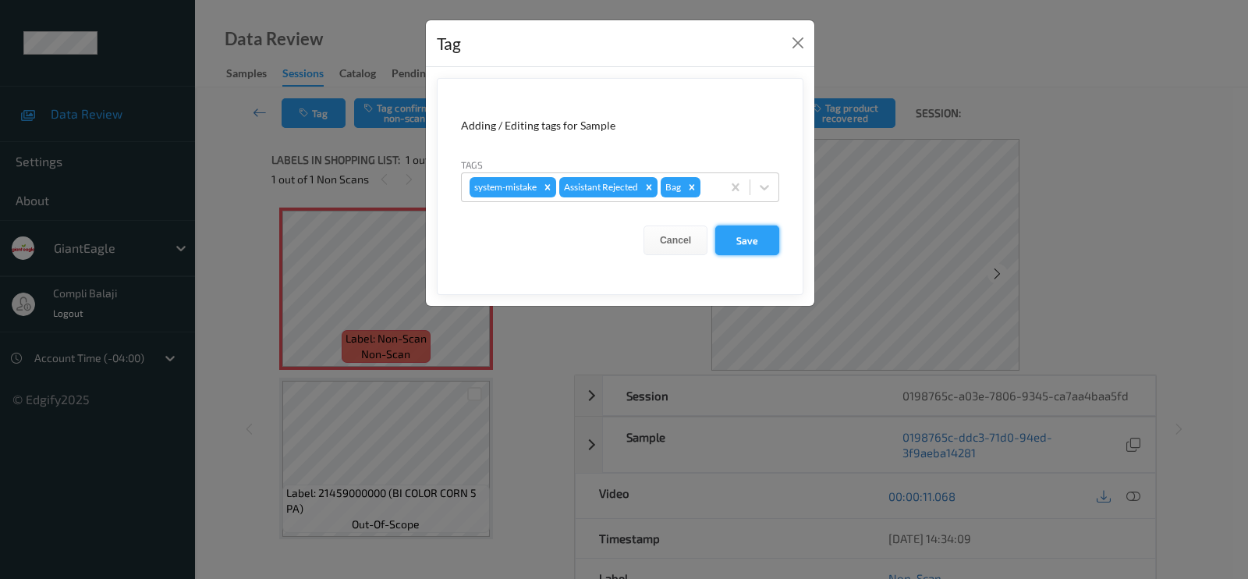
click at [740, 242] on button "Save" at bounding box center [747, 240] width 64 height 30
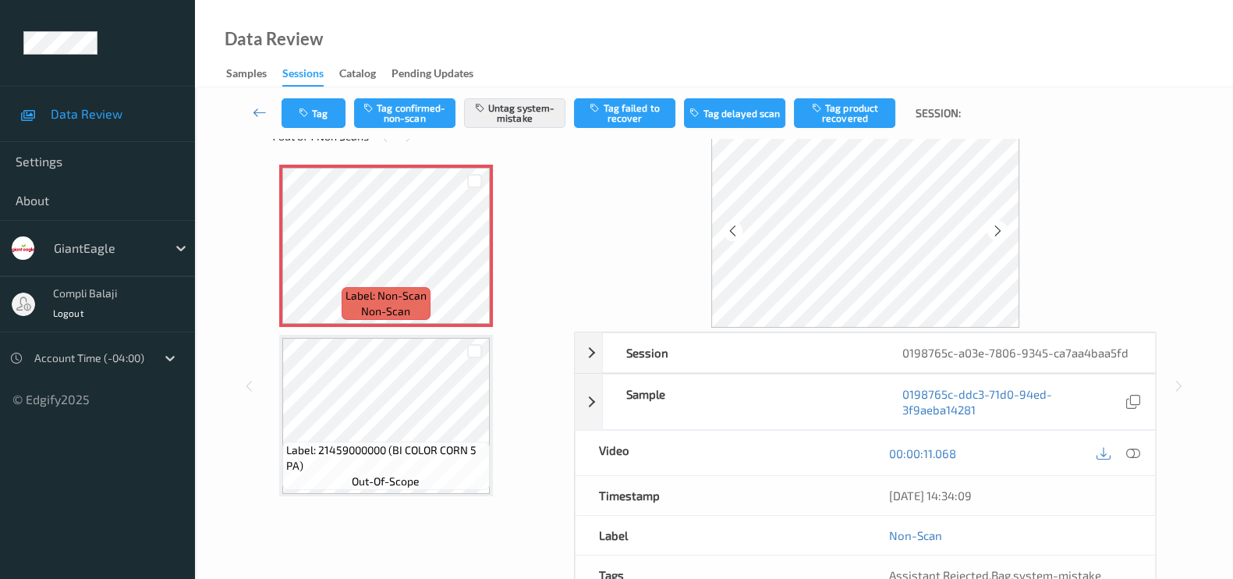
scroll to position [0, 0]
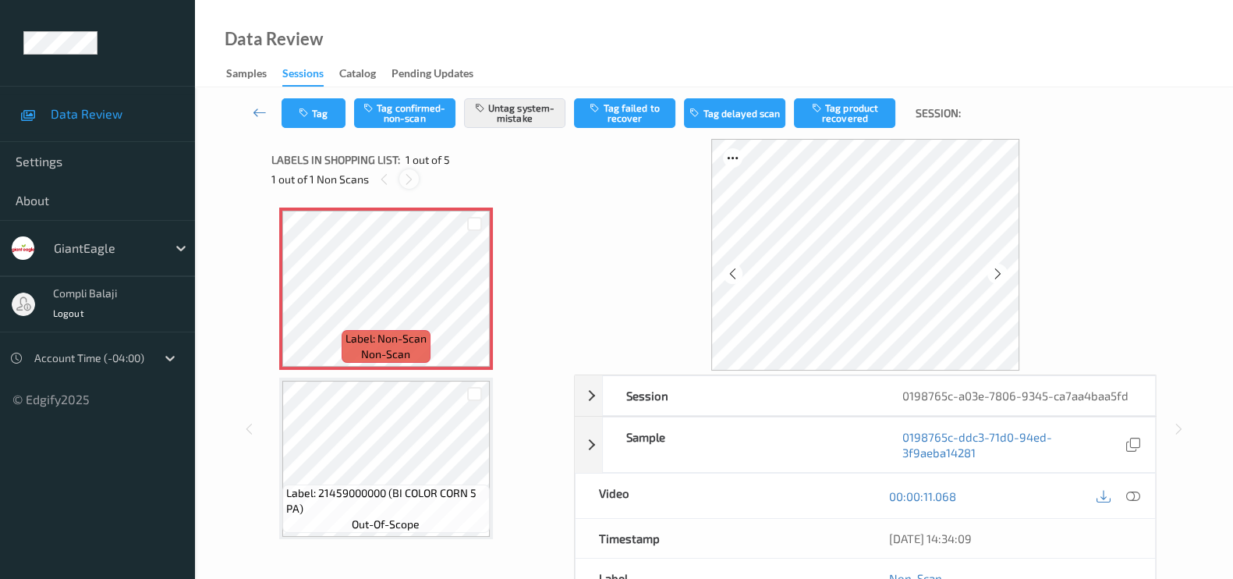
click at [412, 183] on icon at bounding box center [408, 179] width 13 height 14
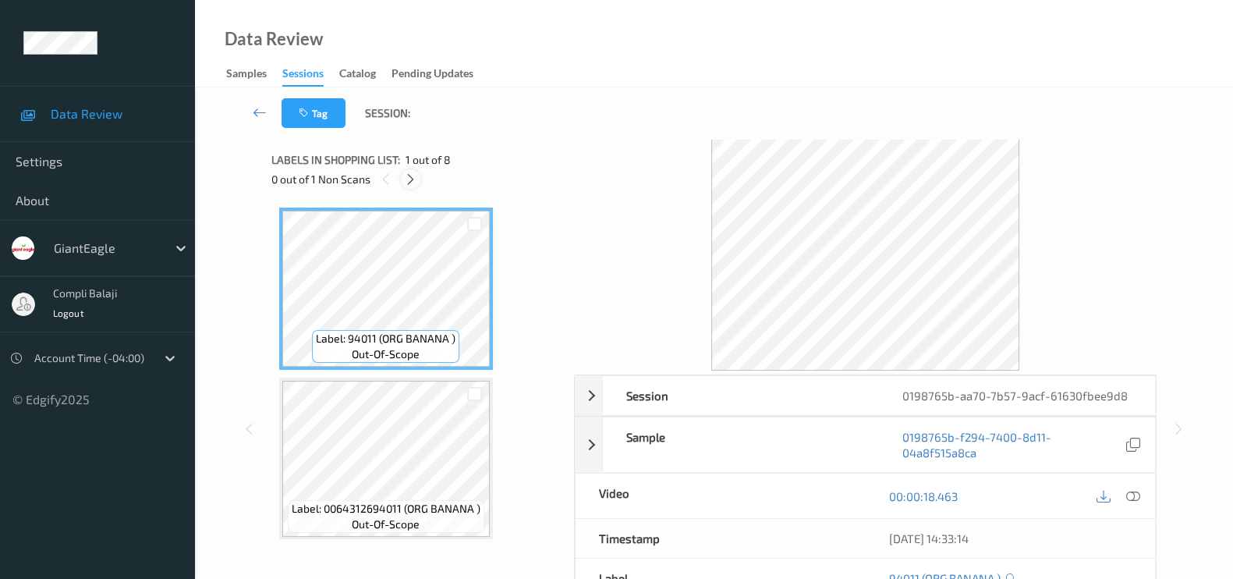
click at [406, 177] on icon at bounding box center [410, 179] width 13 height 14
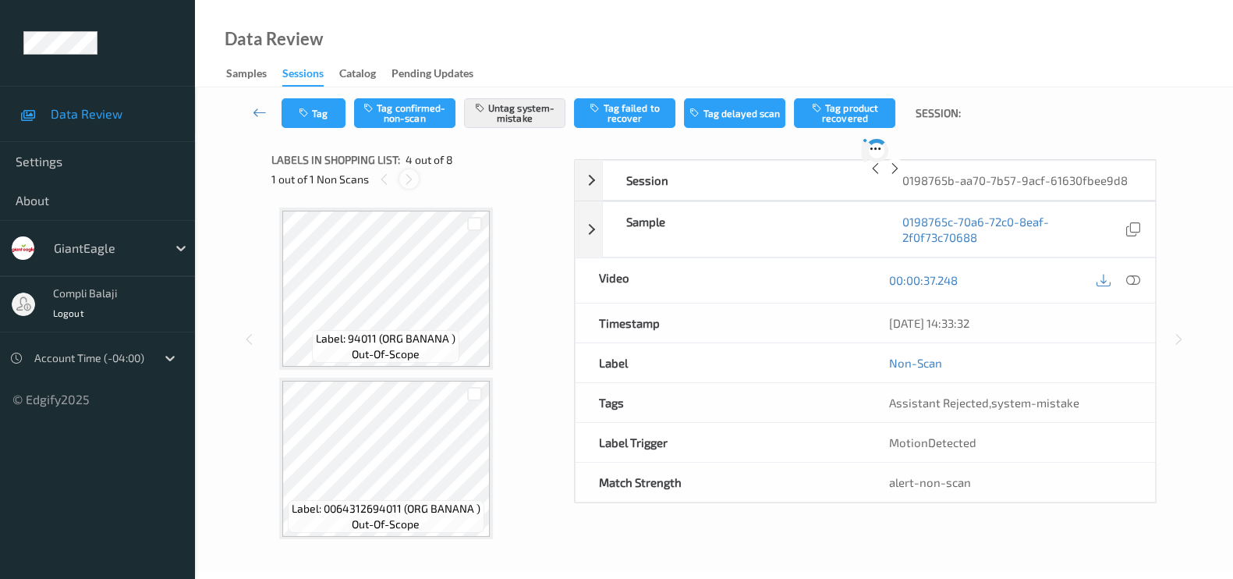
scroll to position [346, 0]
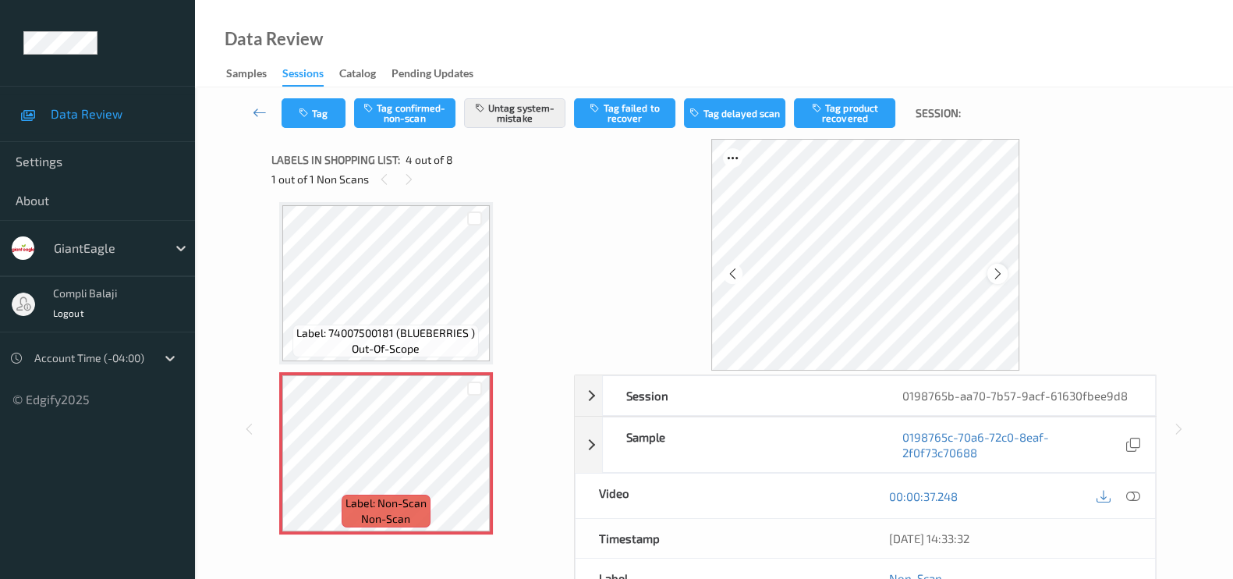
click at [999, 275] on icon at bounding box center [997, 274] width 13 height 14
click at [997, 275] on icon at bounding box center [997, 274] width 13 height 14
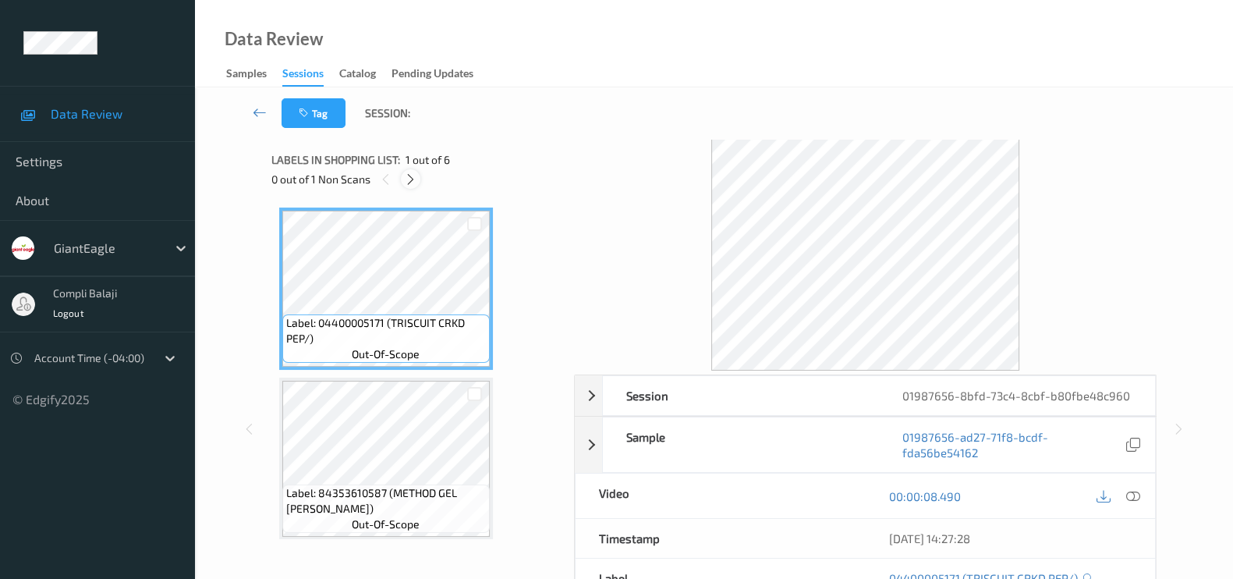
click at [406, 173] on icon at bounding box center [410, 179] width 13 height 14
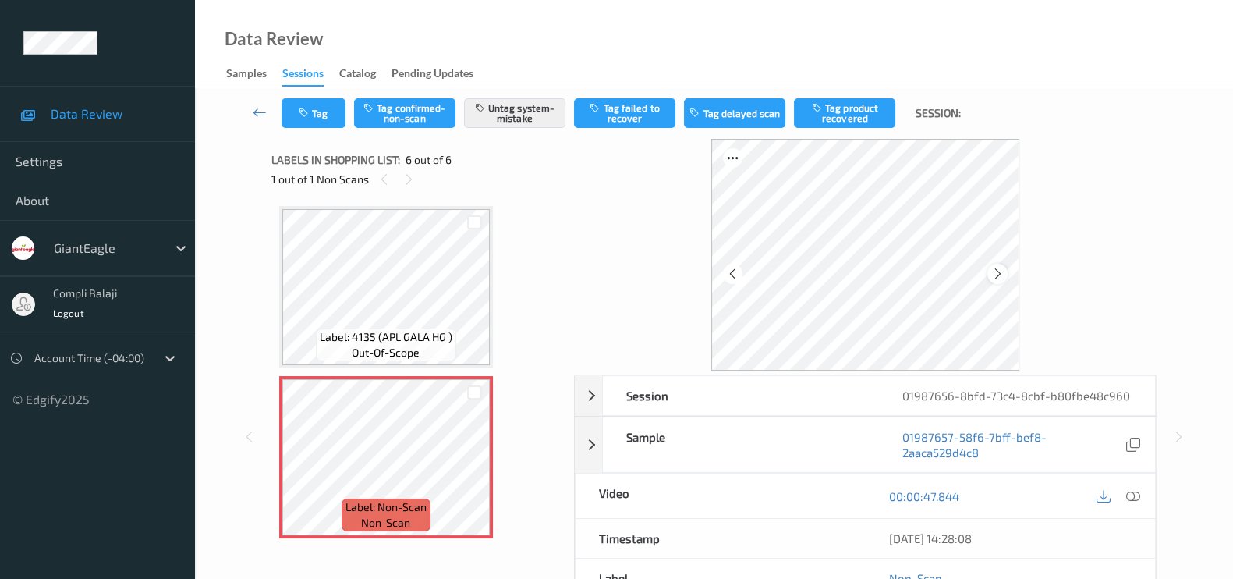
click at [997, 271] on icon at bounding box center [997, 274] width 13 height 14
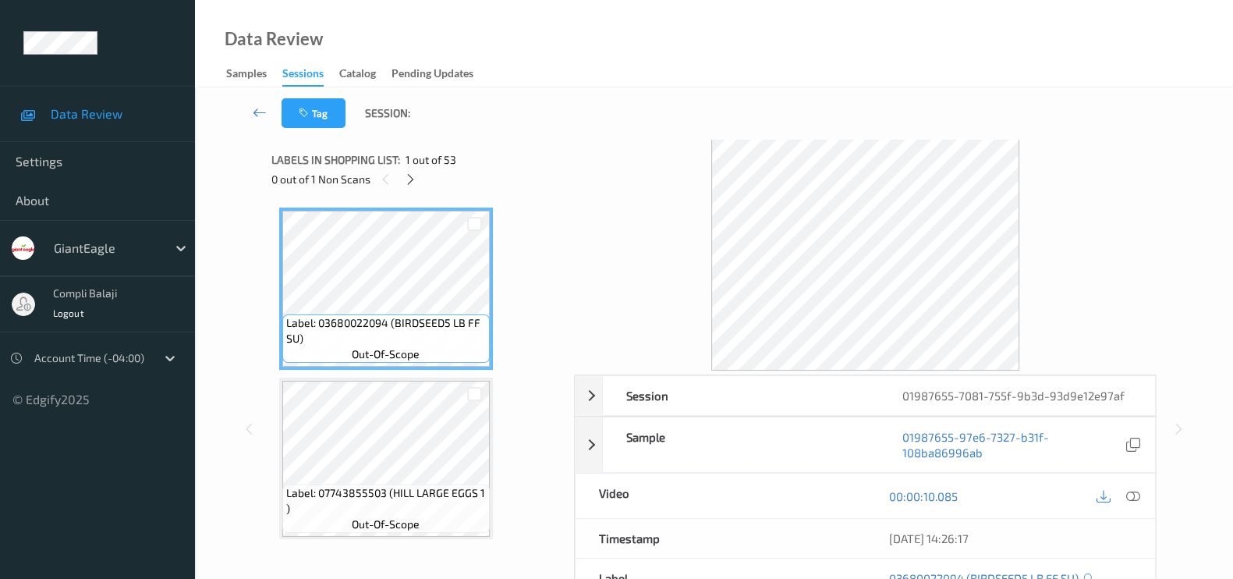
click at [421, 180] on div "0 out of 1 Non Scans" at bounding box center [417, 179] width 292 height 20
click at [417, 179] on icon at bounding box center [410, 179] width 13 height 14
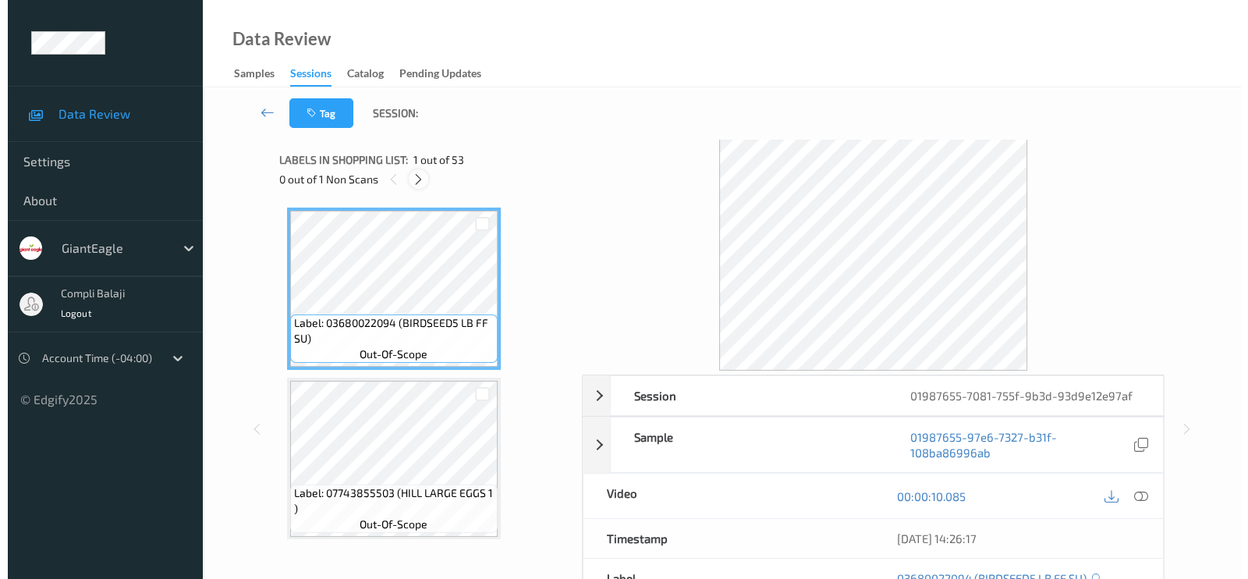
scroll to position [4232, 0]
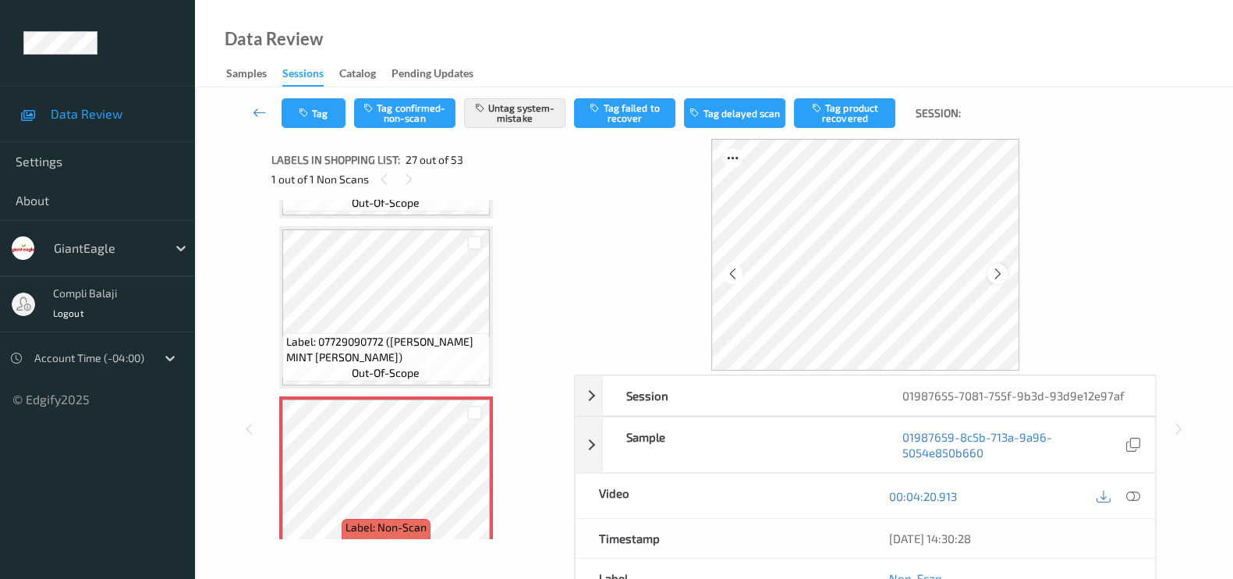
click at [1001, 271] on icon at bounding box center [997, 274] width 13 height 14
click at [327, 107] on button "Tag" at bounding box center [314, 113] width 64 height 30
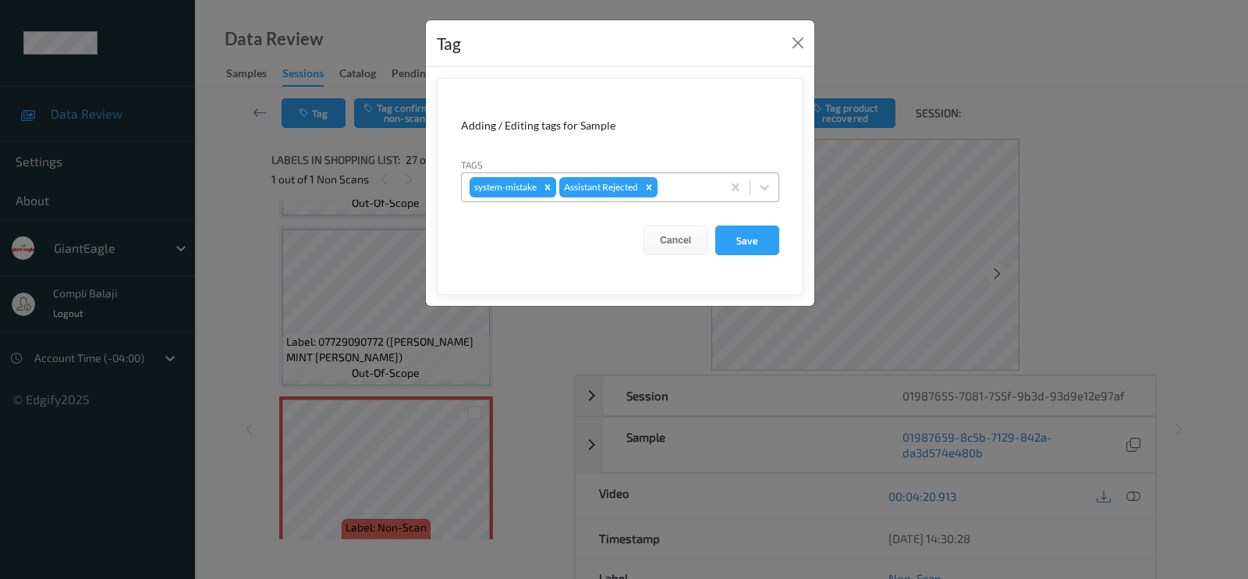
click at [666, 181] on div at bounding box center [687, 187] width 53 height 19
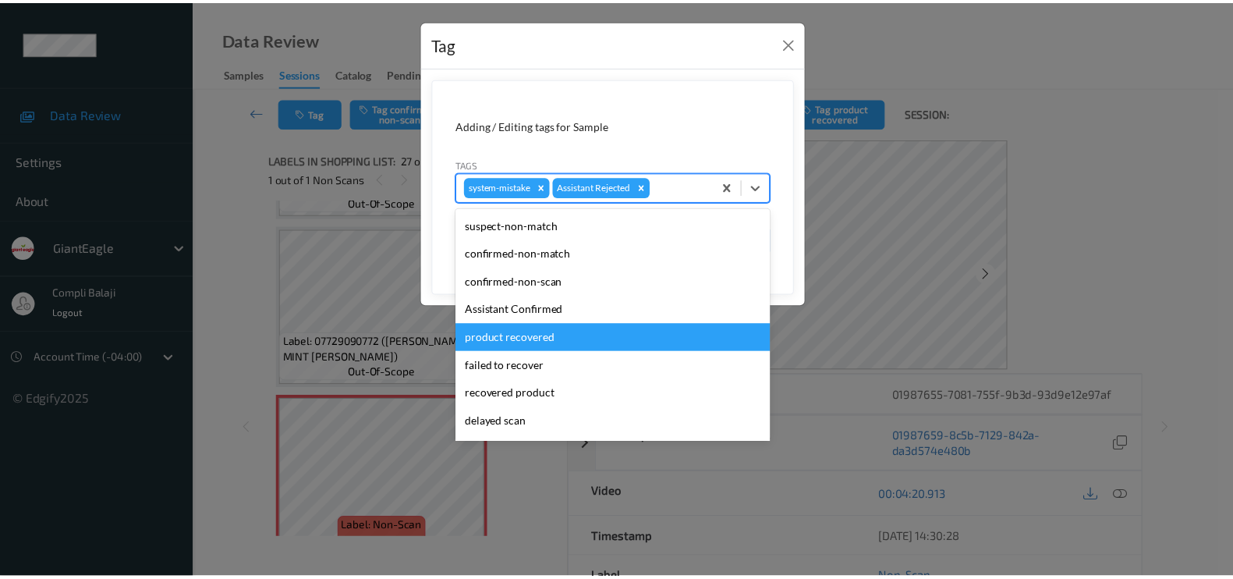
scroll to position [137, 0]
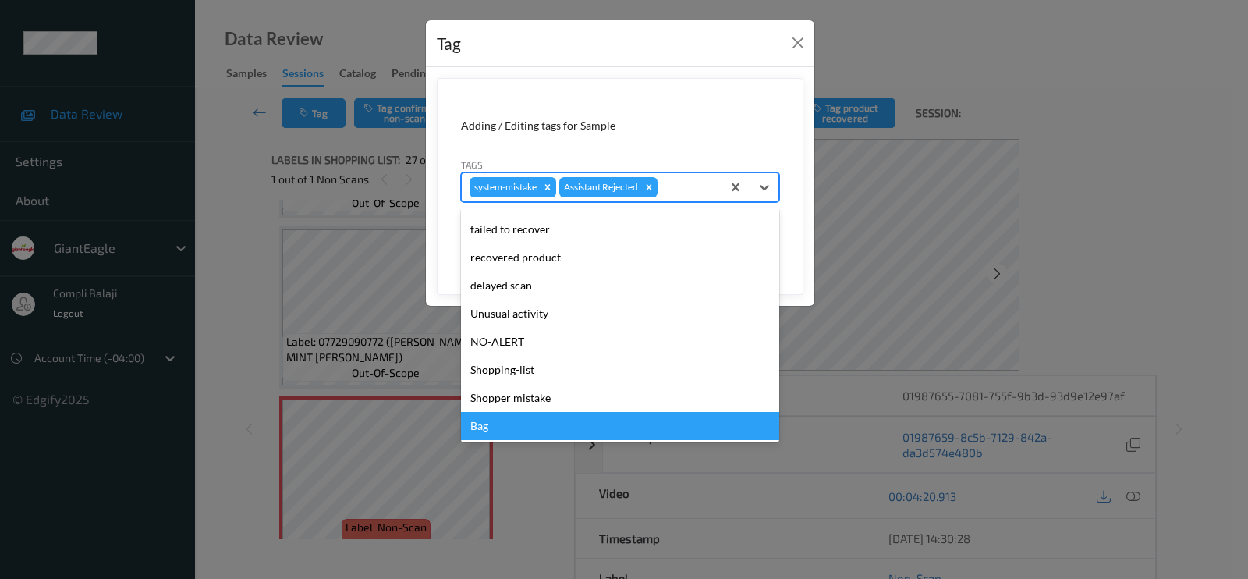
click at [498, 423] on div "Bag" at bounding box center [620, 426] width 318 height 28
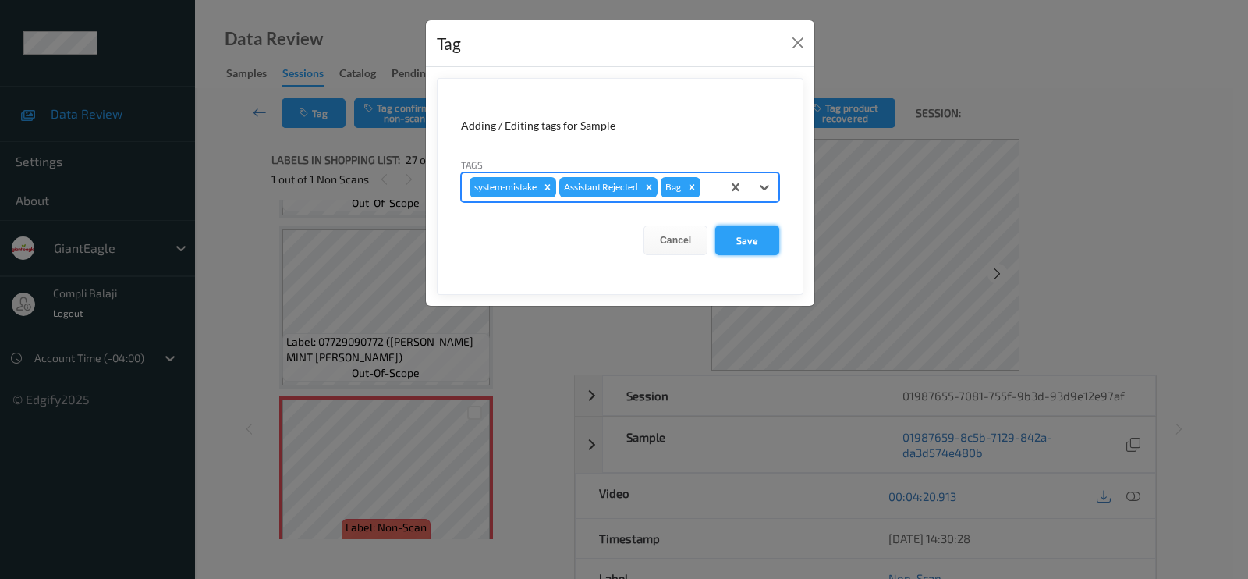
click at [746, 236] on button "Save" at bounding box center [747, 240] width 64 height 30
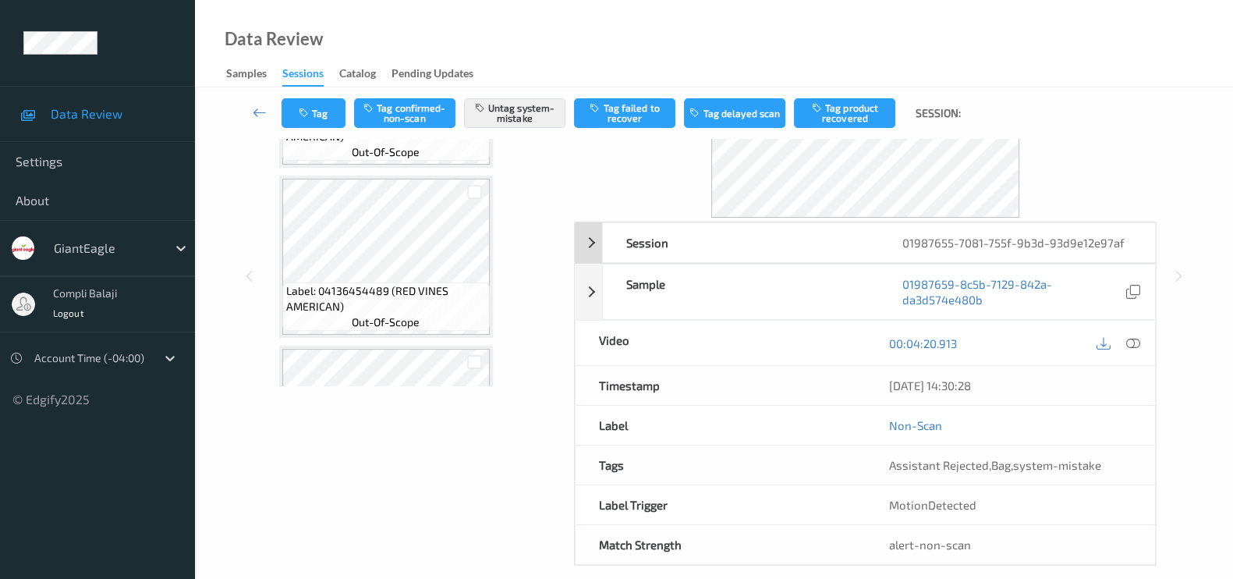
scroll to position [0, 0]
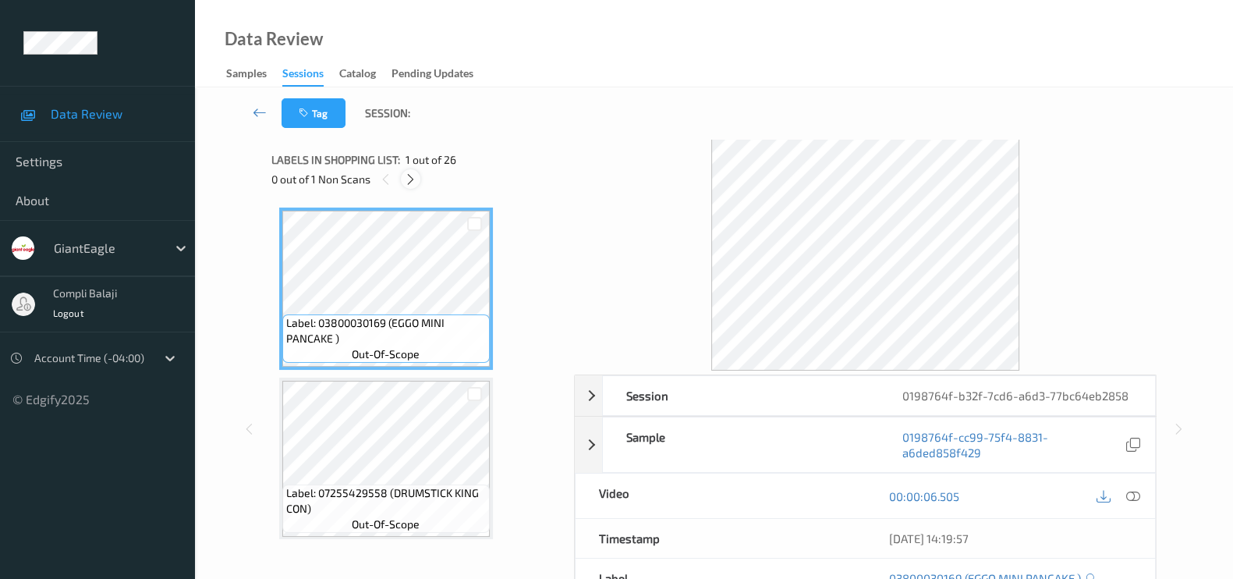
click at [406, 179] on icon at bounding box center [410, 179] width 13 height 14
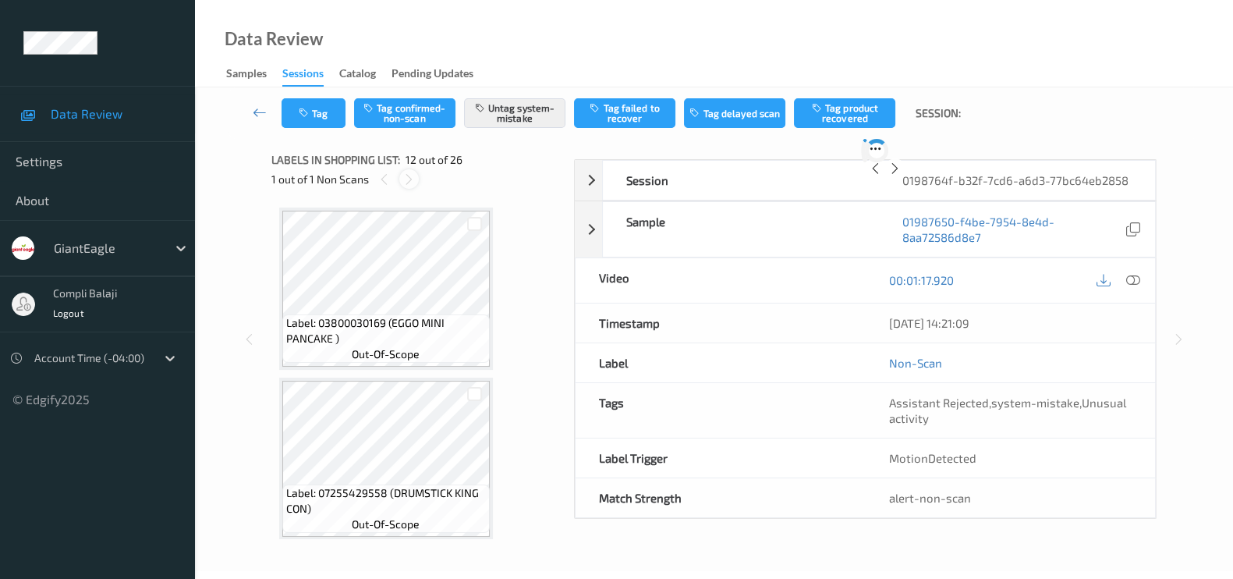
scroll to position [1697, 0]
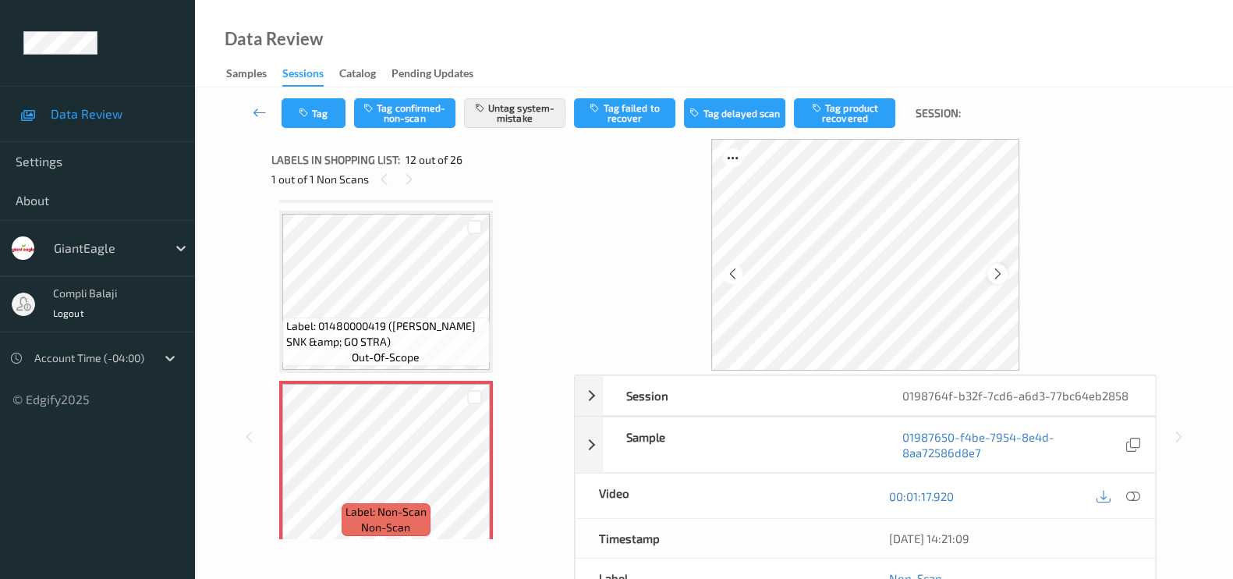
click at [999, 268] on icon at bounding box center [997, 274] width 13 height 14
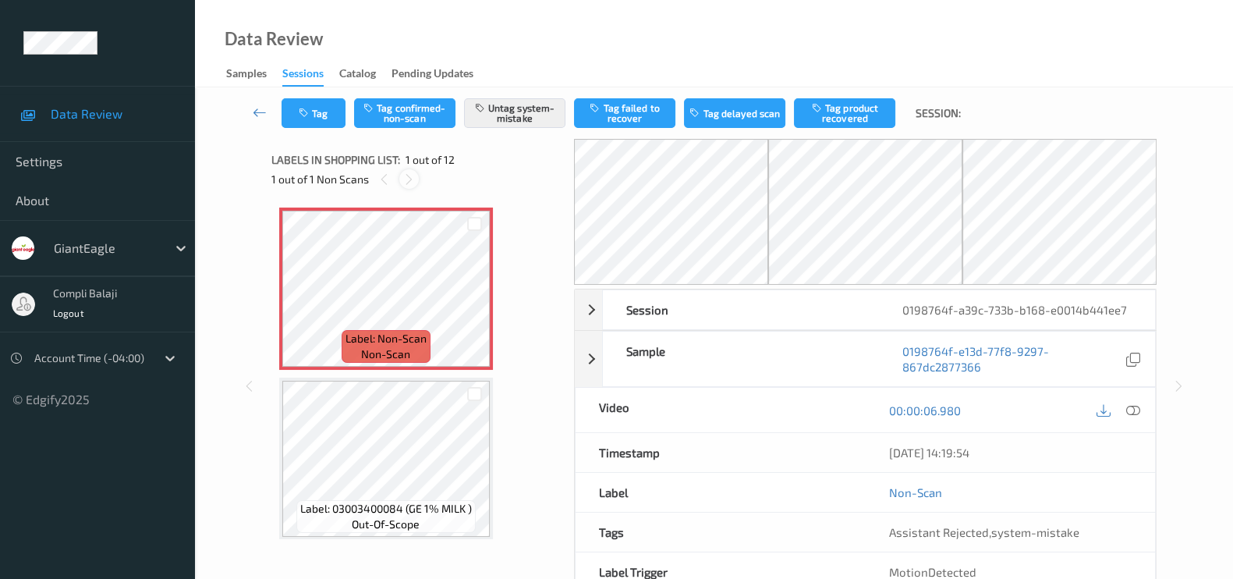
click at [404, 179] on icon at bounding box center [408, 179] width 13 height 14
click at [402, 179] on icon at bounding box center [408, 179] width 13 height 14
click at [392, 177] on div at bounding box center [384, 179] width 20 height 20
click at [406, 174] on icon at bounding box center [408, 179] width 13 height 14
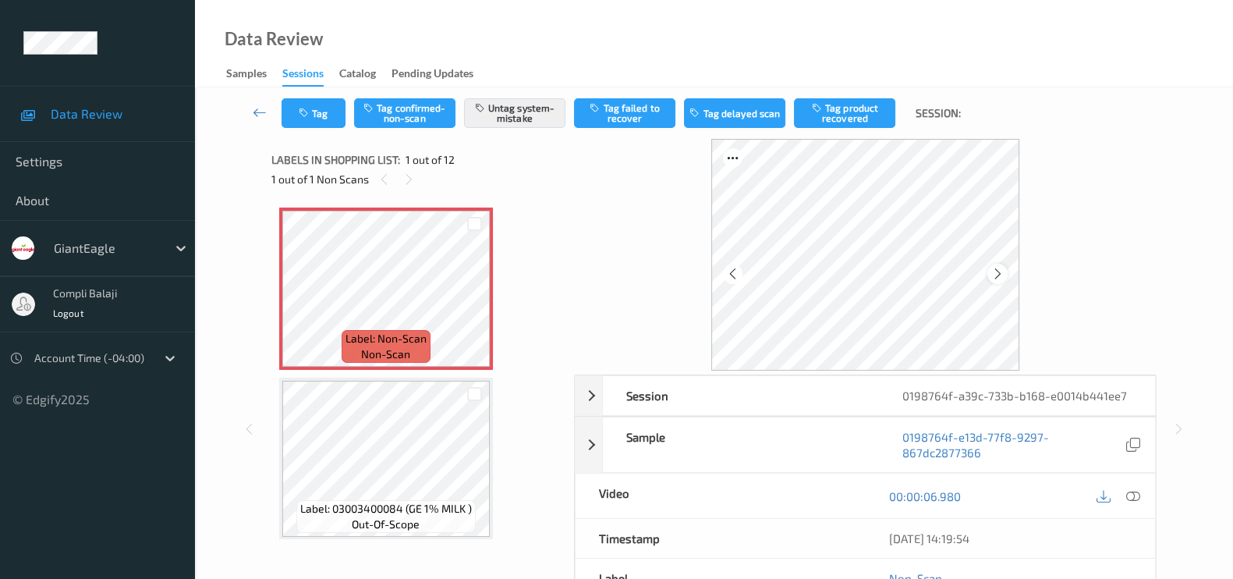
click at [996, 271] on icon at bounding box center [997, 274] width 13 height 14
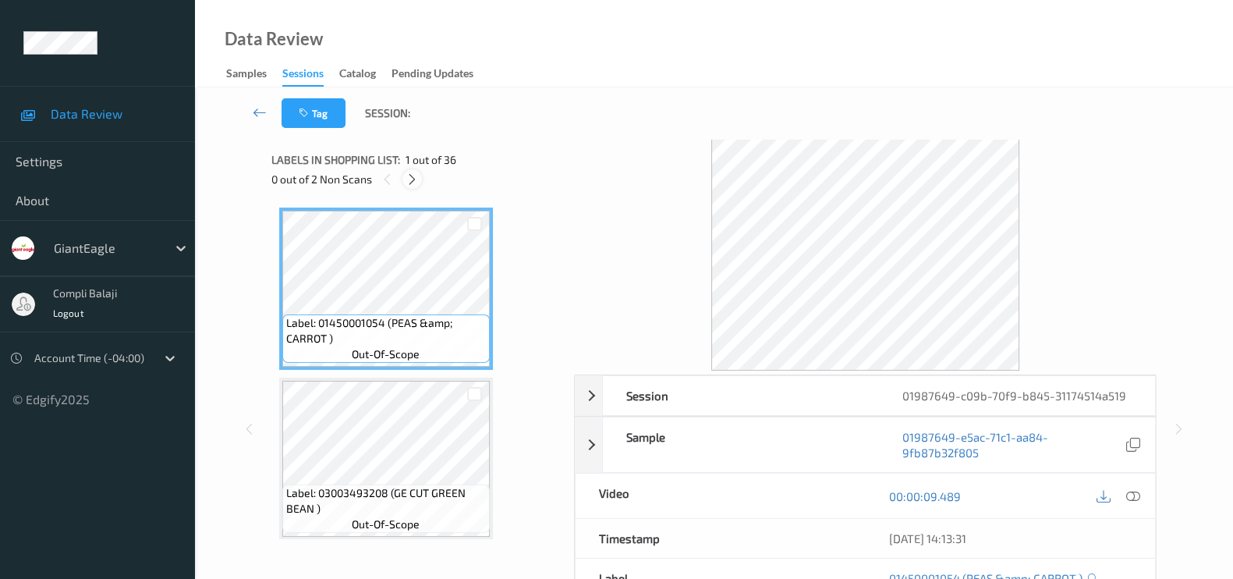
click at [417, 171] on div at bounding box center [412, 179] width 20 height 20
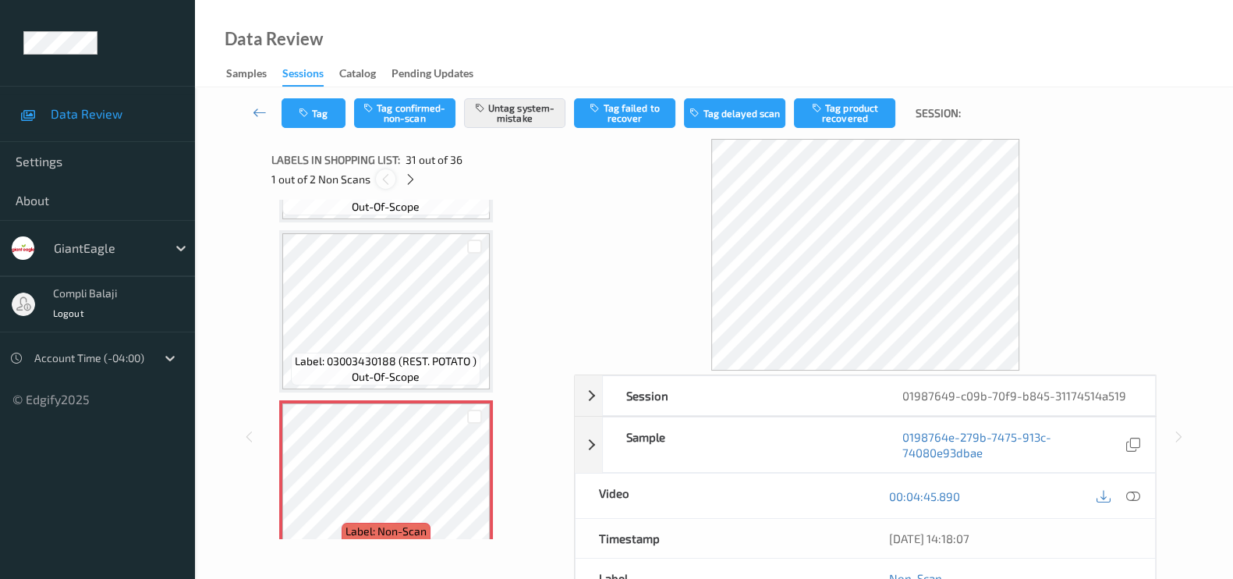
click at [390, 175] on icon at bounding box center [385, 179] width 13 height 14
click at [413, 172] on icon at bounding box center [410, 179] width 13 height 14
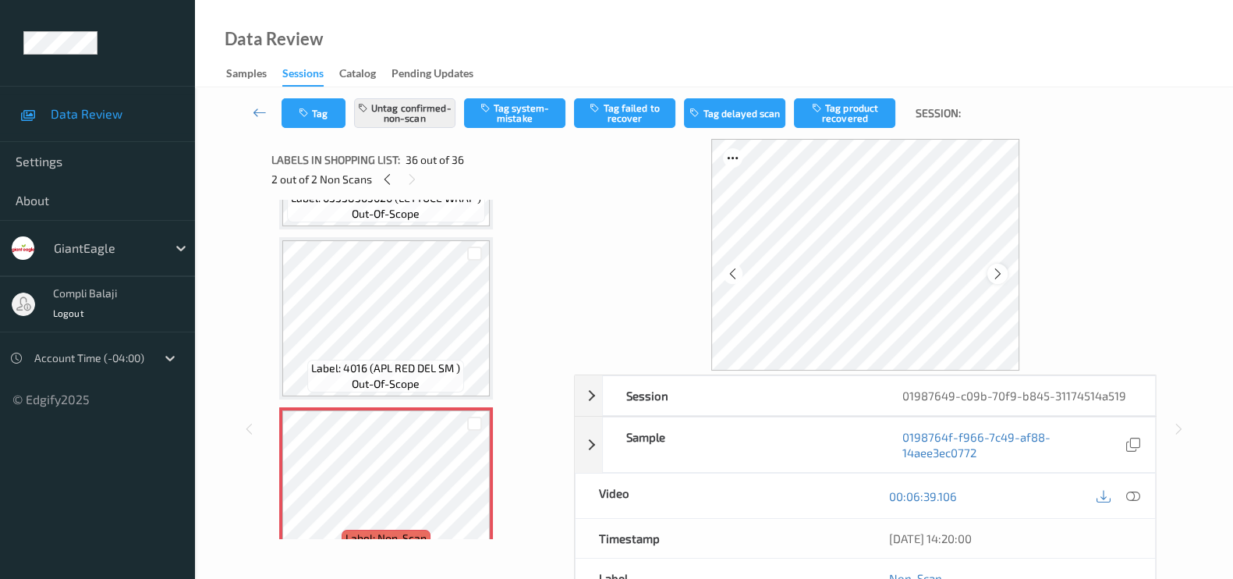
click at [999, 275] on icon at bounding box center [997, 274] width 13 height 14
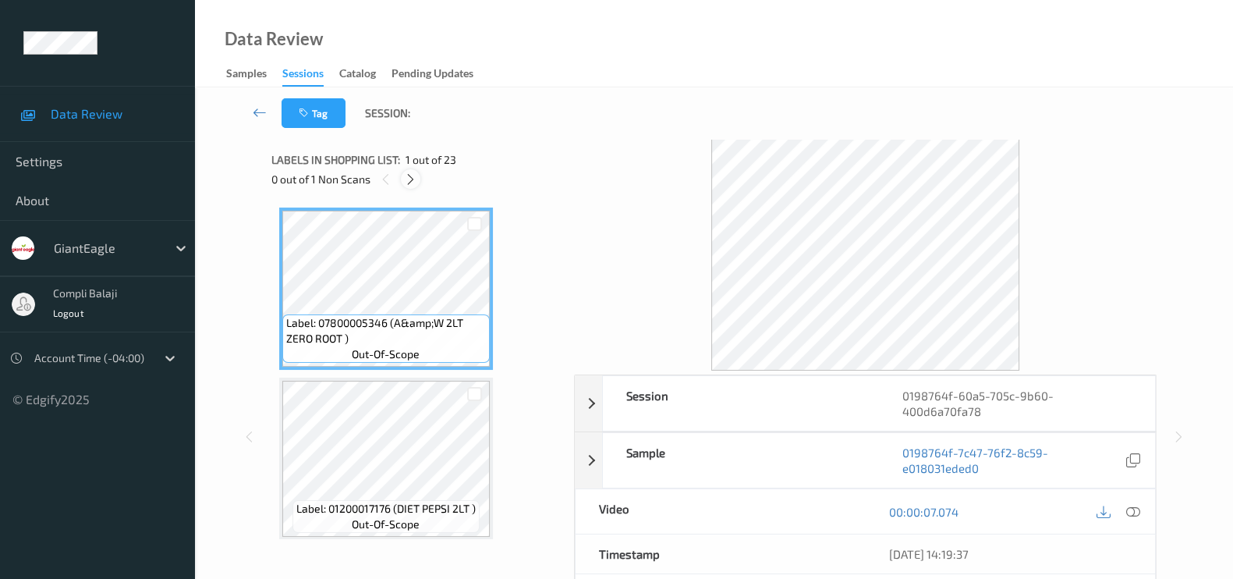
click at [409, 172] on icon at bounding box center [410, 179] width 13 height 14
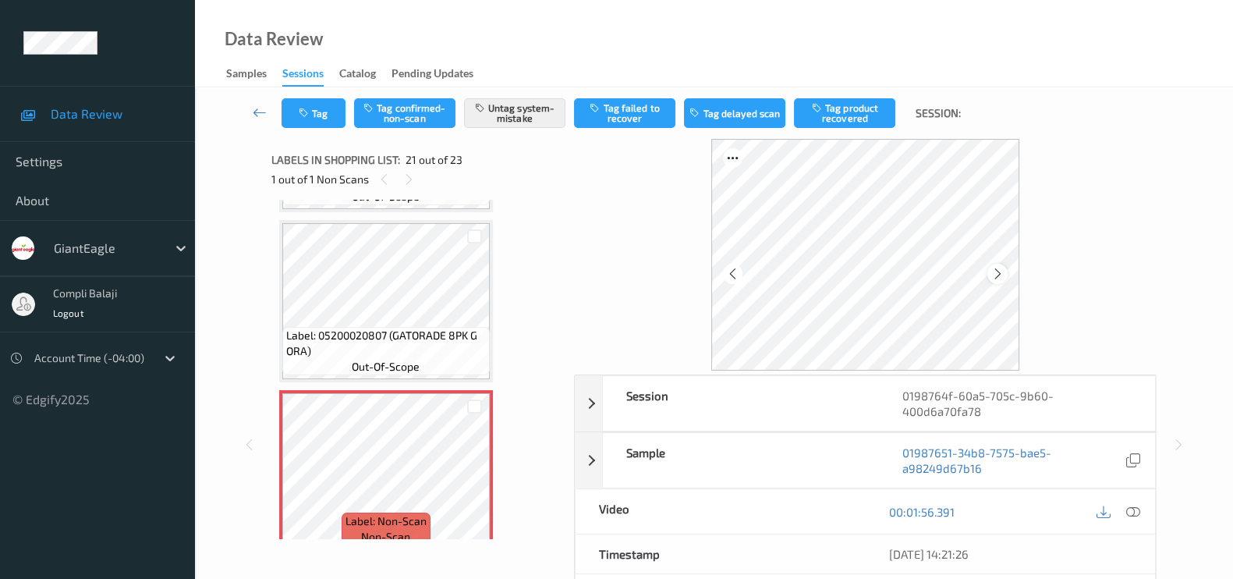
click at [996, 275] on icon at bounding box center [997, 274] width 13 height 14
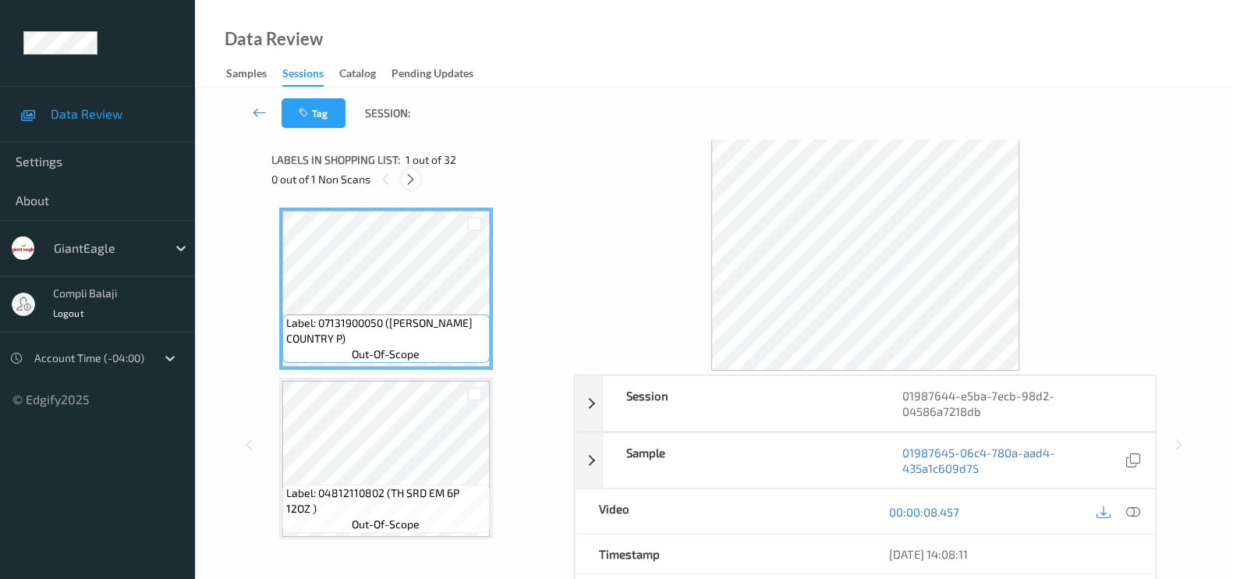
click at [409, 183] on icon at bounding box center [410, 179] width 13 height 14
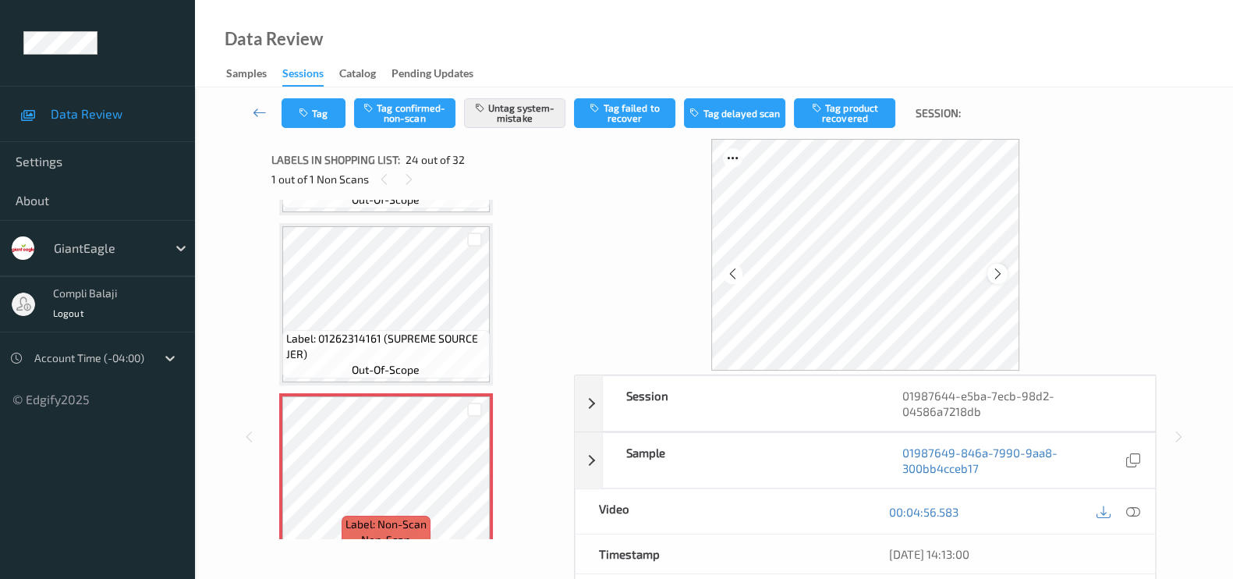
click at [1003, 275] on icon at bounding box center [997, 274] width 13 height 14
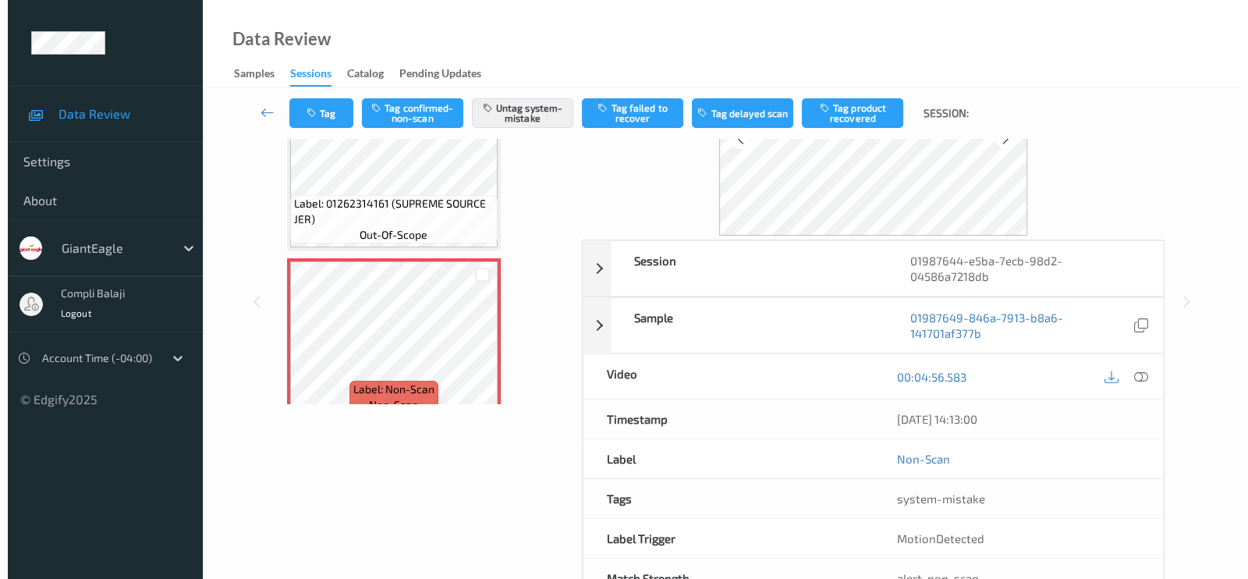
scroll to position [0, 0]
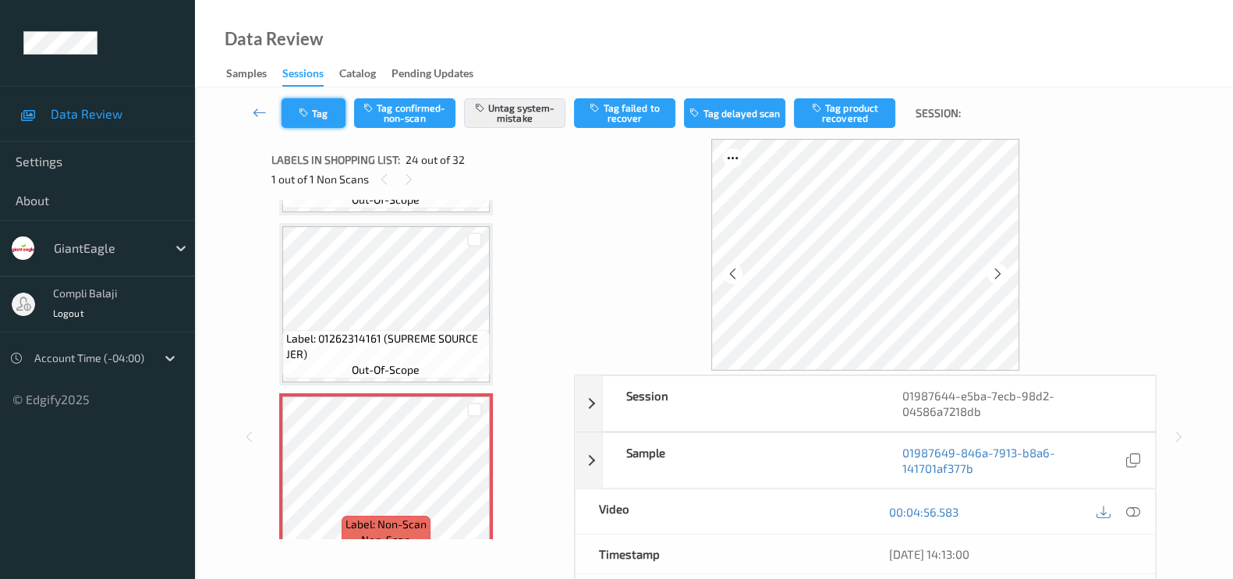
click at [308, 122] on button "Tag" at bounding box center [314, 113] width 64 height 30
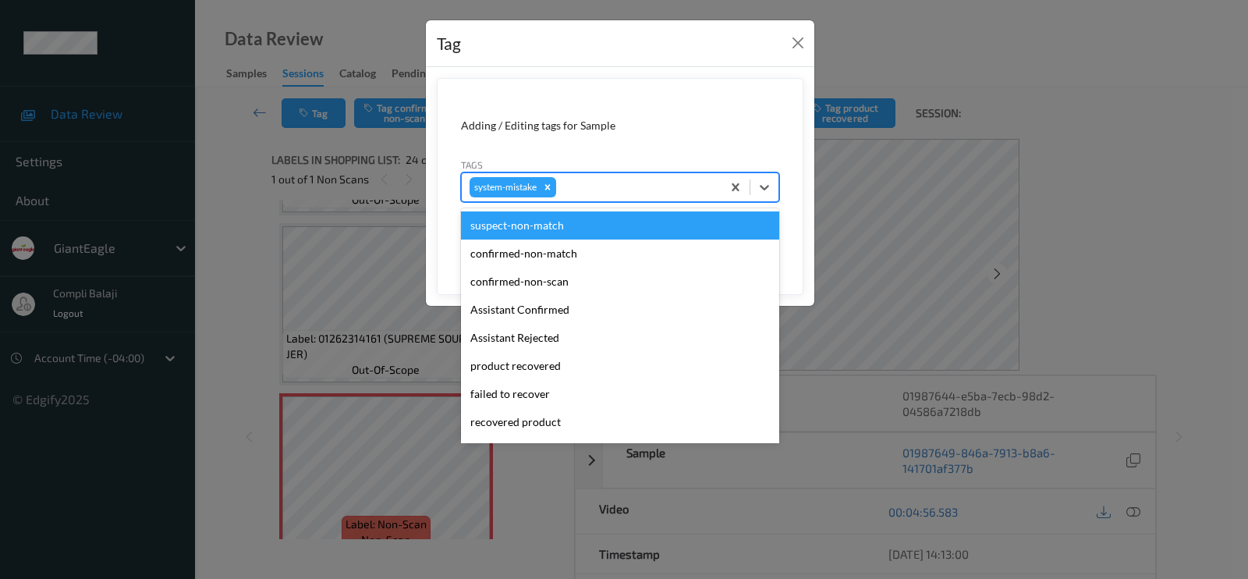
click at [601, 190] on div at bounding box center [636, 187] width 154 height 19
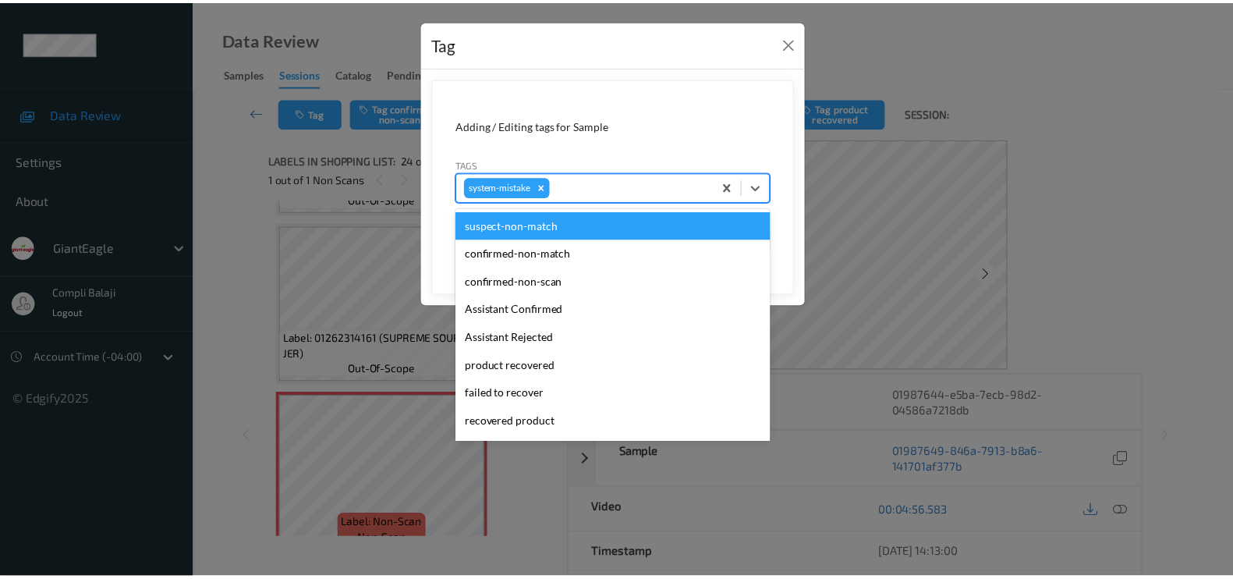
scroll to position [165, 0]
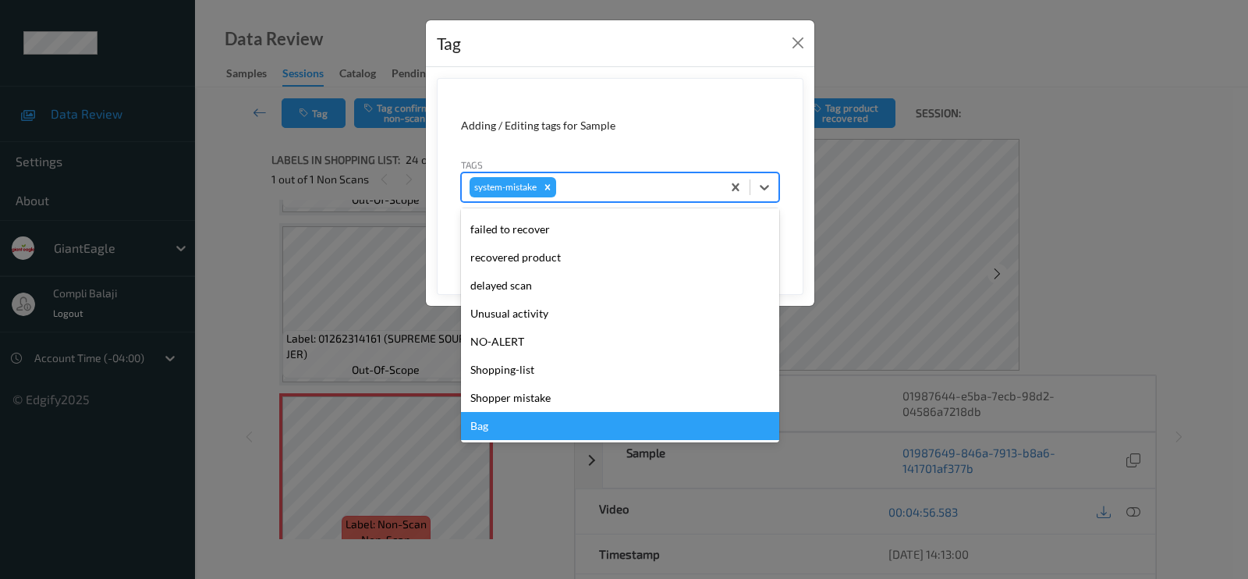
click at [509, 422] on div "Bag" at bounding box center [620, 426] width 318 height 28
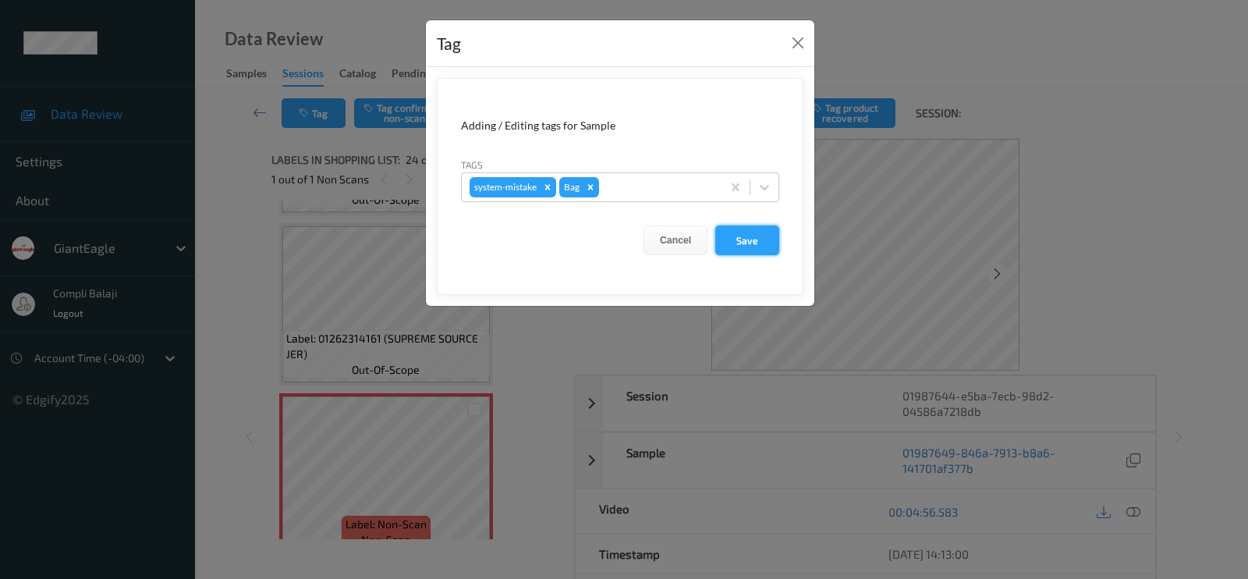
click at [733, 246] on button "Save" at bounding box center [747, 240] width 64 height 30
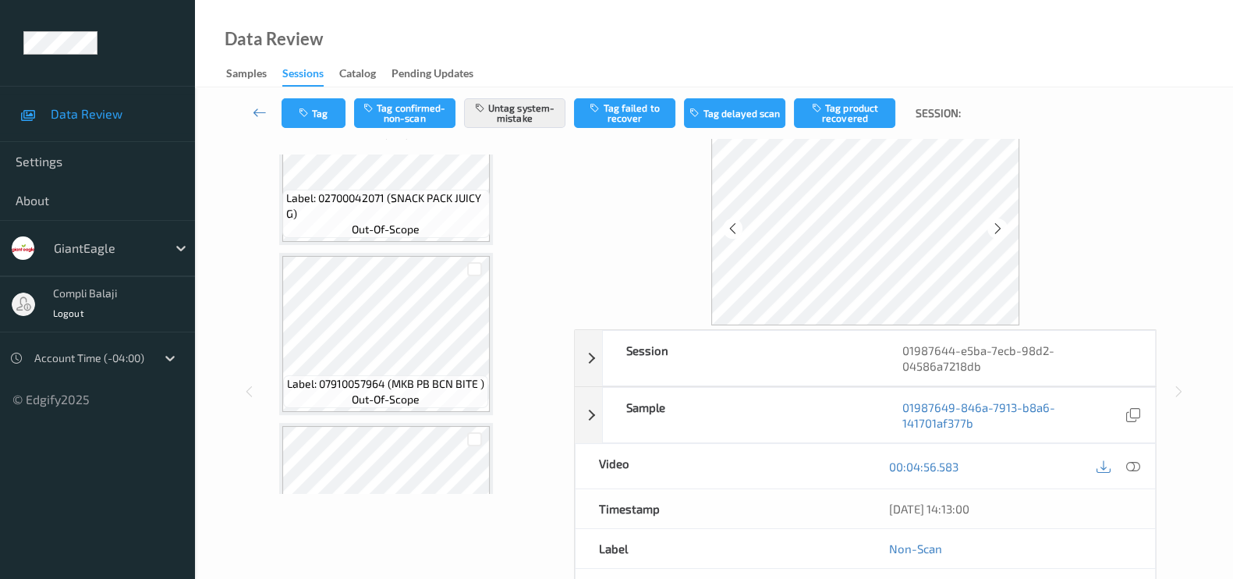
scroll to position [0, 0]
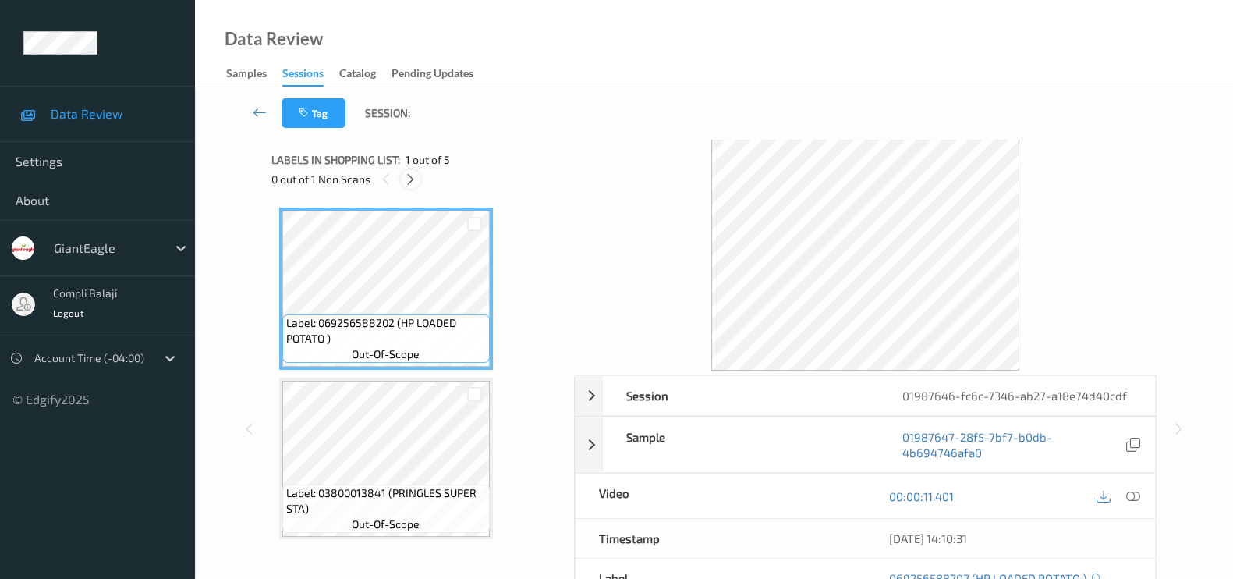
click at [413, 183] on icon at bounding box center [410, 179] width 13 height 14
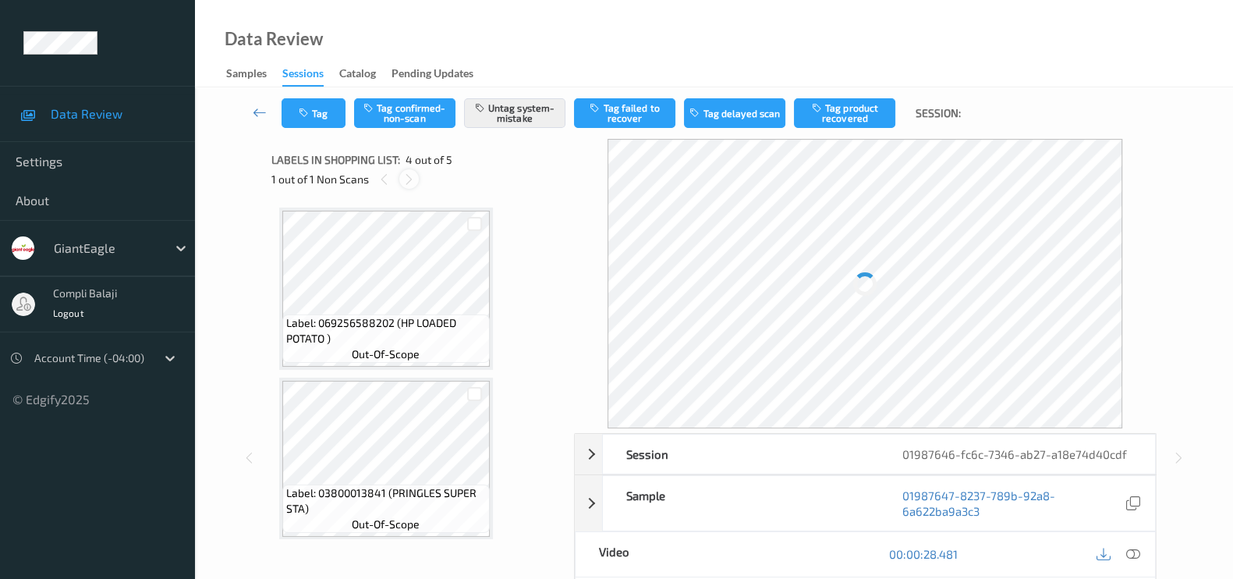
scroll to position [346, 0]
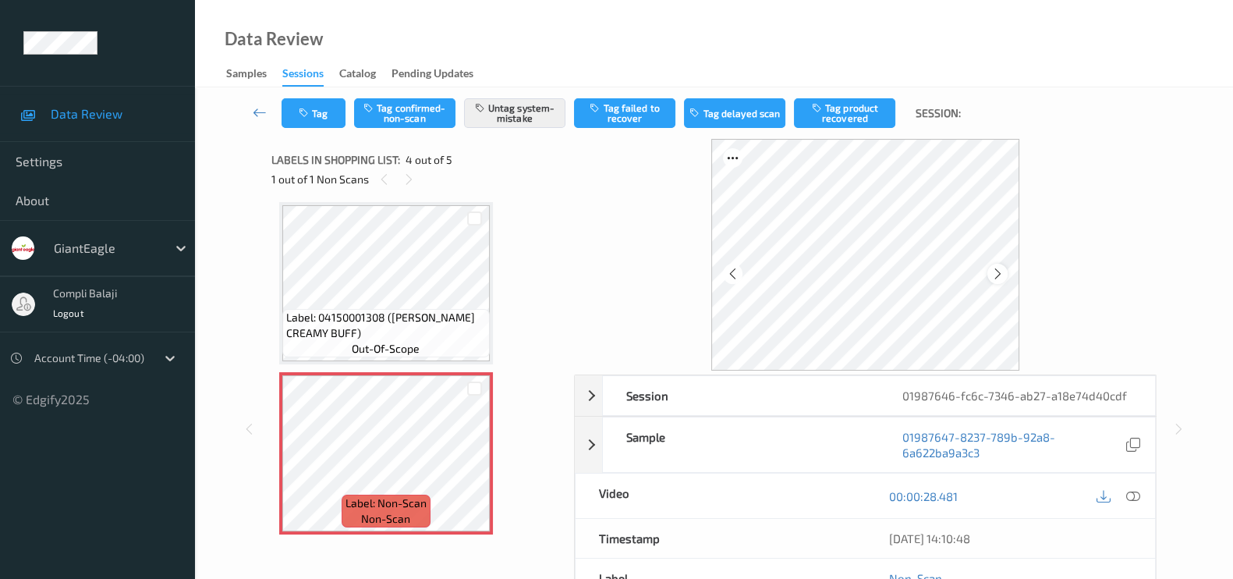
click at [998, 264] on div at bounding box center [998, 274] width 20 height 20
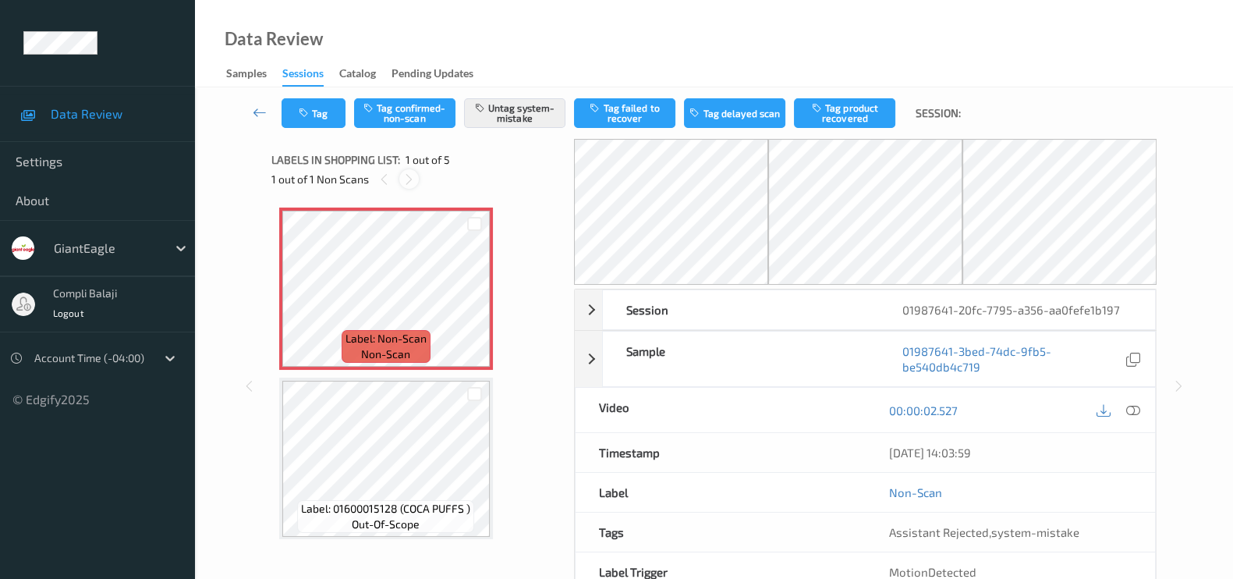
click at [403, 176] on icon at bounding box center [408, 179] width 13 height 14
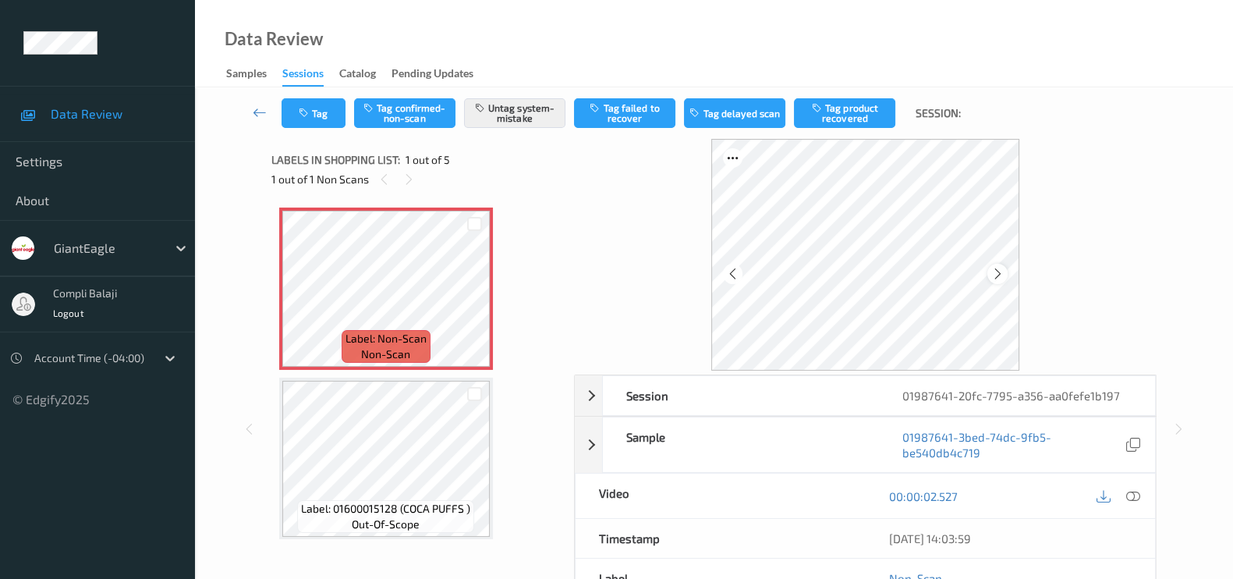
click at [1002, 268] on icon at bounding box center [997, 274] width 13 height 14
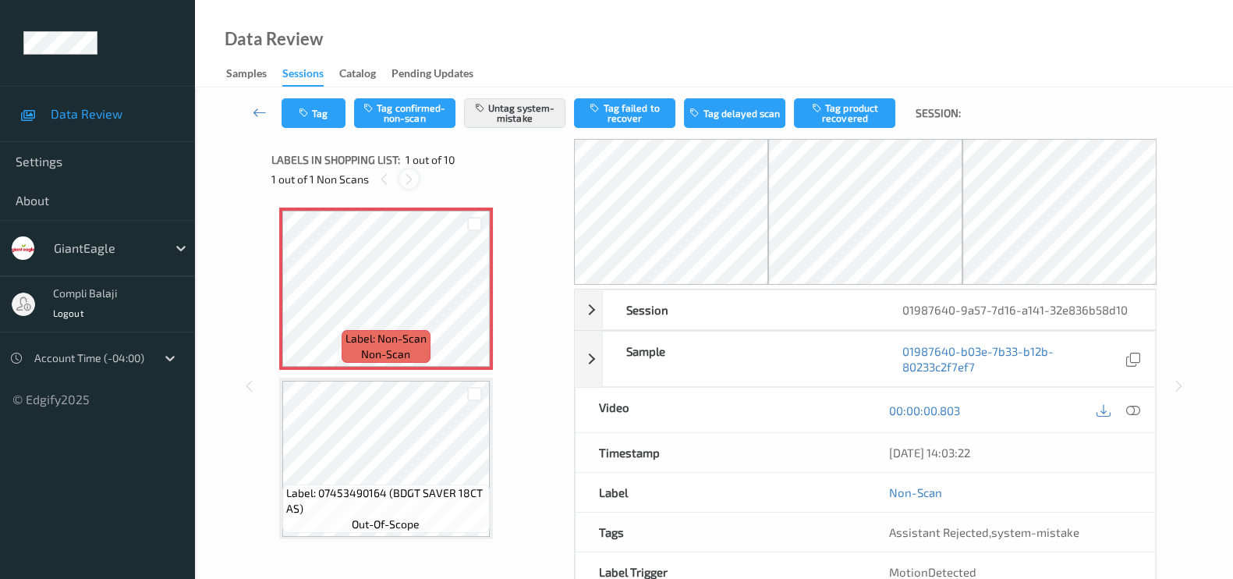
click at [415, 181] on icon at bounding box center [408, 179] width 13 height 14
click at [404, 181] on icon at bounding box center [408, 179] width 13 height 14
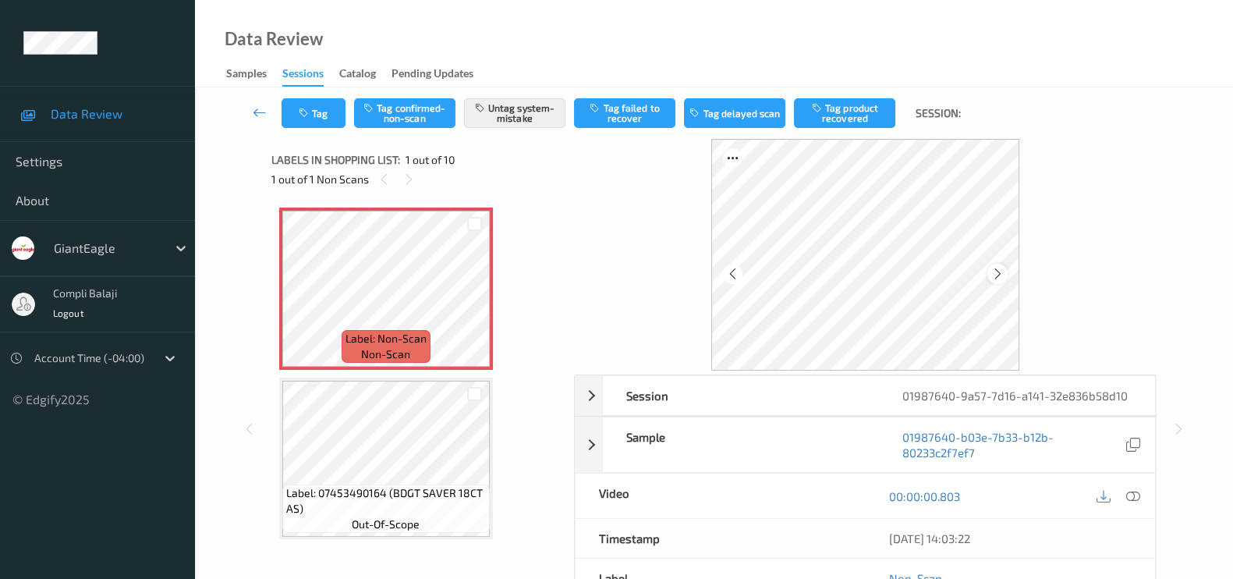
click at [1002, 268] on icon at bounding box center [997, 274] width 13 height 14
click at [326, 105] on button "Tag" at bounding box center [314, 113] width 64 height 30
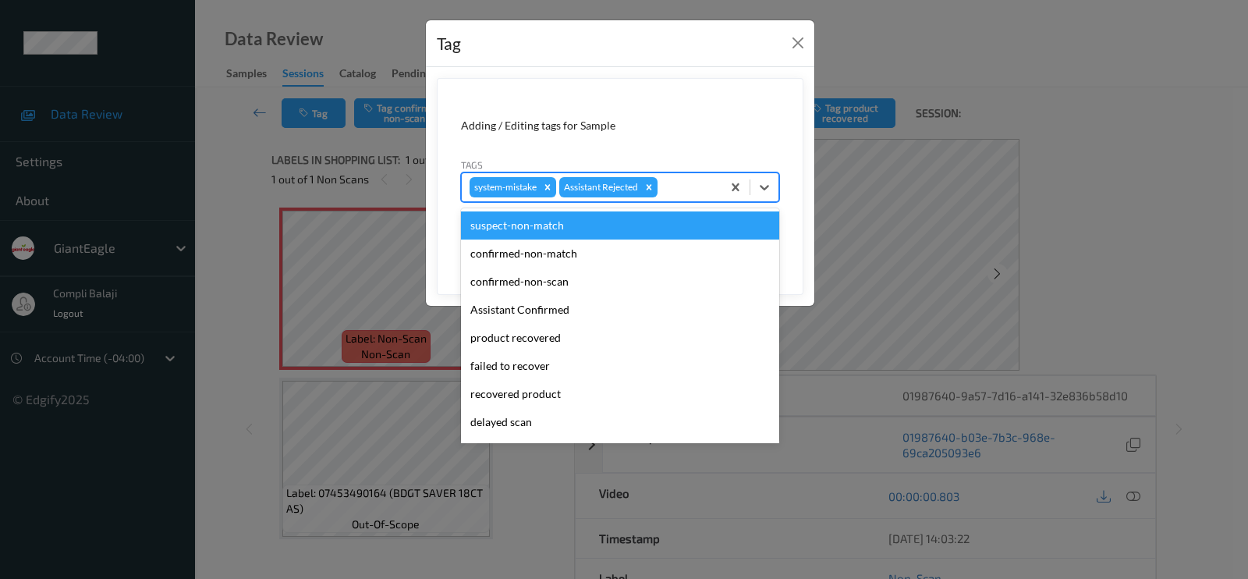
click at [681, 187] on div at bounding box center [687, 187] width 53 height 19
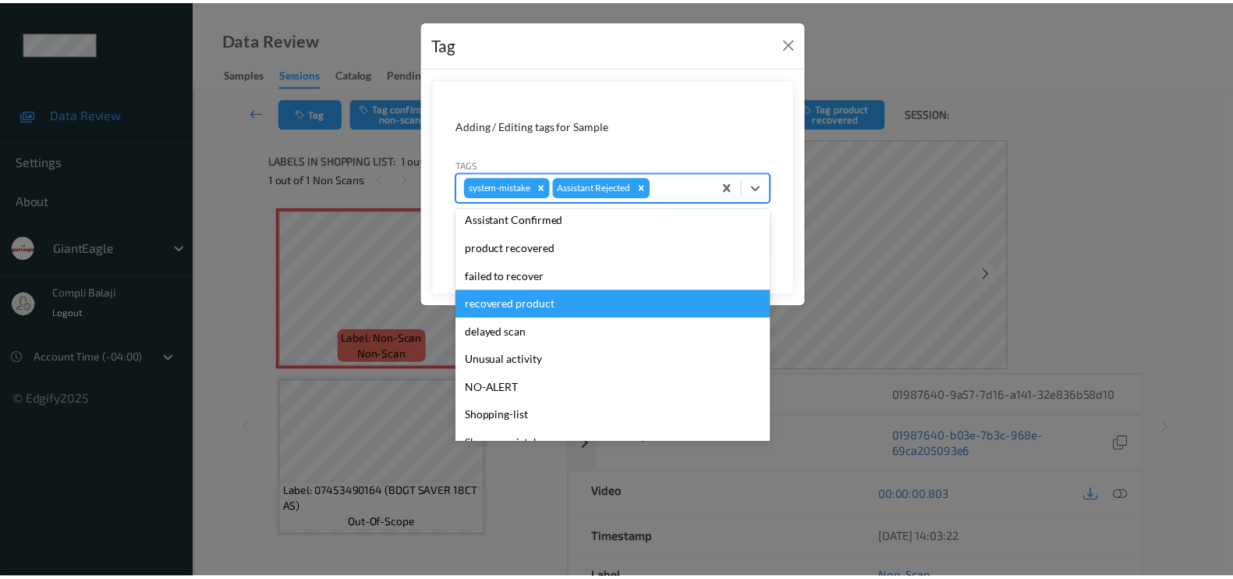
scroll to position [137, 0]
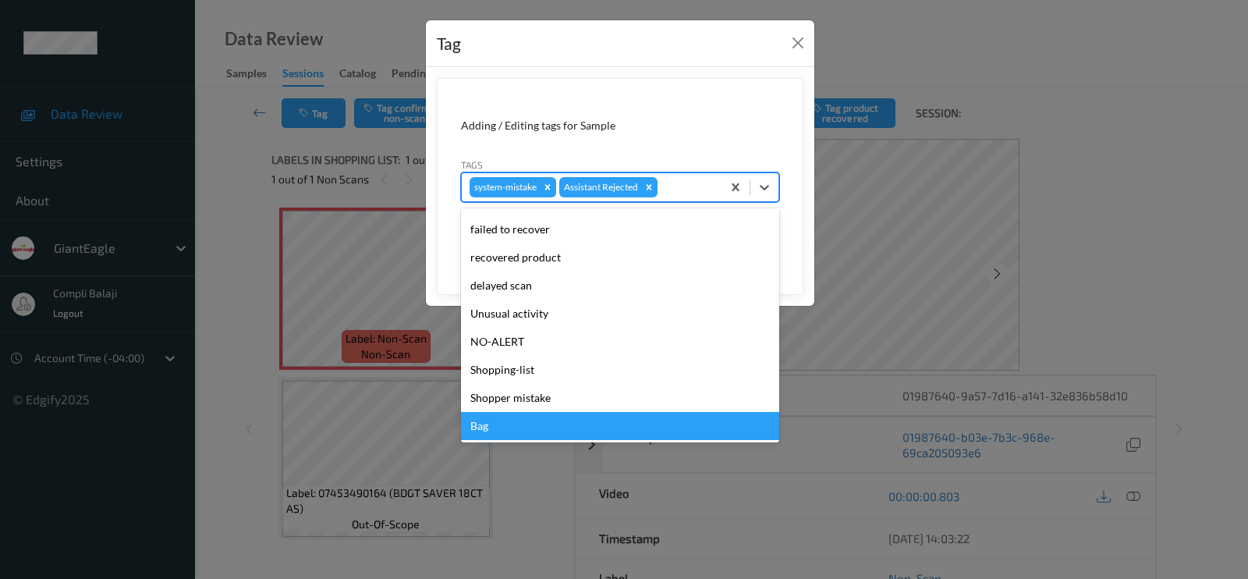
click at [515, 419] on div "Bag" at bounding box center [620, 426] width 318 height 28
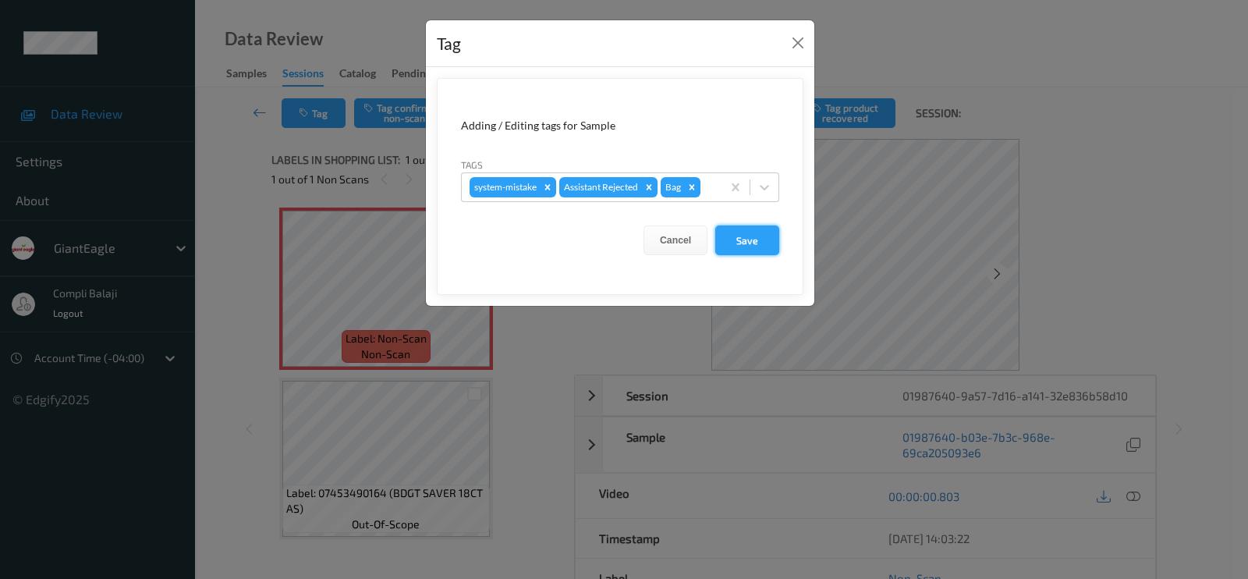
click at [760, 236] on button "Save" at bounding box center [747, 240] width 64 height 30
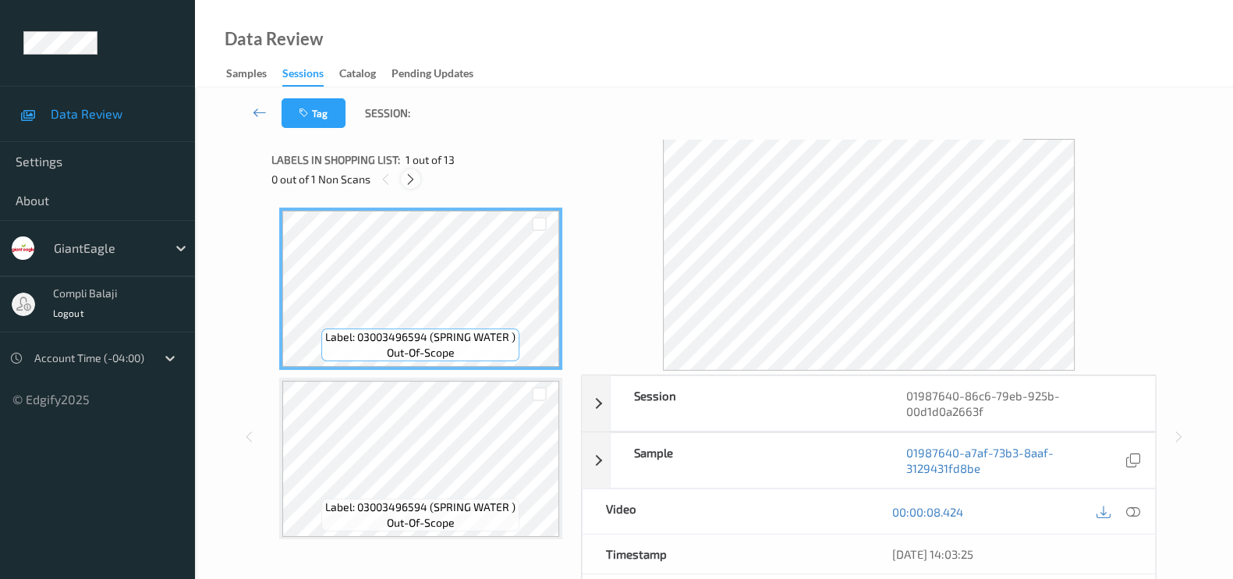
click at [406, 175] on icon at bounding box center [410, 179] width 13 height 14
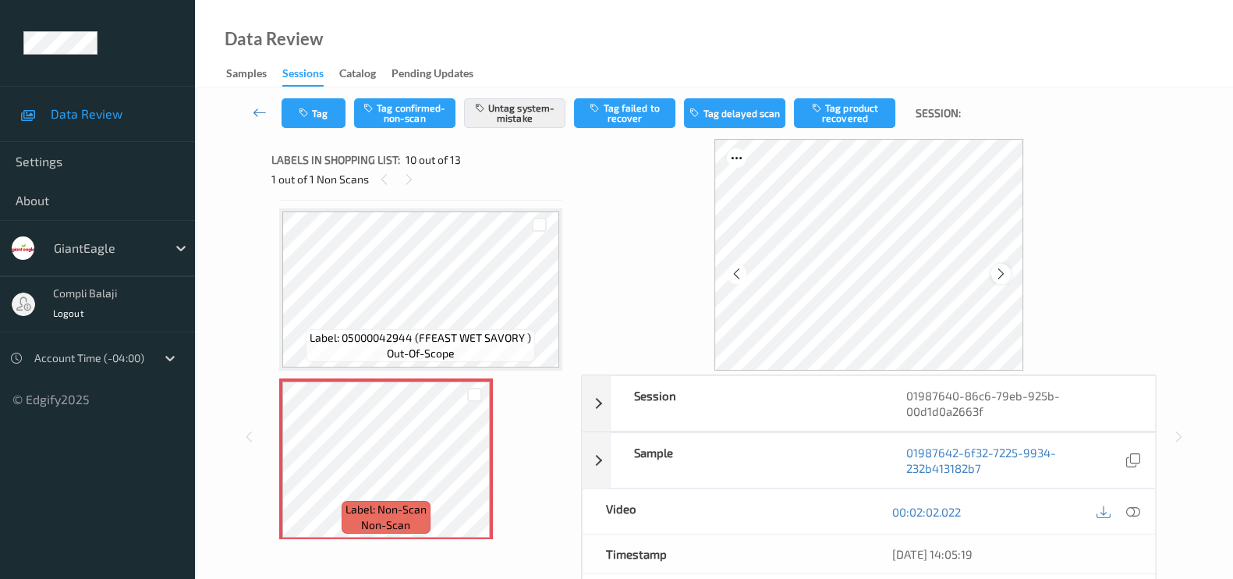
click at [1002, 270] on icon at bounding box center [1001, 274] width 13 height 14
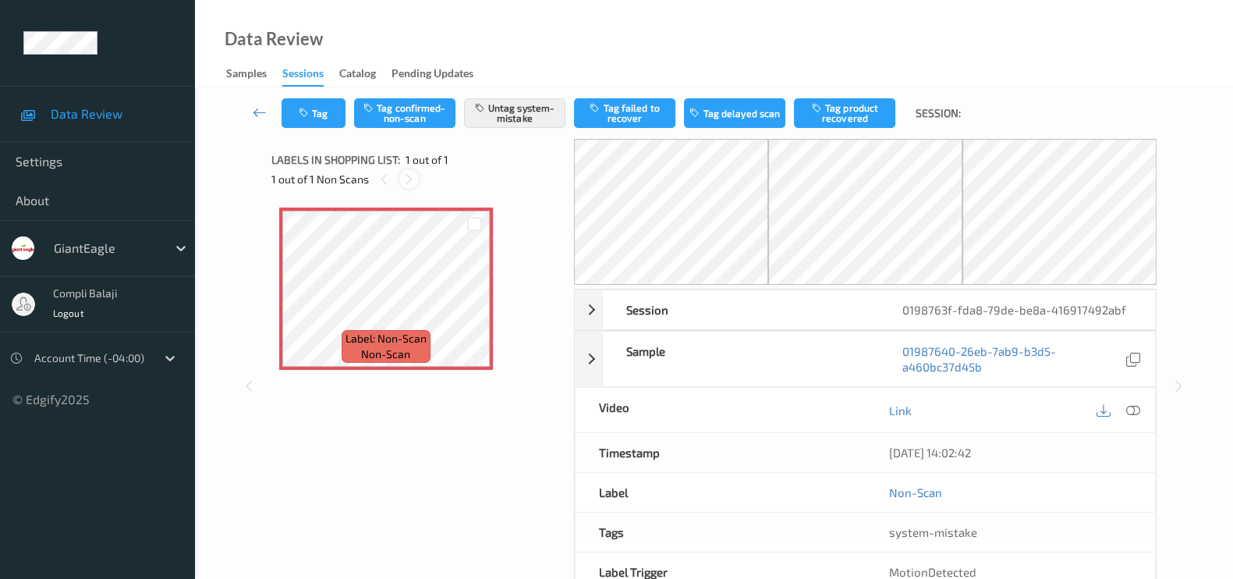
click at [406, 181] on icon at bounding box center [408, 179] width 13 height 14
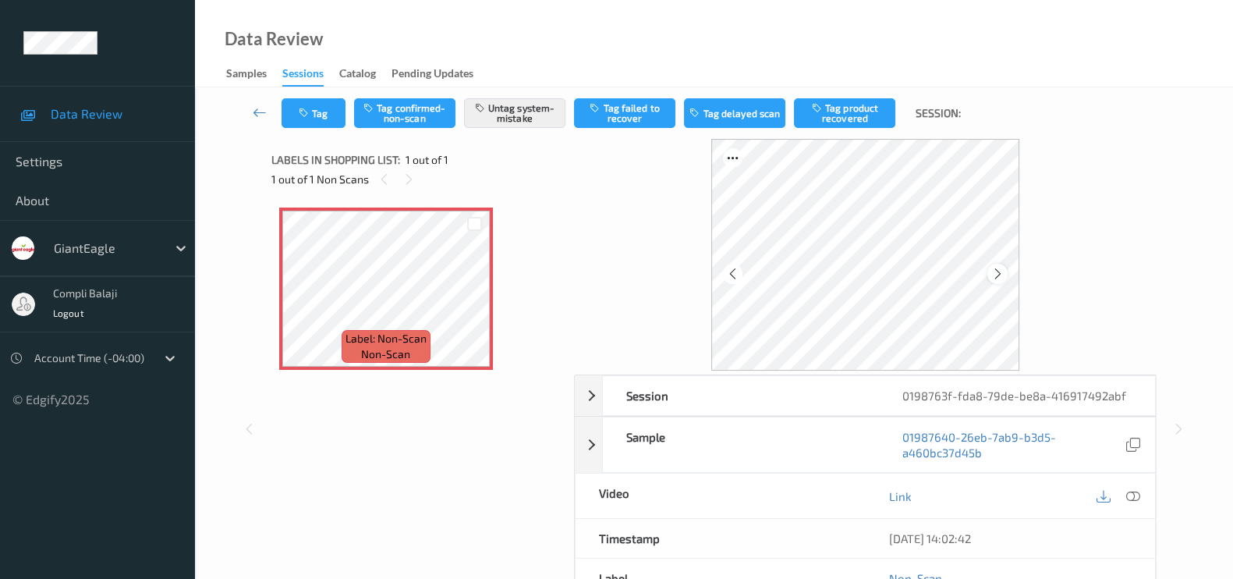
click at [998, 270] on icon at bounding box center [997, 274] width 13 height 14
click at [320, 111] on button "Tag" at bounding box center [314, 113] width 64 height 30
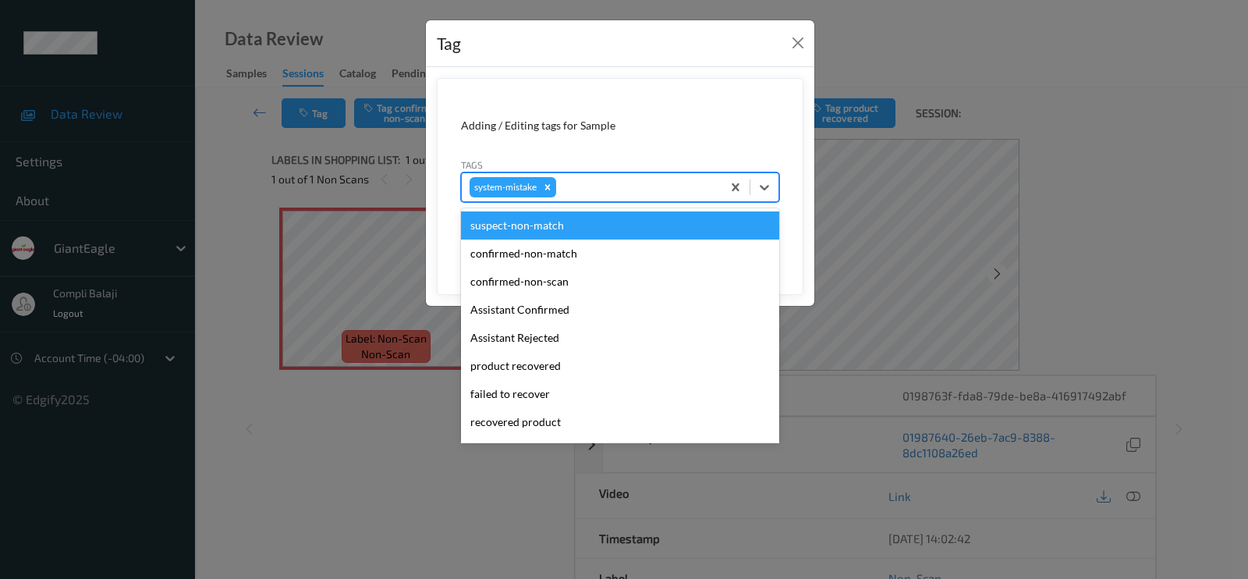
click at [614, 187] on div at bounding box center [636, 187] width 154 height 19
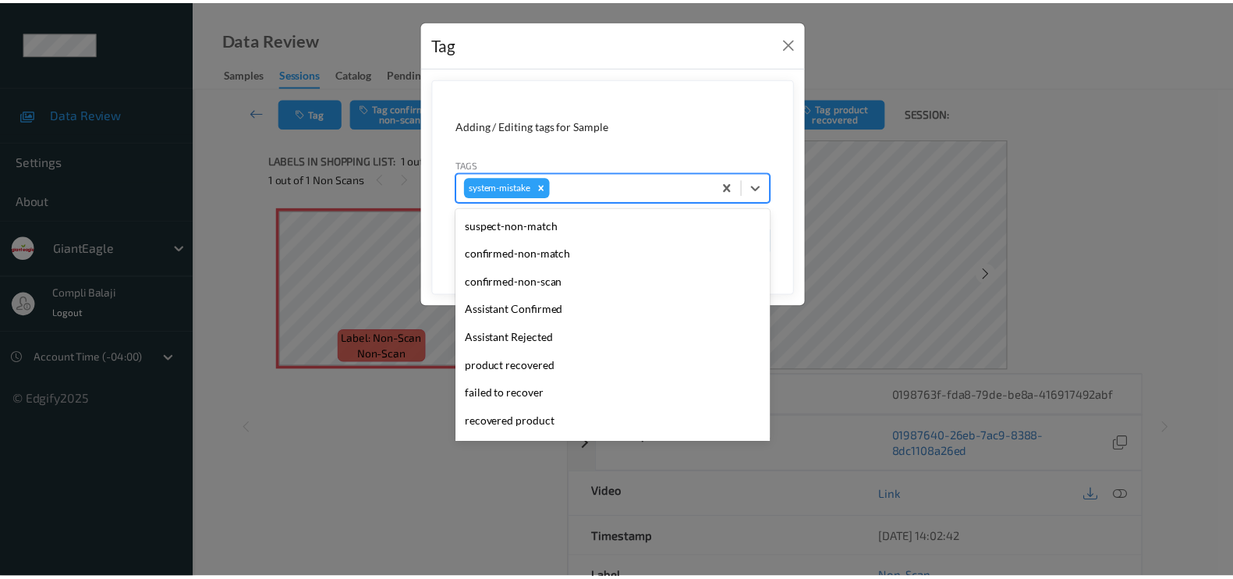
scroll to position [165, 0]
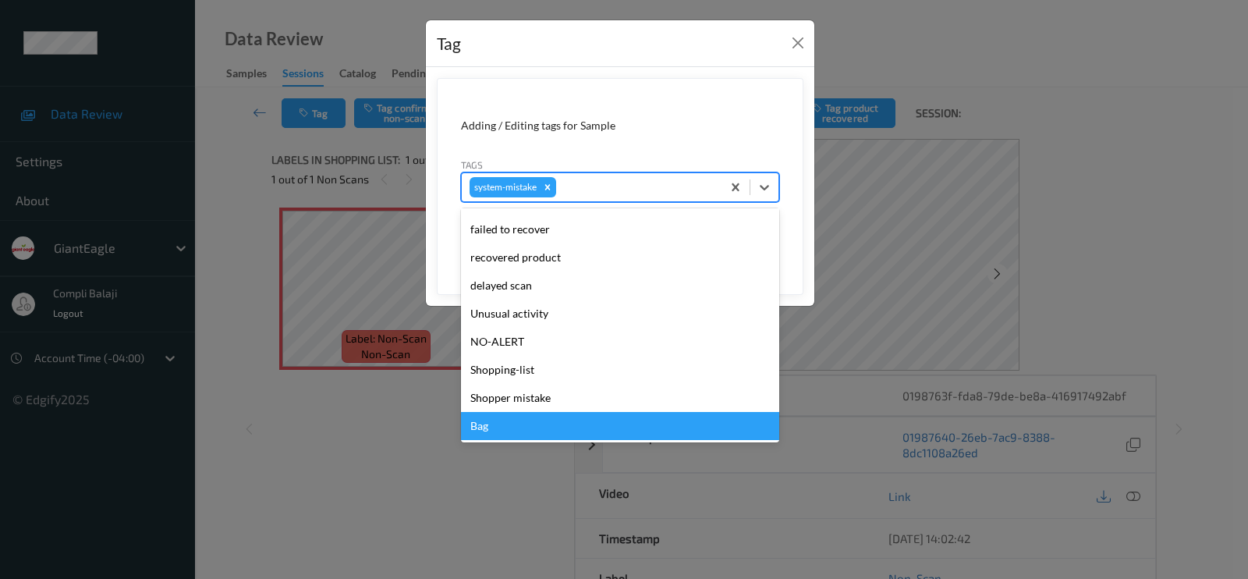
click at [497, 422] on div "Bag" at bounding box center [620, 426] width 318 height 28
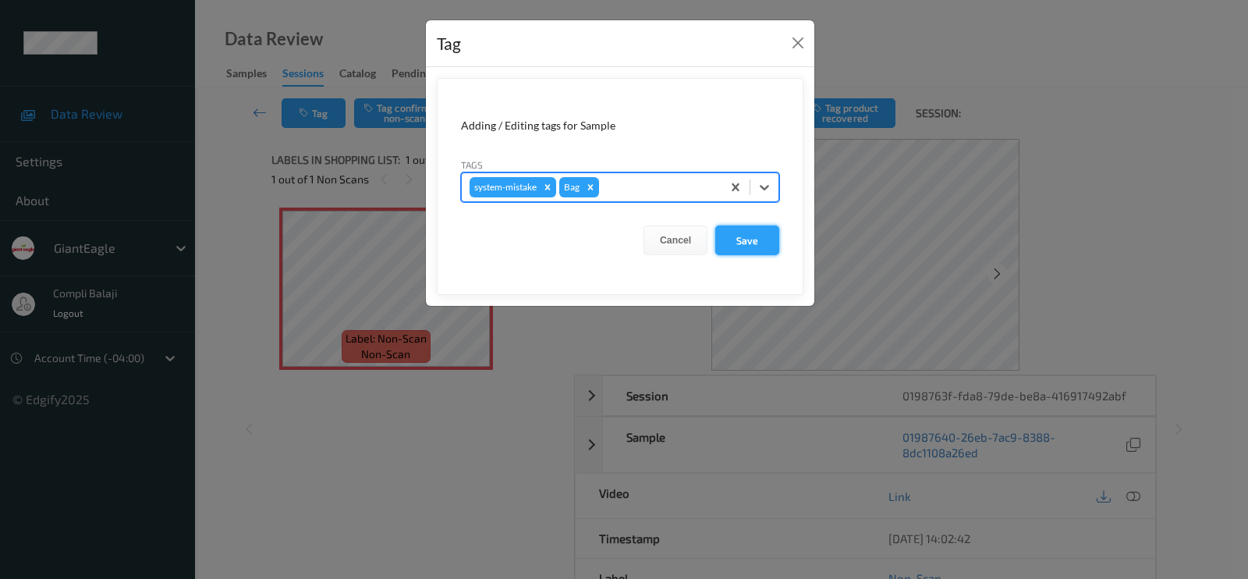
click at [745, 242] on button "Save" at bounding box center [747, 240] width 64 height 30
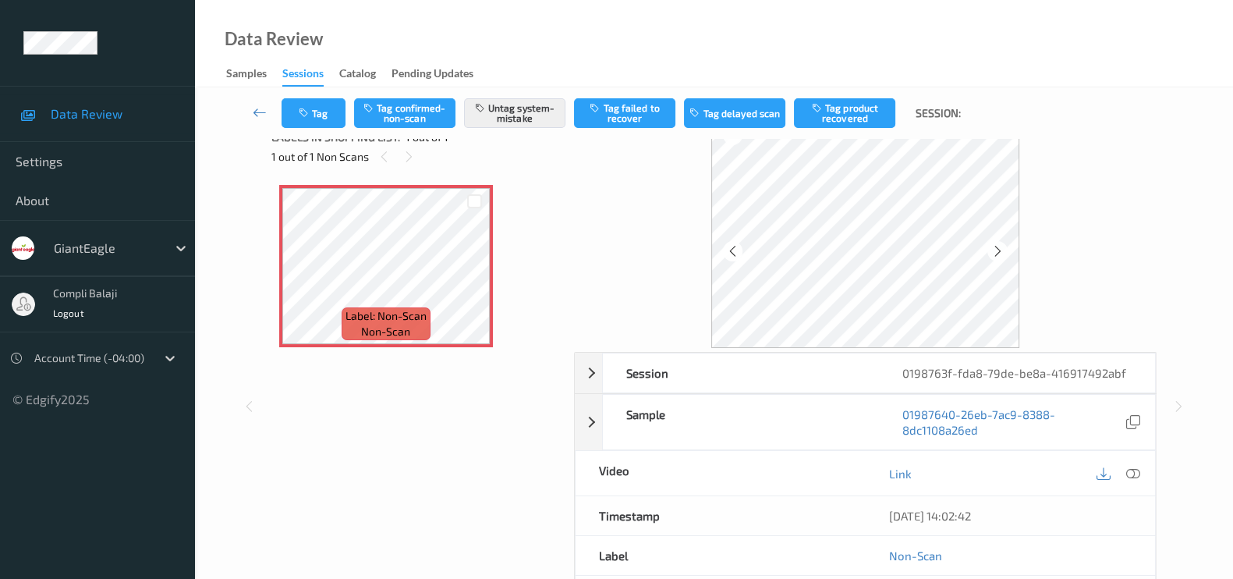
scroll to position [0, 0]
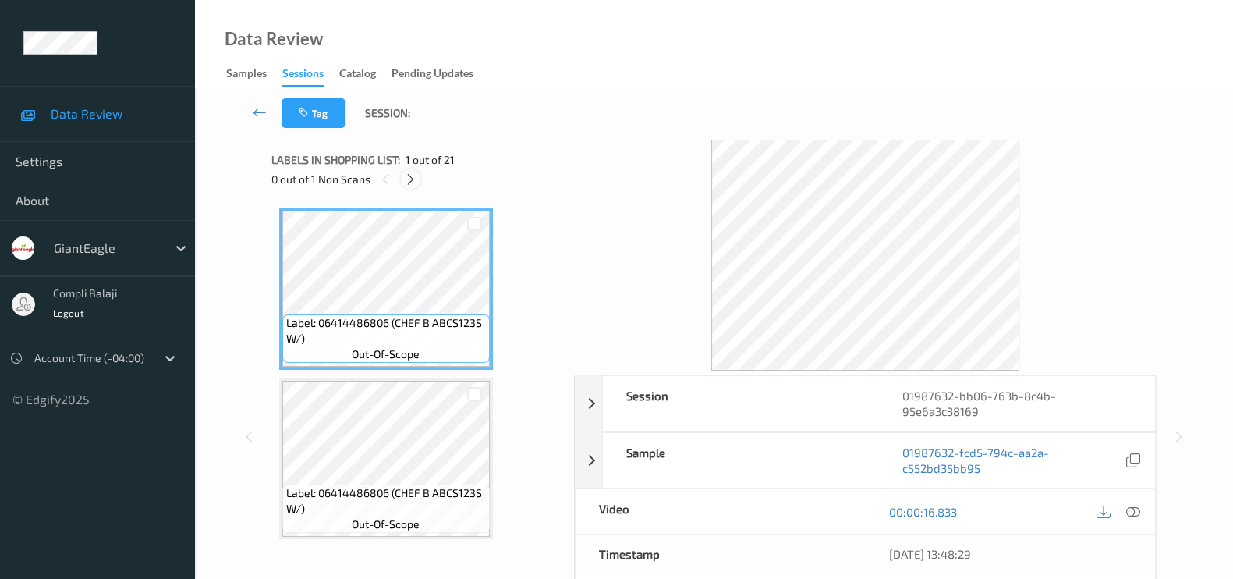
click at [409, 179] on icon at bounding box center [410, 179] width 13 height 14
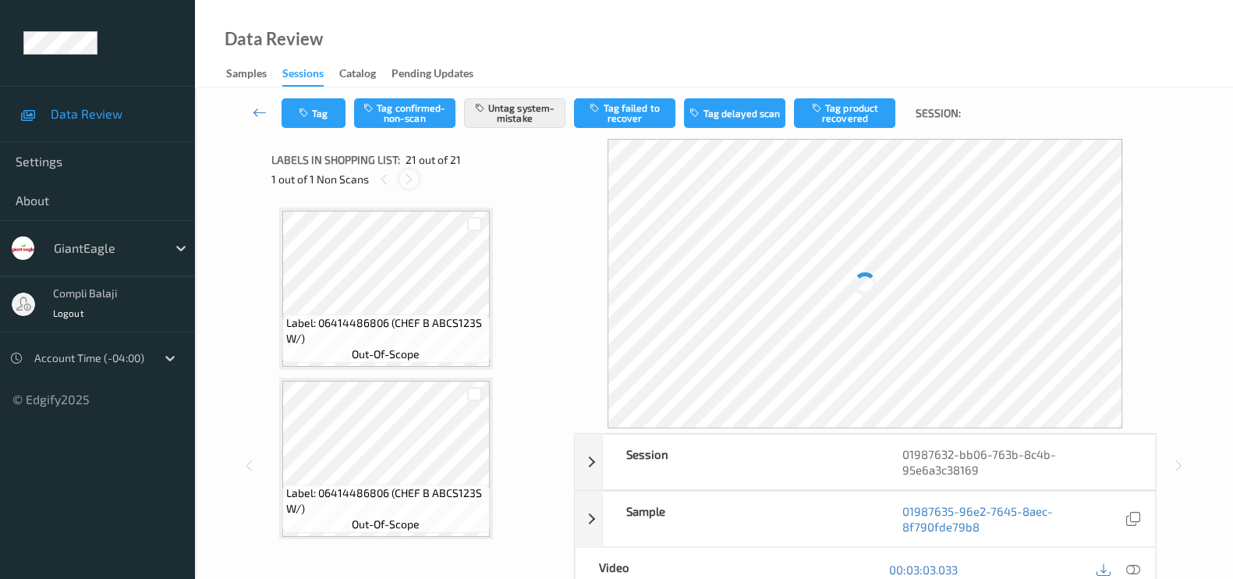
scroll to position [3218, 0]
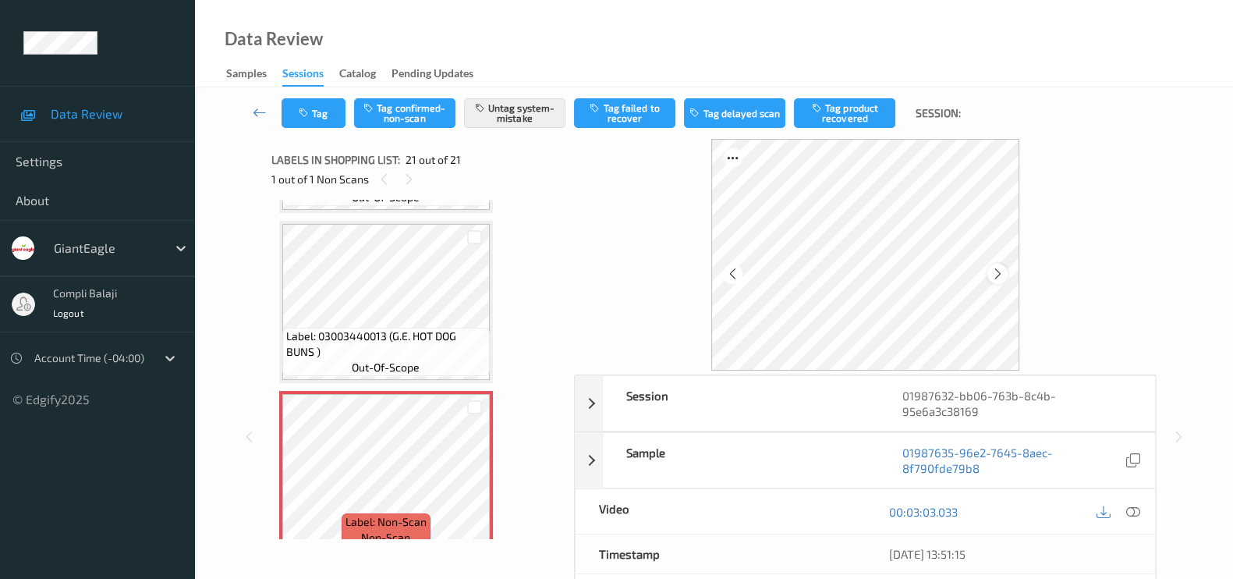
click at [995, 282] on div at bounding box center [998, 274] width 20 height 20
click at [996, 282] on div at bounding box center [998, 274] width 20 height 20
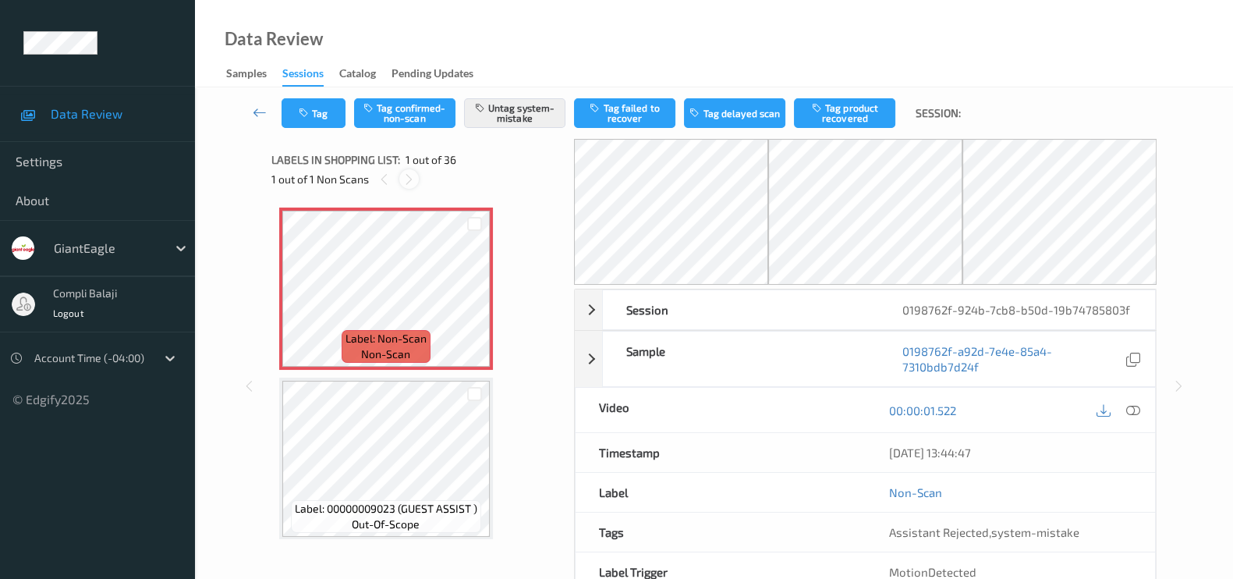
click at [417, 176] on div at bounding box center [409, 179] width 20 height 20
click at [411, 176] on icon at bounding box center [408, 179] width 13 height 14
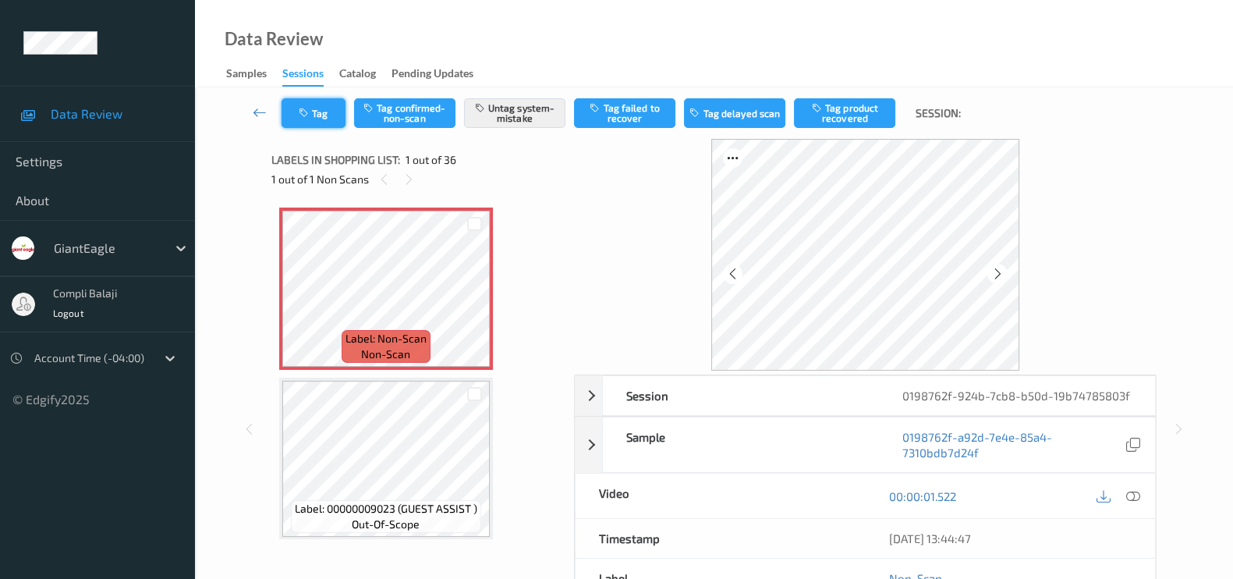
click at [307, 114] on icon "button" at bounding box center [305, 113] width 13 height 11
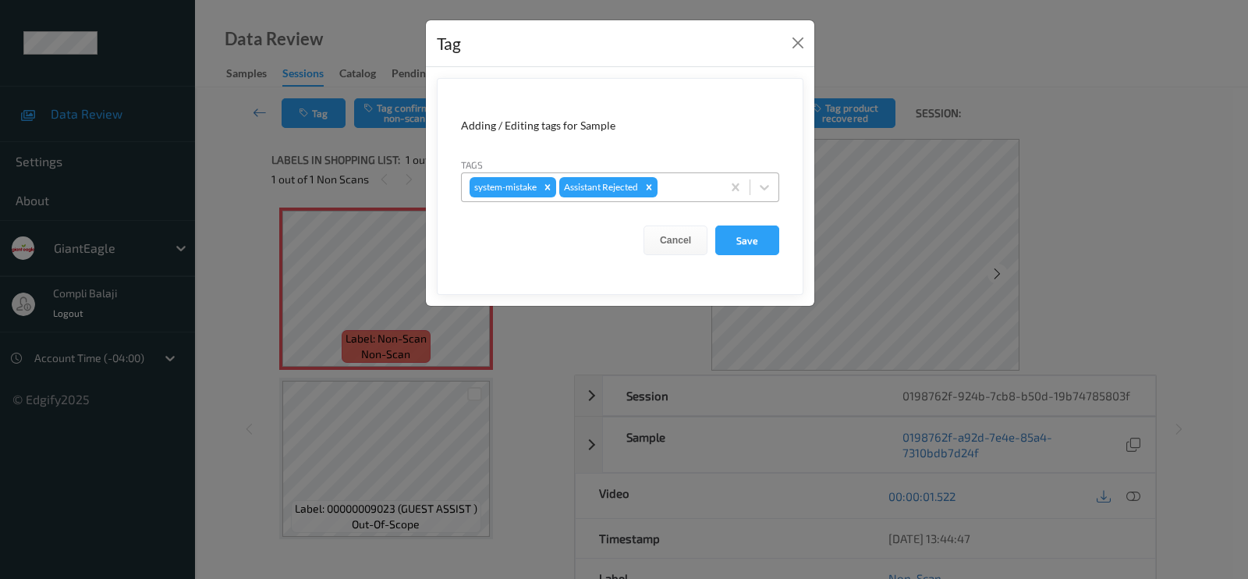
click at [686, 185] on div at bounding box center [687, 187] width 53 height 19
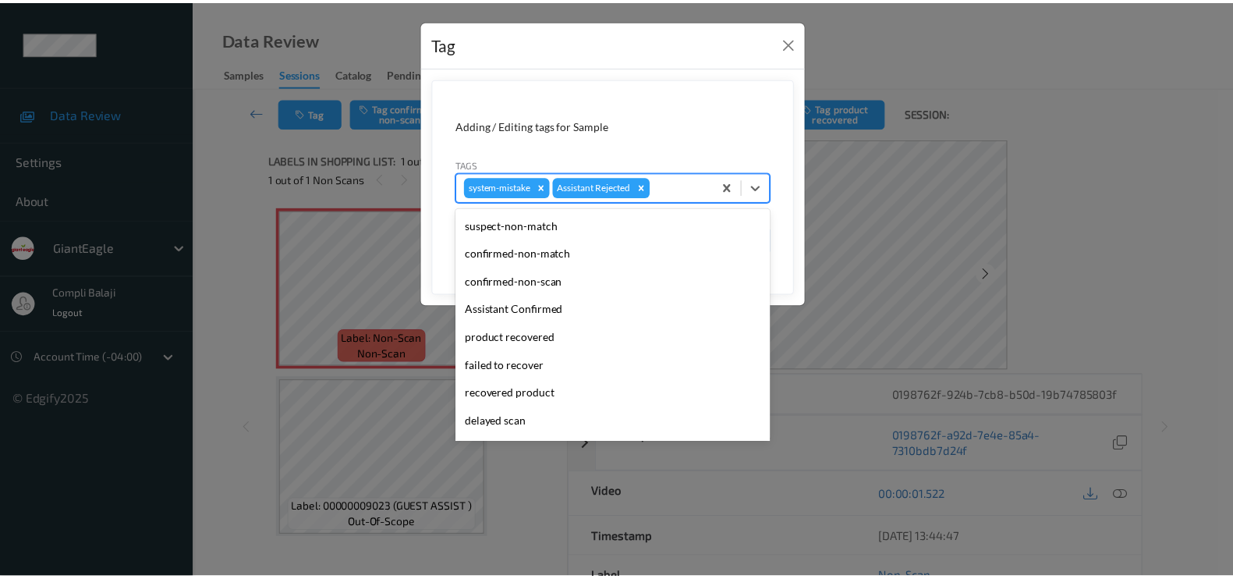
scroll to position [137, 0]
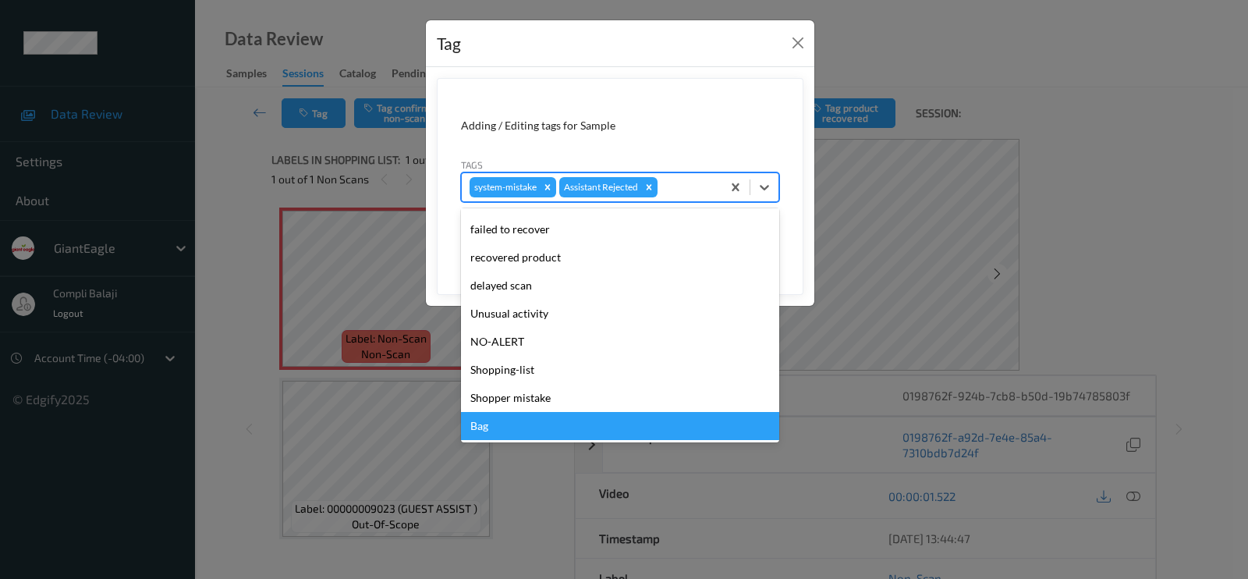
click at [499, 420] on div "Bag" at bounding box center [620, 426] width 318 height 28
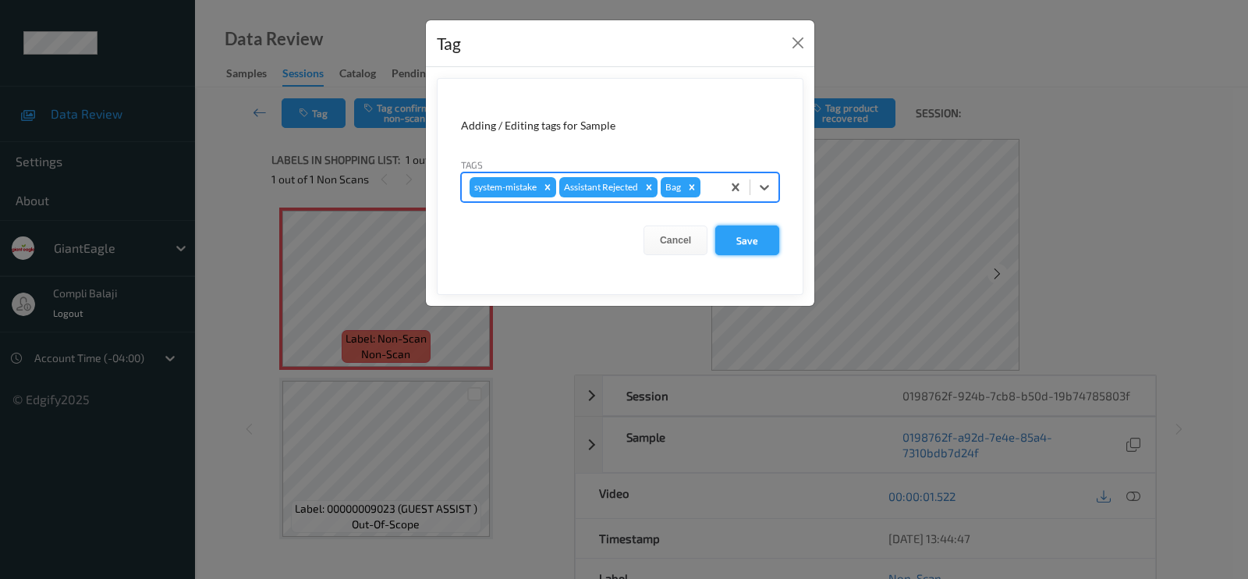
click at [752, 242] on button "Save" at bounding box center [747, 240] width 64 height 30
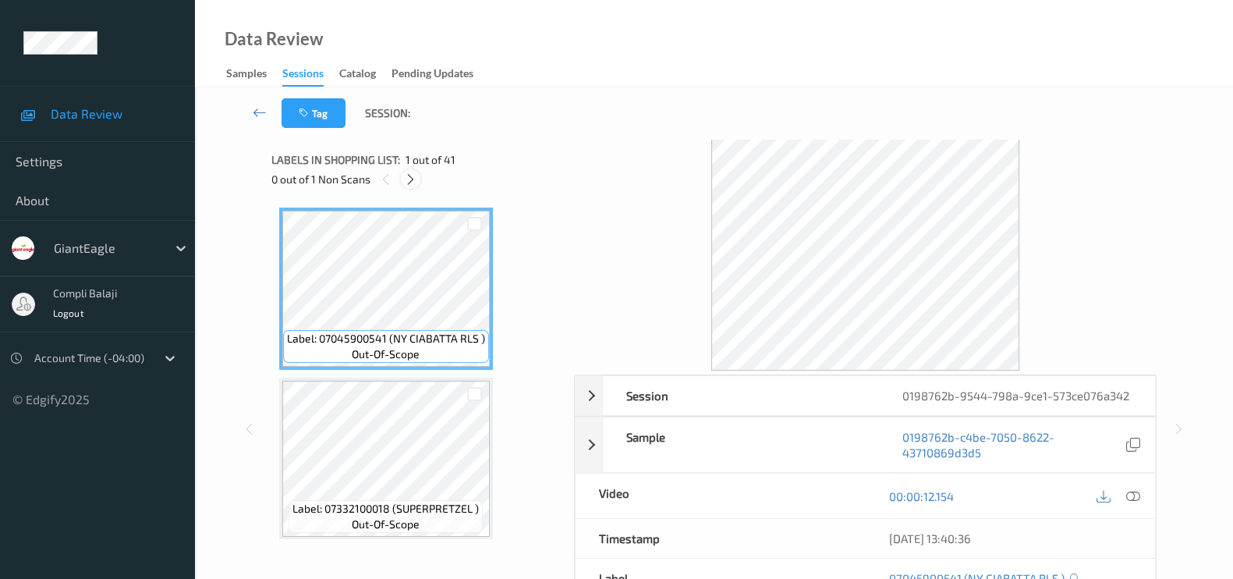
click at [409, 171] on div at bounding box center [411, 179] width 20 height 20
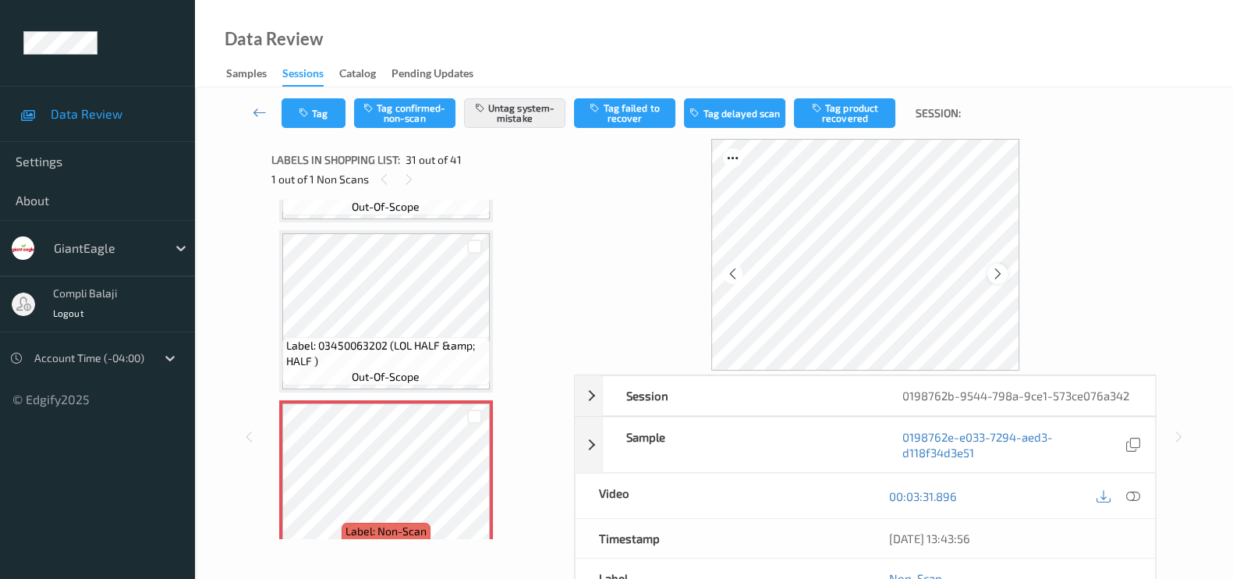
click at [998, 268] on icon at bounding box center [997, 274] width 13 height 14
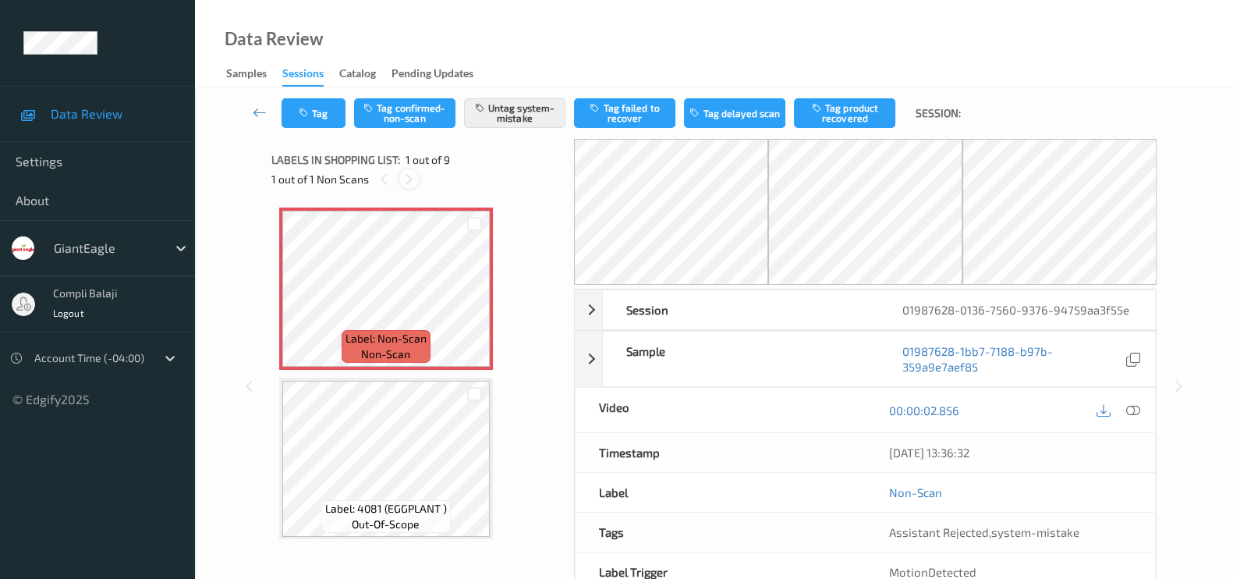
click at [413, 176] on icon at bounding box center [408, 179] width 13 height 14
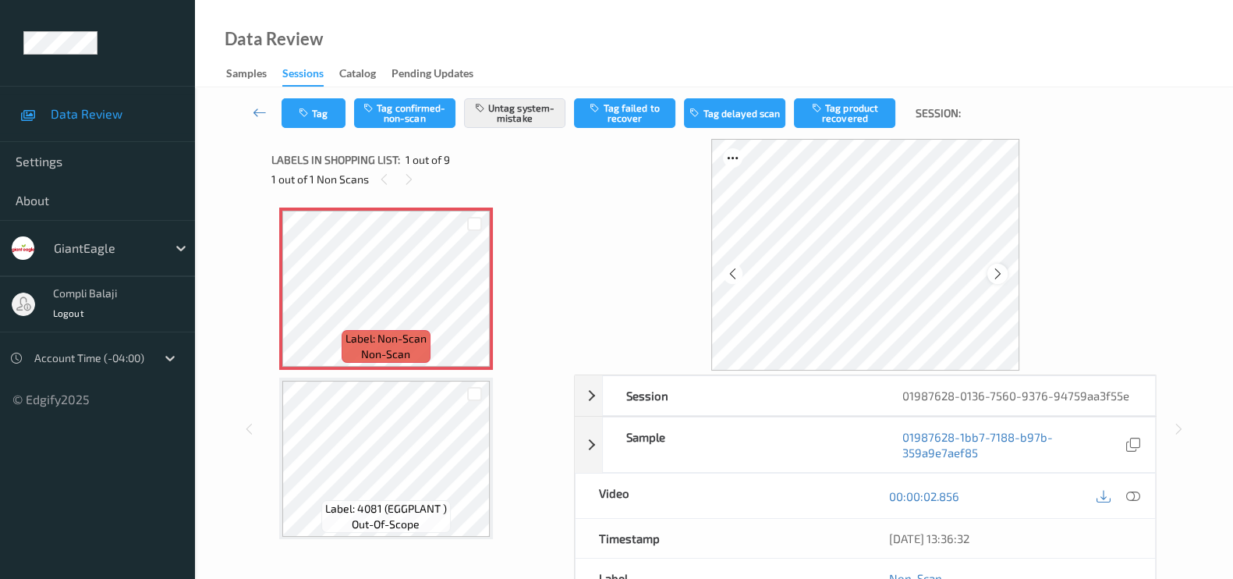
click at [1006, 268] on div at bounding box center [998, 274] width 20 height 20
click at [317, 115] on button "Tag" at bounding box center [314, 113] width 64 height 30
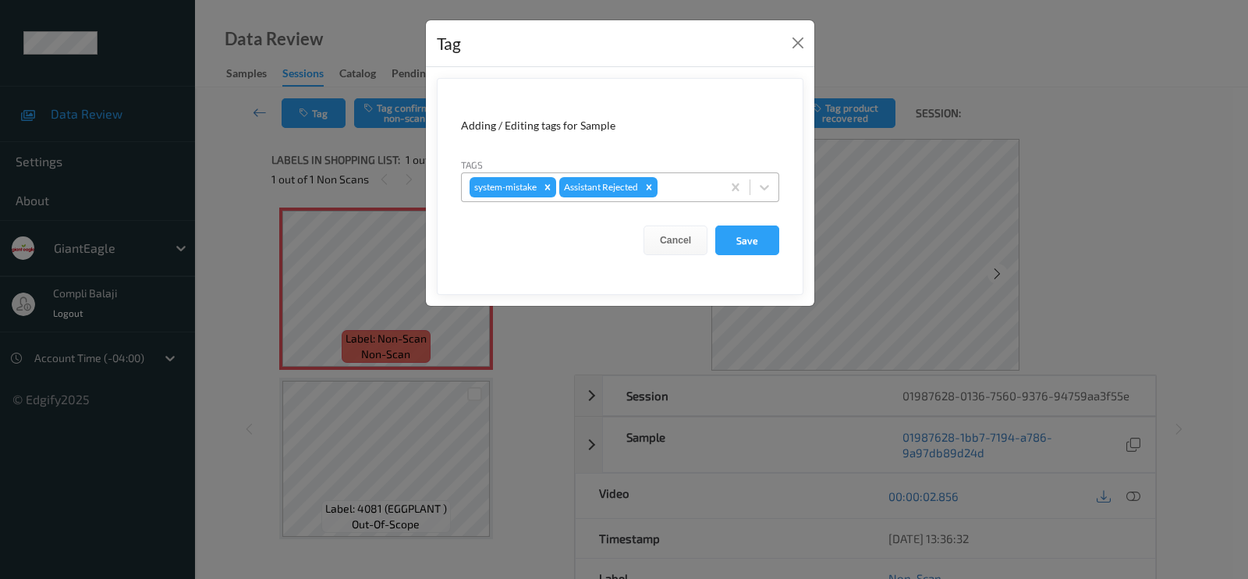
click at [694, 182] on div at bounding box center [687, 187] width 53 height 19
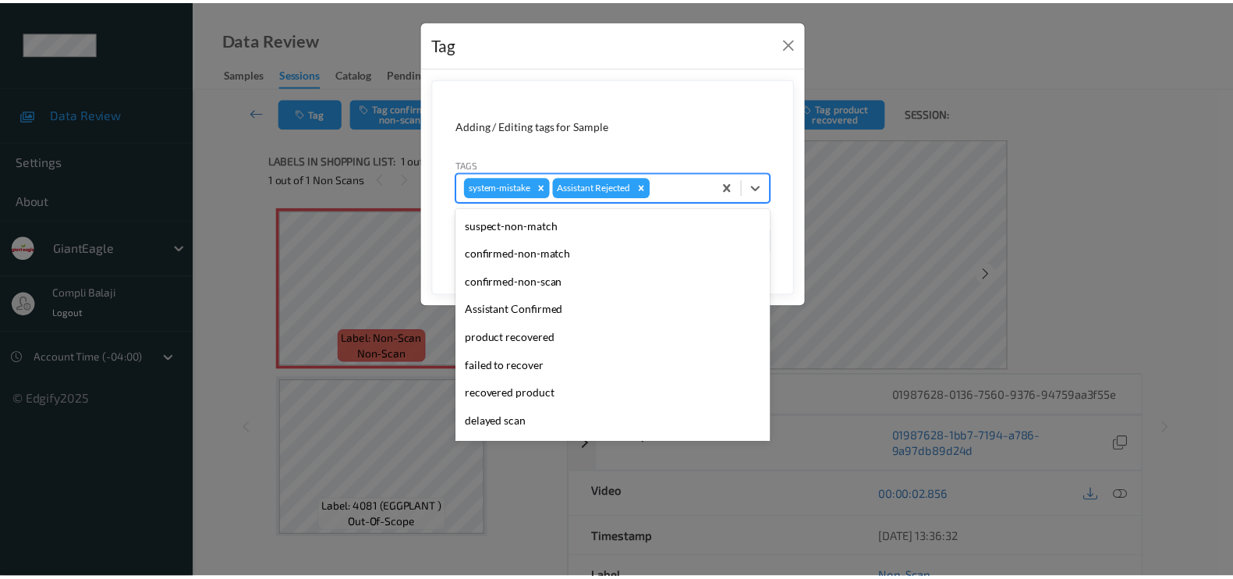
scroll to position [137, 0]
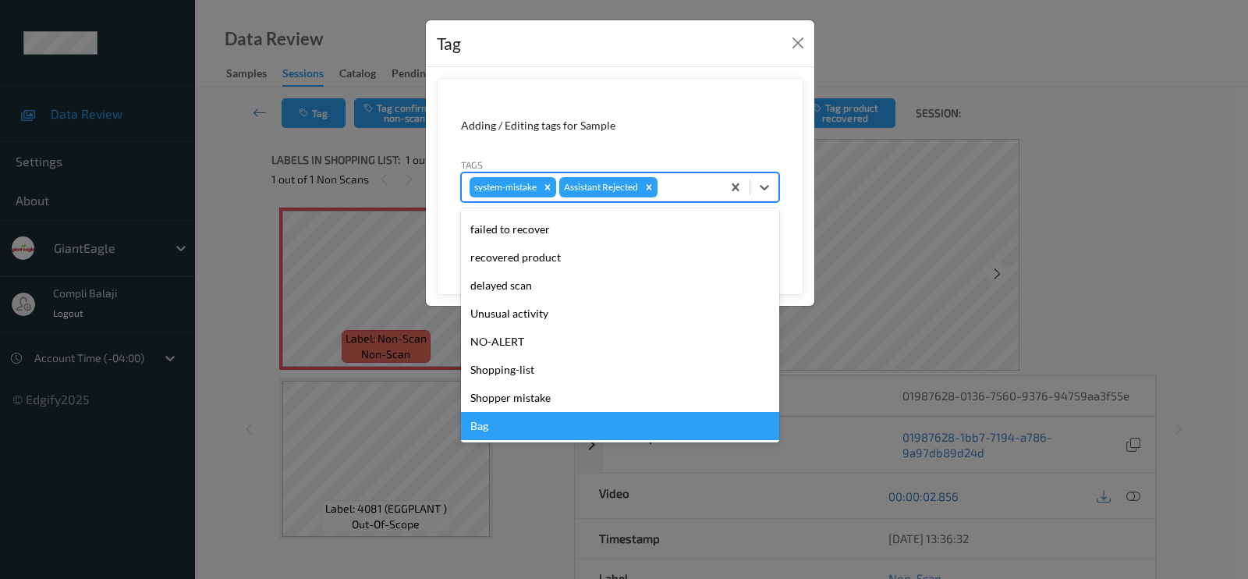
click at [477, 427] on div "Bag" at bounding box center [620, 426] width 318 height 28
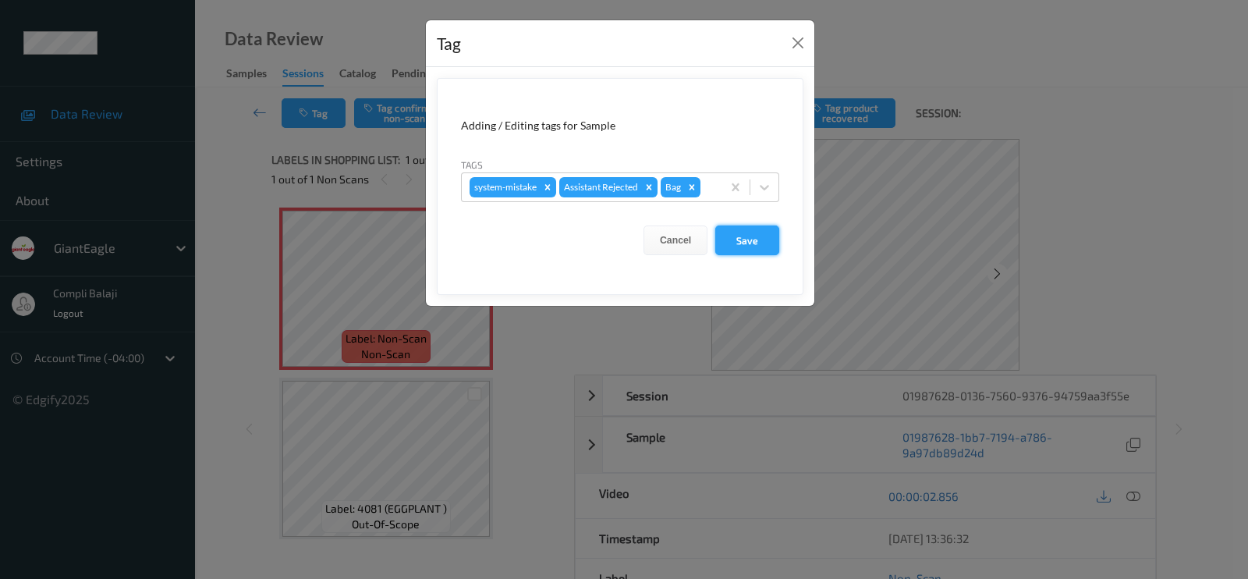
click at [750, 236] on button "Save" at bounding box center [747, 240] width 64 height 30
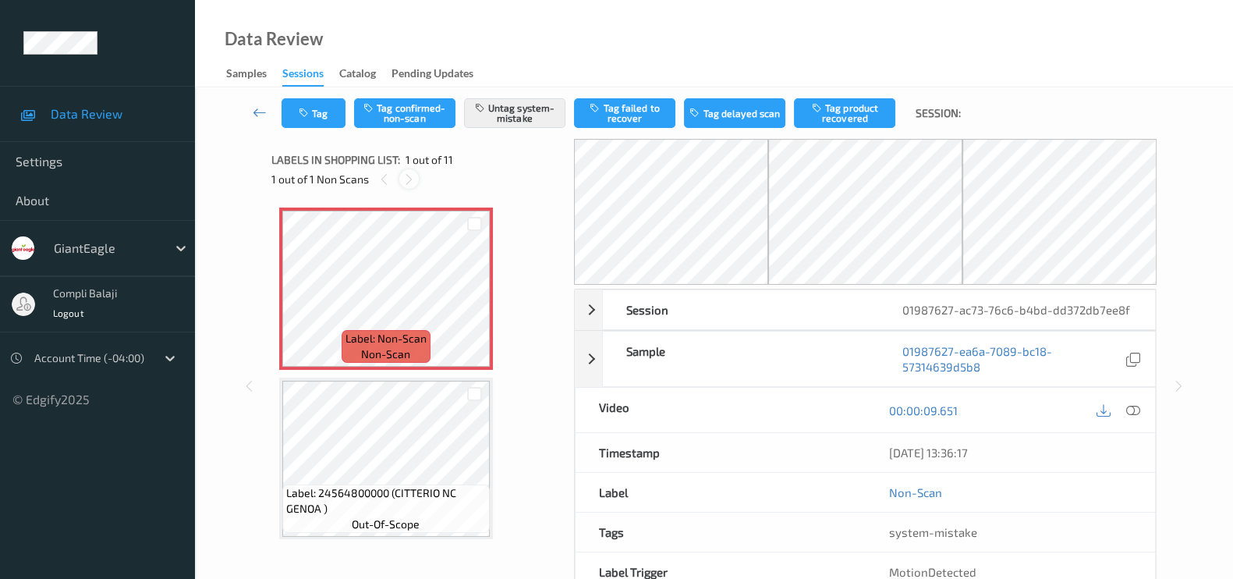
click at [409, 179] on icon at bounding box center [408, 179] width 13 height 14
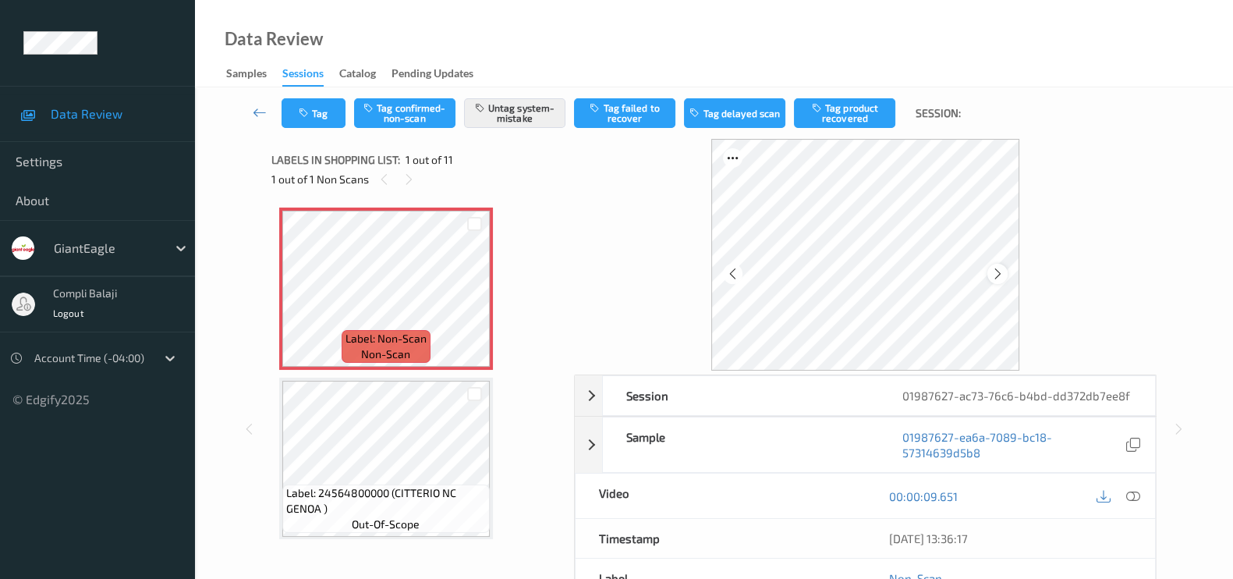
click at [1000, 270] on icon at bounding box center [997, 274] width 13 height 14
click at [326, 95] on div "Tag Tag confirmed-non-scan Untag system-mistake Tag failed to recover Tag delay…" at bounding box center [714, 112] width 974 height 51
click at [314, 116] on button "Tag" at bounding box center [314, 113] width 64 height 30
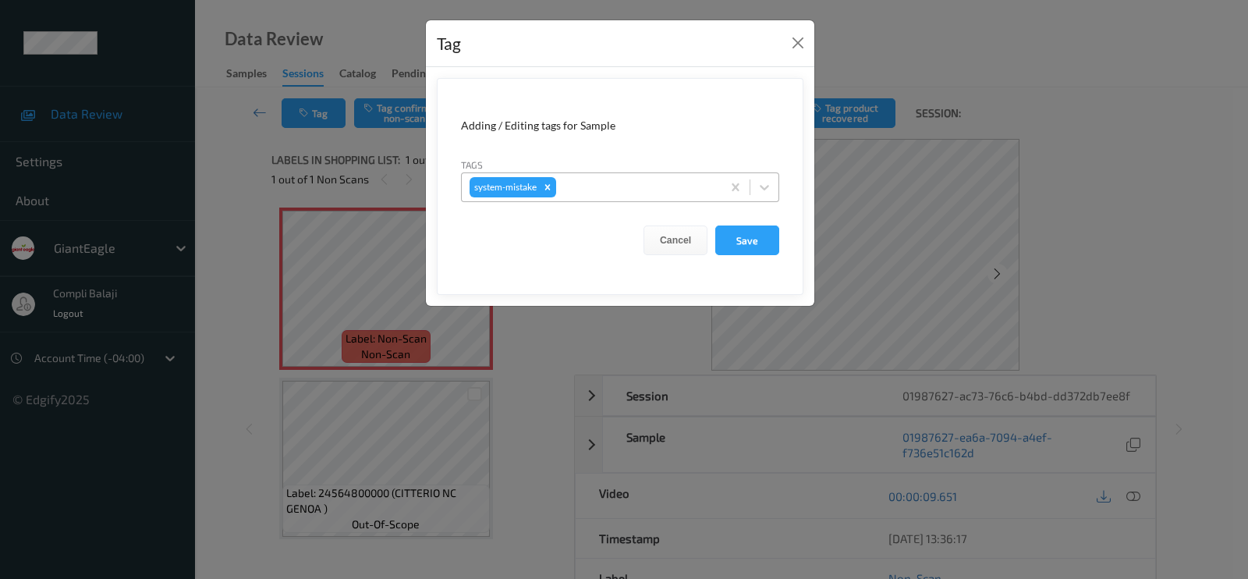
click at [677, 184] on div at bounding box center [636, 187] width 154 height 19
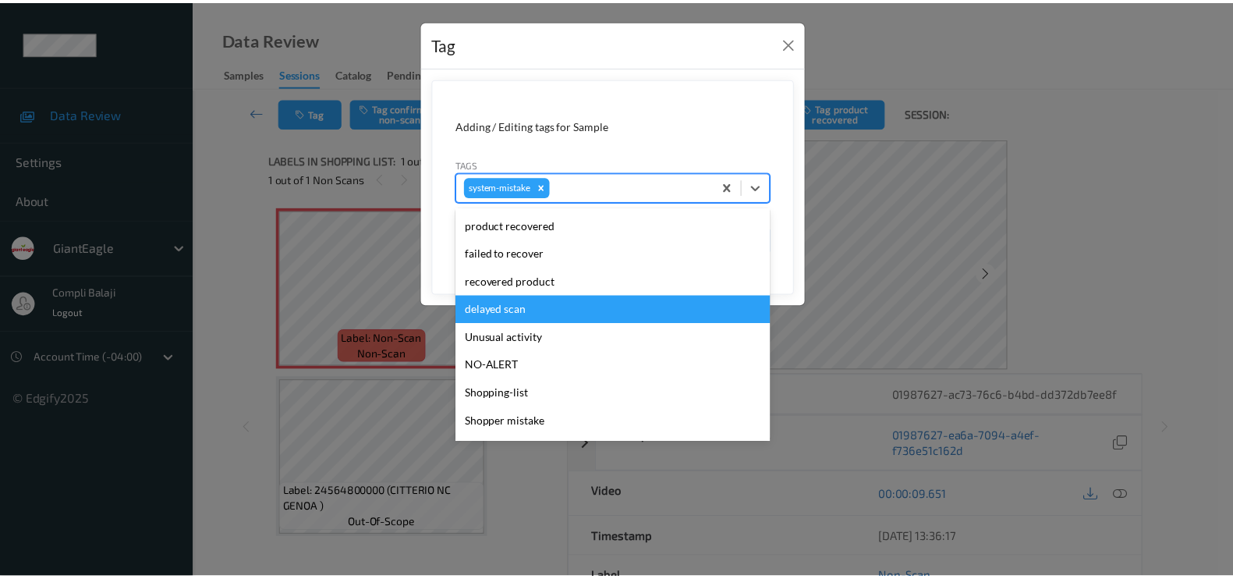
scroll to position [165, 0]
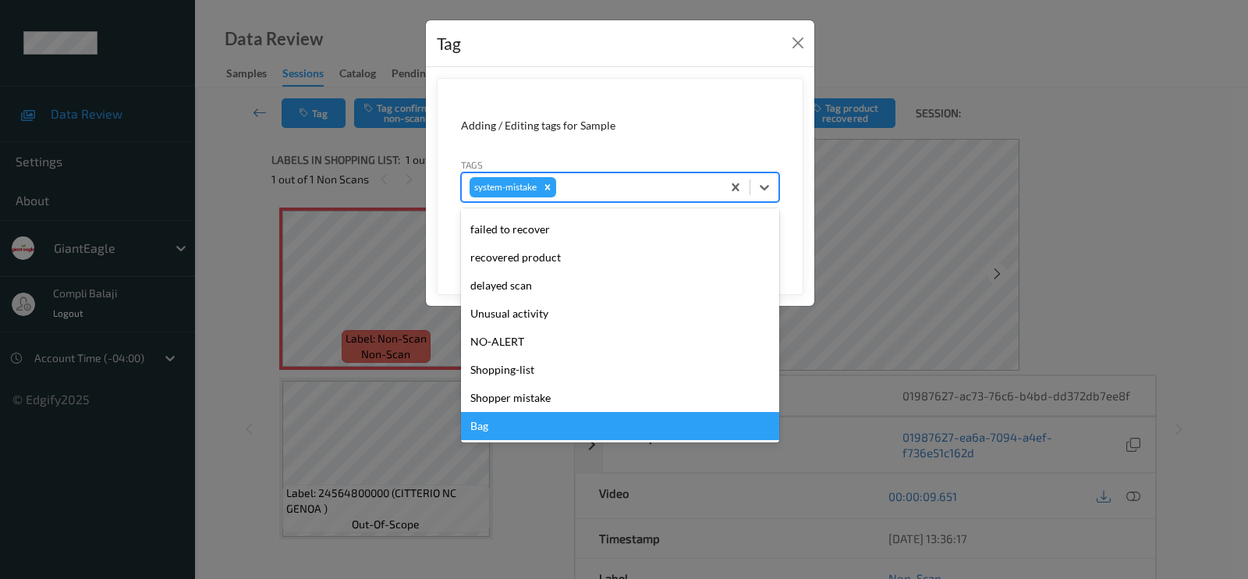
click at [511, 430] on div "Bag" at bounding box center [620, 426] width 318 height 28
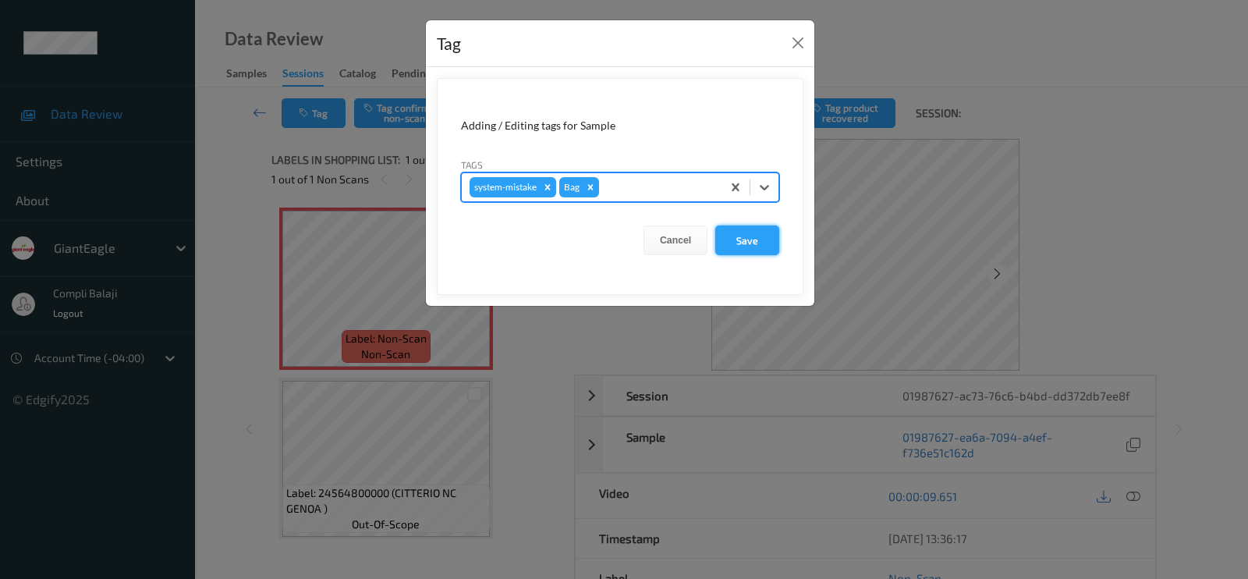
click at [743, 240] on button "Save" at bounding box center [747, 240] width 64 height 30
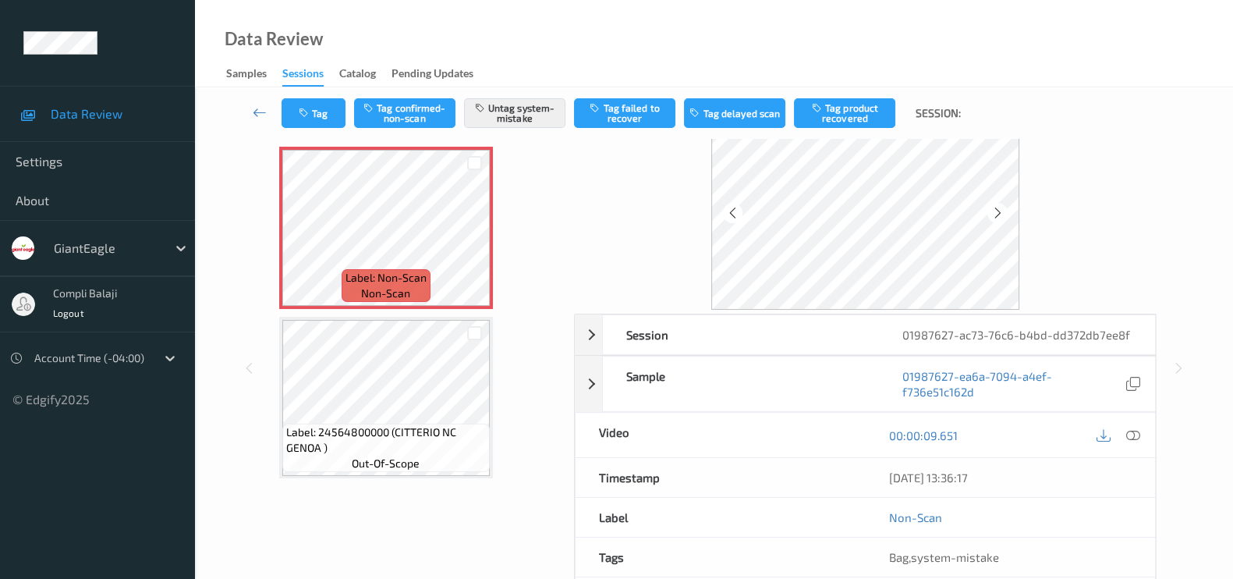
scroll to position [0, 0]
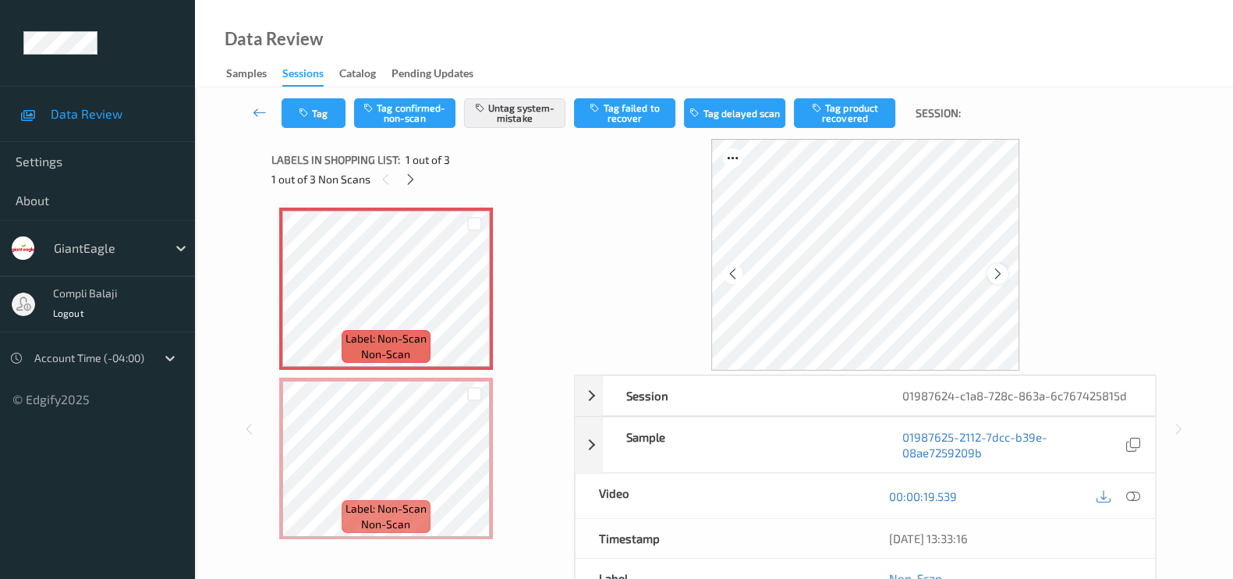
click at [988, 278] on div at bounding box center [865, 255] width 309 height 232
click at [995, 278] on icon at bounding box center [997, 274] width 13 height 14
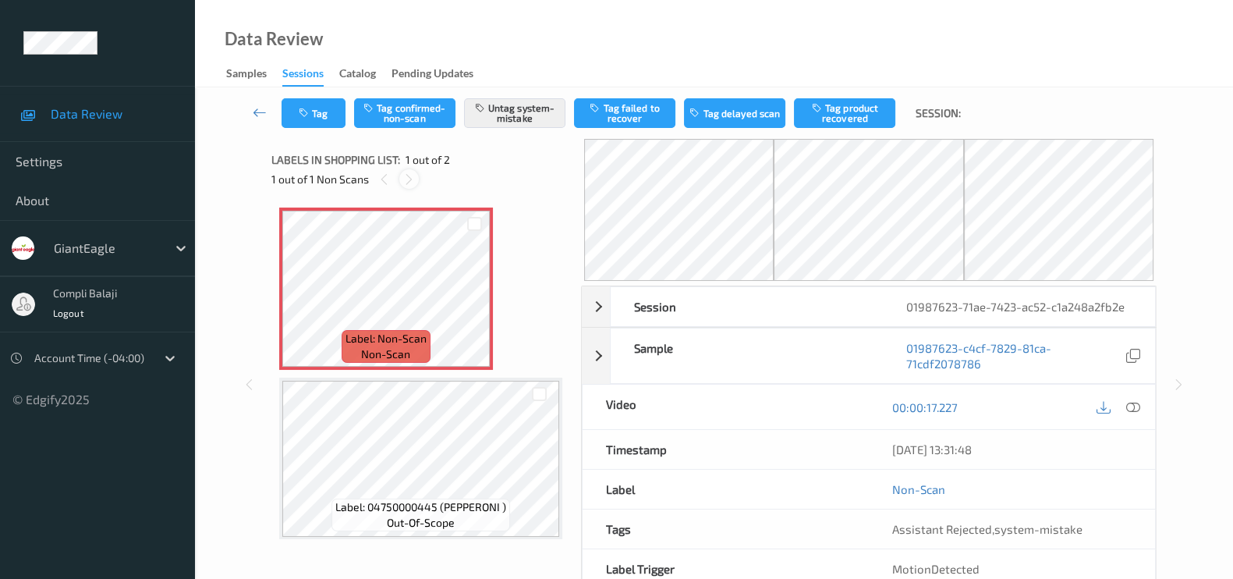
click at [405, 177] on icon at bounding box center [408, 179] width 13 height 14
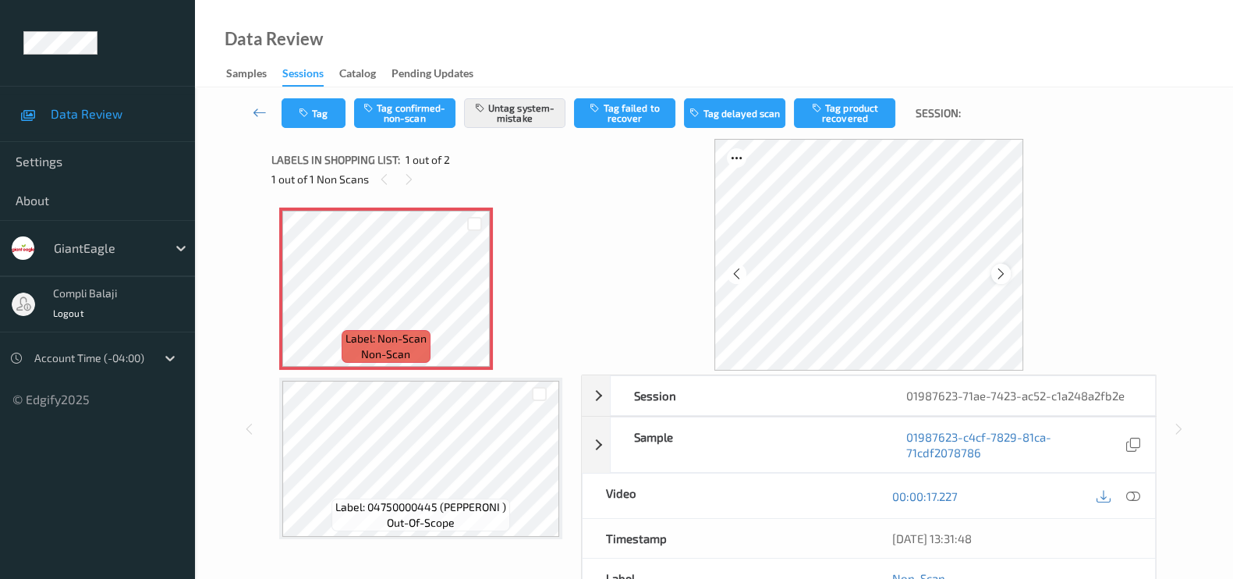
click at [1008, 269] on icon at bounding box center [1001, 274] width 13 height 14
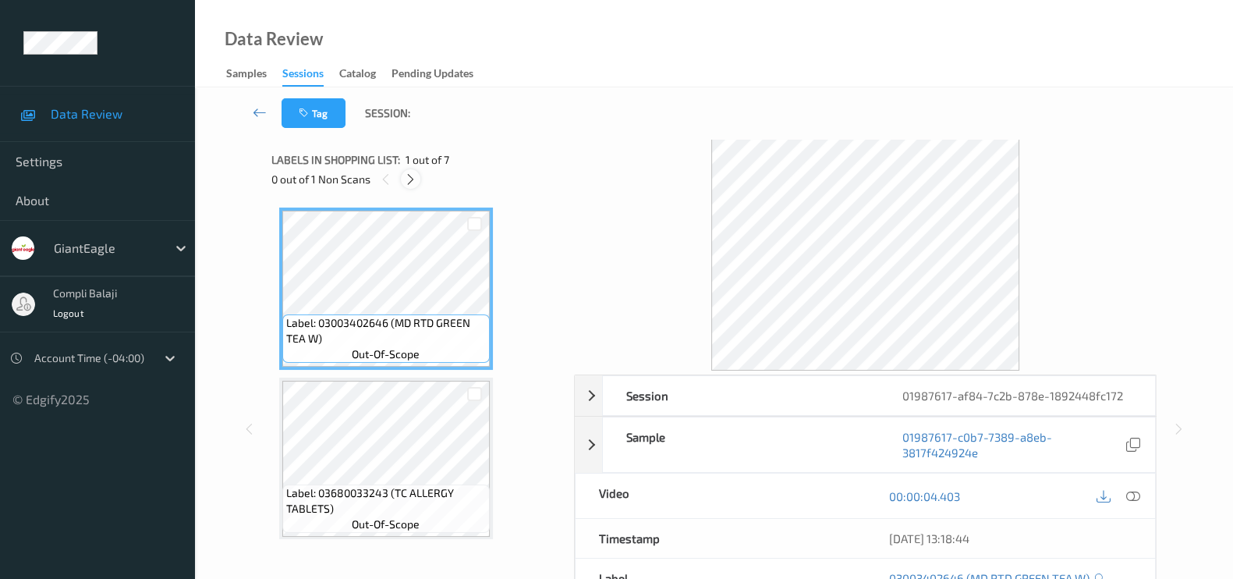
click at [403, 175] on div at bounding box center [411, 179] width 20 height 20
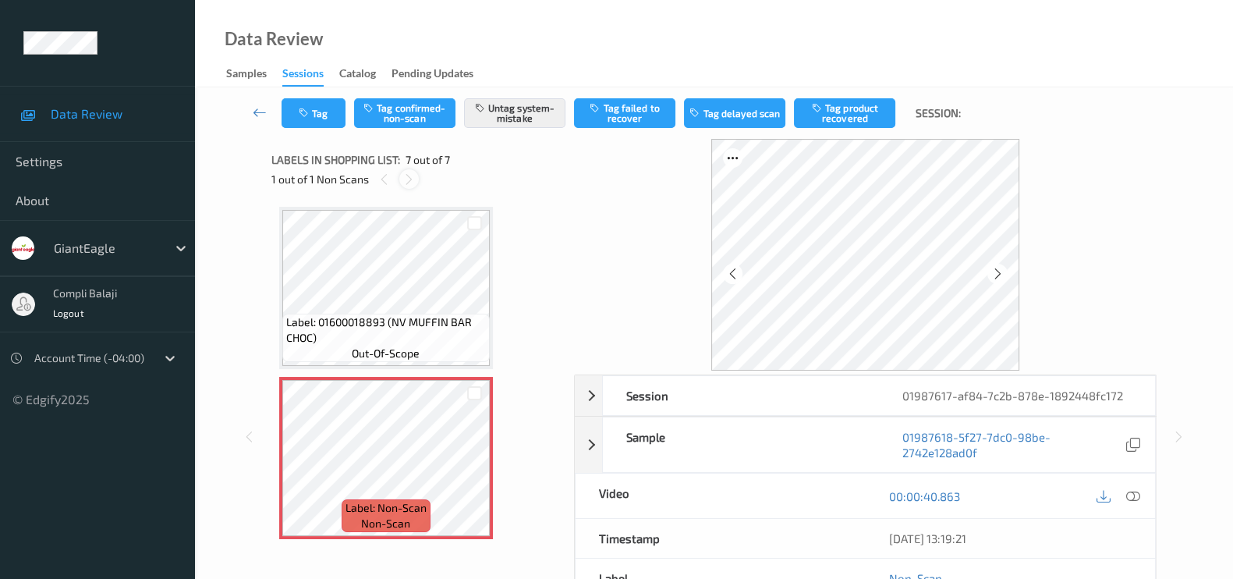
click at [411, 176] on icon at bounding box center [408, 179] width 13 height 14
click at [1003, 273] on icon at bounding box center [997, 274] width 13 height 14
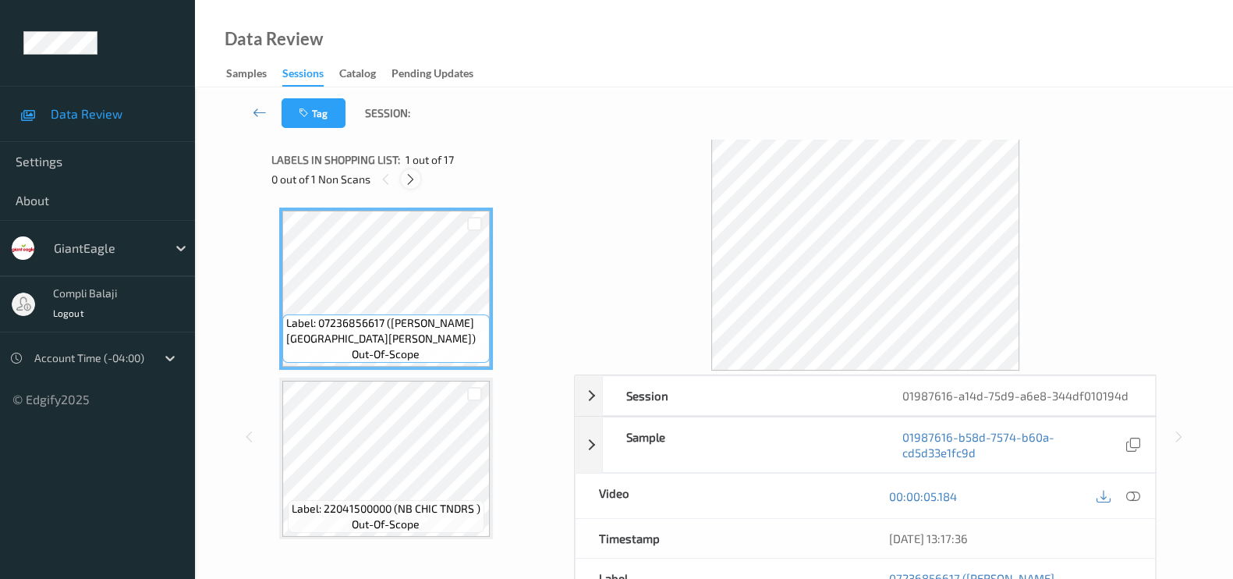
click at [407, 174] on icon at bounding box center [410, 179] width 13 height 14
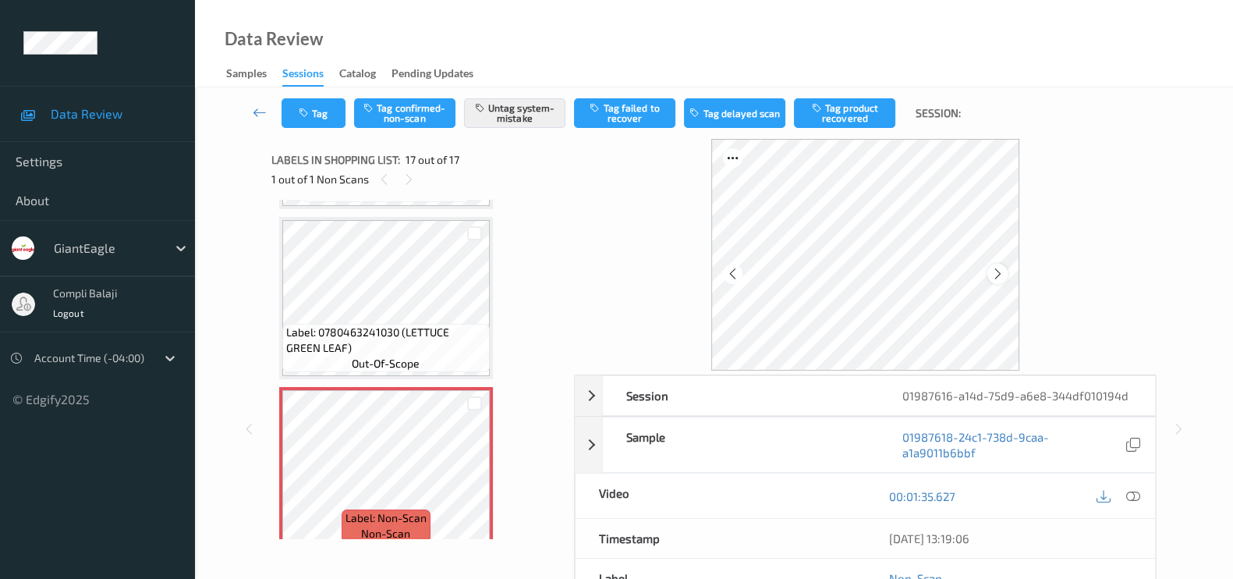
click at [996, 274] on icon at bounding box center [997, 274] width 13 height 14
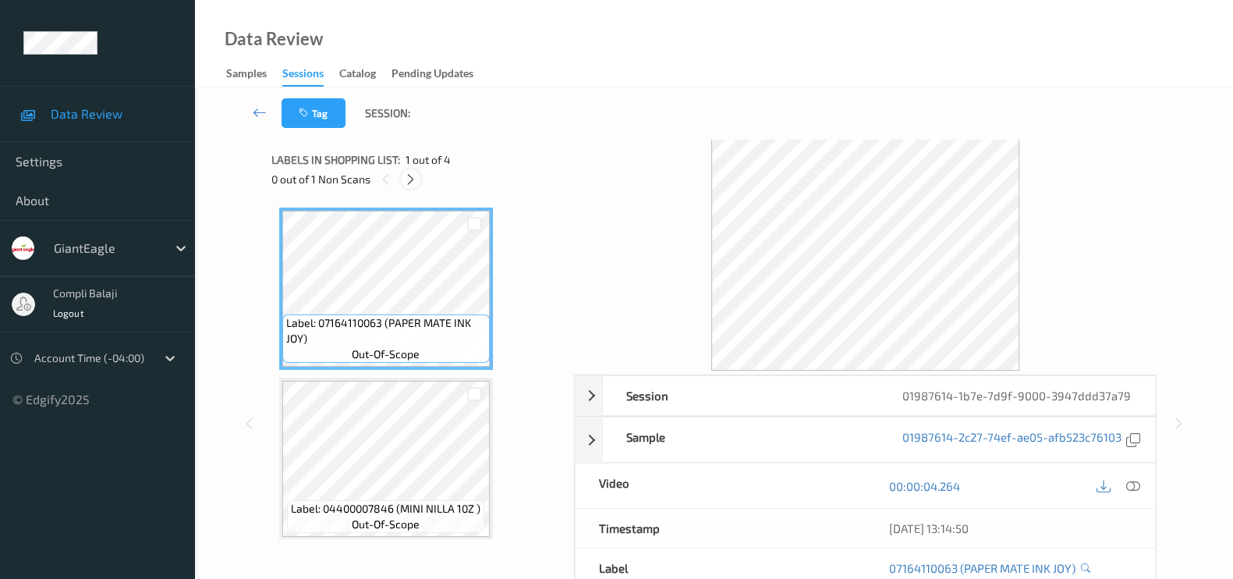
click at [410, 184] on icon at bounding box center [410, 179] width 13 height 14
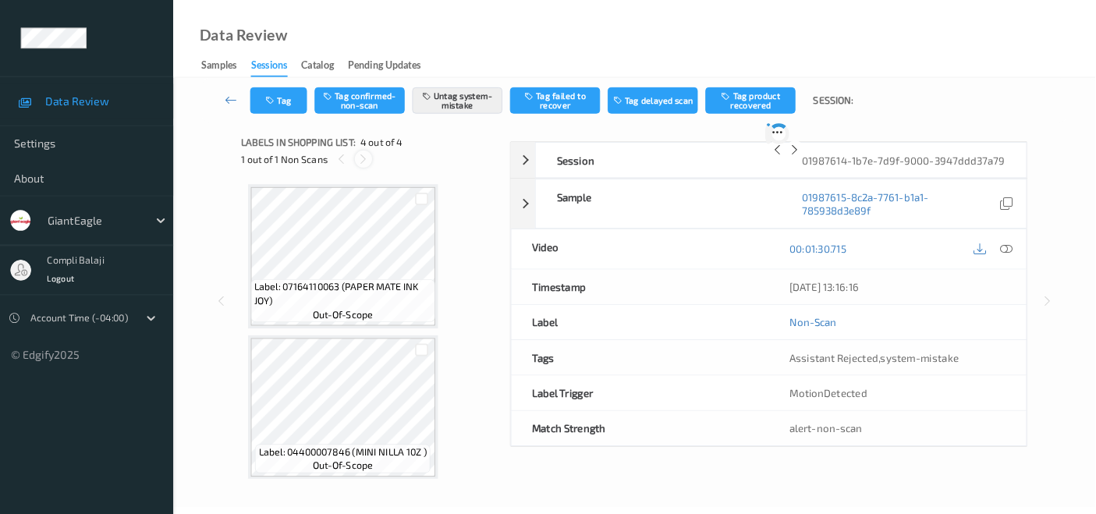
scroll to position [344, 0]
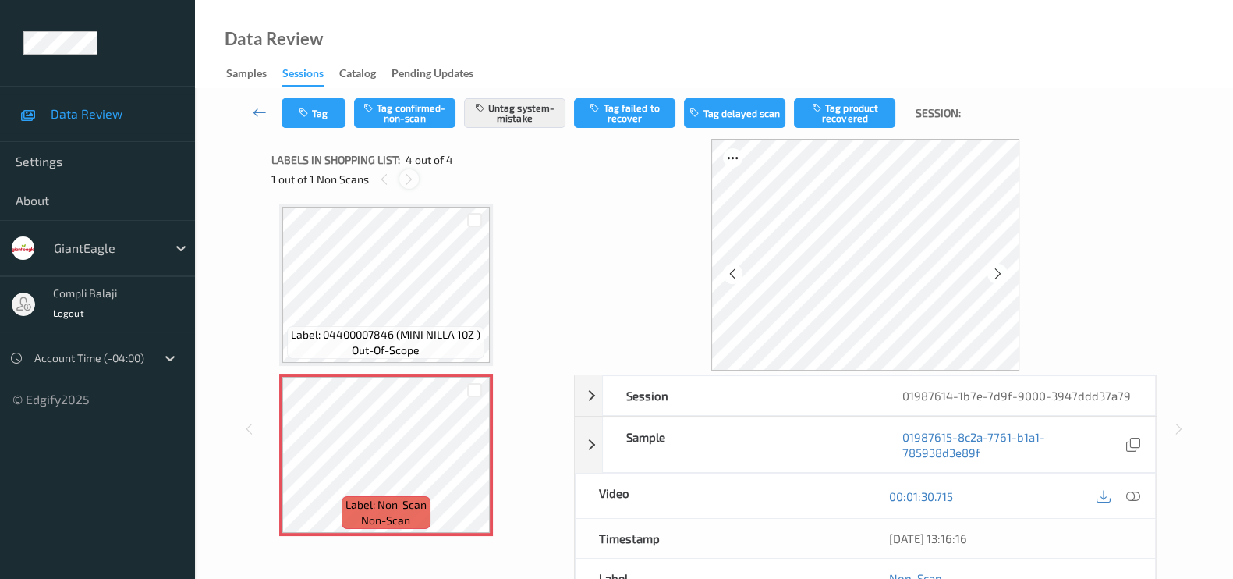
click at [410, 184] on icon at bounding box center [408, 179] width 13 height 14
click at [999, 268] on icon at bounding box center [997, 274] width 13 height 14
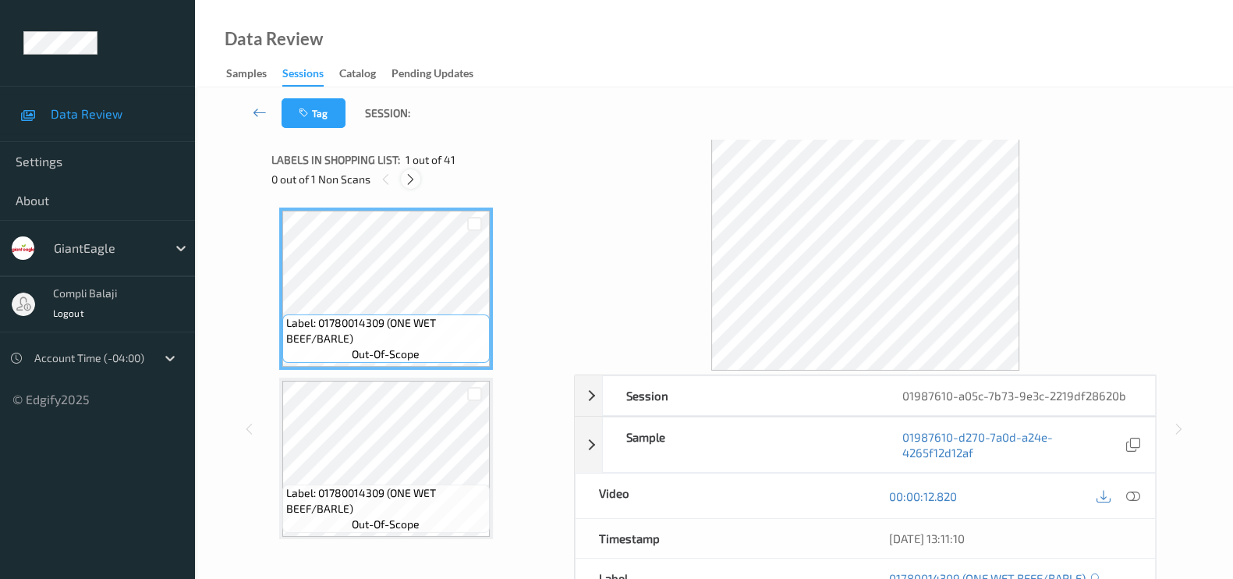
click at [409, 178] on icon at bounding box center [410, 179] width 13 height 14
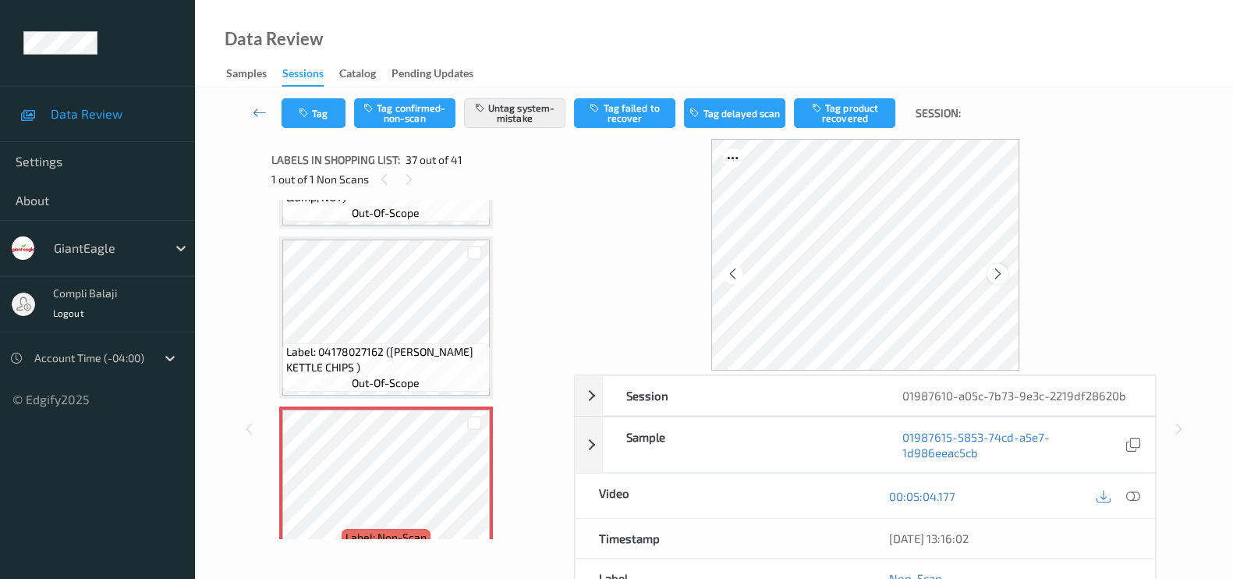
click at [998, 274] on icon at bounding box center [997, 274] width 13 height 14
click at [995, 278] on icon at bounding box center [997, 274] width 13 height 14
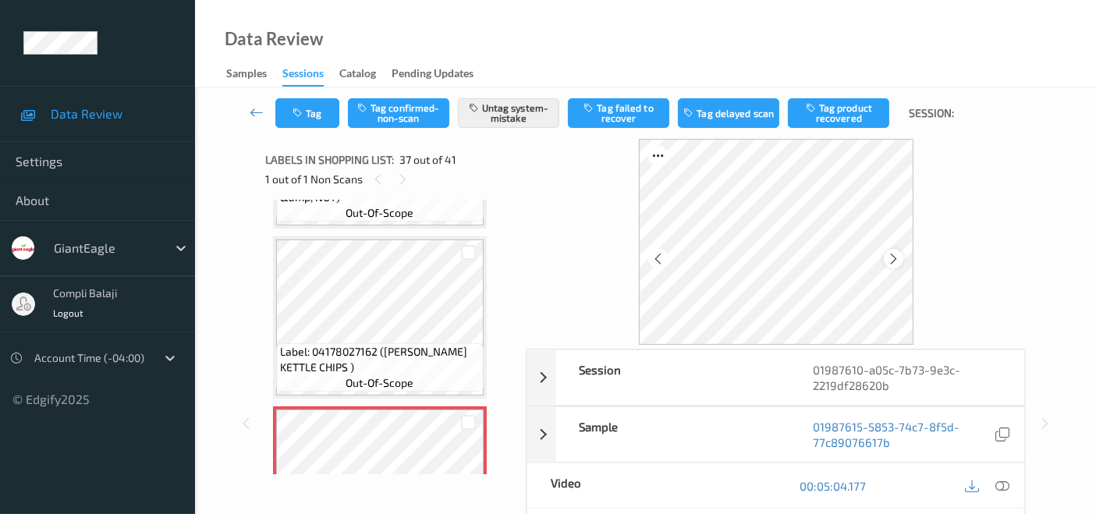
click at [891, 256] on icon at bounding box center [893, 259] width 13 height 14
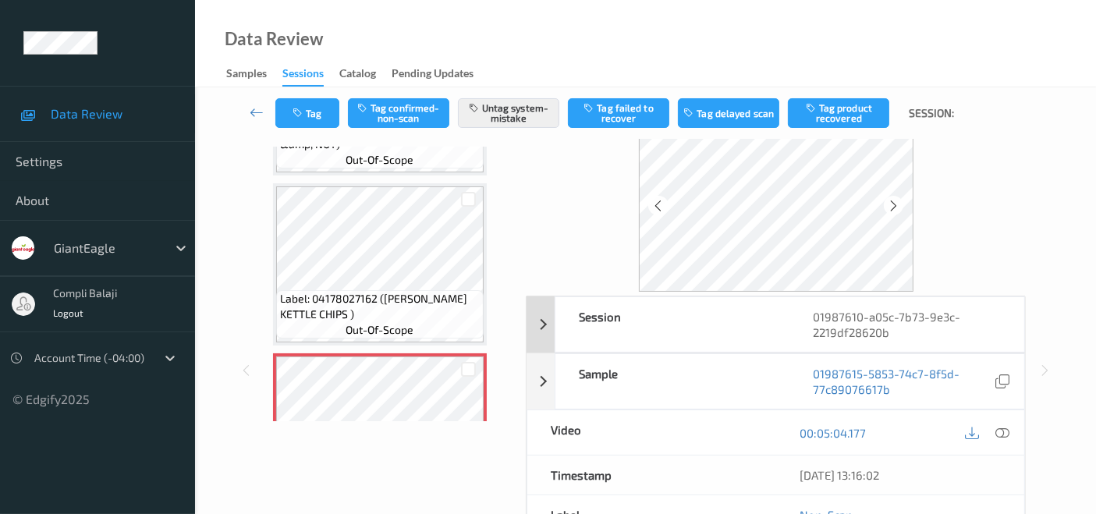
scroll to position [0, 0]
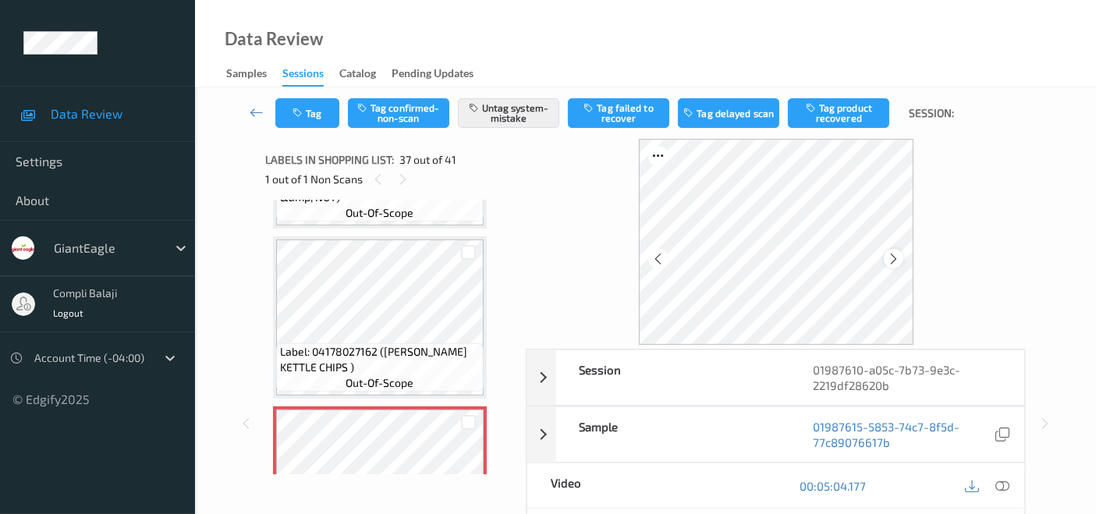
click at [895, 257] on icon at bounding box center [893, 259] width 13 height 14
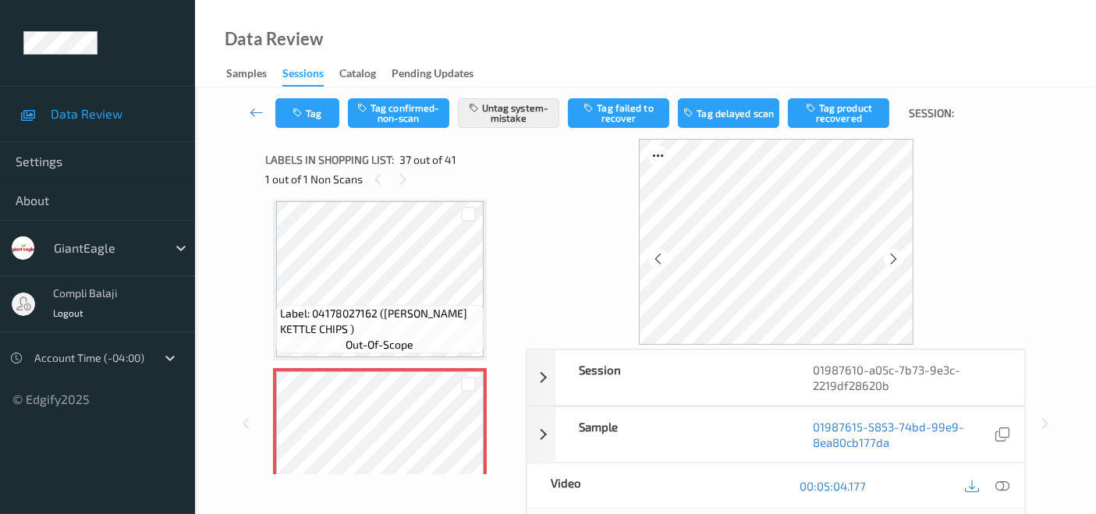
scroll to position [5750, 0]
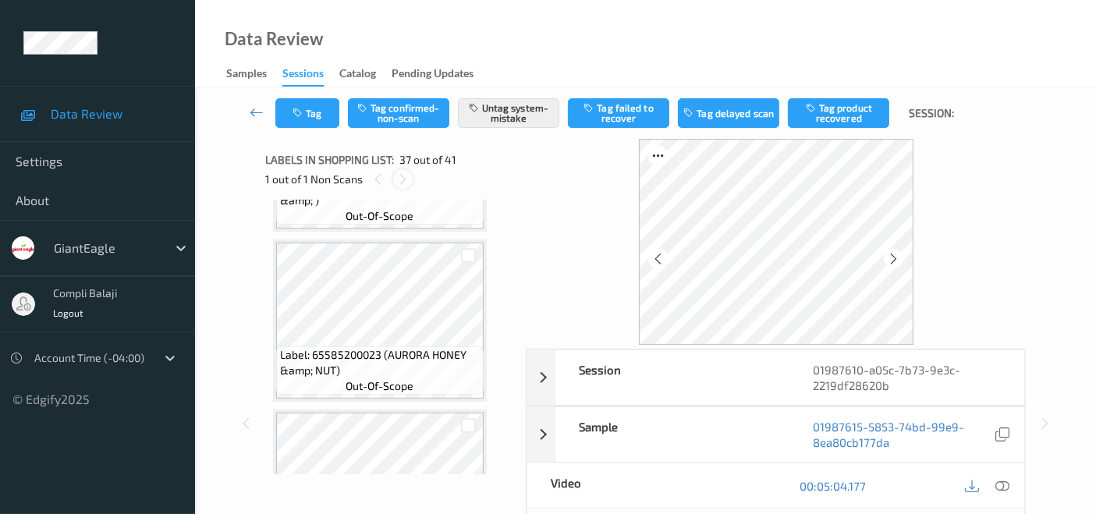
click at [402, 179] on icon at bounding box center [402, 179] width 13 height 14
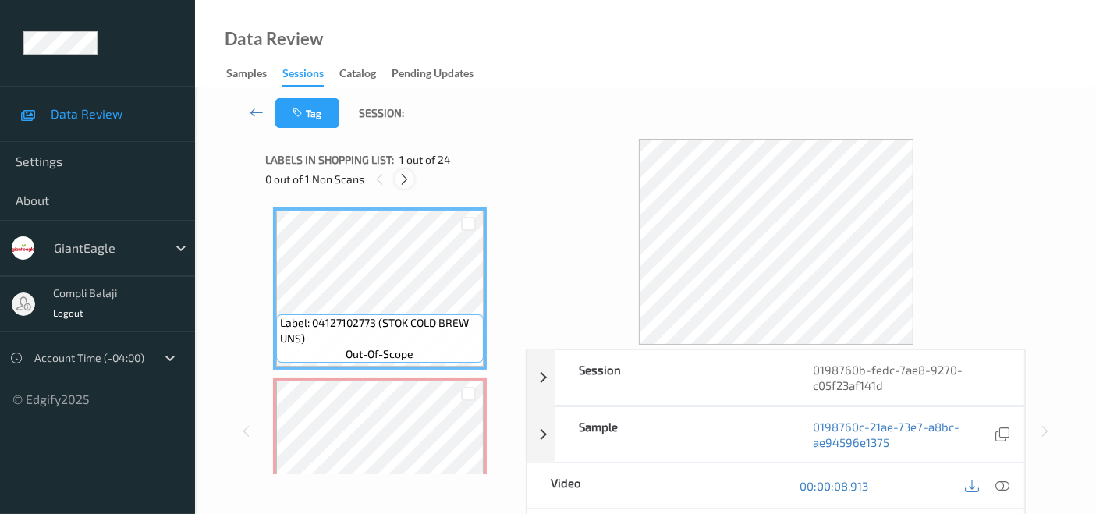
click at [410, 177] on icon at bounding box center [404, 179] width 13 height 14
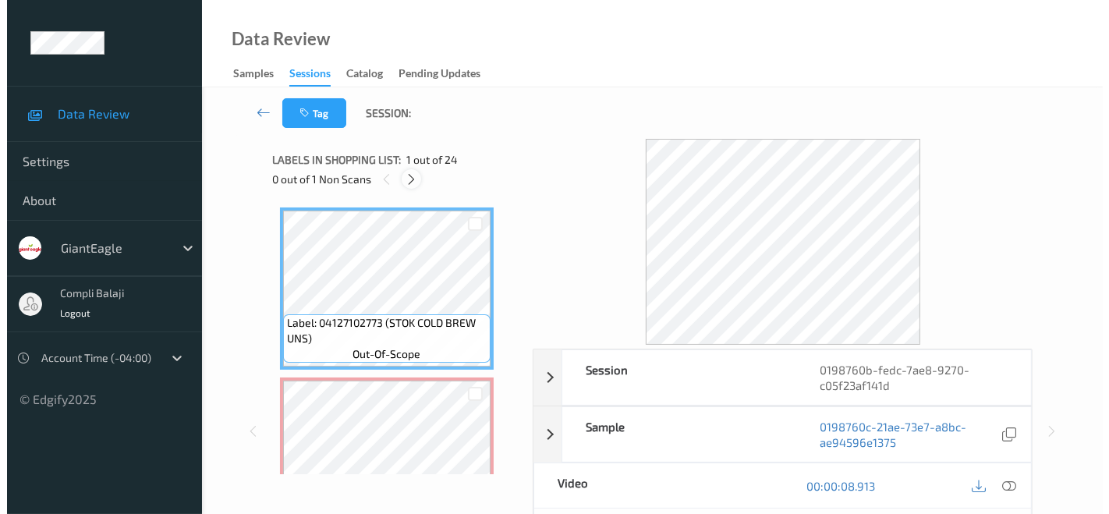
scroll to position [7, 0]
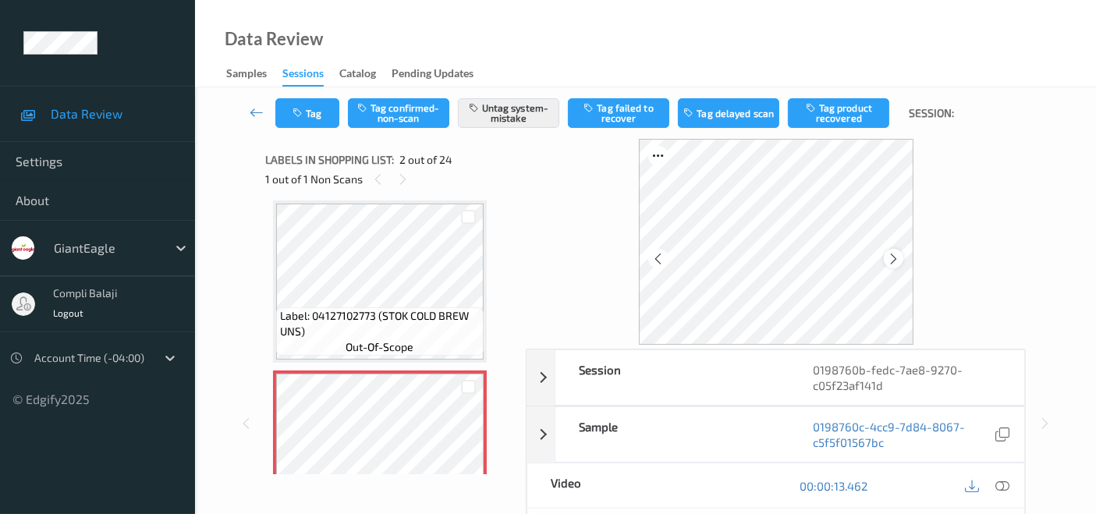
click at [892, 256] on icon at bounding box center [893, 259] width 13 height 14
click at [307, 113] on button "Tag" at bounding box center [307, 113] width 64 height 30
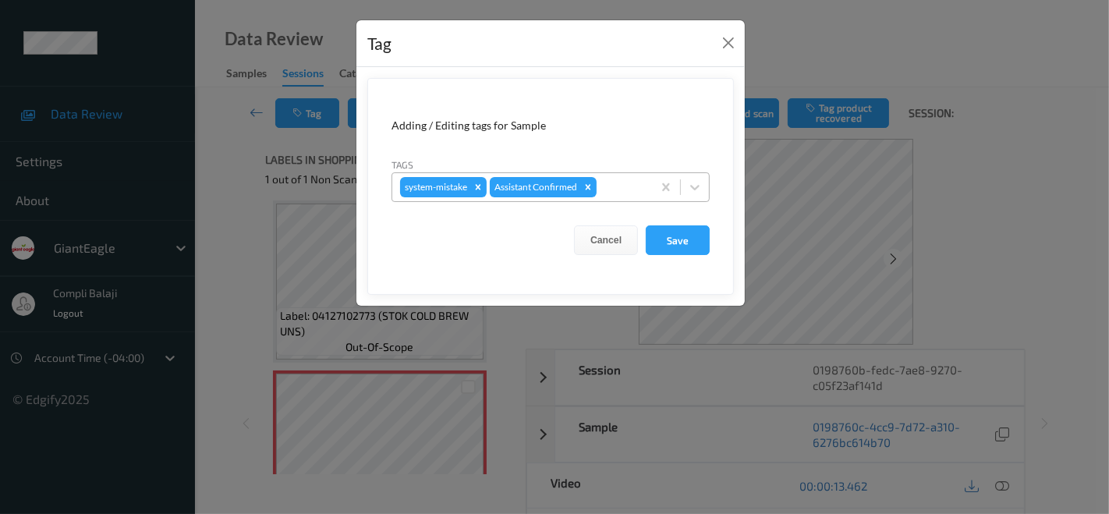
click at [610, 189] on div at bounding box center [622, 187] width 44 height 19
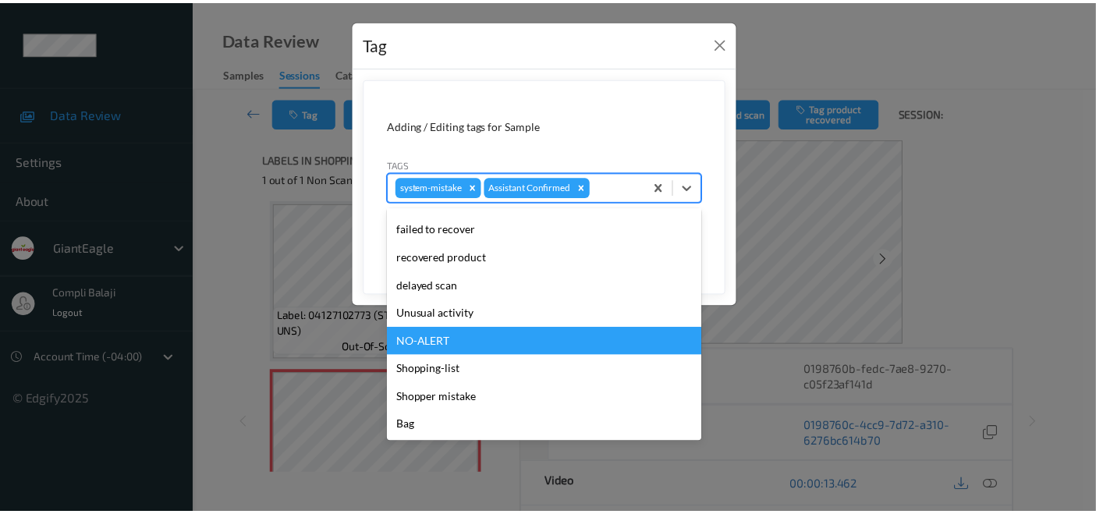
scroll to position [137, 0]
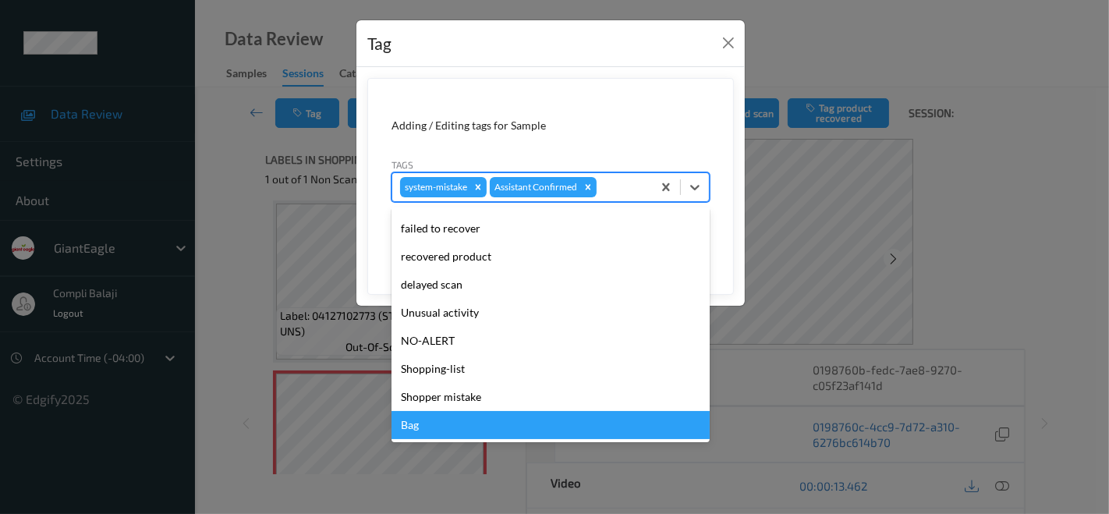
click at [427, 420] on div "Bag" at bounding box center [551, 425] width 318 height 28
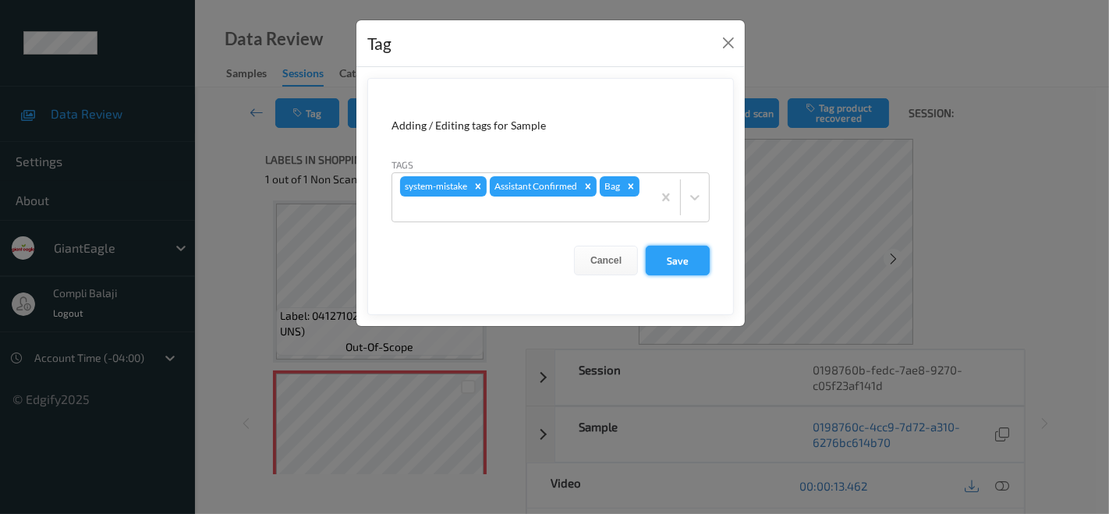
click at [672, 256] on button "Save" at bounding box center [678, 261] width 64 height 30
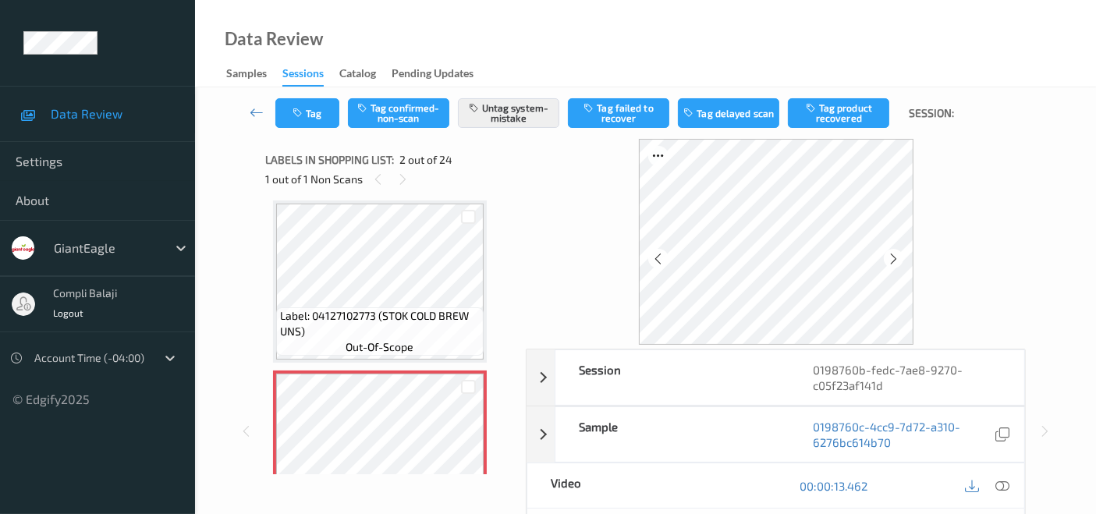
scroll to position [238, 0]
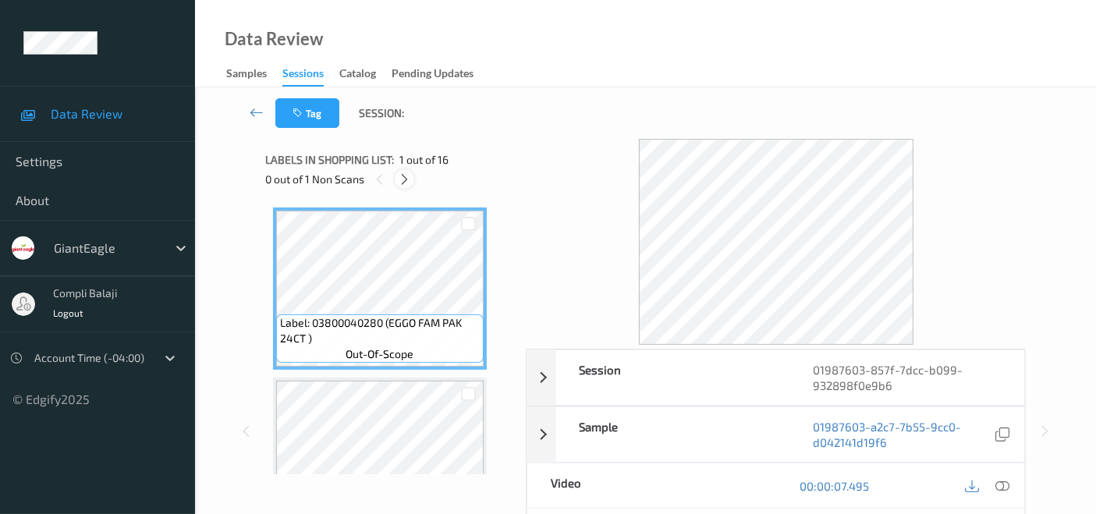
click at [402, 182] on icon at bounding box center [404, 179] width 13 height 14
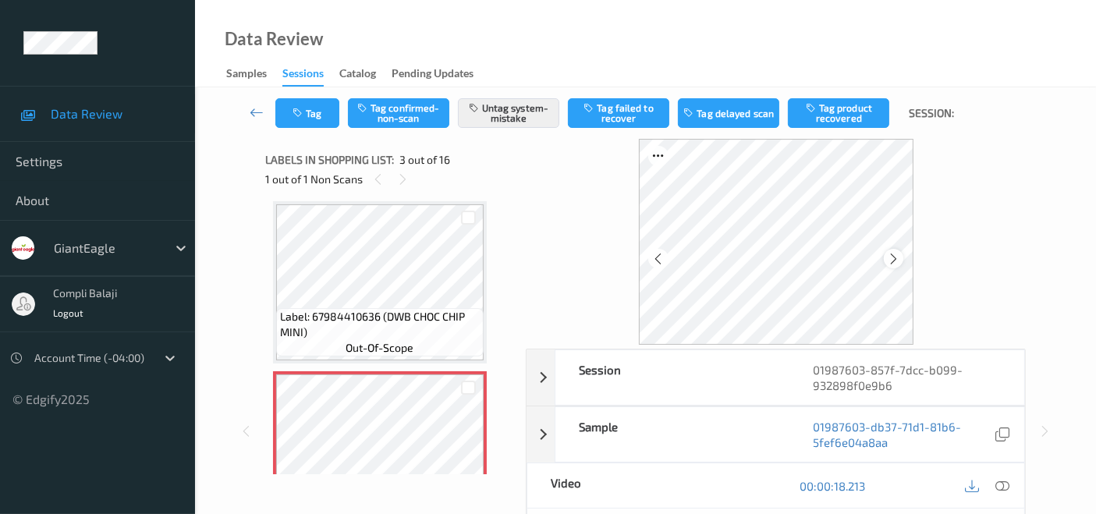
click at [898, 260] on icon at bounding box center [893, 259] width 13 height 14
click at [893, 257] on icon at bounding box center [893, 259] width 13 height 14
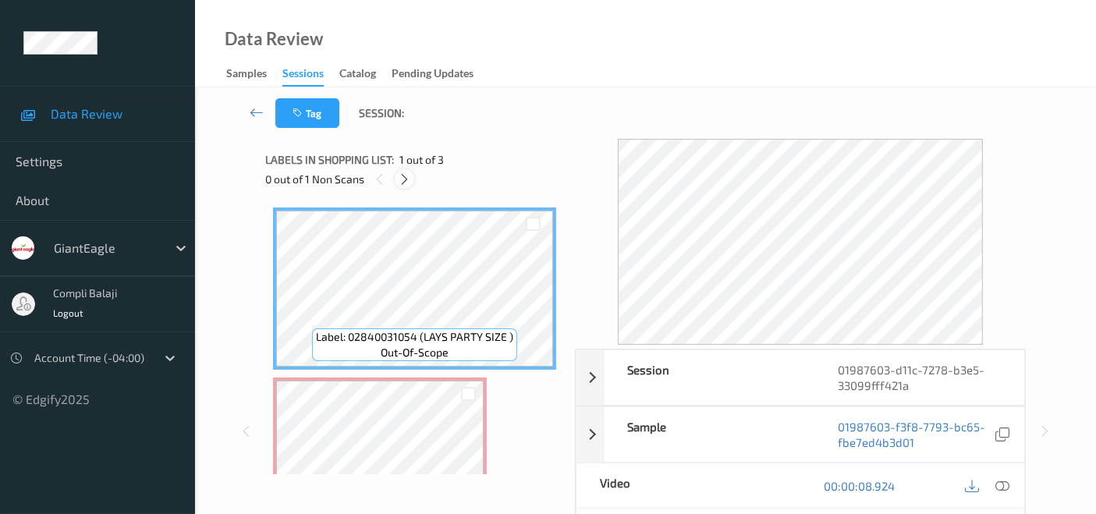
click at [408, 172] on icon at bounding box center [404, 179] width 13 height 14
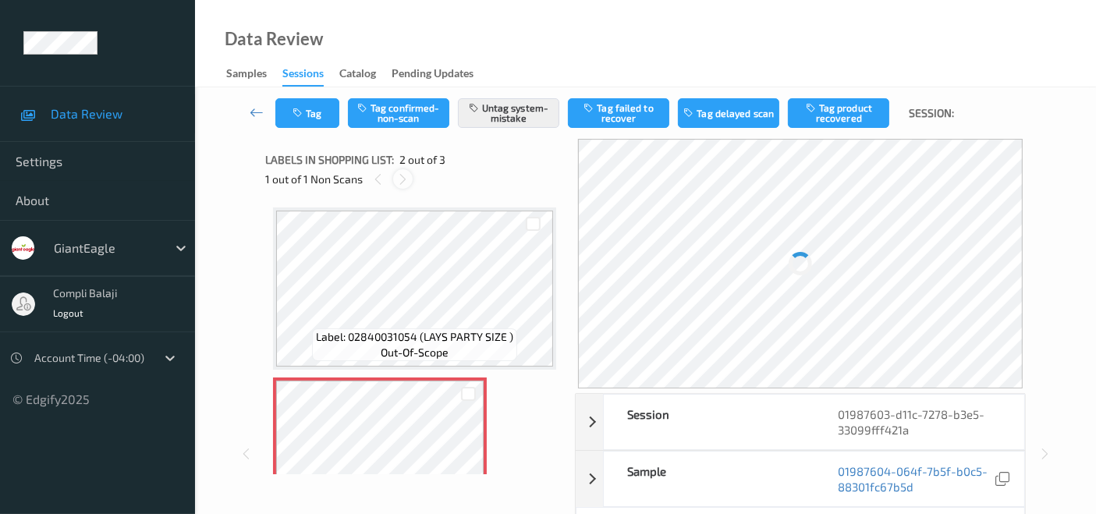
scroll to position [7, 0]
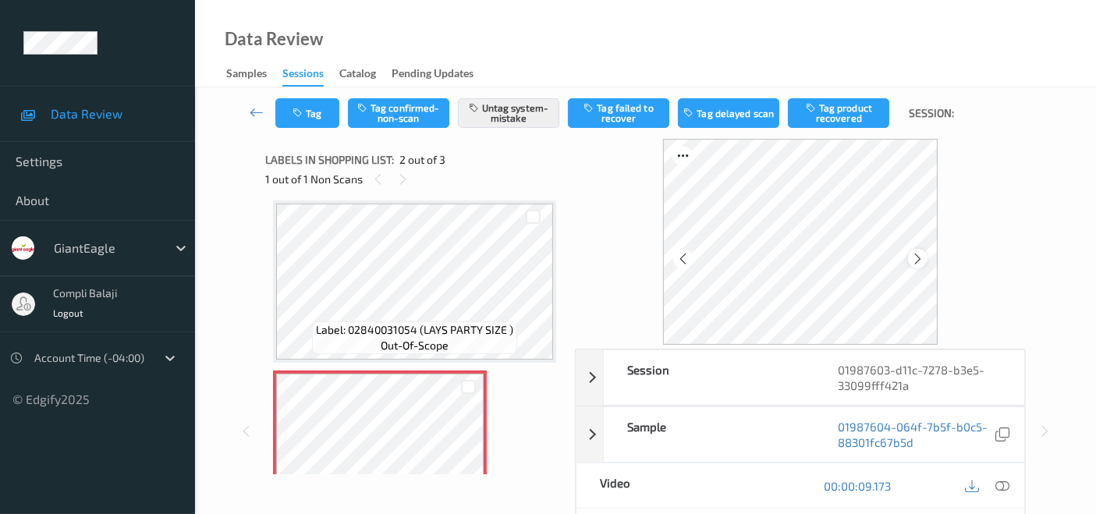
click at [923, 257] on icon at bounding box center [917, 259] width 13 height 14
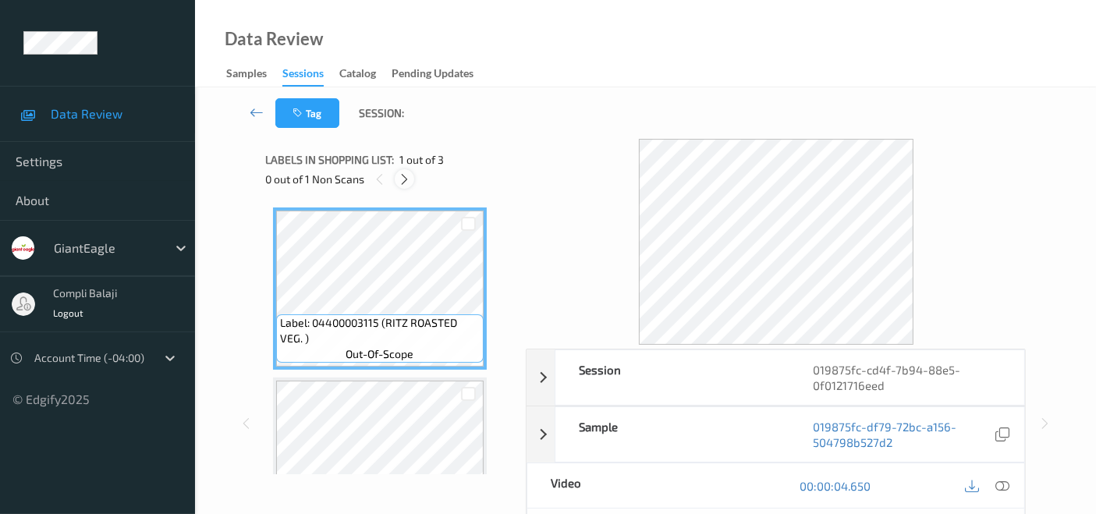
click at [399, 173] on icon at bounding box center [404, 179] width 13 height 14
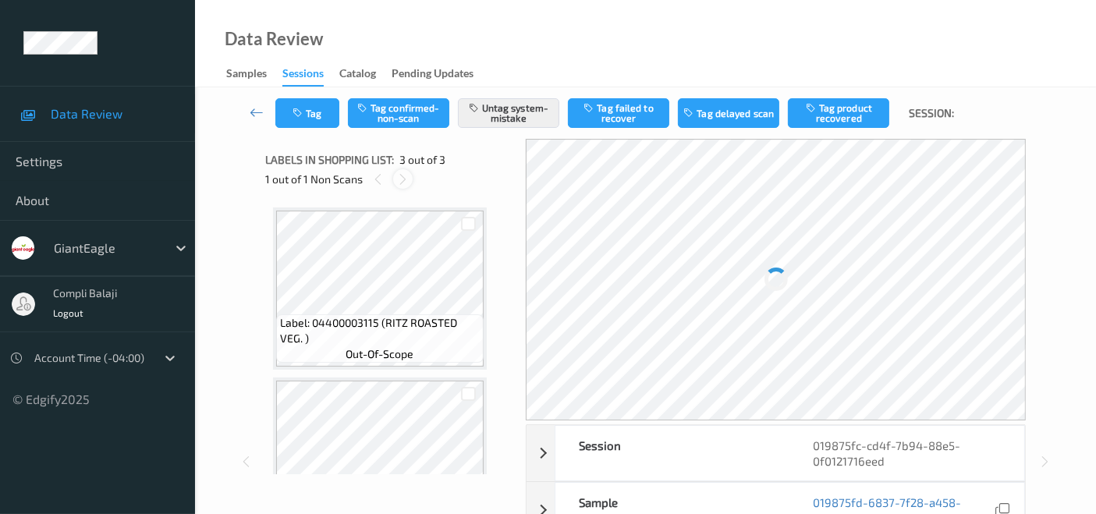
scroll to position [176, 0]
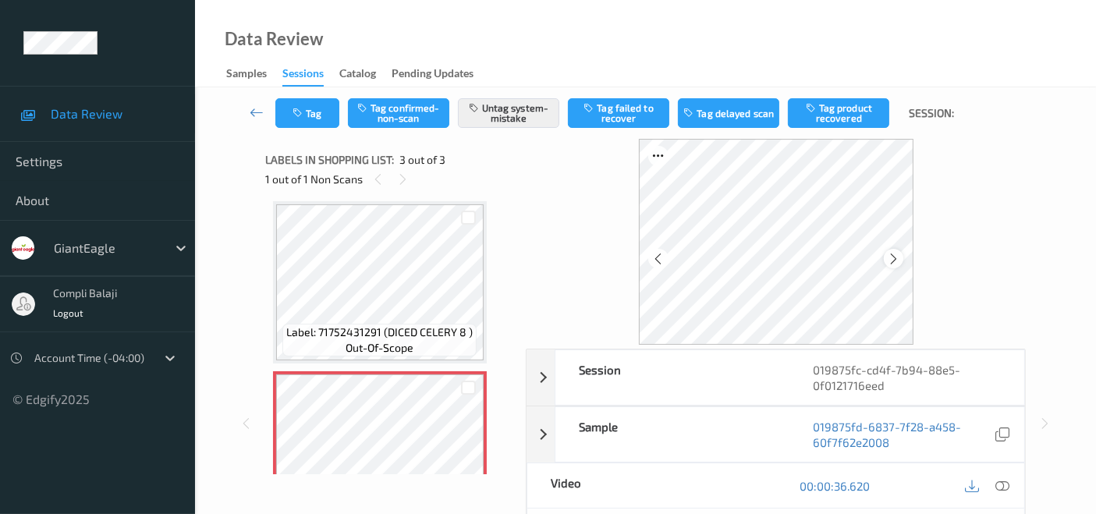
click at [900, 256] on div at bounding box center [894, 259] width 20 height 20
click at [898, 255] on icon at bounding box center [893, 259] width 13 height 14
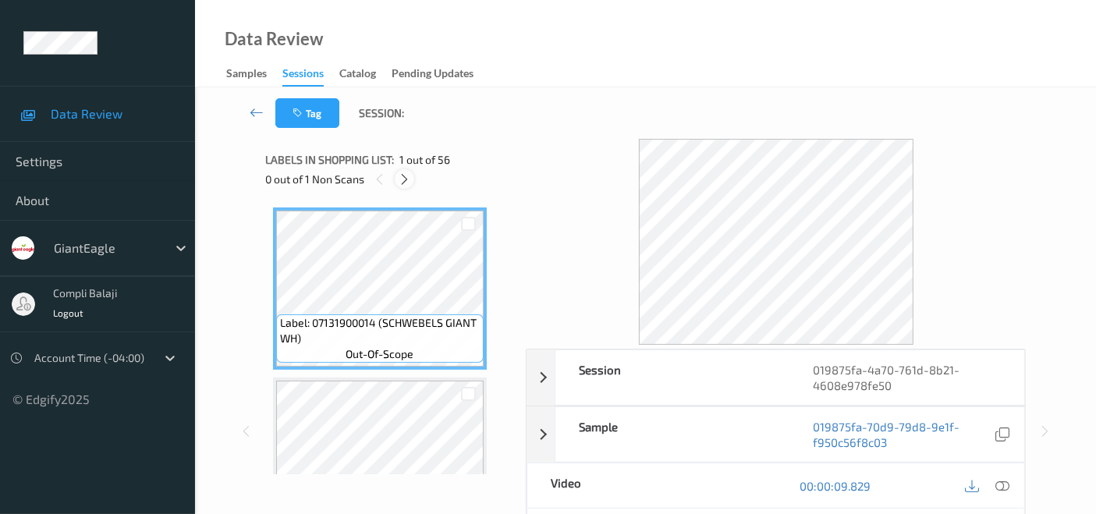
click at [406, 177] on icon at bounding box center [404, 179] width 13 height 14
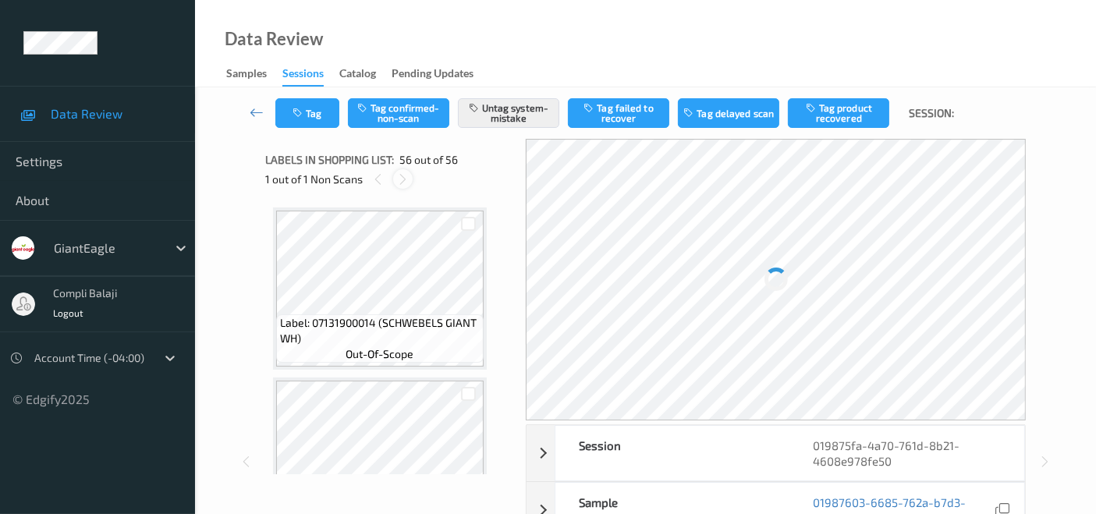
scroll to position [9164, 0]
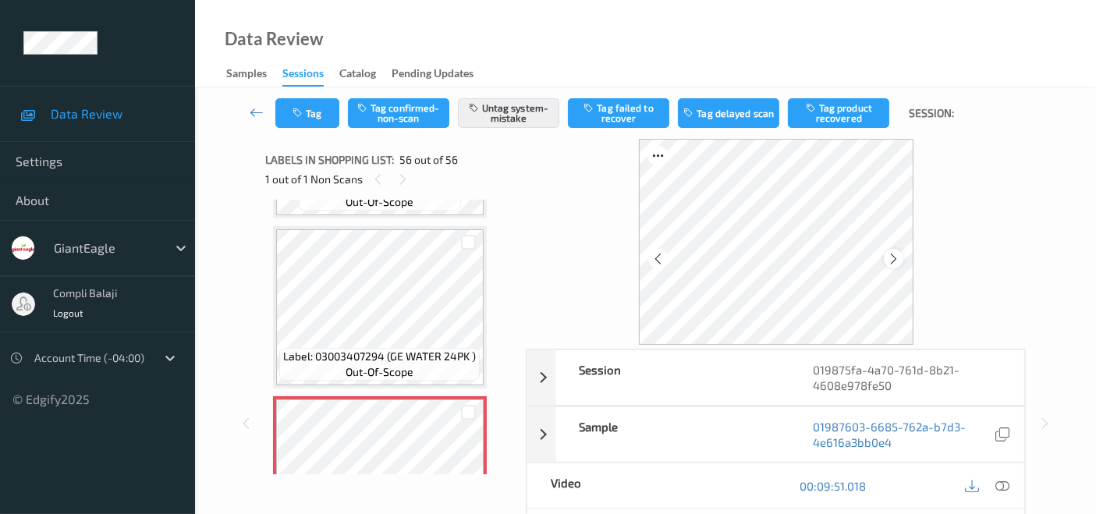
click at [895, 254] on icon at bounding box center [893, 259] width 13 height 14
click at [659, 257] on icon at bounding box center [658, 259] width 13 height 14
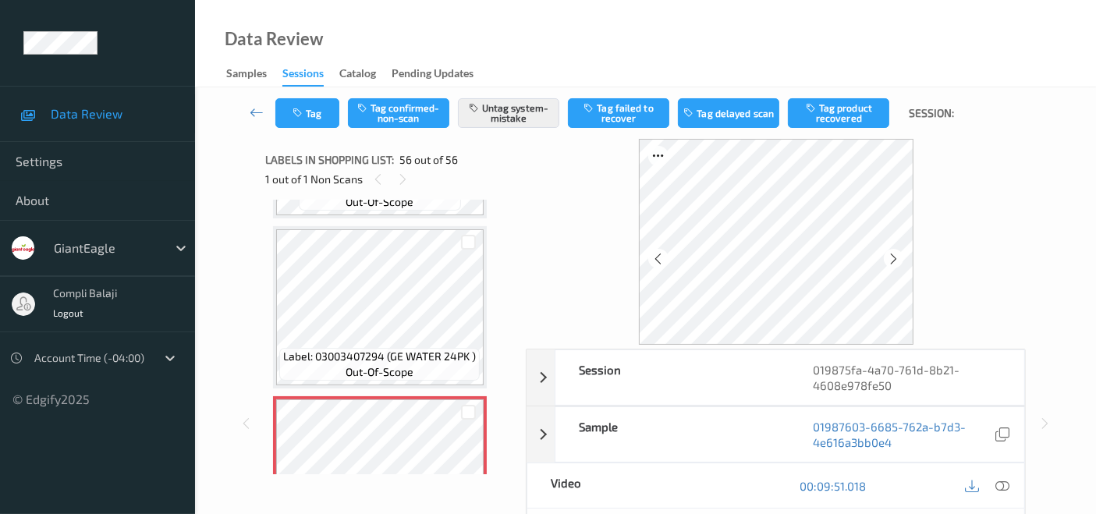
click at [659, 257] on icon at bounding box center [658, 259] width 13 height 14
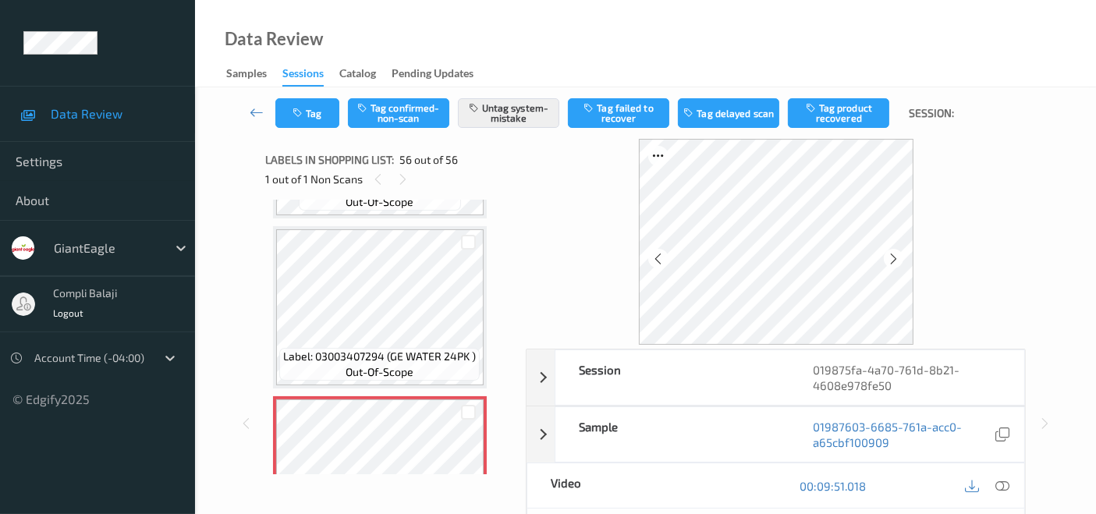
click at [659, 257] on icon at bounding box center [658, 259] width 13 height 14
click at [403, 175] on icon at bounding box center [402, 179] width 13 height 14
click at [657, 259] on icon at bounding box center [658, 259] width 13 height 14
click at [889, 257] on icon at bounding box center [893, 259] width 13 height 14
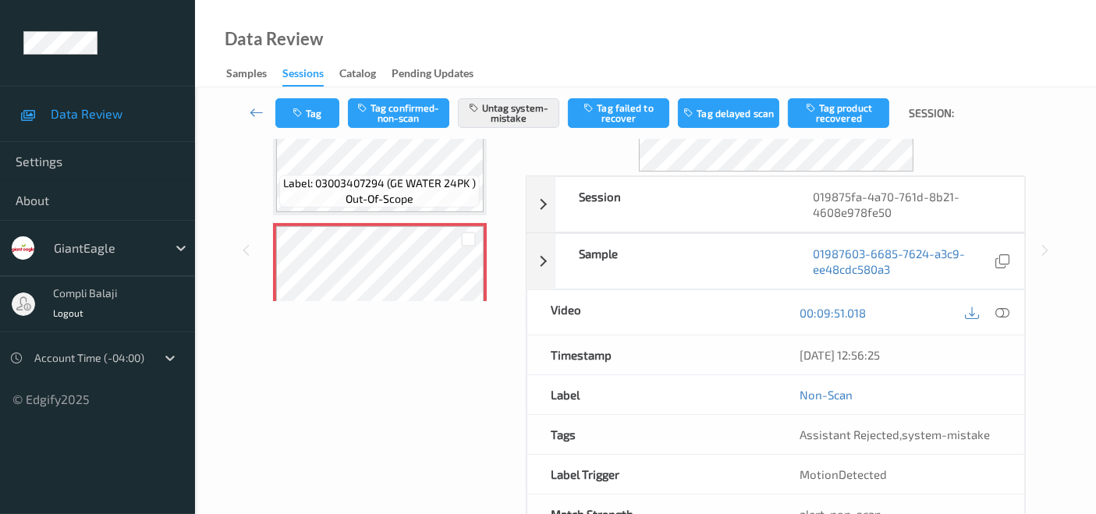
scroll to position [222, 0]
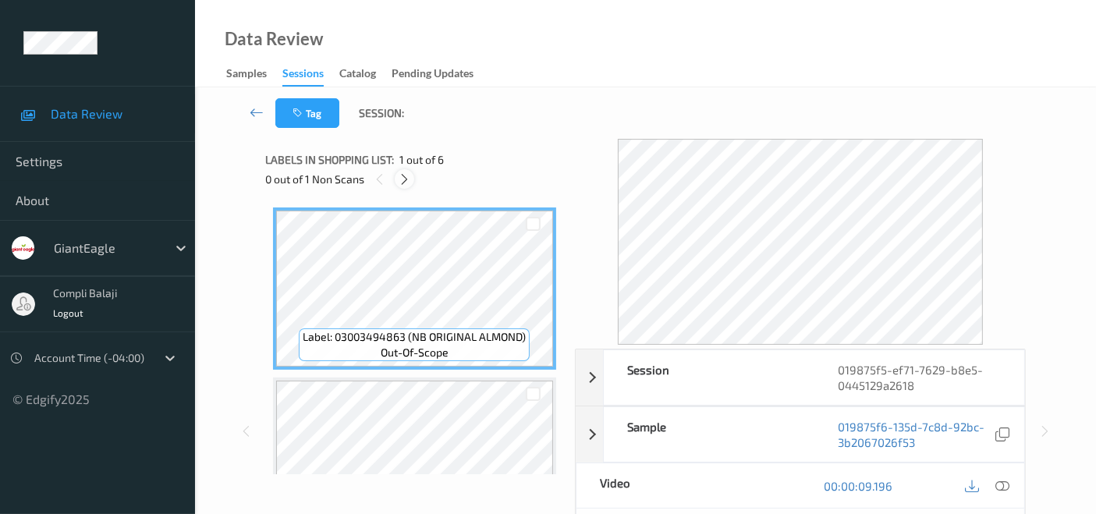
click at [402, 176] on icon at bounding box center [404, 179] width 13 height 14
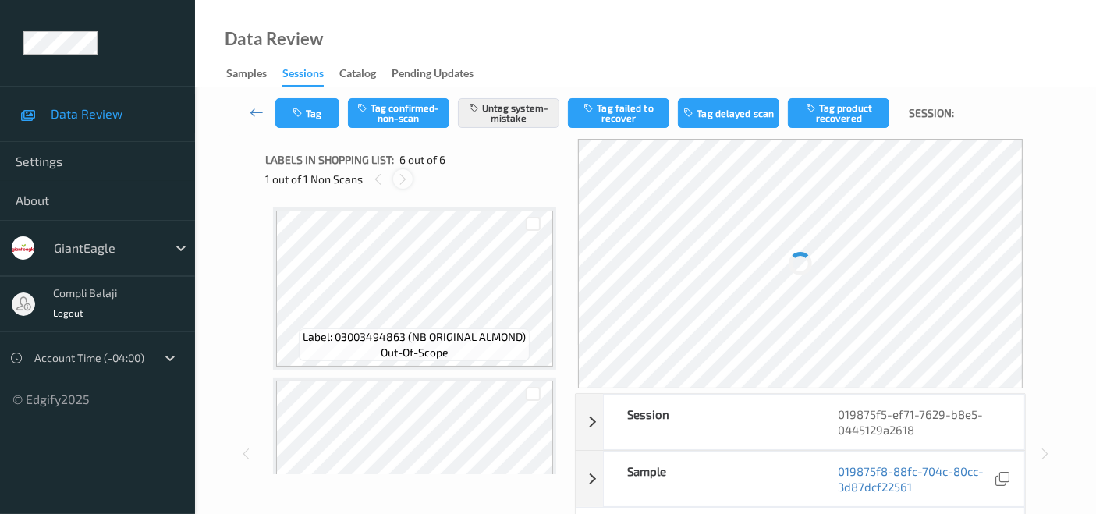
scroll to position [686, 0]
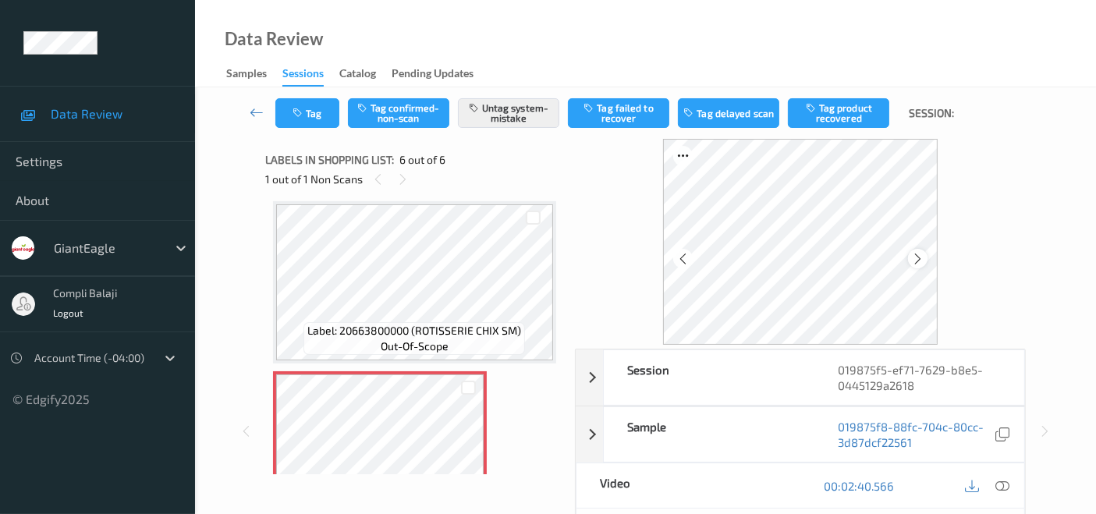
click at [921, 261] on icon at bounding box center [917, 259] width 13 height 14
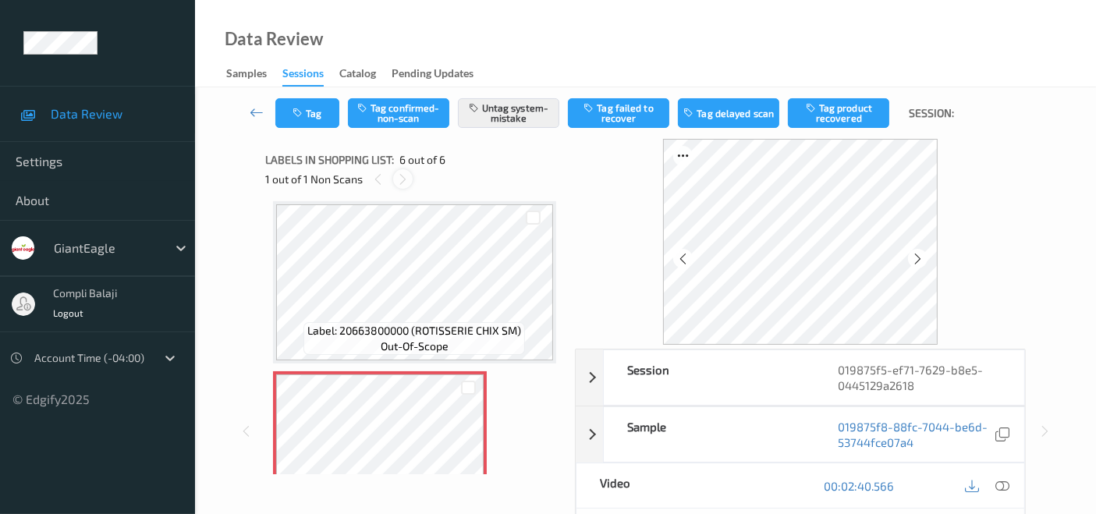
click at [402, 179] on icon at bounding box center [402, 179] width 13 height 14
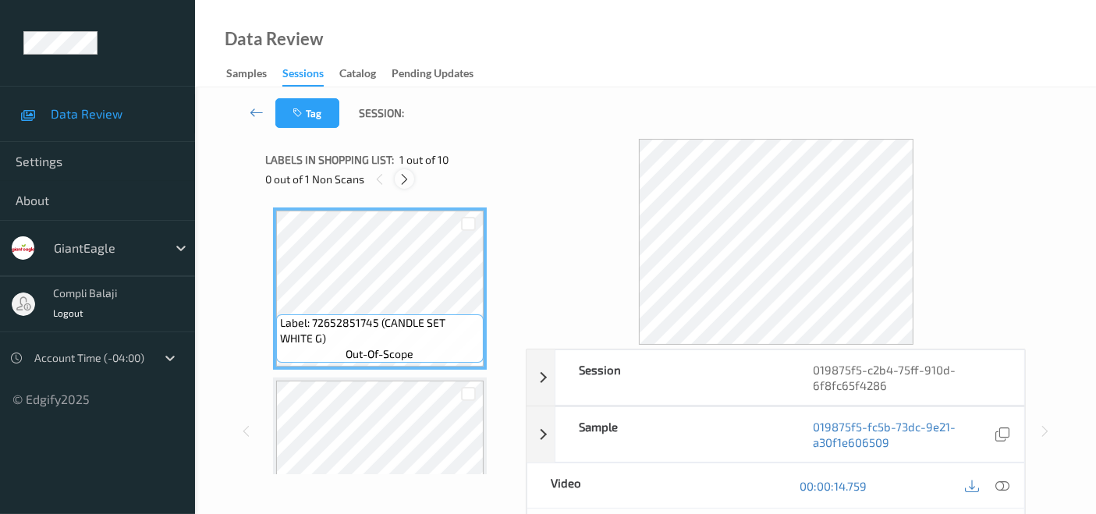
click at [409, 176] on icon at bounding box center [404, 179] width 13 height 14
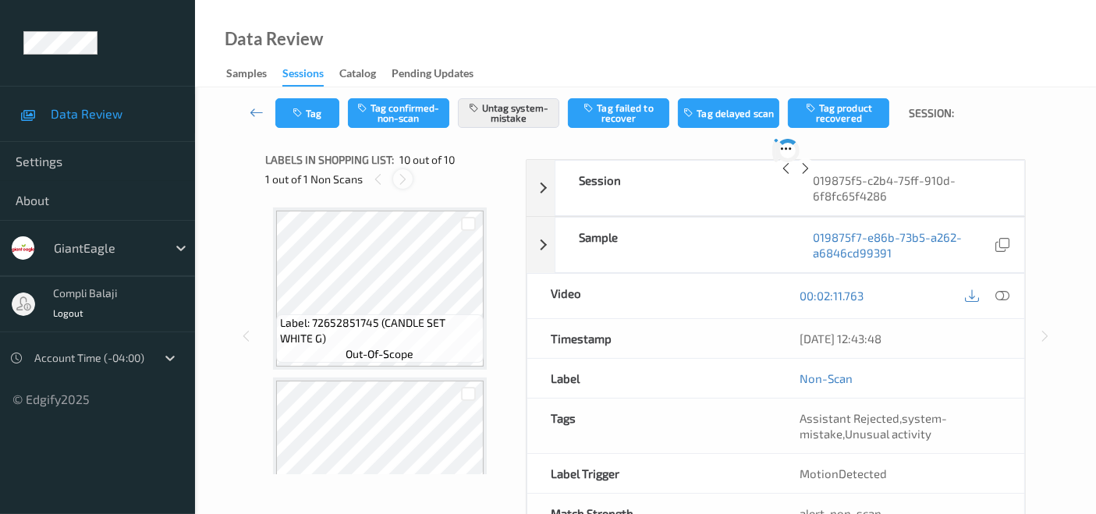
scroll to position [1363, 0]
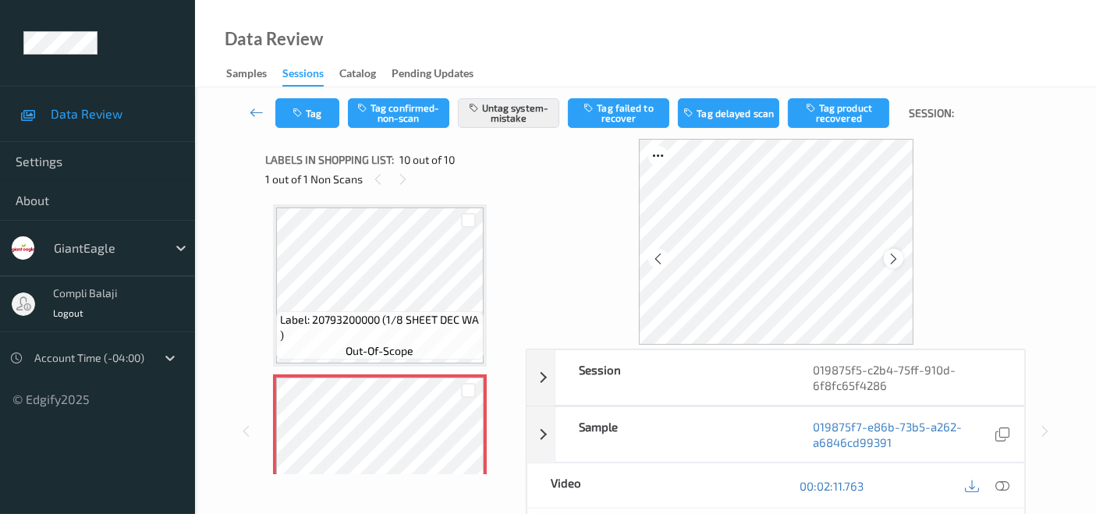
click at [894, 259] on icon at bounding box center [893, 259] width 13 height 14
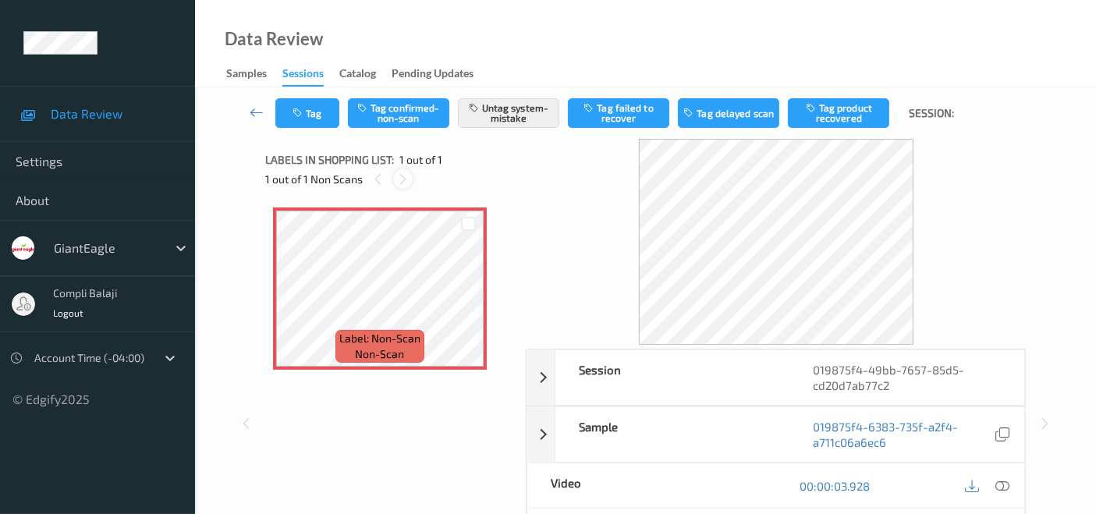
click at [399, 178] on icon at bounding box center [402, 179] width 13 height 14
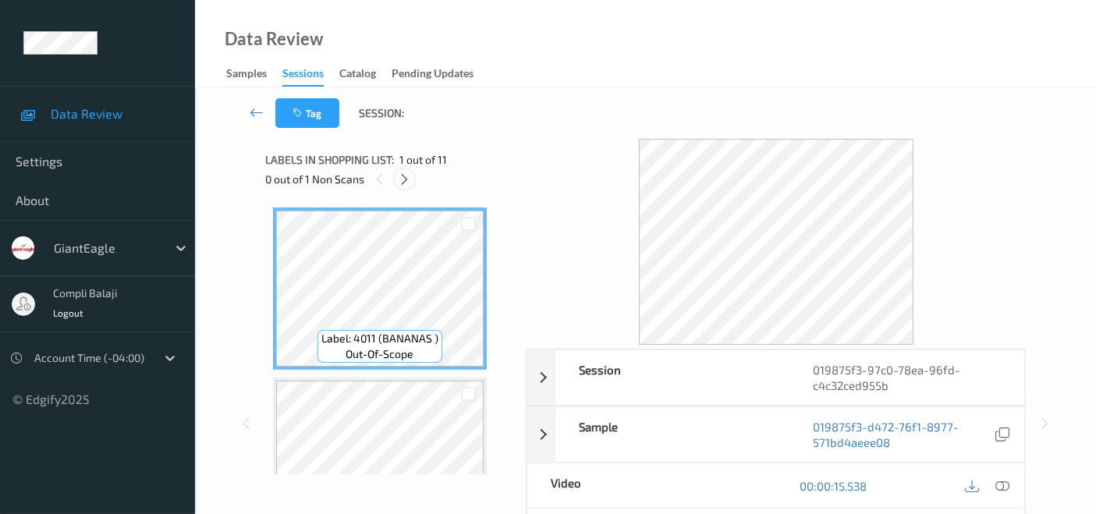
click at [399, 175] on icon at bounding box center [404, 179] width 13 height 14
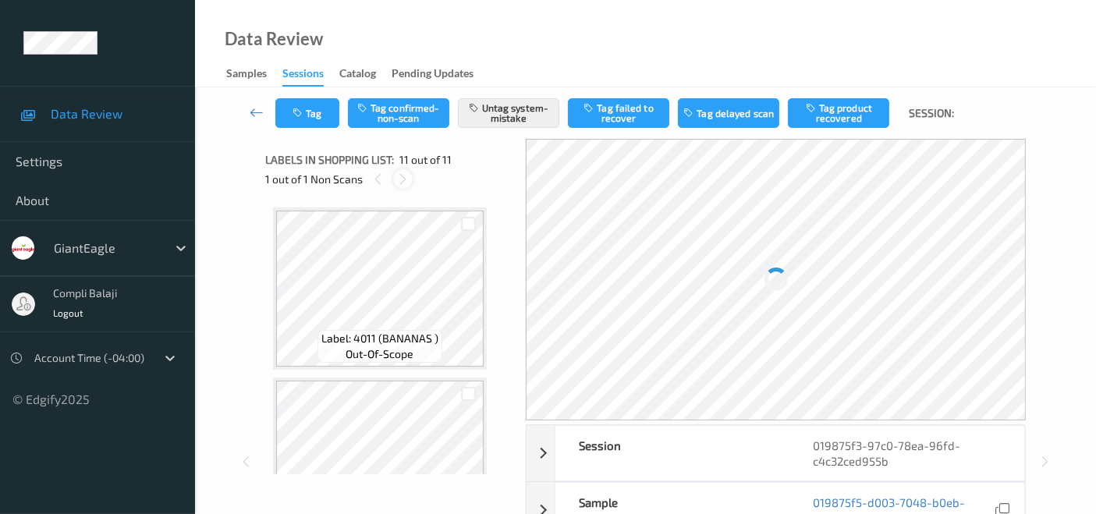
scroll to position [1533, 0]
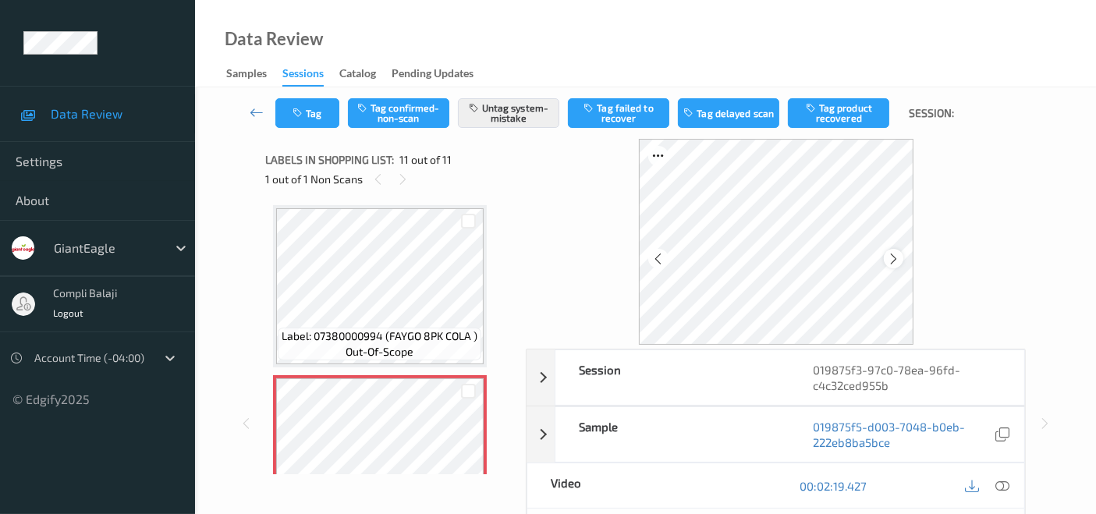
click at [893, 259] on icon at bounding box center [893, 259] width 13 height 14
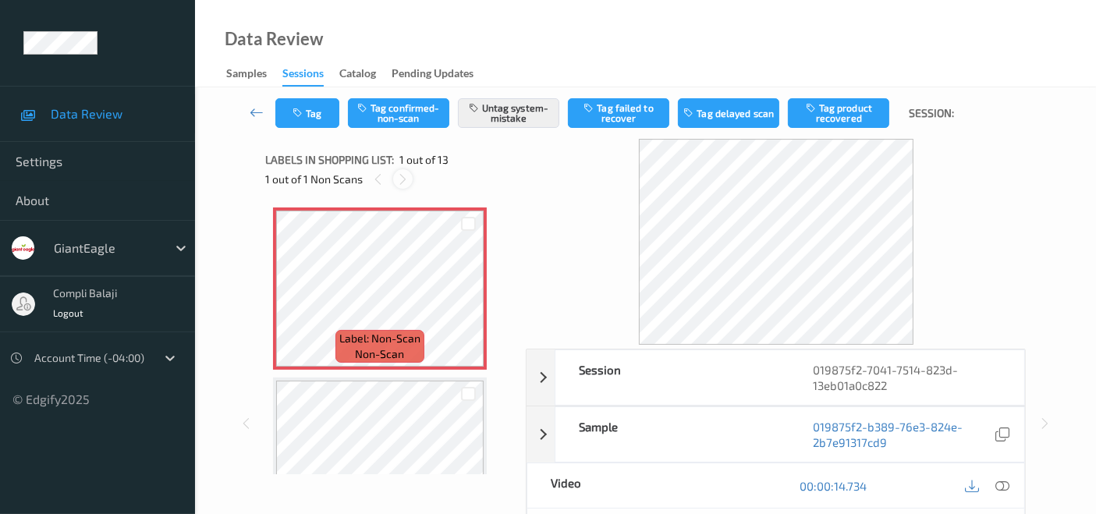
click at [407, 180] on icon at bounding box center [402, 179] width 13 height 14
click at [301, 108] on icon "button" at bounding box center [299, 113] width 13 height 11
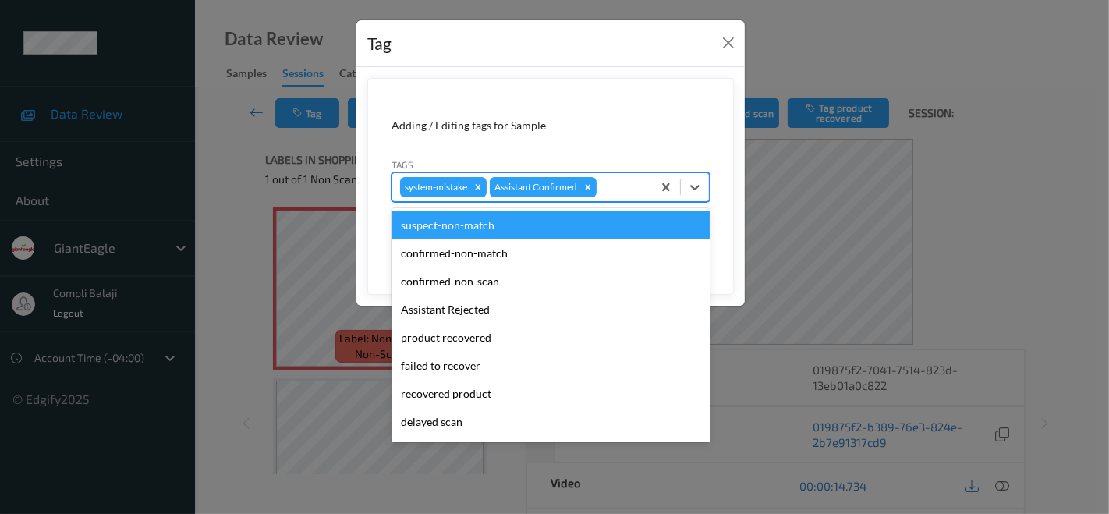
click at [604, 186] on div at bounding box center [622, 187] width 44 height 19
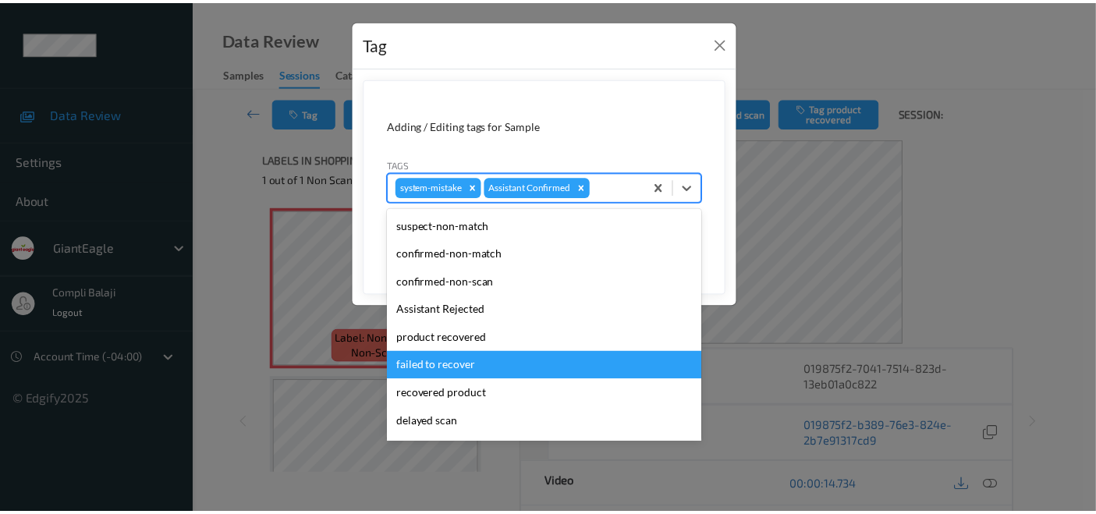
scroll to position [137, 0]
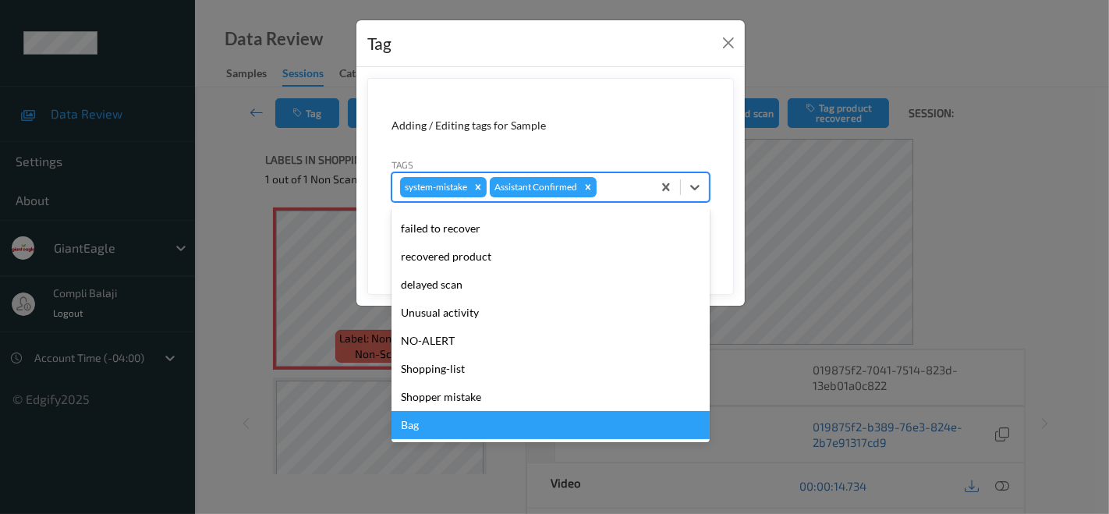
click at [423, 415] on div "Bag" at bounding box center [551, 425] width 318 height 28
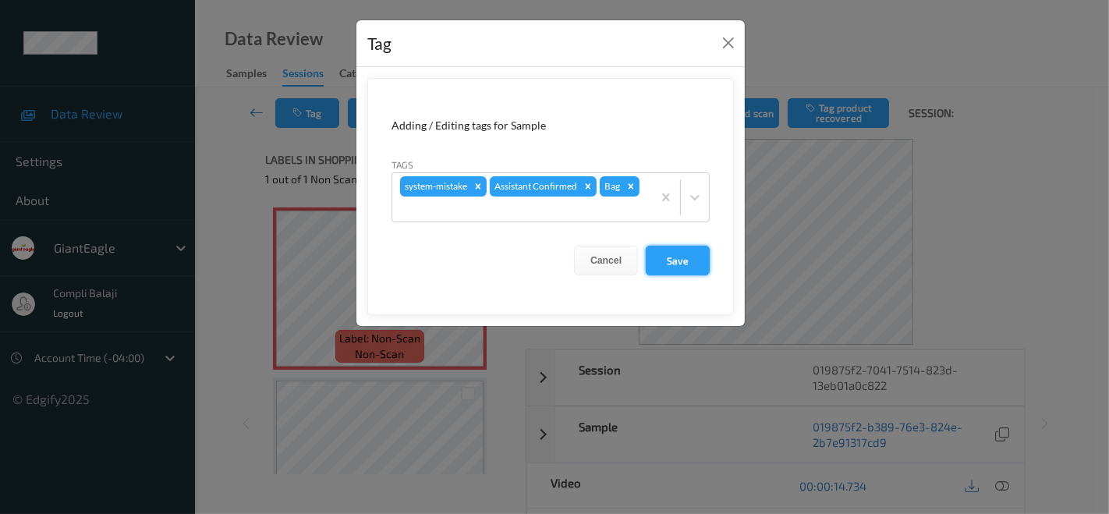
click at [681, 264] on button "Save" at bounding box center [678, 261] width 64 height 30
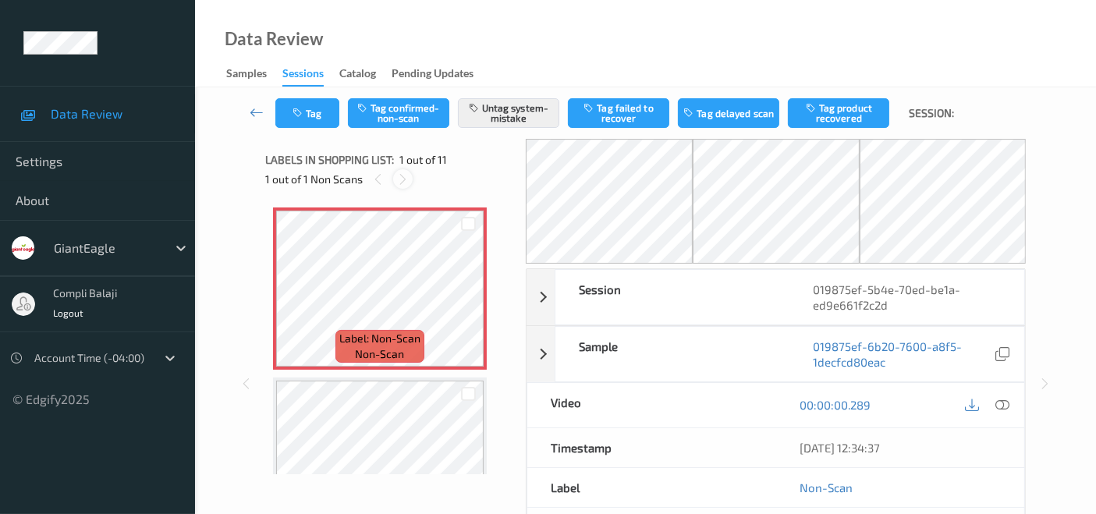
click at [410, 177] on div at bounding box center [403, 179] width 20 height 20
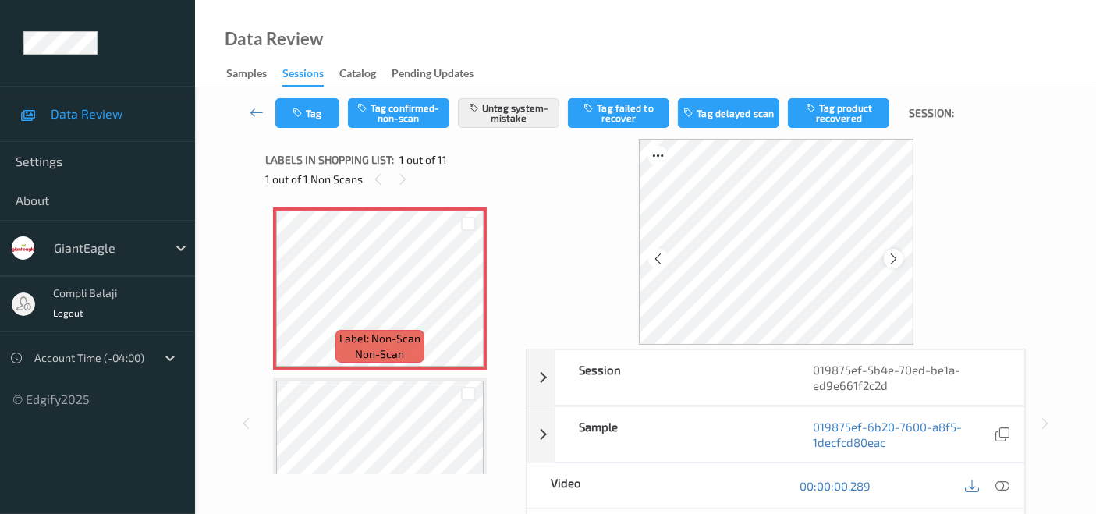
click at [892, 257] on icon at bounding box center [893, 259] width 13 height 14
click at [312, 113] on button "Tag" at bounding box center [307, 113] width 64 height 30
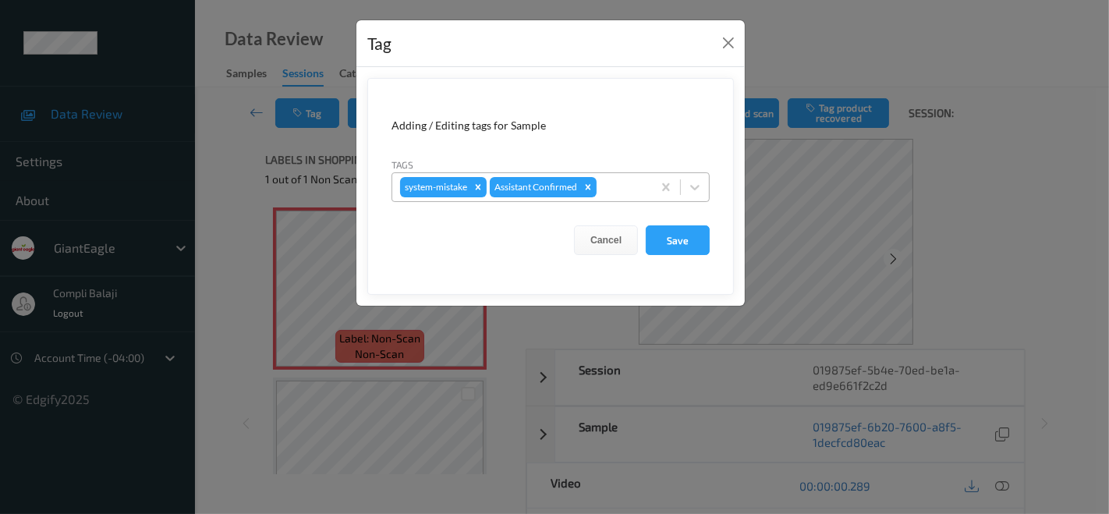
click at [623, 186] on div at bounding box center [622, 187] width 44 height 19
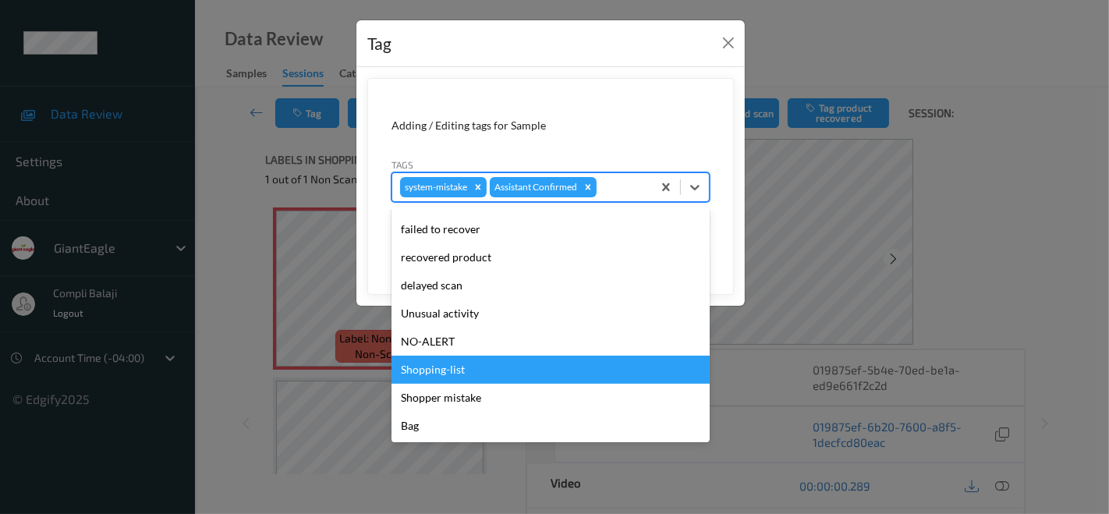
scroll to position [137, 0]
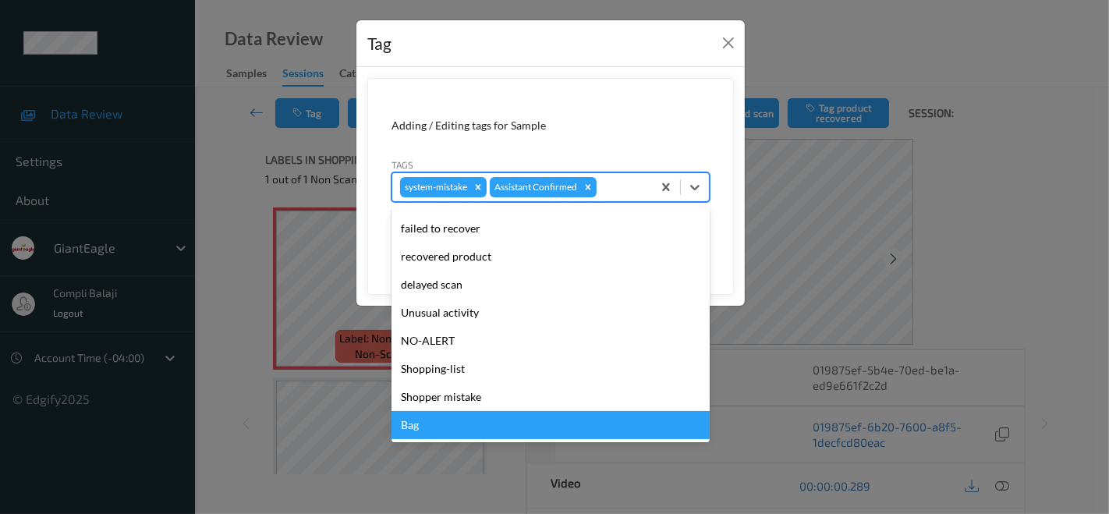
click at [424, 429] on div "Bag" at bounding box center [551, 425] width 318 height 28
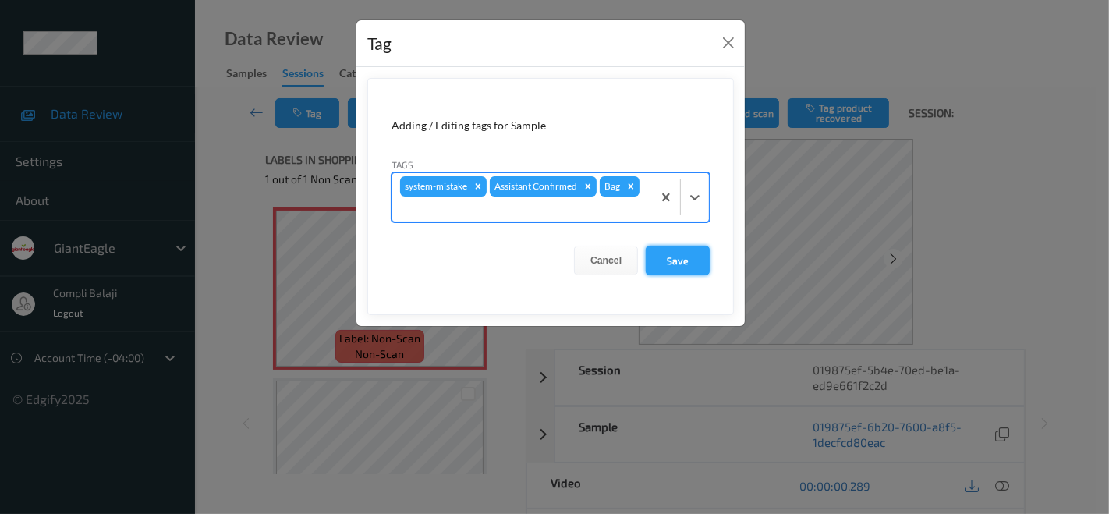
click at [686, 259] on button "Save" at bounding box center [678, 261] width 64 height 30
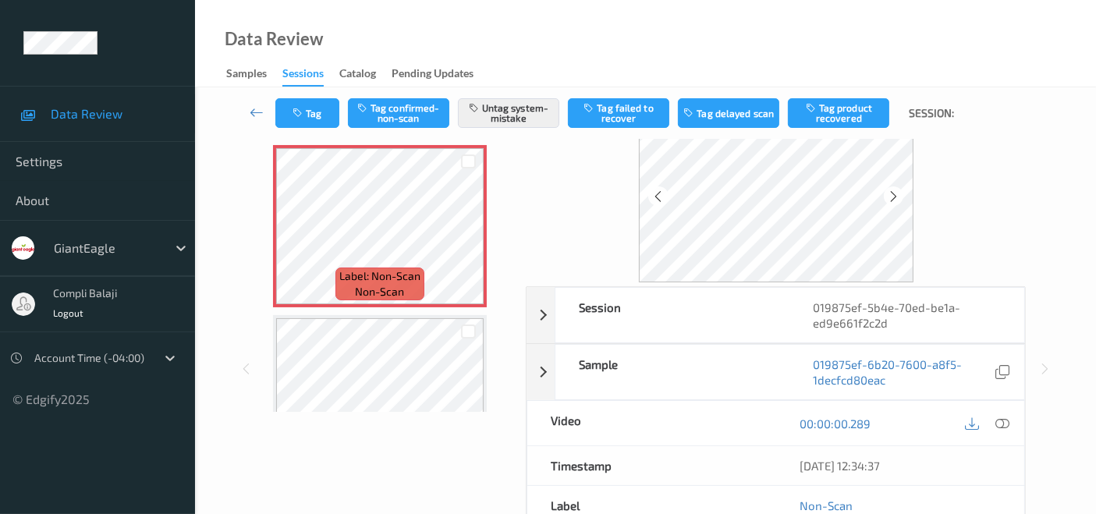
scroll to position [0, 0]
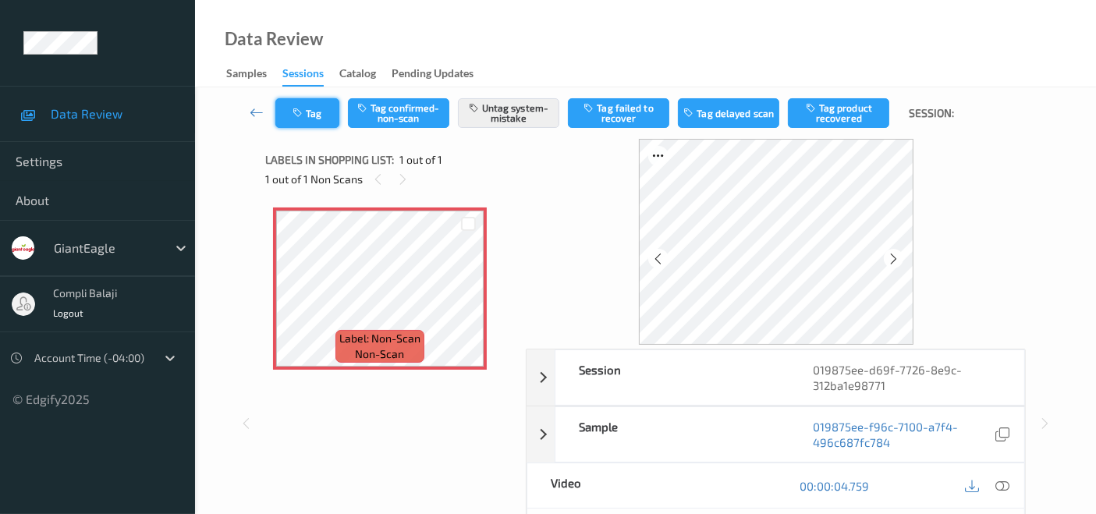
click at [314, 115] on button "Tag" at bounding box center [307, 113] width 64 height 30
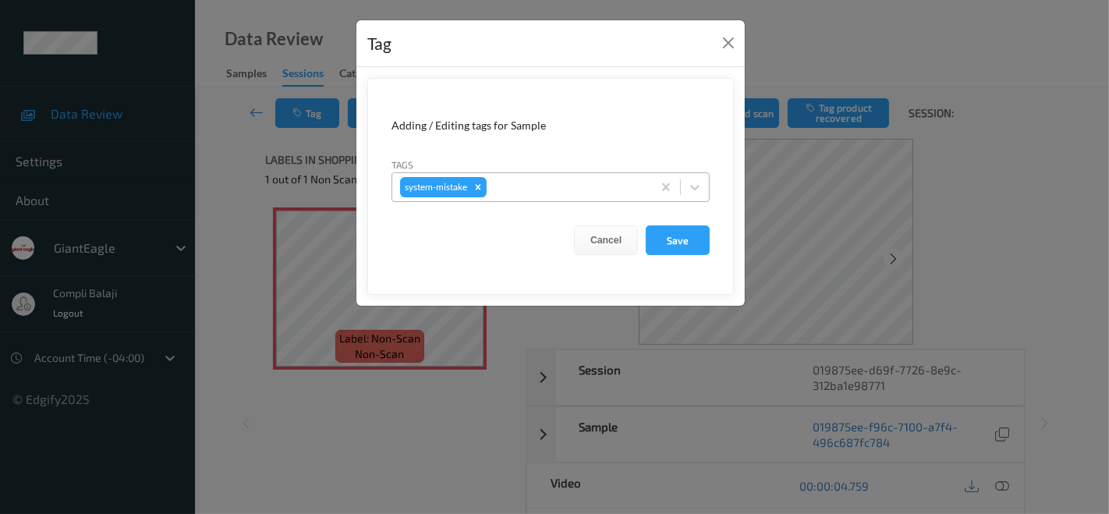
click at [583, 185] on div at bounding box center [567, 187] width 154 height 19
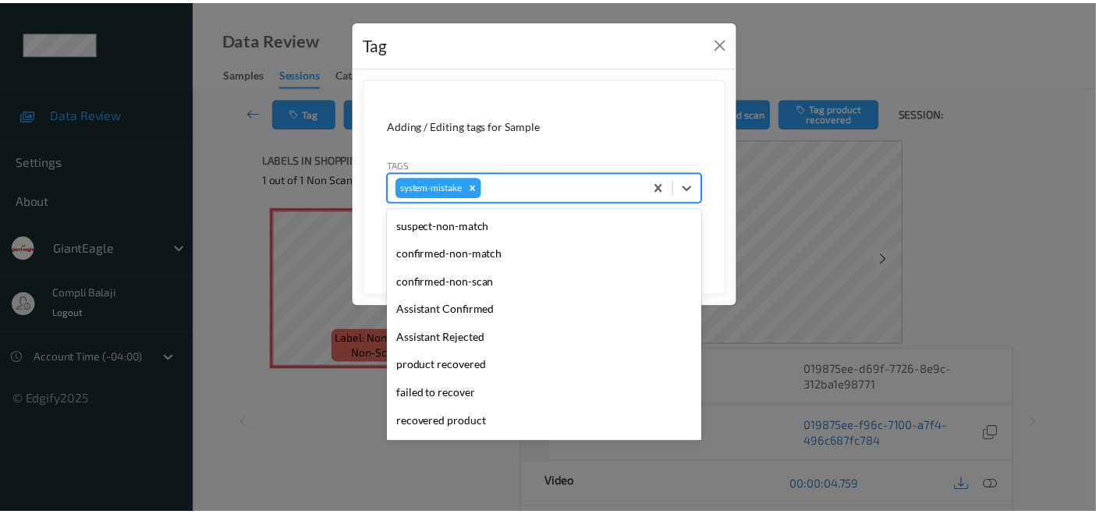
scroll to position [165, 0]
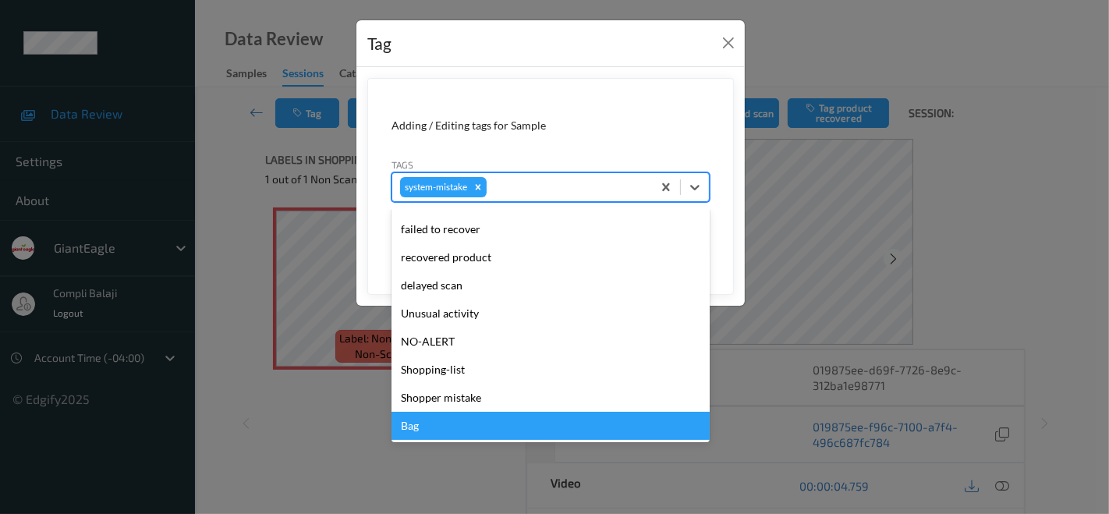
click at [438, 426] on div "Bag" at bounding box center [551, 426] width 318 height 28
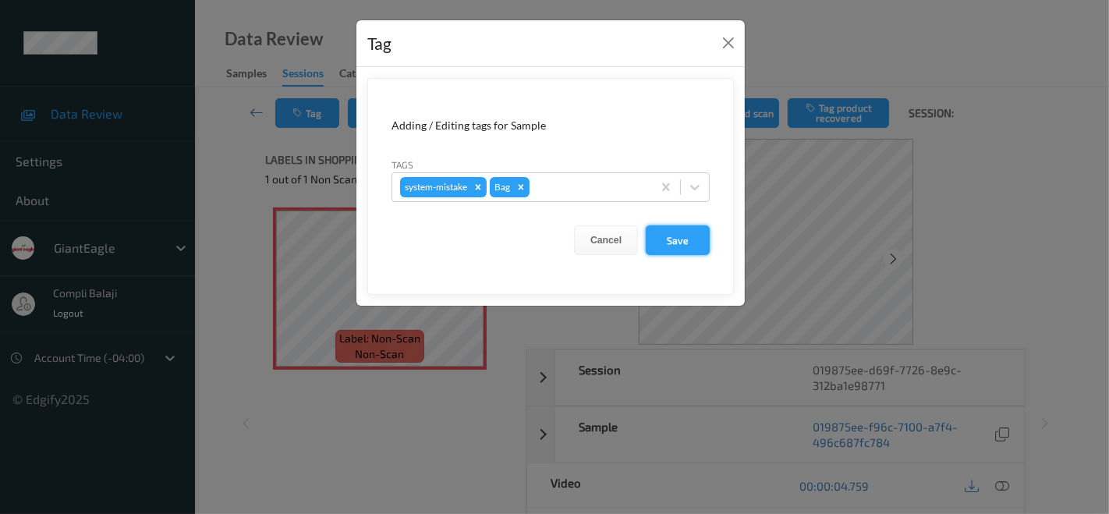
click at [673, 243] on button "Save" at bounding box center [678, 240] width 64 height 30
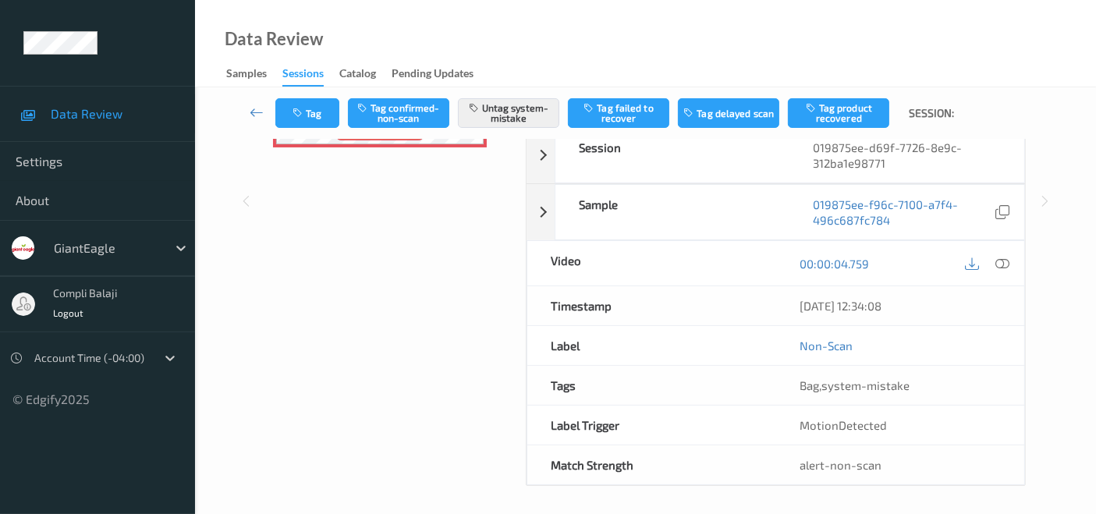
scroll to position [0, 0]
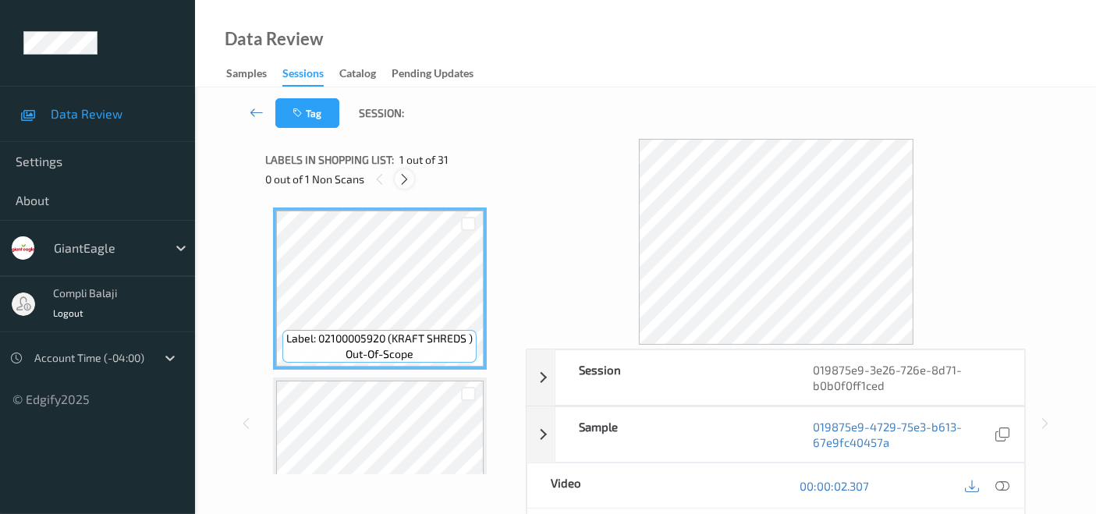
click at [404, 177] on icon at bounding box center [404, 179] width 13 height 14
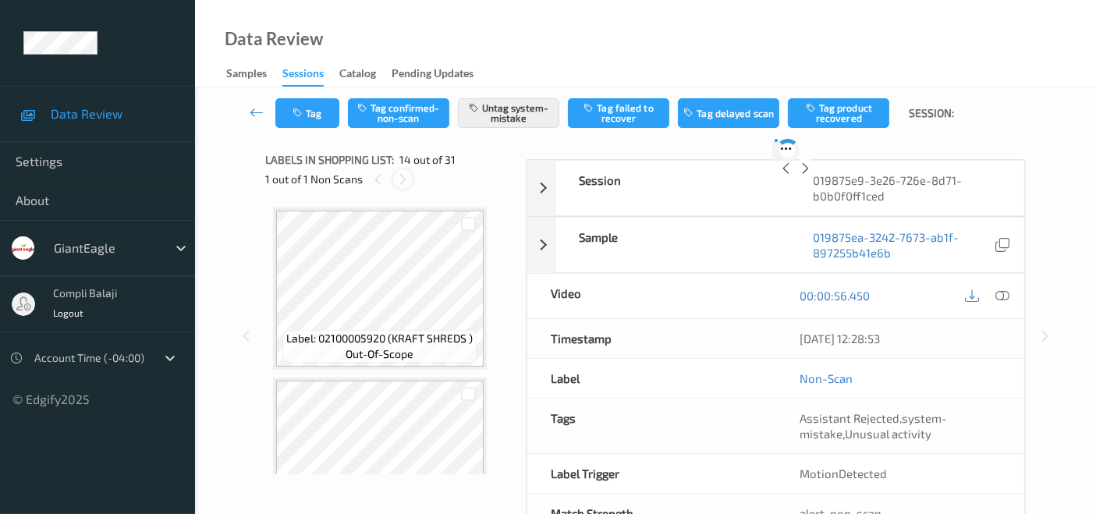
scroll to position [2043, 0]
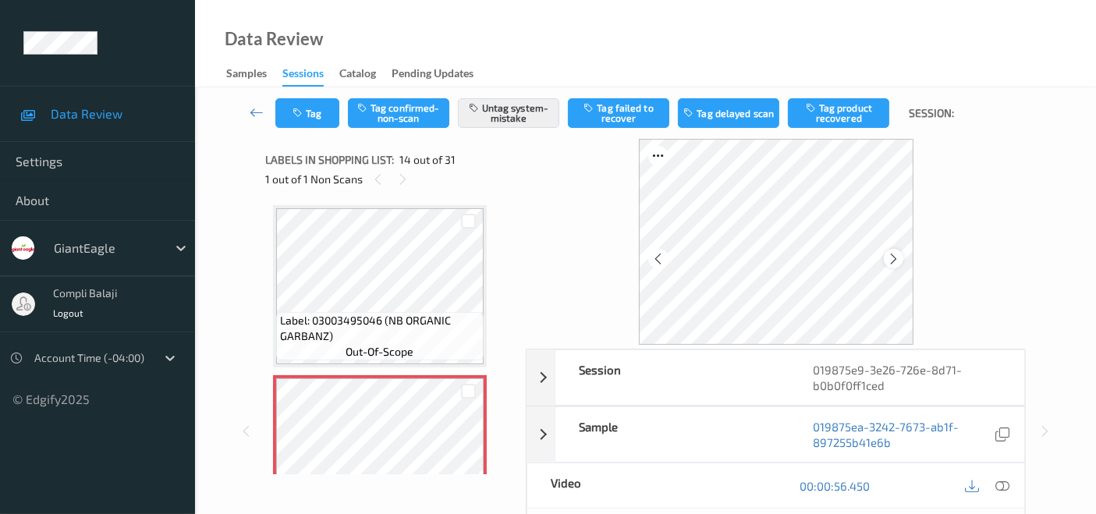
click at [895, 257] on icon at bounding box center [893, 259] width 13 height 14
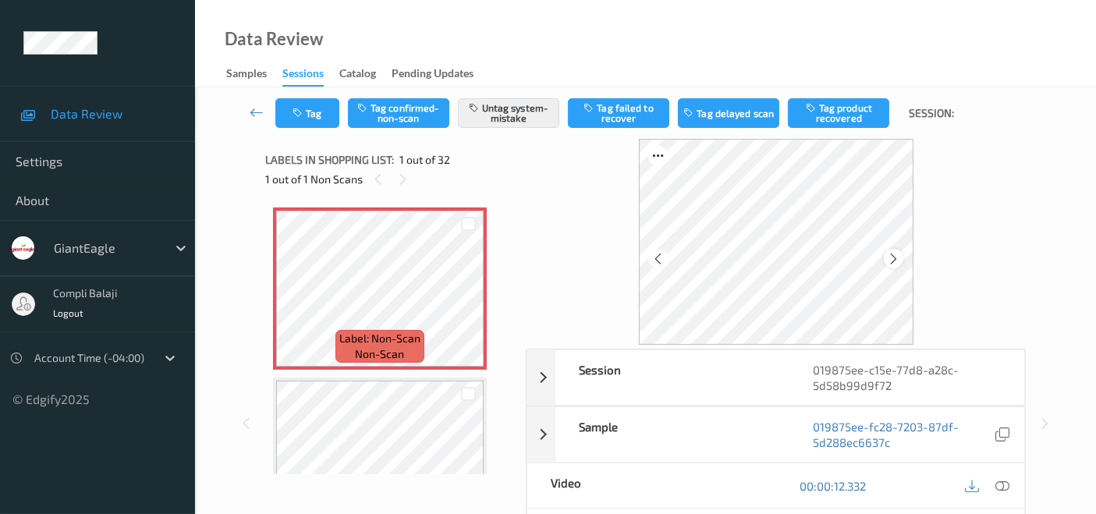
click at [889, 263] on icon at bounding box center [893, 259] width 13 height 14
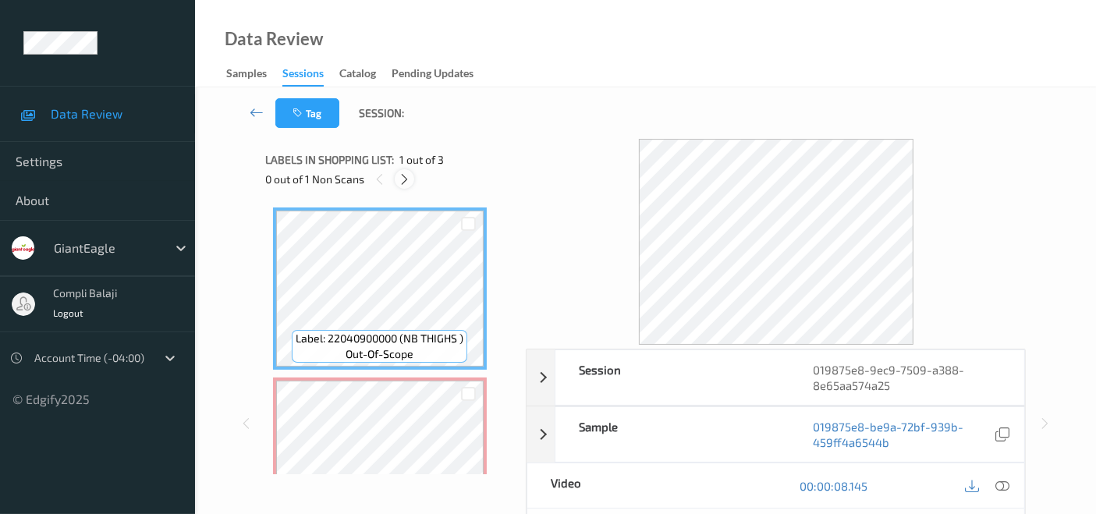
click at [402, 175] on icon at bounding box center [404, 179] width 13 height 14
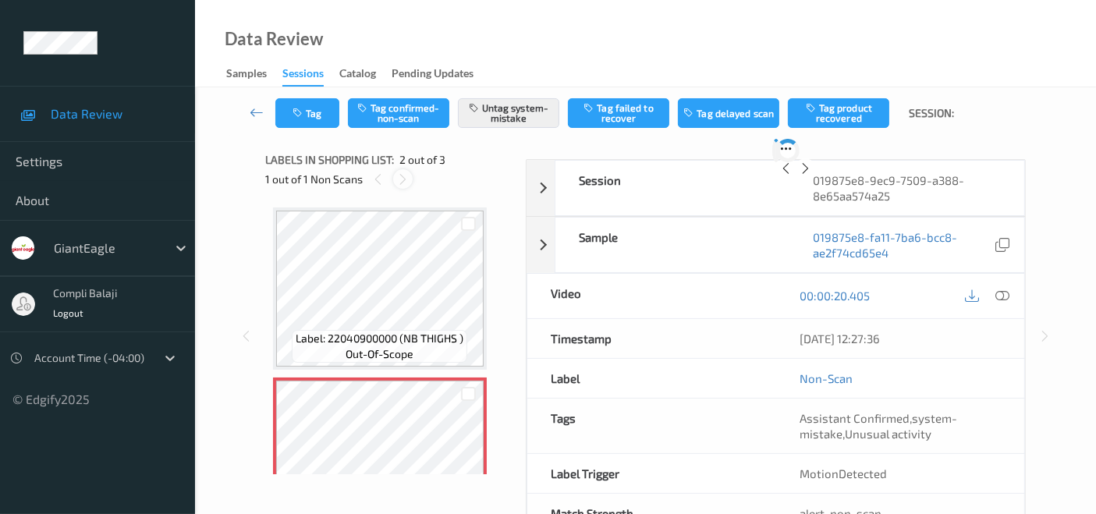
scroll to position [7, 0]
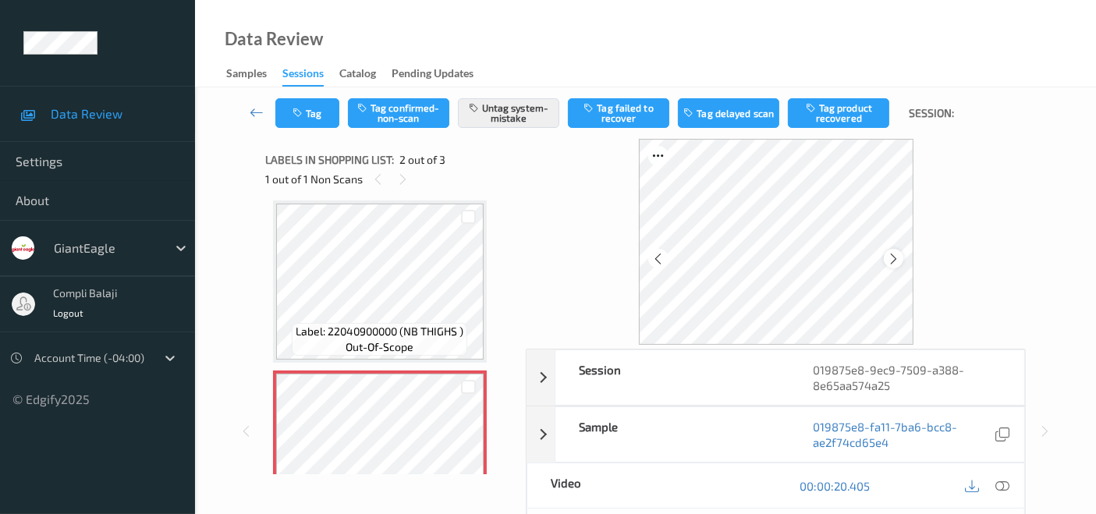
click at [893, 255] on icon at bounding box center [893, 259] width 13 height 14
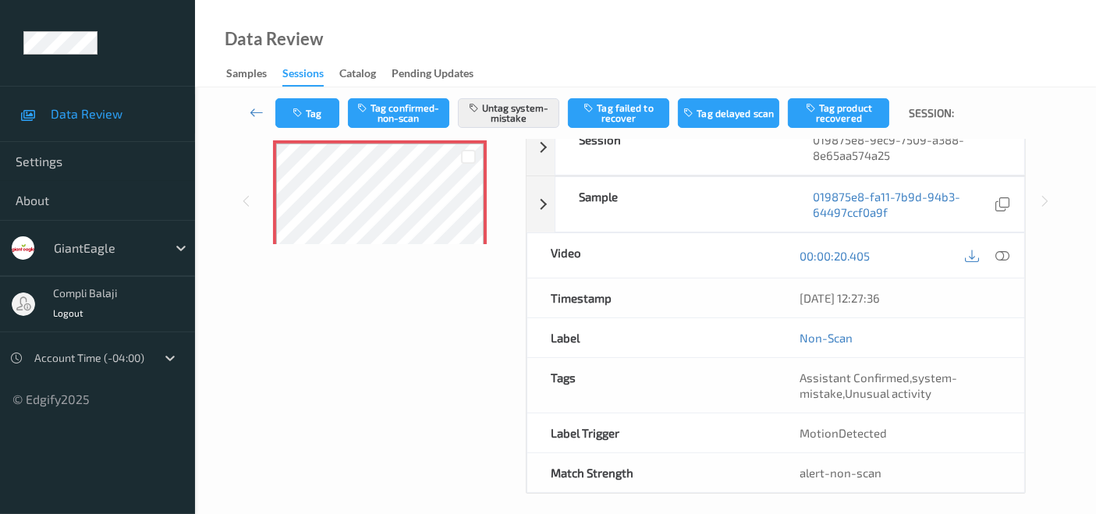
scroll to position [0, 0]
